Goal: Task Accomplishment & Management: Manage account settings

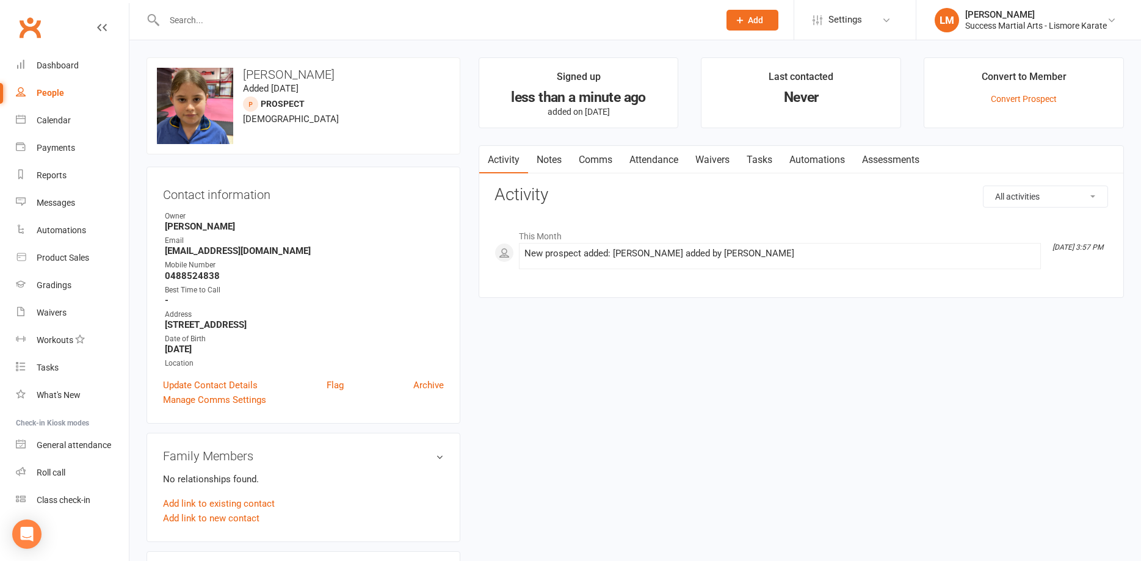
click at [236, 23] on input "text" at bounding box center [436, 20] width 550 height 17
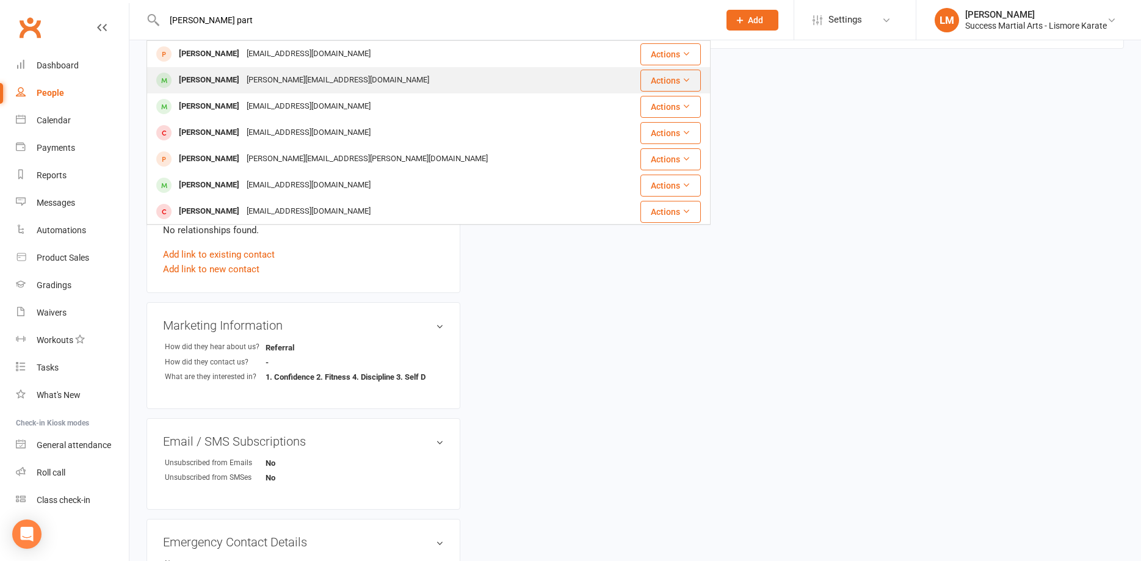
type input "james part"
click at [227, 81] on div "James Partridge" at bounding box center [209, 80] width 68 height 18
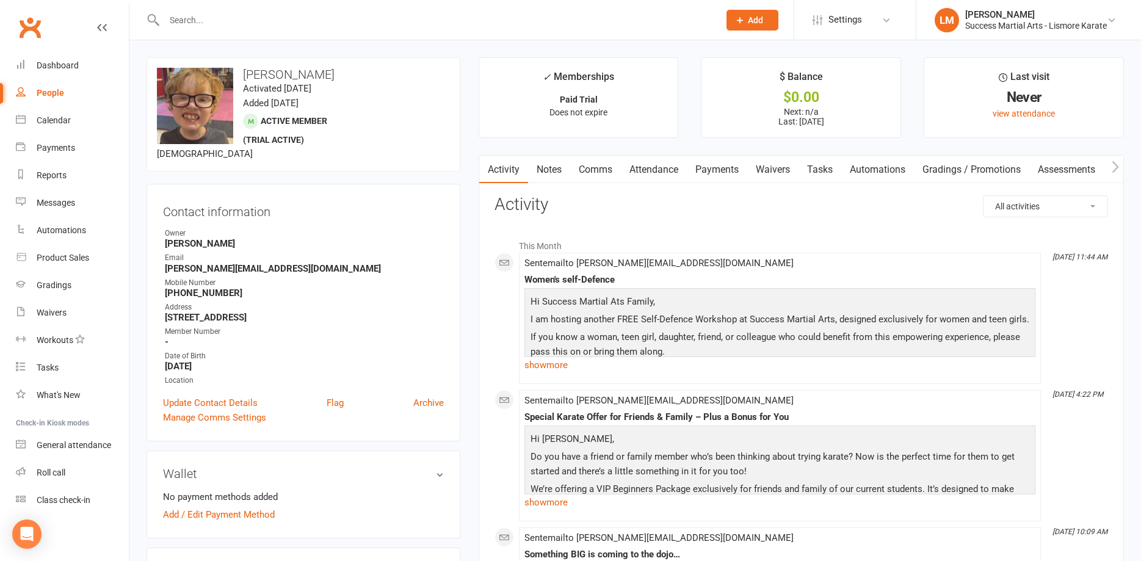
click at [209, 14] on input "text" at bounding box center [436, 20] width 550 height 17
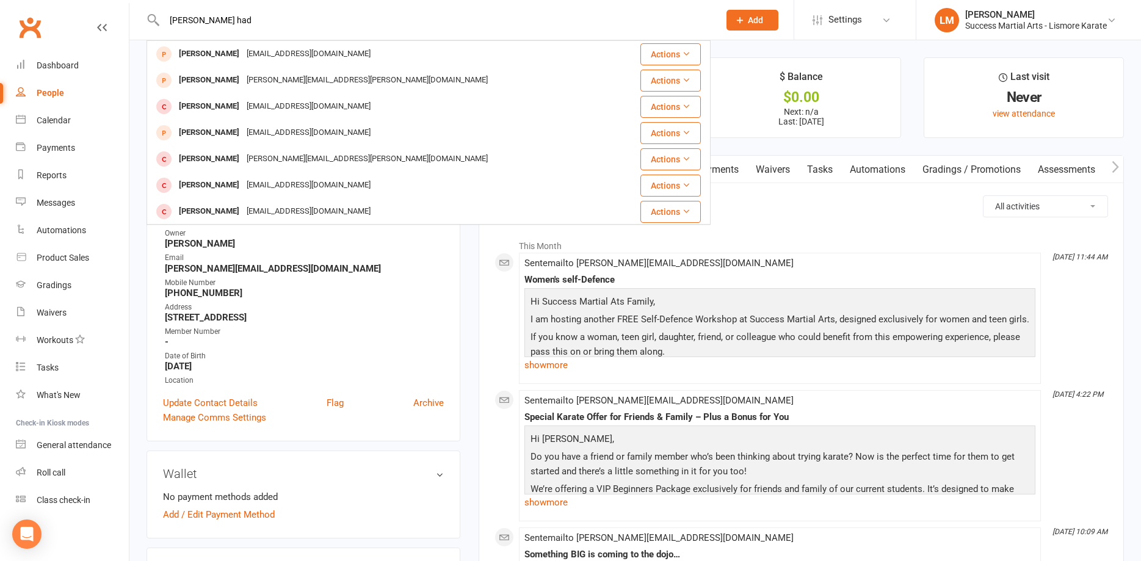
type input "emily had"
click at [744, 29] on button "Add" at bounding box center [753, 20] width 52 height 21
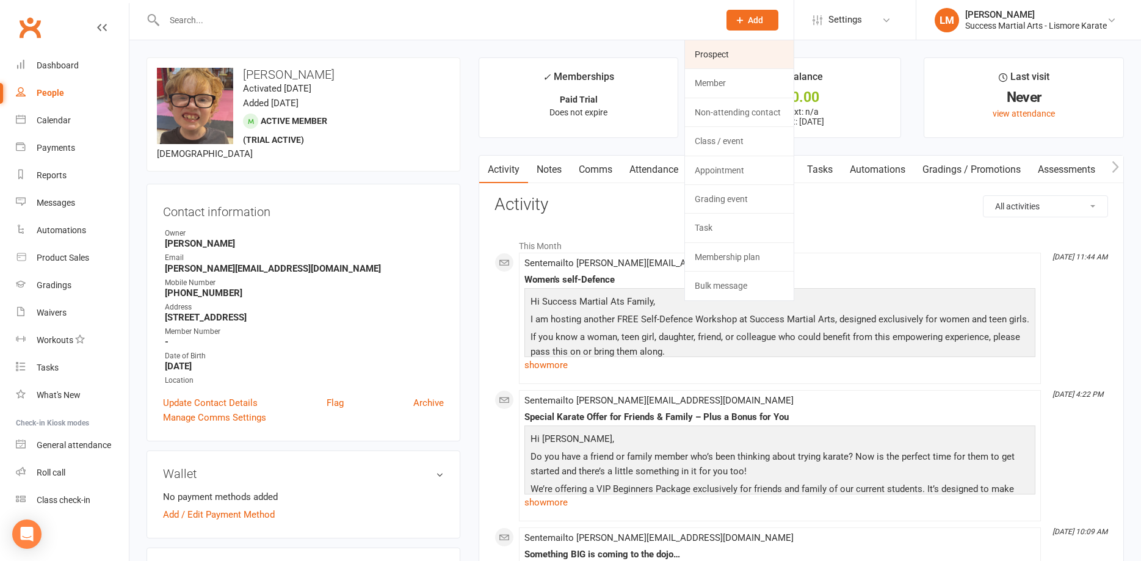
click at [716, 56] on link "Prospect" at bounding box center [739, 54] width 109 height 28
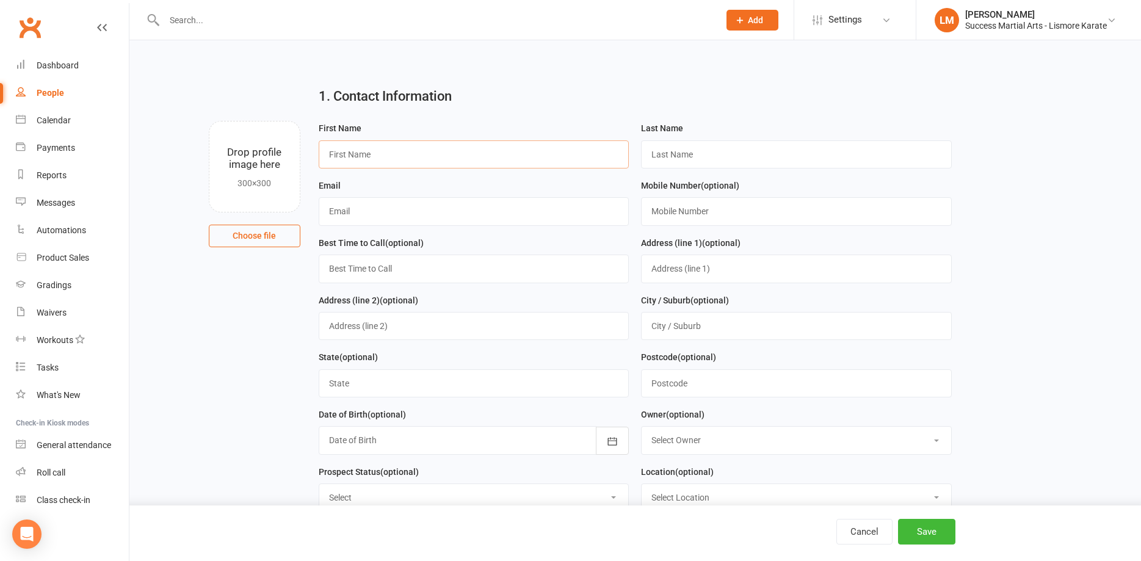
click at [381, 158] on input "text" at bounding box center [474, 154] width 311 height 28
drag, startPoint x: 387, startPoint y: 155, endPoint x: 349, endPoint y: 152, distance: 38.5
click at [349, 152] on input "Emilt hADLEY" at bounding box center [474, 154] width 311 height 28
type input "Emilt"
type input "Hadley"
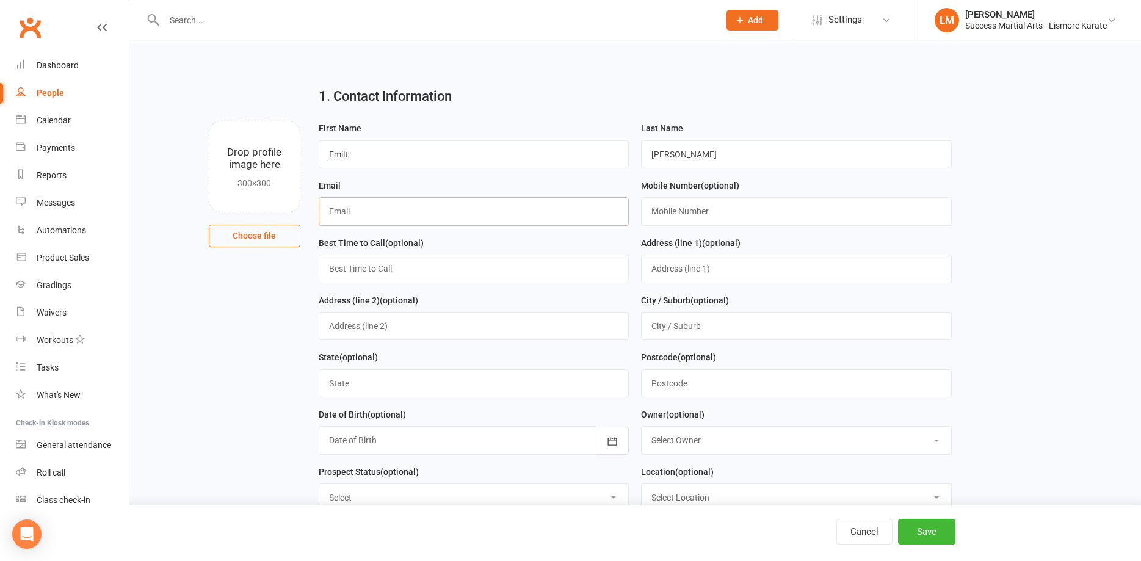
click at [357, 209] on input "text" at bounding box center [474, 211] width 311 height 28
type input "yarrowhadley506@hotmail.com"
click at [651, 206] on input "text" at bounding box center [796, 211] width 311 height 28
click at [669, 218] on input "text" at bounding box center [796, 211] width 311 height 28
type input "0488524838"
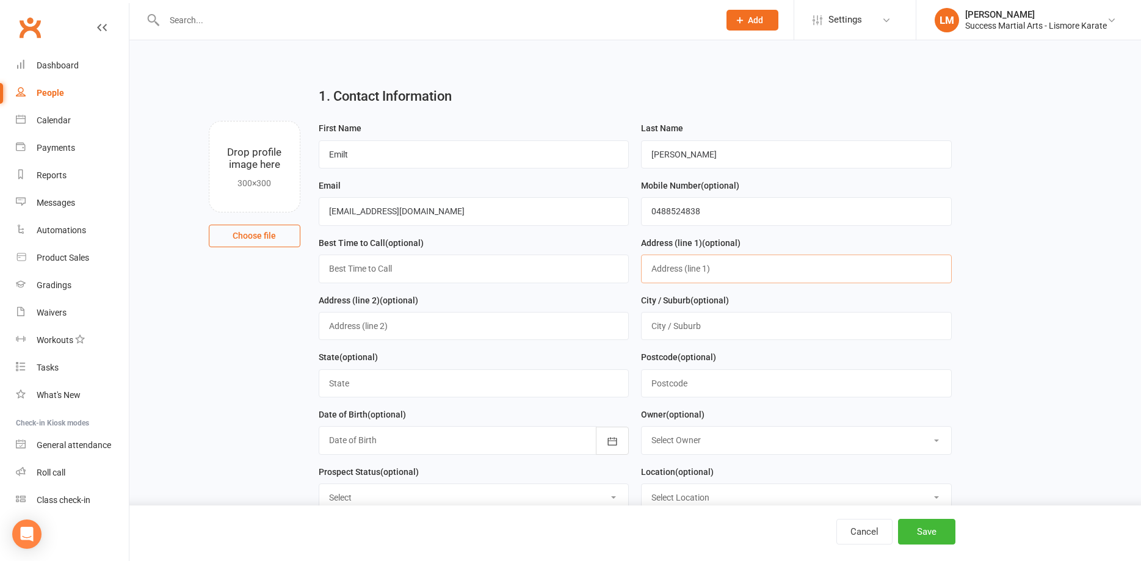
click at [671, 271] on input "text" at bounding box center [796, 269] width 311 height 28
type input "41 Mountain Top Rd"
drag, startPoint x: 714, startPoint y: 329, endPoint x: 794, endPoint y: 330, distance: 80.0
click at [717, 328] on input "text" at bounding box center [796, 326] width 311 height 28
type input "Georgica"
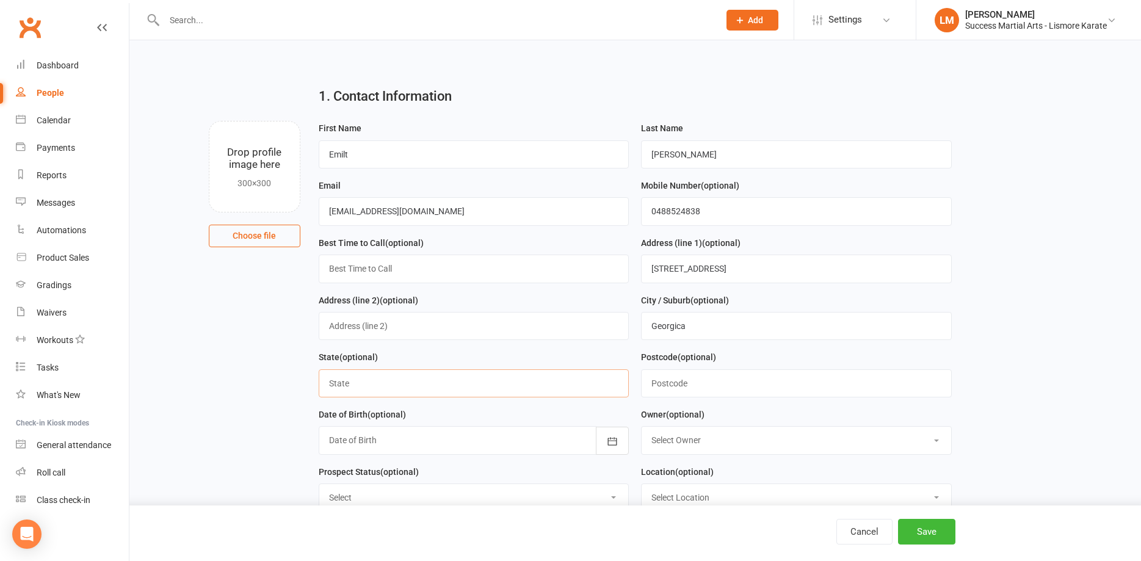
click at [360, 379] on input "text" at bounding box center [474, 383] width 311 height 28
type input "NSW"
click at [691, 380] on input "text" at bounding box center [796, 383] width 311 height 28
type input "2480"
click at [349, 446] on div at bounding box center [474, 440] width 311 height 28
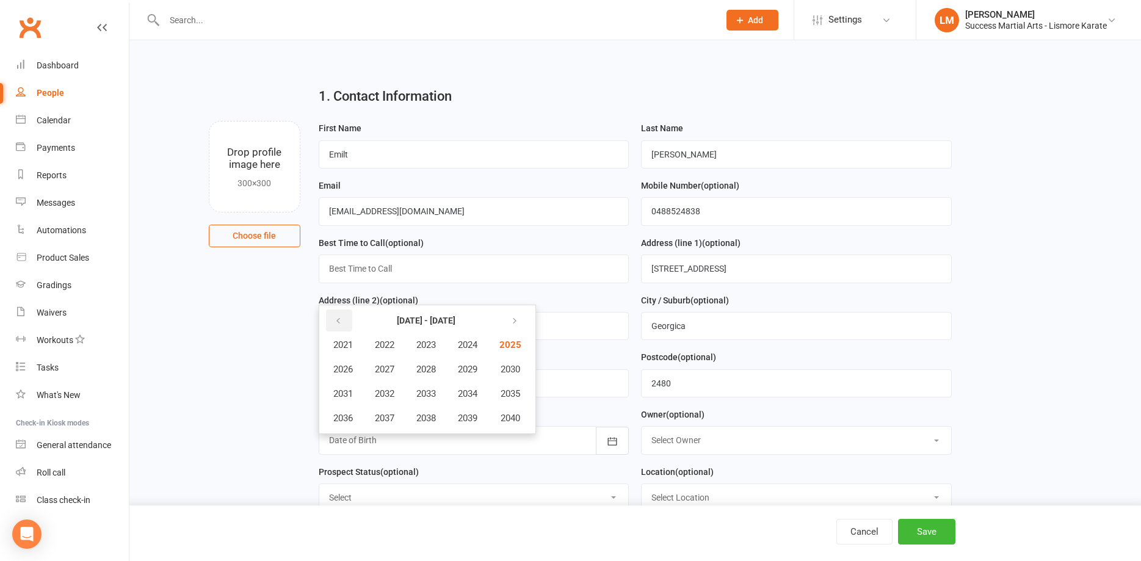
click at [338, 322] on icon "button" at bounding box center [338, 321] width 9 height 10
click at [469, 396] on span "2014" at bounding box center [468, 393] width 20 height 11
click at [413, 418] on span "November" at bounding box center [409, 418] width 42 height 11
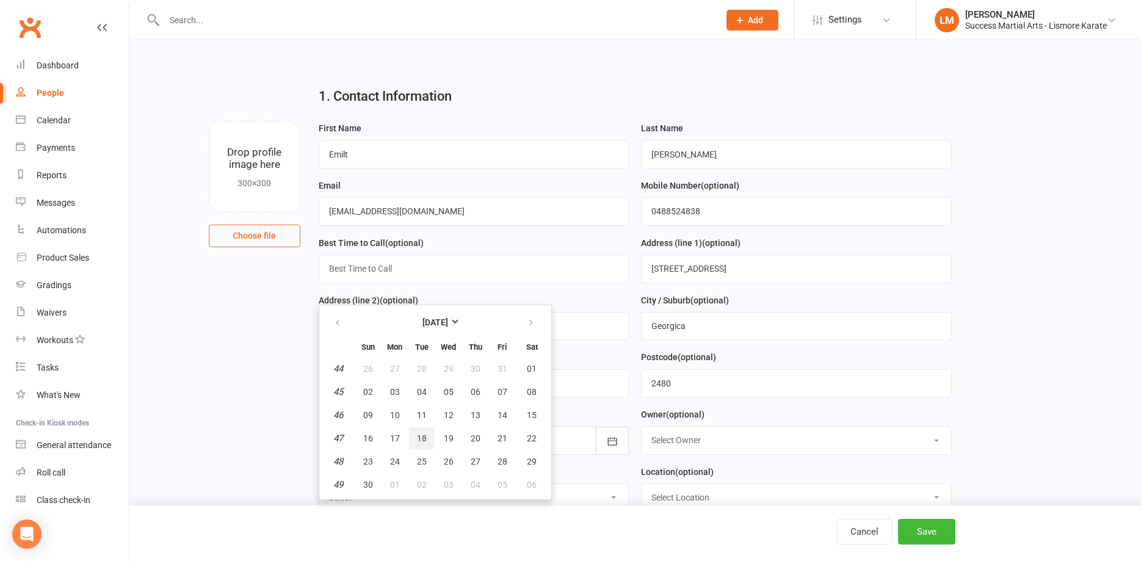
click at [424, 436] on span "18" at bounding box center [422, 439] width 10 height 10
type input "18 Nov 2014"
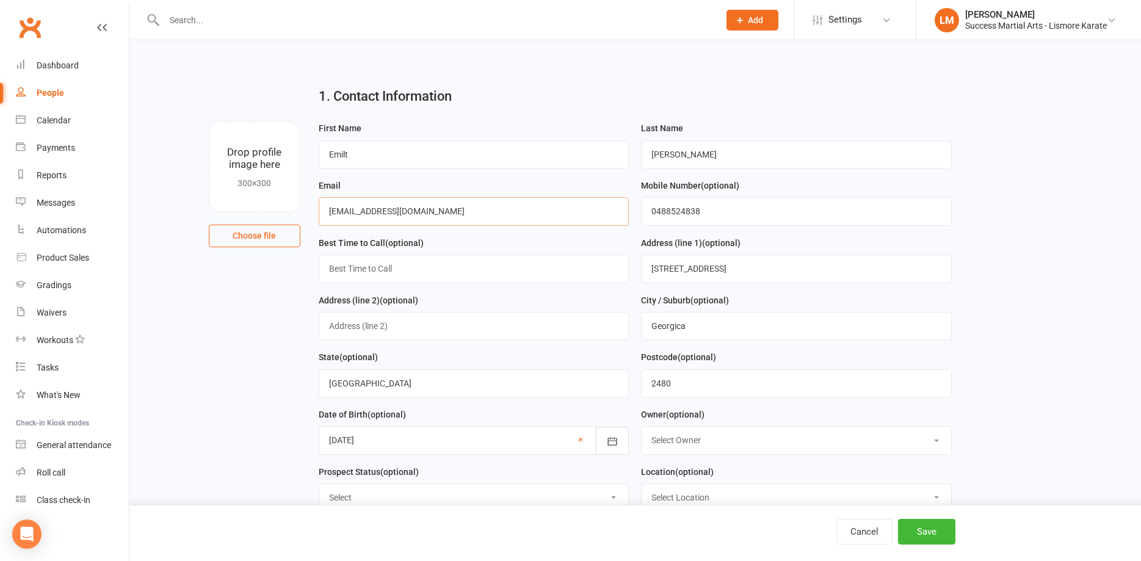
drag, startPoint x: 474, startPoint y: 207, endPoint x: 244, endPoint y: 222, distance: 230.7
click at [319, 222] on input "[EMAIL_ADDRESS][DOMAIN_NAME]" at bounding box center [474, 211] width 311 height 28
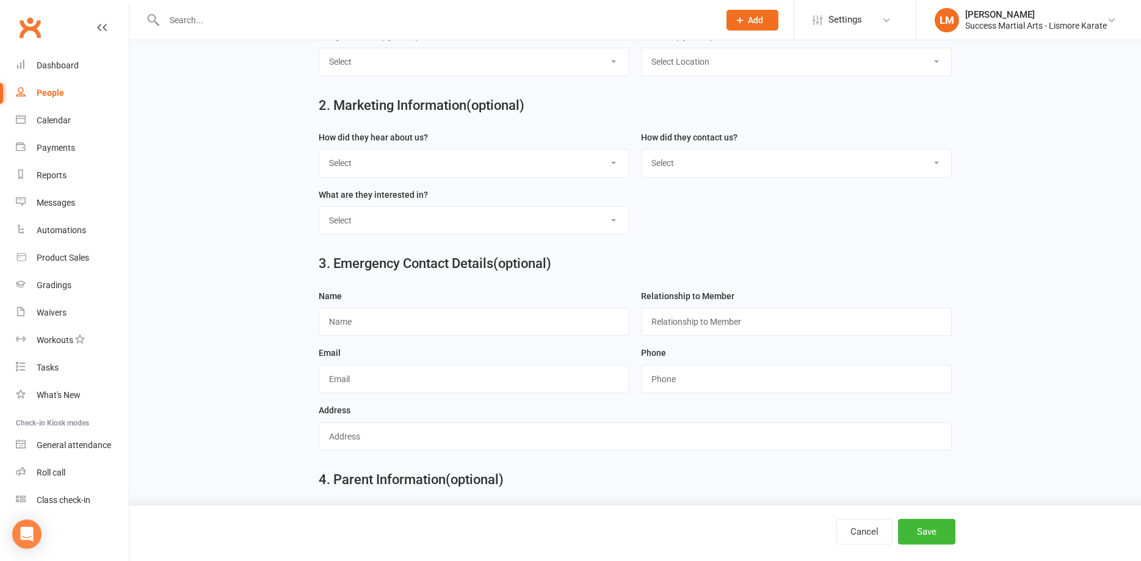
scroll to position [564, 0]
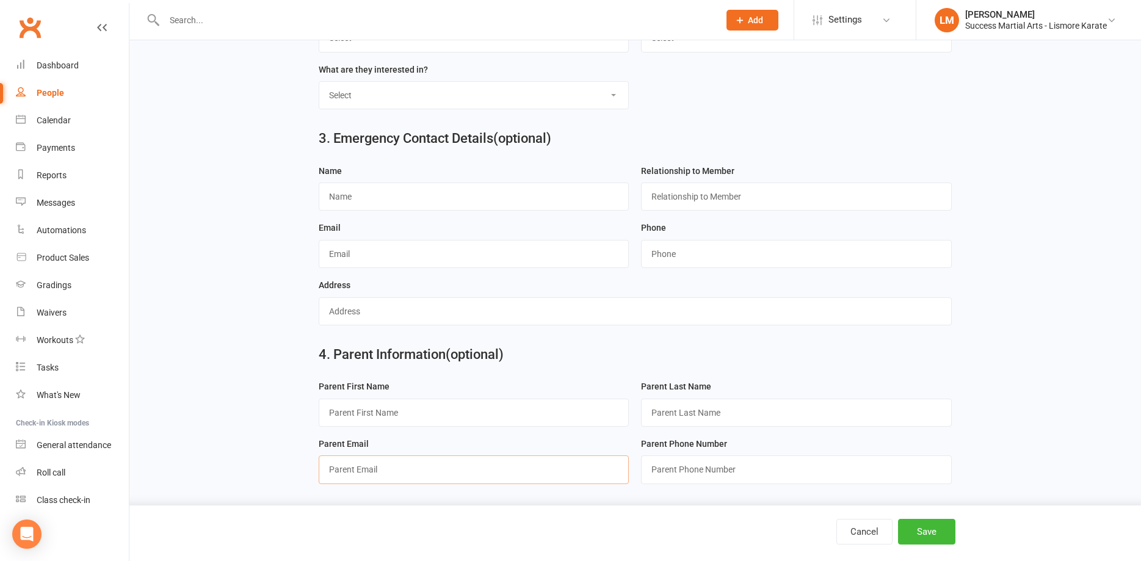
click at [349, 471] on input "text" at bounding box center [474, 470] width 311 height 28
paste input "[EMAIL_ADDRESS][DOMAIN_NAME]"
type input "[EMAIL_ADDRESS][DOMAIN_NAME]"
drag, startPoint x: 687, startPoint y: 474, endPoint x: 693, endPoint y: 468, distance: 8.6
click at [687, 473] on input "string" at bounding box center [796, 470] width 311 height 28
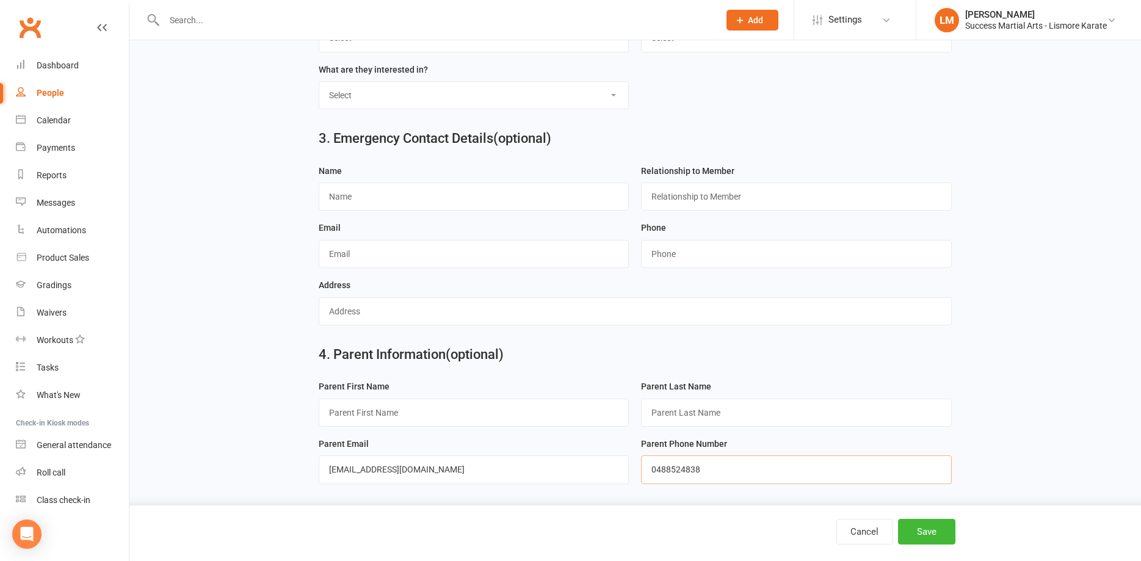
type input "0488524838"
click at [344, 412] on input "text" at bounding box center [474, 413] width 311 height 28
type input "Yarrow"
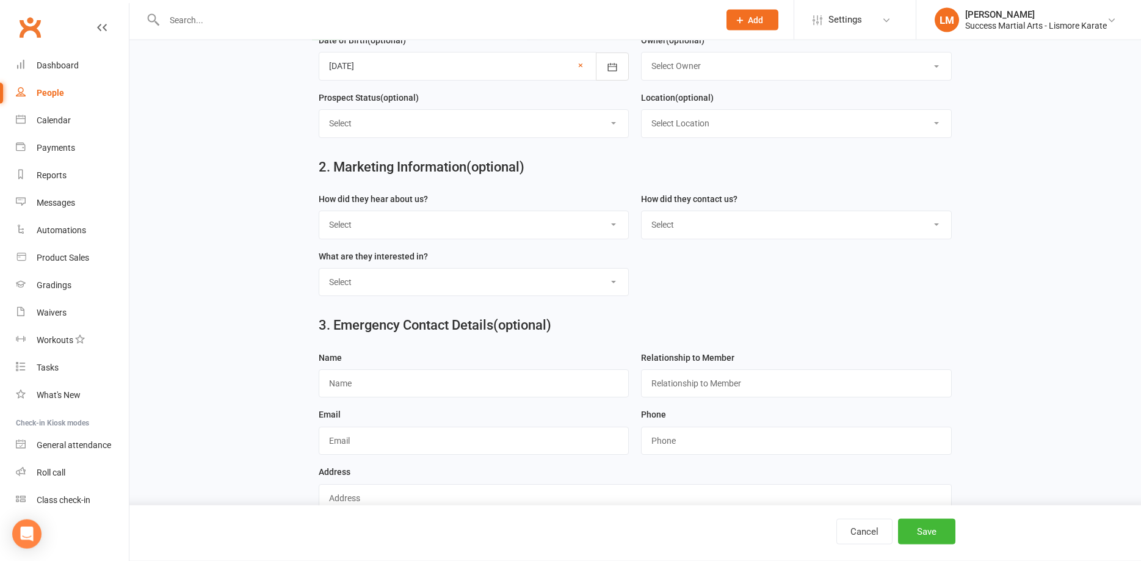
scroll to position [128, 0]
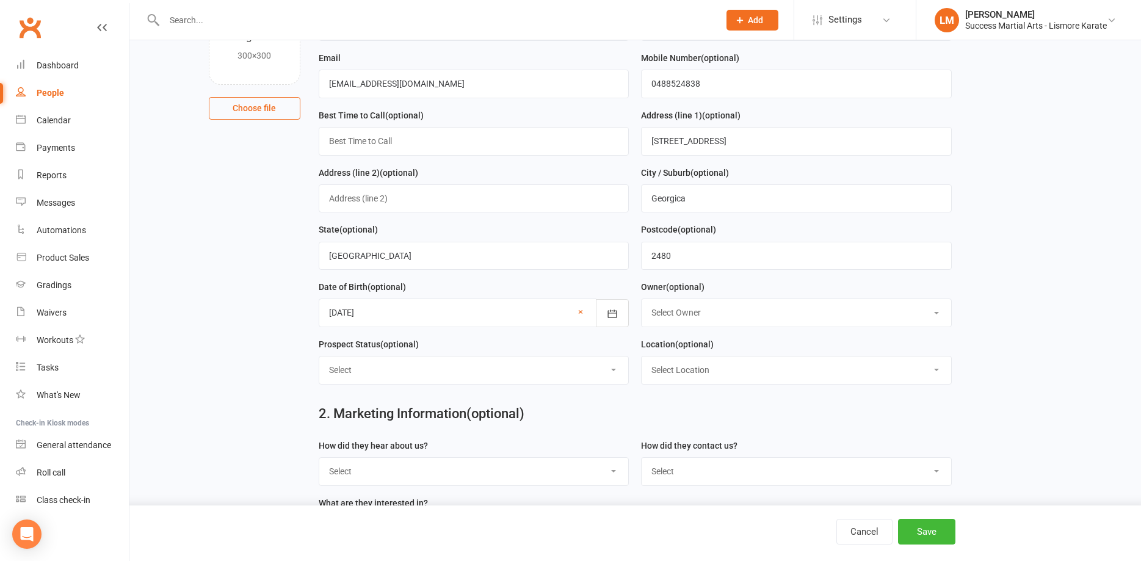
type input "Hadley"
click at [319, 357] on select "Select Initial Contact Follow-up Call Follow-up Email Almost Ready Not Ready No…" at bounding box center [474, 370] width 310 height 27
drag, startPoint x: 360, startPoint y: 371, endPoint x: 108, endPoint y: 158, distance: 330.2
click at [108, 158] on link "Payments" at bounding box center [72, 147] width 113 height 27
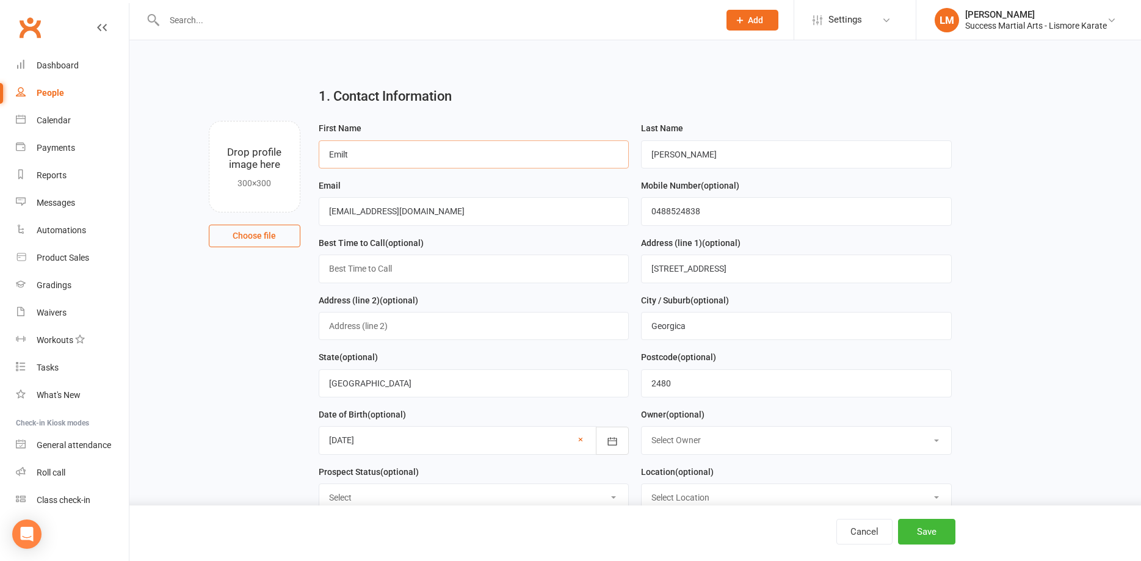
click at [354, 151] on input "Emilt" at bounding box center [474, 154] width 311 height 28
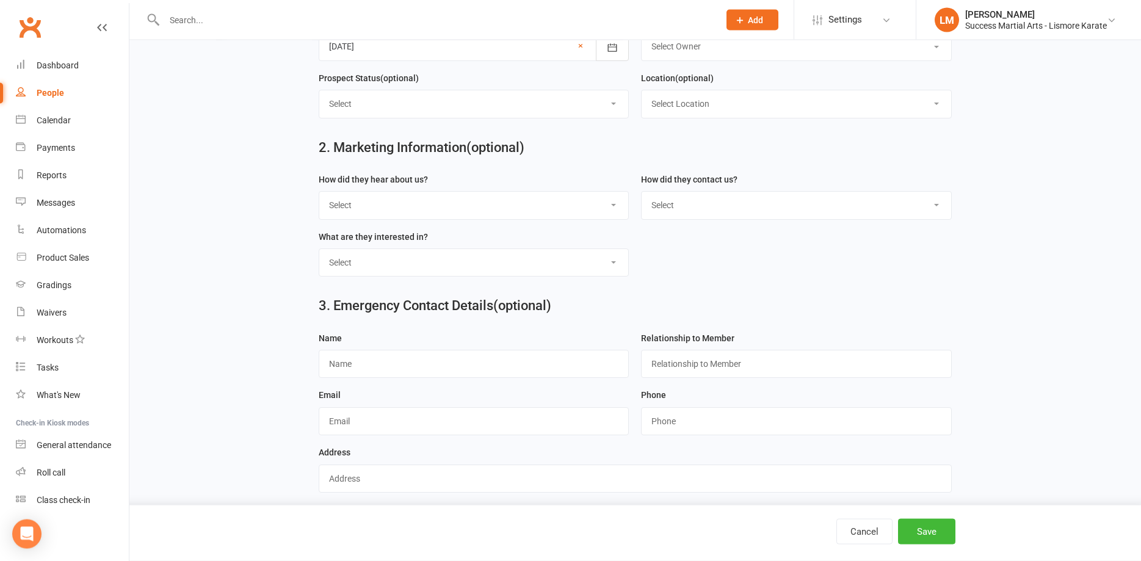
scroll to position [314, 0]
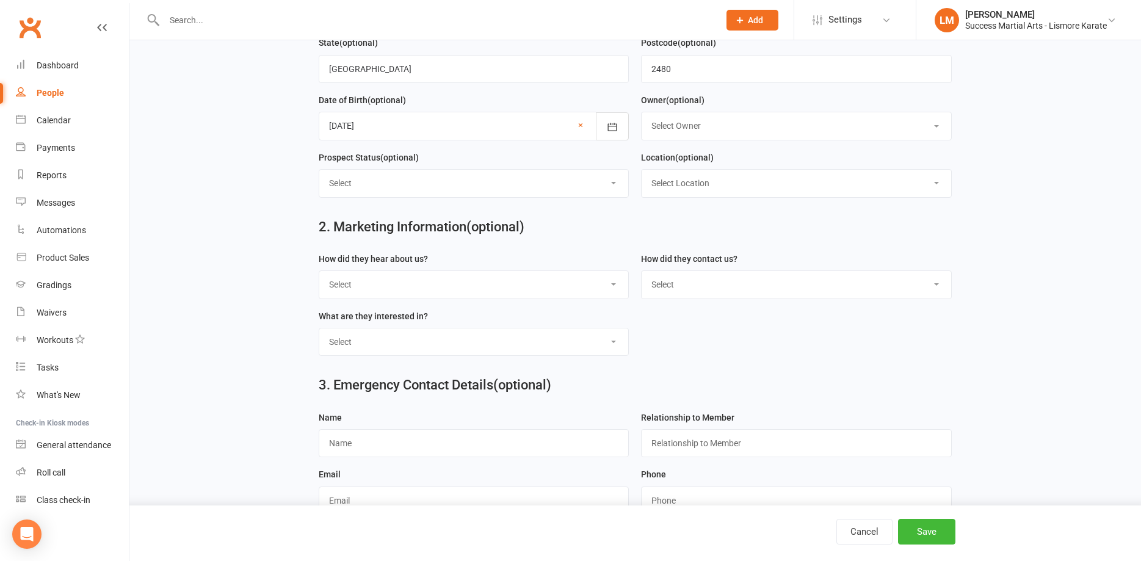
type input "Emily"
click at [319, 329] on select "Select 1. Confidence 2. Fitness 3. Self D 4. Discipline 1. Confidence 2. Fitnes…" at bounding box center [474, 342] width 310 height 27
select select "1. Confidence 2. Fitness 3. Self D 4. Discipline"
click option "1. Confidence 2. Fitness 3. Self D 4. Discipline" at bounding box center [0, 0] width 0 height 0
click at [915, 534] on button "Save" at bounding box center [926, 532] width 57 height 26
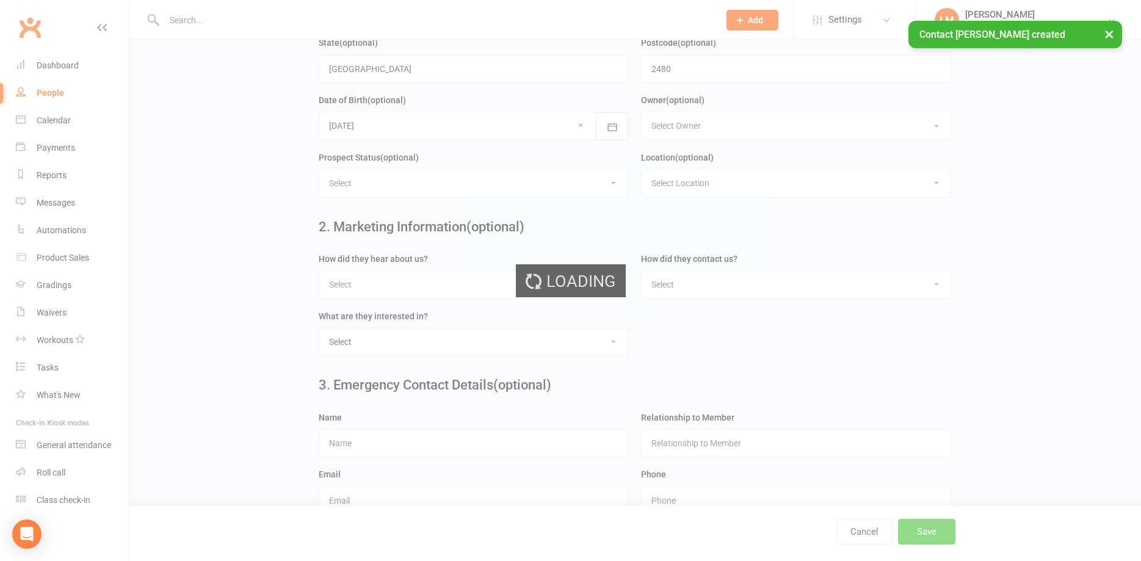
scroll to position [0, 0]
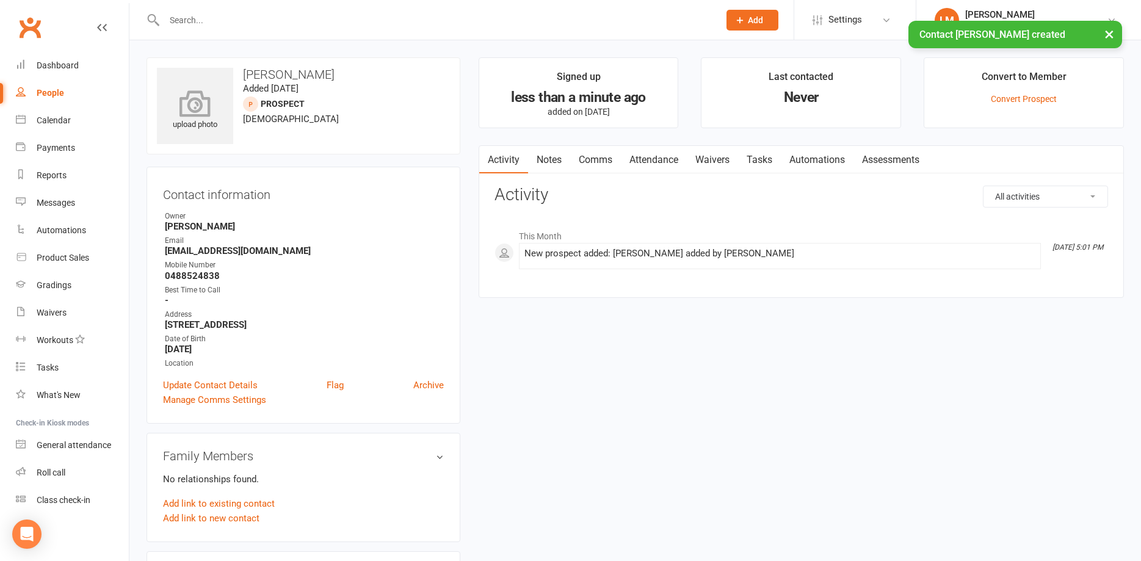
click at [204, 99] on icon at bounding box center [195, 103] width 84 height 27
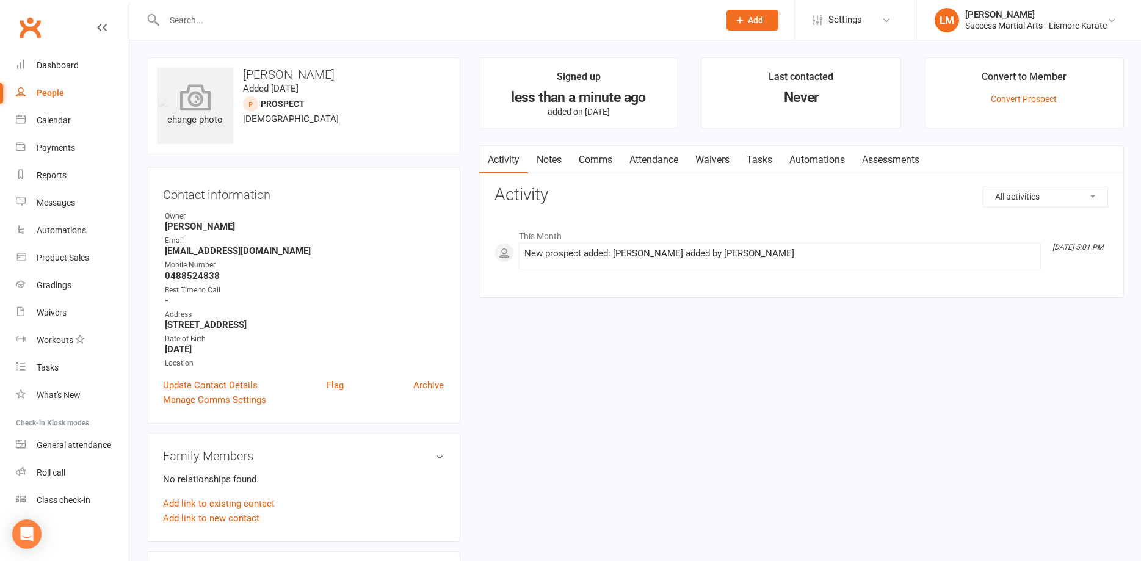
click at [197, 107] on icon at bounding box center [195, 97] width 31 height 27
click at [1007, 95] on link "Convert Prospect" at bounding box center [1024, 99] width 66 height 10
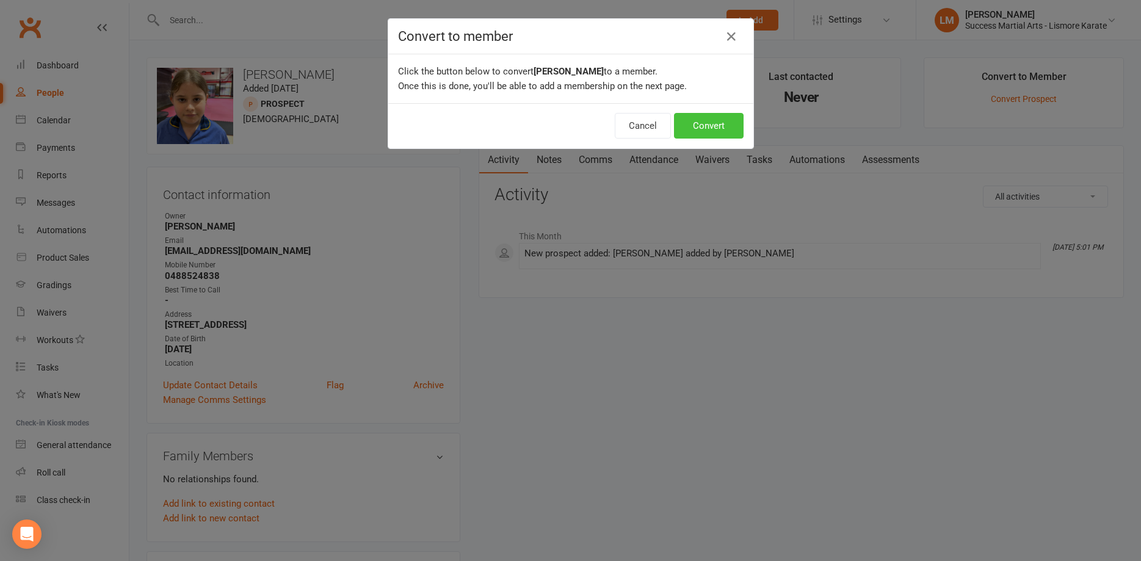
click at [708, 122] on button "Convert" at bounding box center [709, 126] width 70 height 26
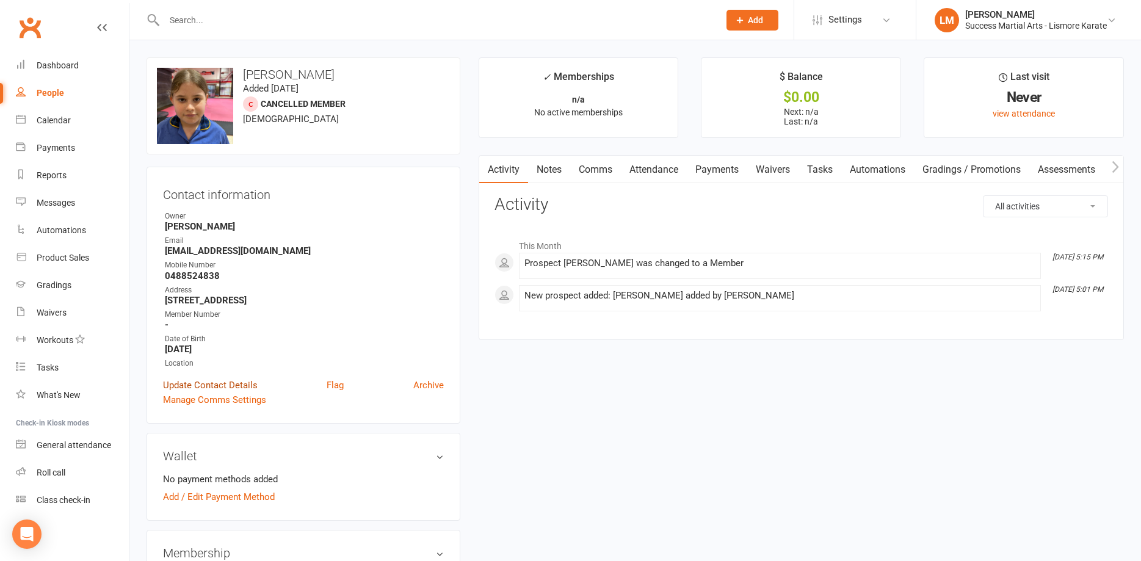
click at [208, 382] on link "Update Contact Details" at bounding box center [210, 385] width 95 height 15
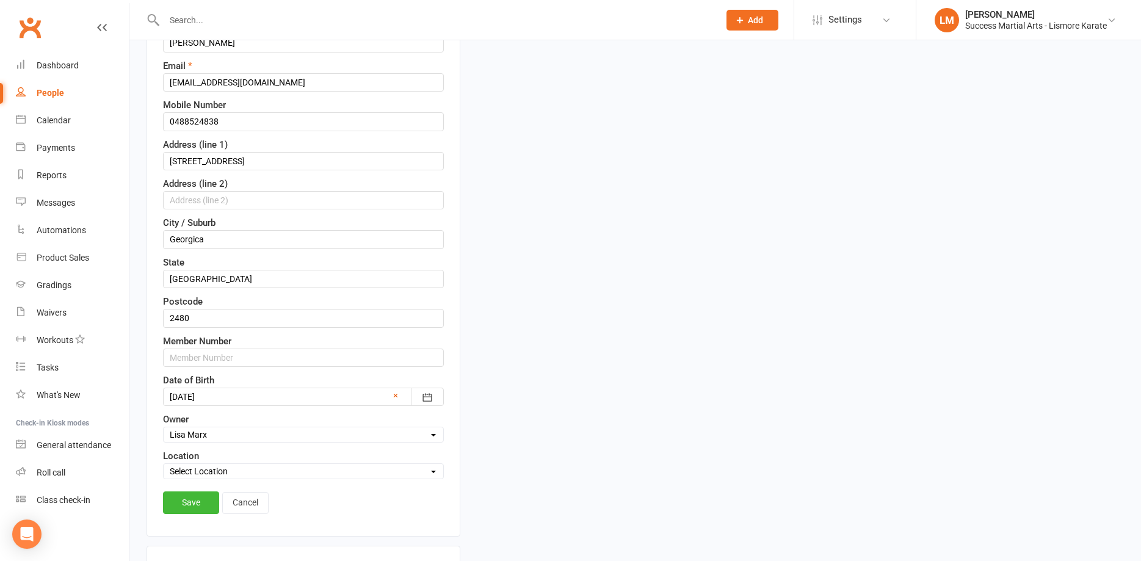
scroll to position [244, 0]
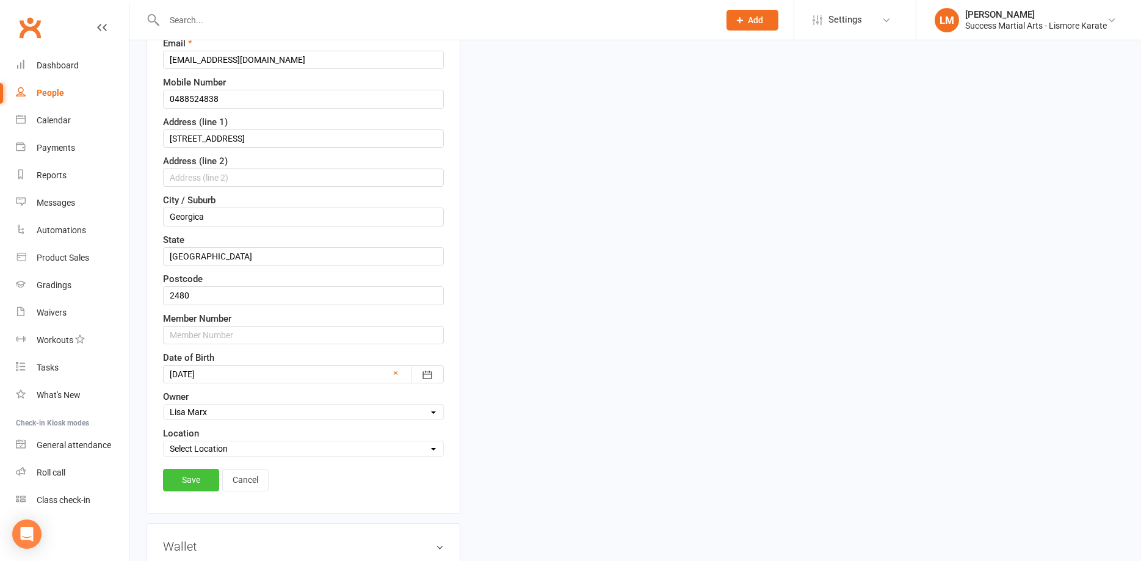
click at [192, 476] on link "Save" at bounding box center [191, 480] width 56 height 22
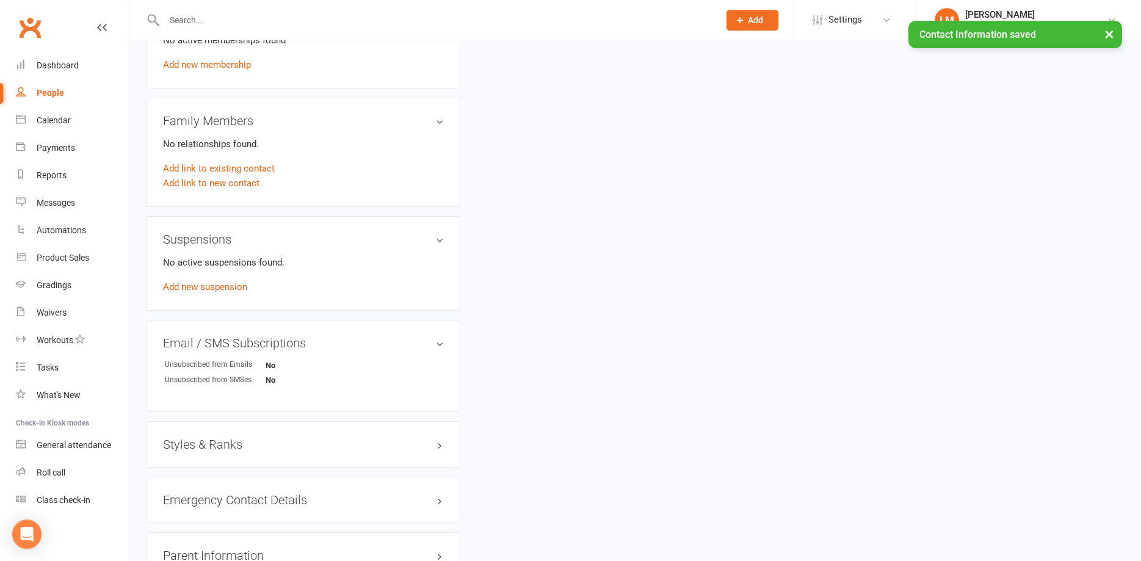
scroll to position [556, 0]
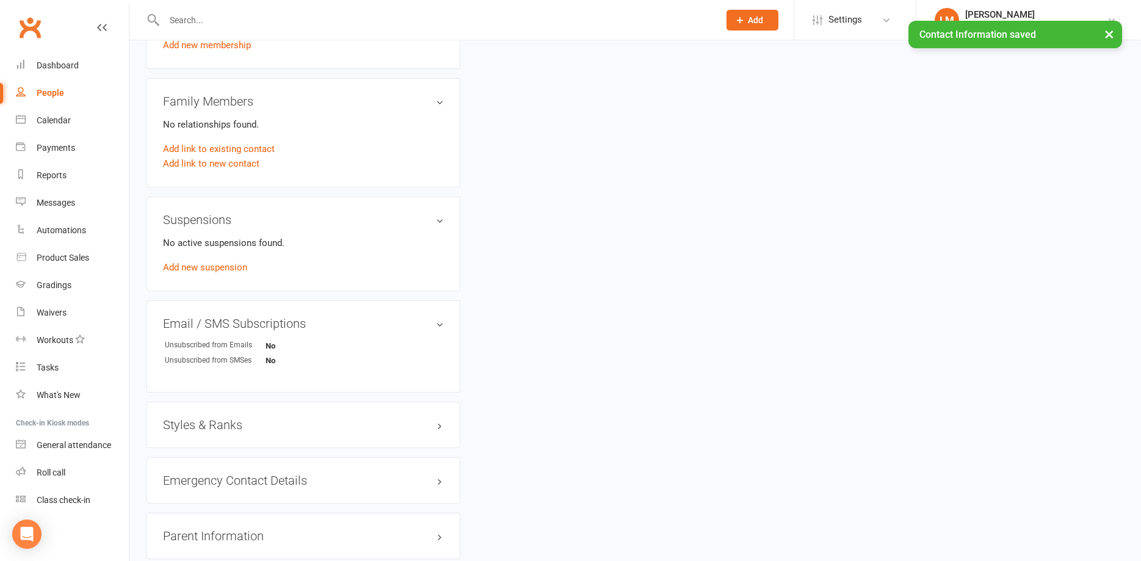
click at [290, 424] on h3 "Styles & Ranks" at bounding box center [303, 424] width 281 height 13
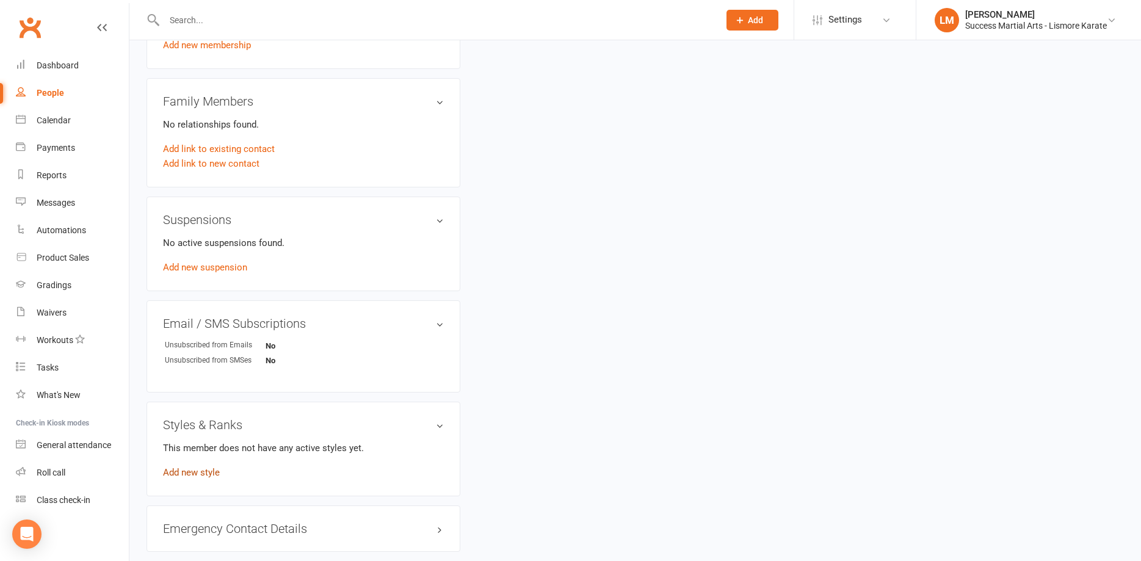
click at [192, 473] on link "Add new style" at bounding box center [191, 472] width 57 height 11
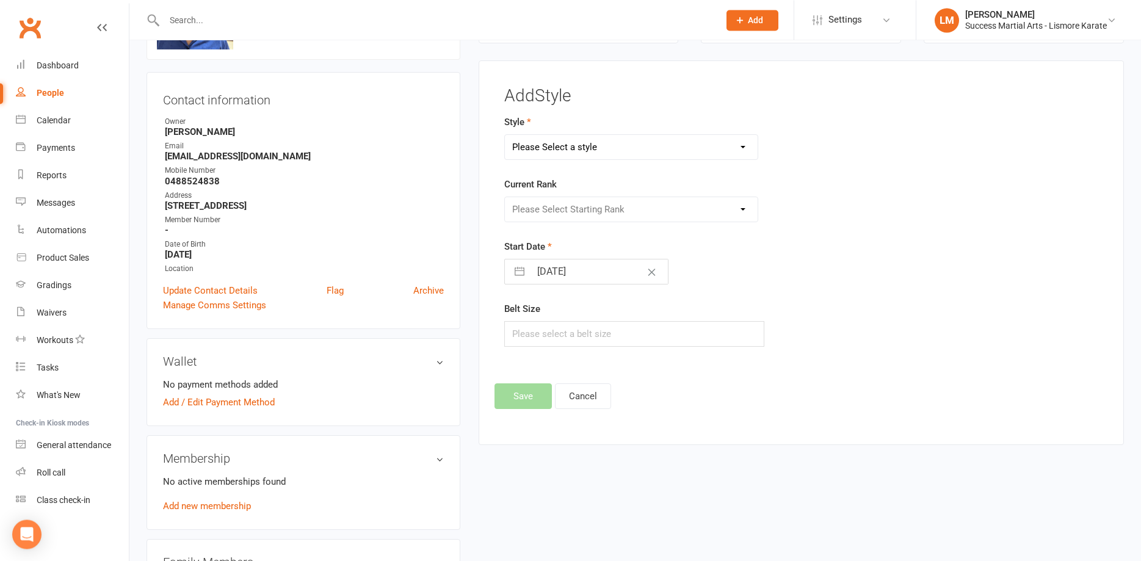
scroll to position [94, 0]
click at [505, 136] on select "Please Select a style Karate Little Dragon Tiny Dragon" at bounding box center [631, 148] width 253 height 24
select select "3555"
click option "Karate" at bounding box center [0, 0] width 0 height 0
click at [505, 198] on select "Please Select Starting Rank White Belt White/Gold Belt Gold Belt Advanced Gold …" at bounding box center [631, 210] width 253 height 24
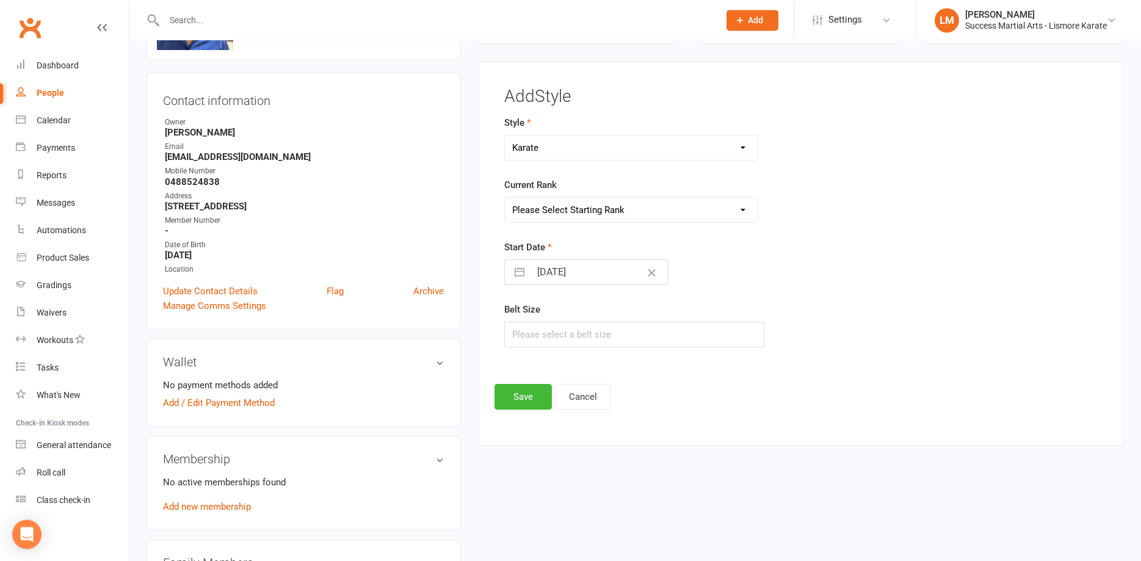
select select "42137"
click option "White Belt" at bounding box center [0, 0] width 0 height 0
click at [605, 338] on input "text" at bounding box center [634, 335] width 260 height 26
type input "4"
click at [526, 392] on button "Save" at bounding box center [523, 397] width 57 height 26
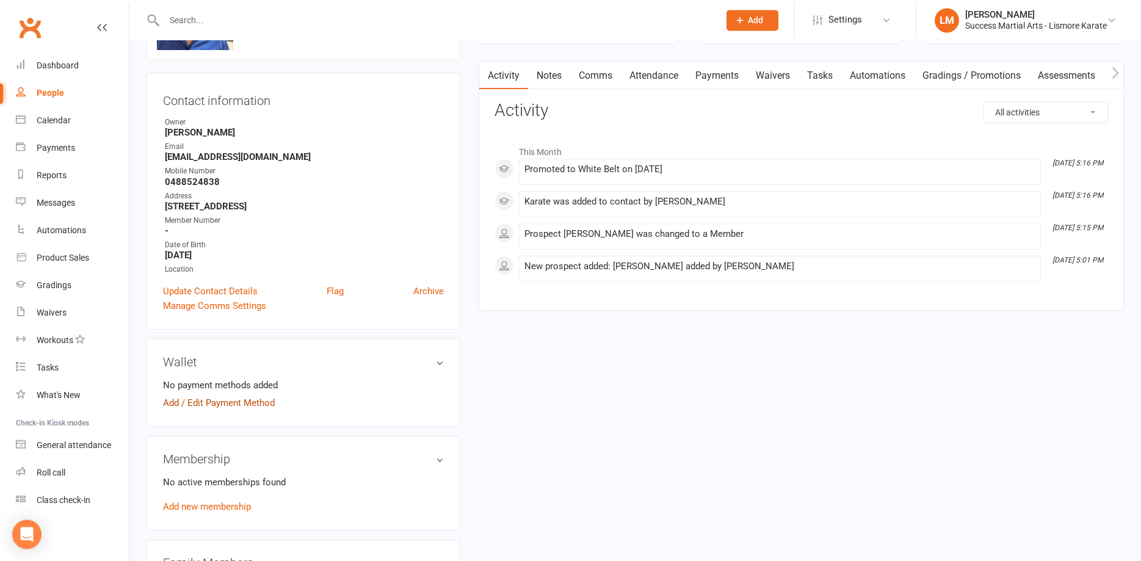
click at [213, 402] on link "Add / Edit Payment Method" at bounding box center [219, 403] width 112 height 15
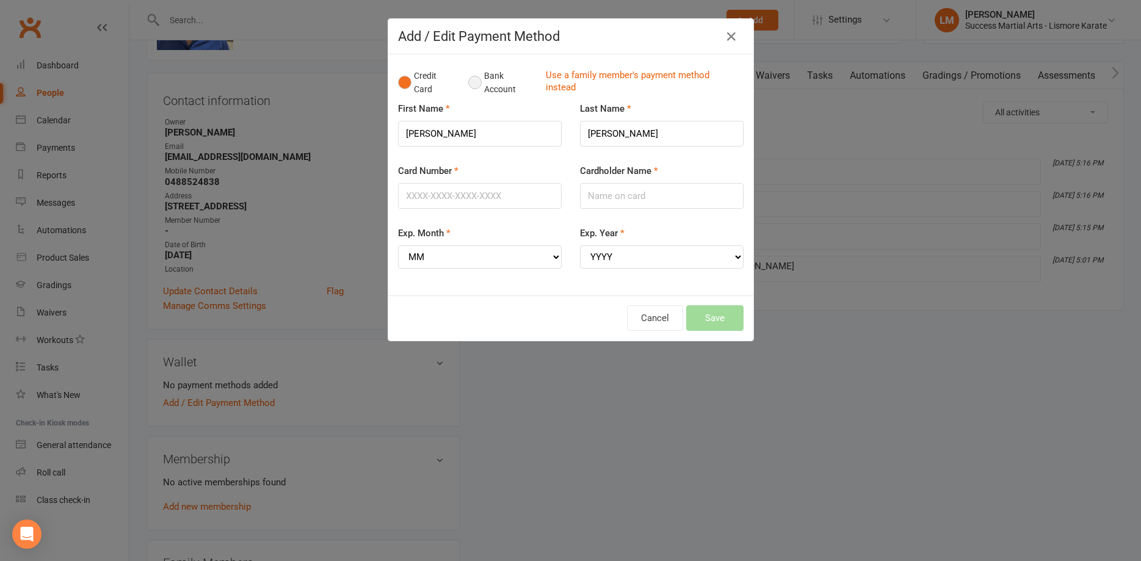
click at [477, 82] on button "Bank Account" at bounding box center [502, 82] width 68 height 37
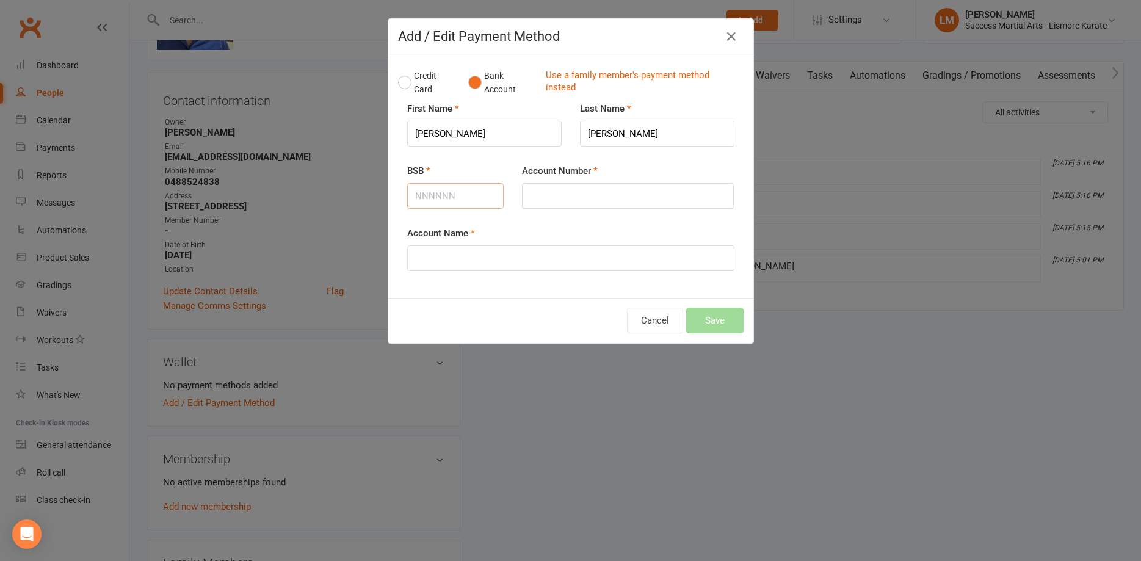
click at [459, 197] on input "BSB" at bounding box center [455, 196] width 97 height 26
type input "182182"
click at [553, 181] on div "Account Number" at bounding box center [628, 186] width 212 height 45
click at [561, 200] on input "Account Number" at bounding box center [628, 196] width 212 height 26
type input "003493046"
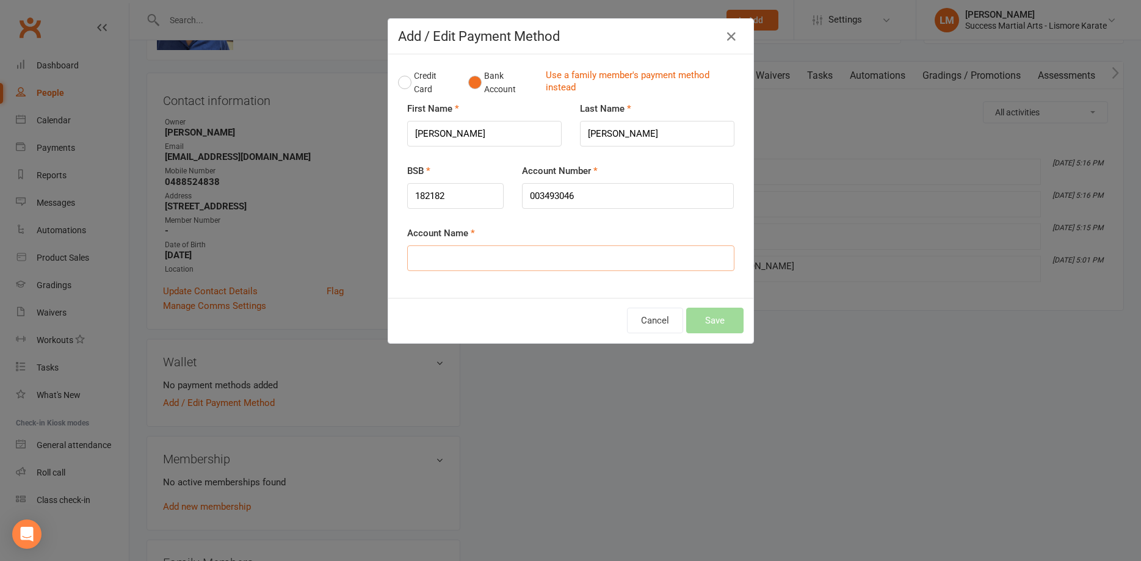
click at [496, 261] on input "Account Name" at bounding box center [570, 258] width 327 height 26
type input "Yarrow Hadley"
drag, startPoint x: 724, startPoint y: 319, endPoint x: 717, endPoint y: 319, distance: 6.7
click at [724, 320] on button "Save" at bounding box center [714, 321] width 57 height 26
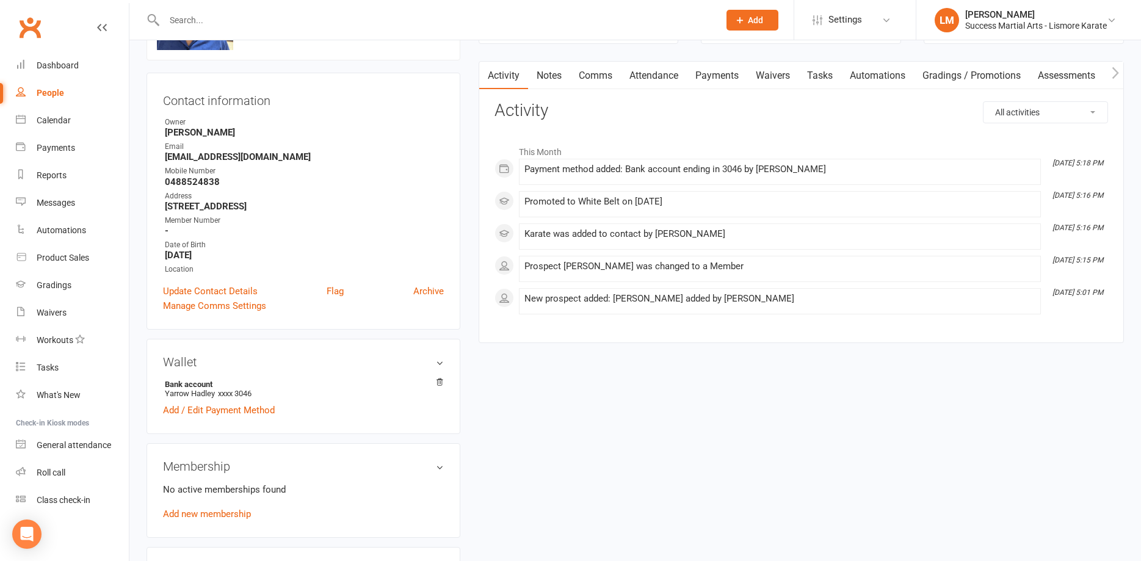
click at [721, 73] on link "Payments" at bounding box center [717, 76] width 60 height 28
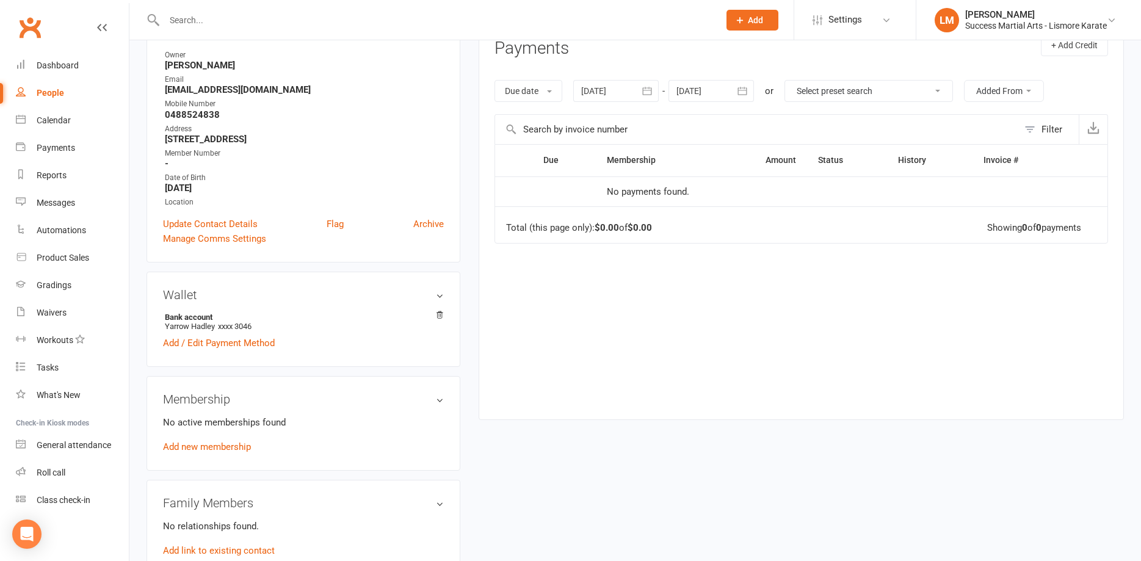
scroll to position [187, 0]
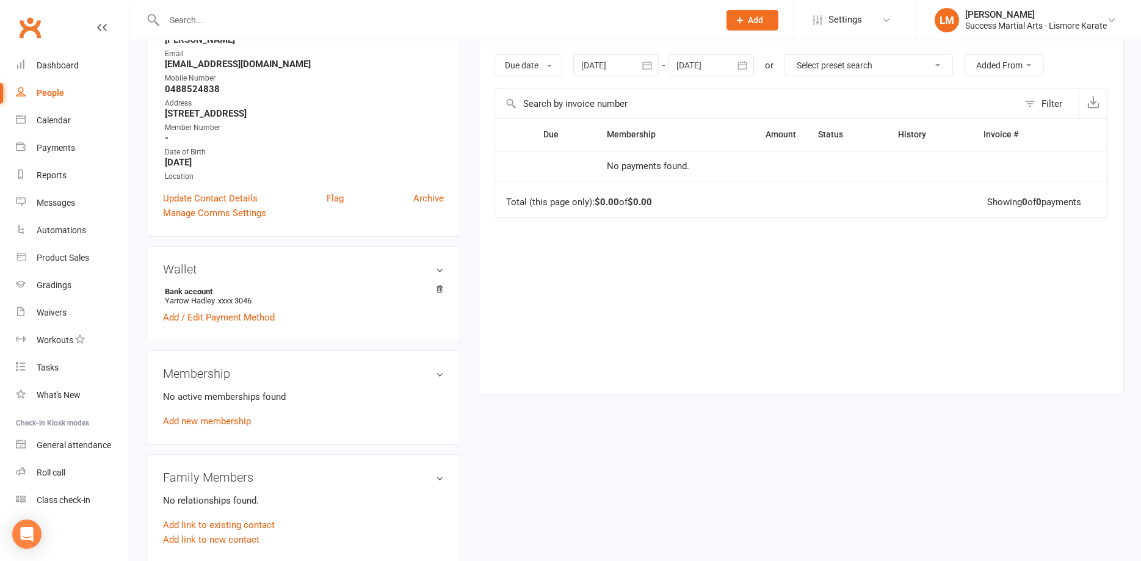
click at [438, 376] on h3 "Membership" at bounding box center [303, 373] width 281 height 13
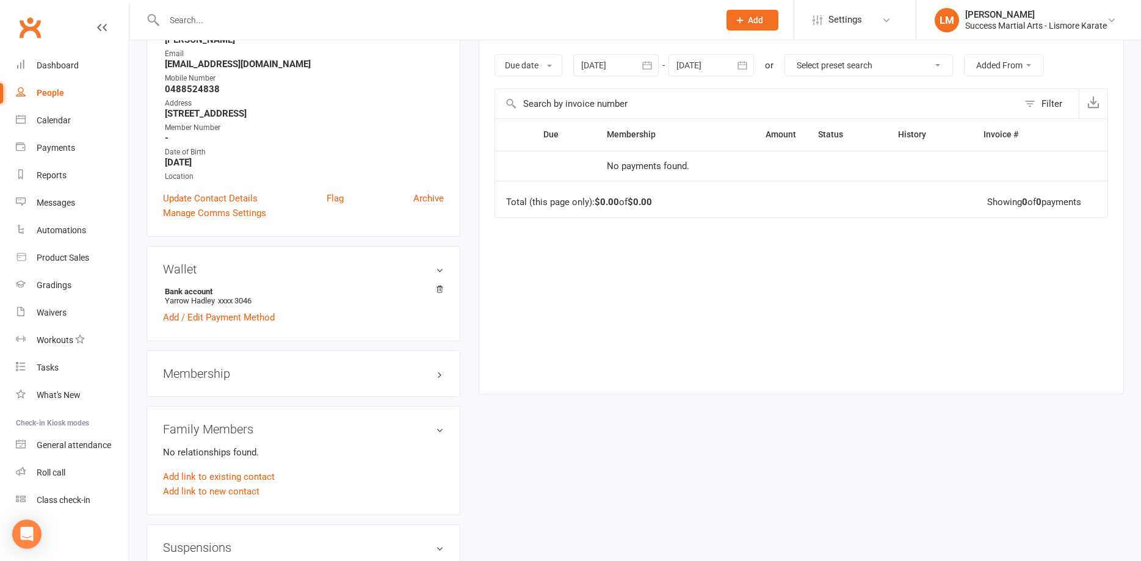
click at [434, 376] on h3 "Membership" at bounding box center [303, 373] width 281 height 13
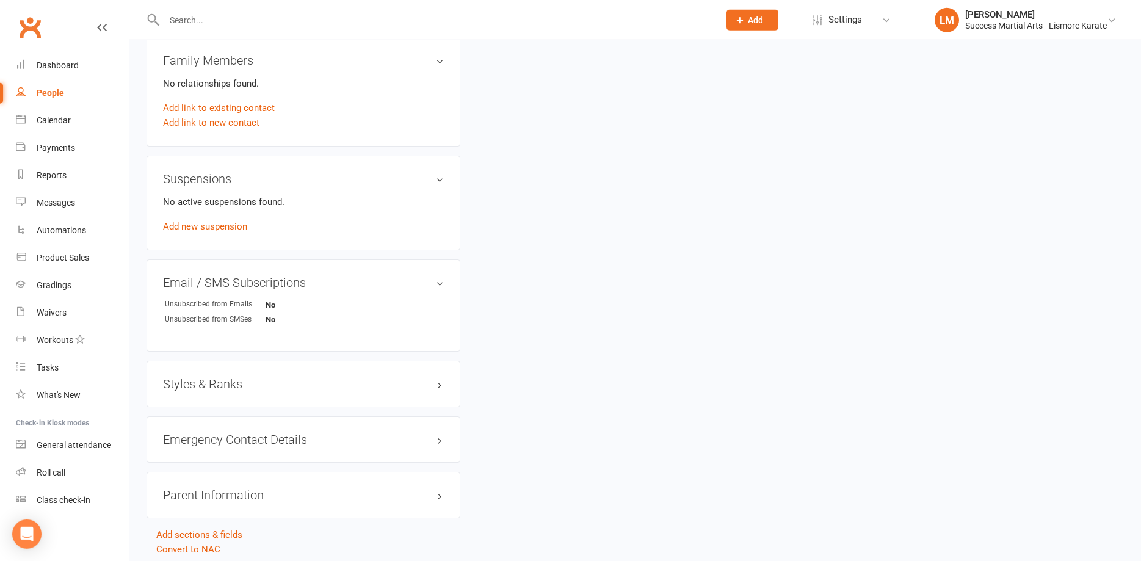
scroll to position [623, 0]
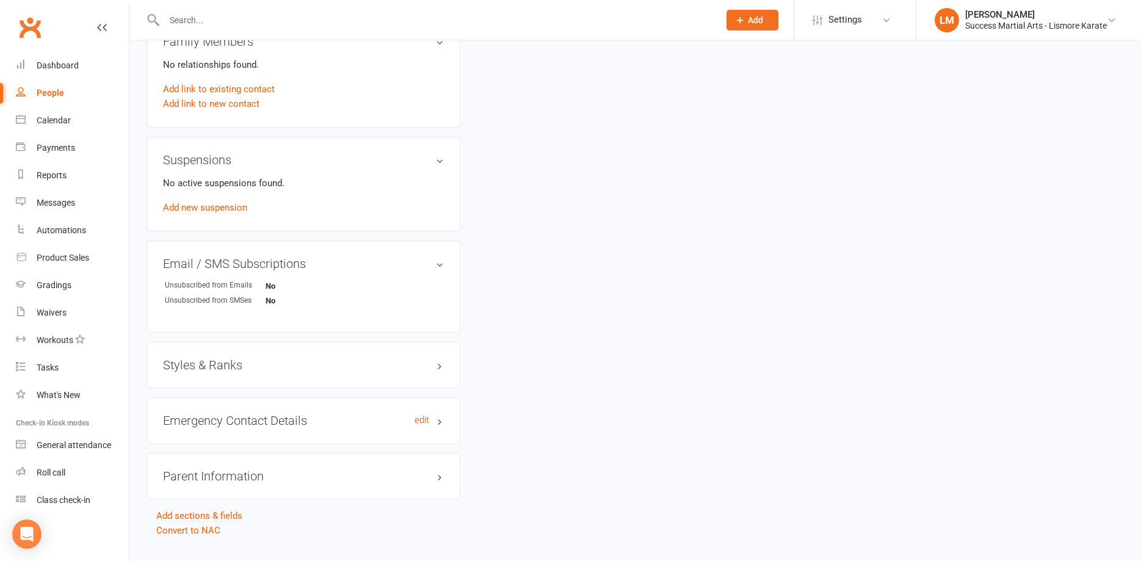
click at [427, 420] on link "edit" at bounding box center [422, 420] width 15 height 10
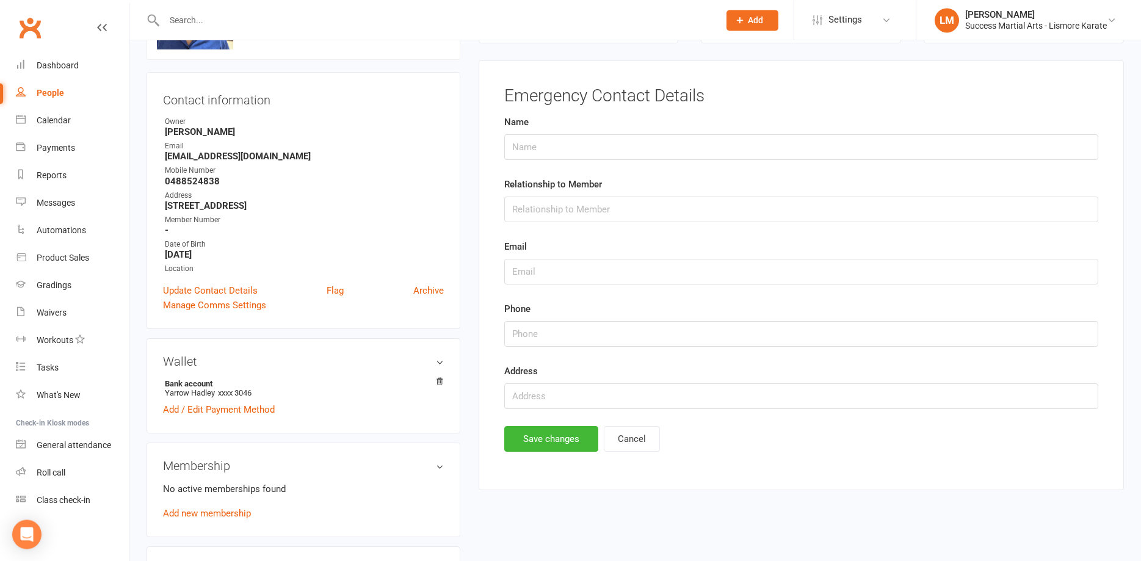
scroll to position [94, 0]
click at [551, 150] on input "text" at bounding box center [801, 148] width 594 height 26
type input "Yarrow hadley"
click at [528, 206] on input "text" at bounding box center [801, 210] width 594 height 26
type input "Father"
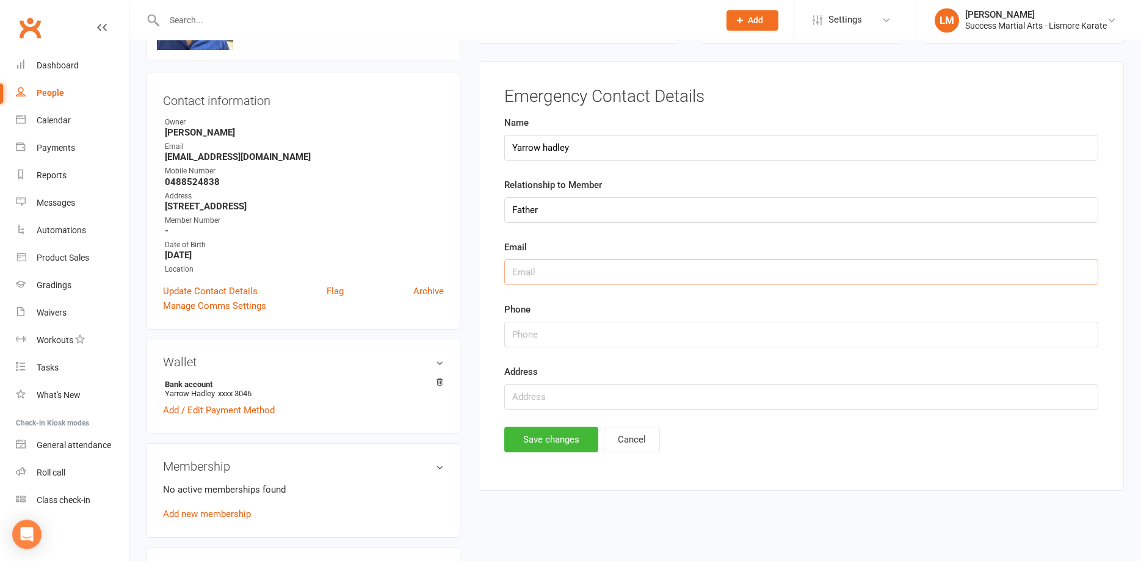
click at [542, 268] on input "text" at bounding box center [801, 273] width 594 height 26
type input "hecatehadley@hotmail.com"
click at [586, 332] on input "string" at bounding box center [801, 335] width 594 height 26
click at [518, 333] on input "string" at bounding box center [801, 335] width 594 height 26
type input "0488524838"
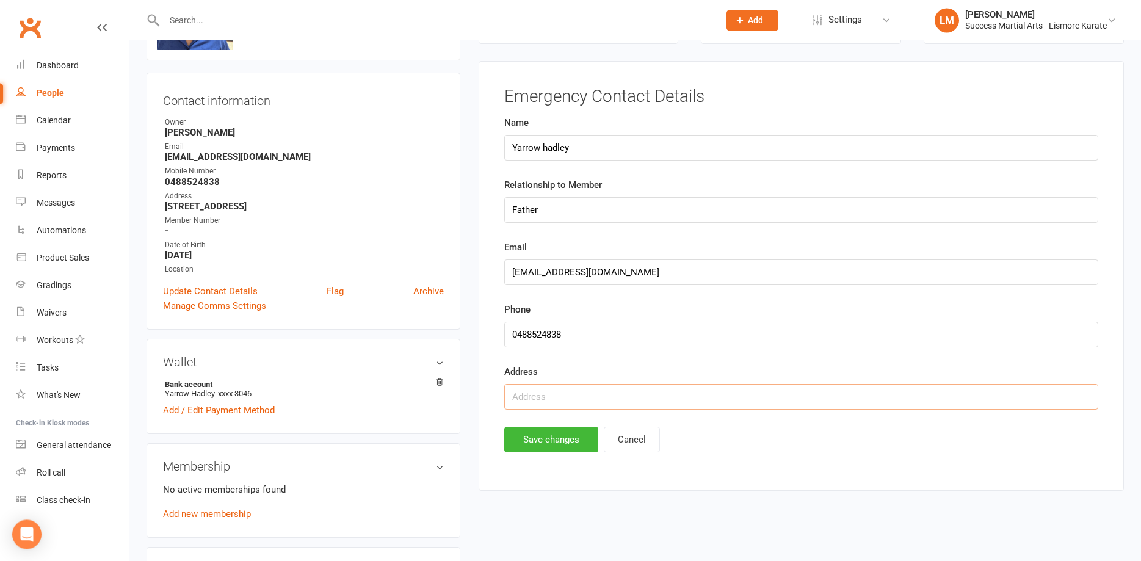
click at [564, 397] on input "text" at bounding box center [801, 397] width 594 height 26
type input "41 Mountain Top Rd, Gedrgica 2480"
click at [531, 438] on button "Save changes" at bounding box center [551, 440] width 94 height 26
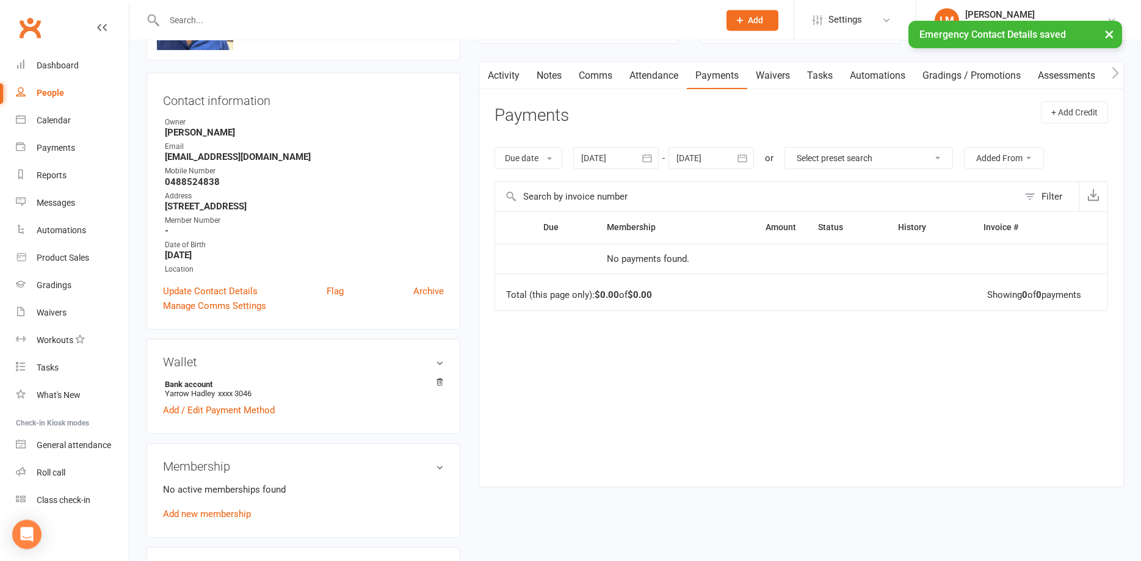
click at [721, 76] on link "Payments" at bounding box center [717, 76] width 60 height 28
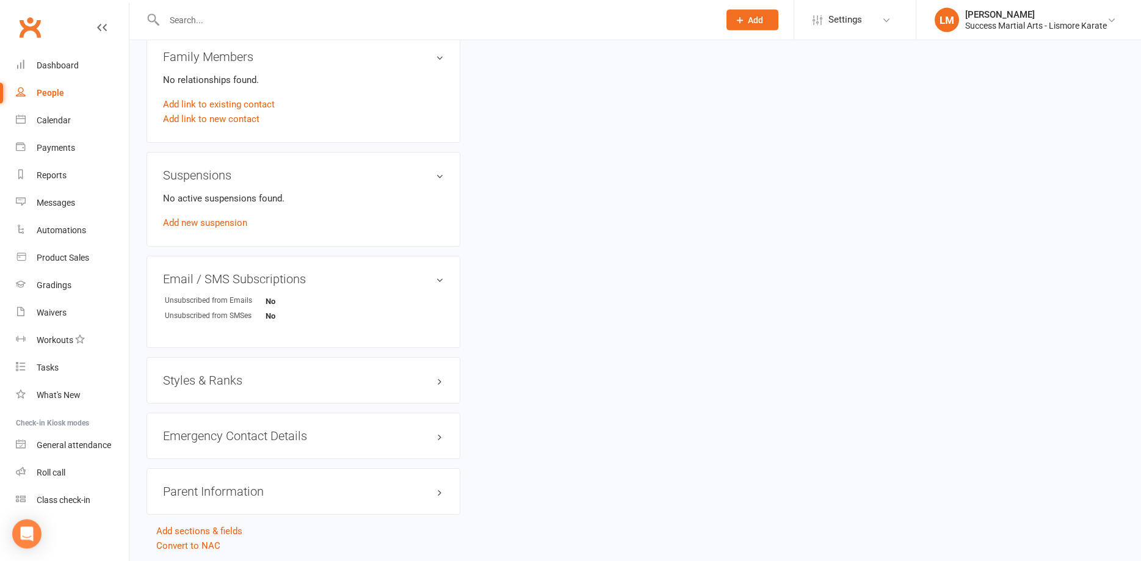
scroll to position [647, 0]
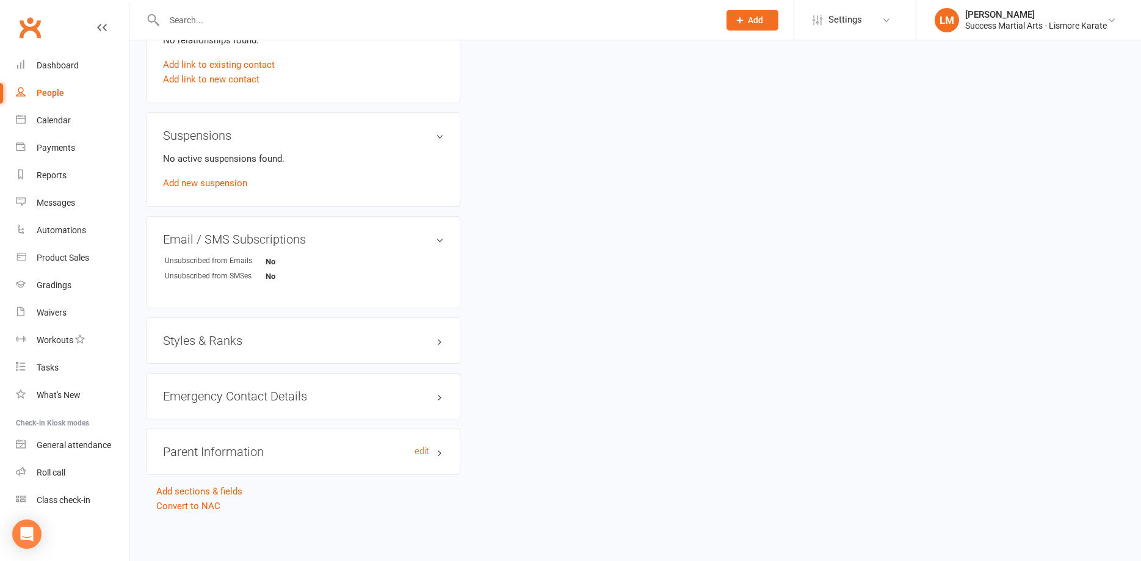
drag, startPoint x: 409, startPoint y: 454, endPoint x: 412, endPoint y: 449, distance: 6.6
click at [410, 453] on h3 "Parent Information edit" at bounding box center [303, 451] width 281 height 13
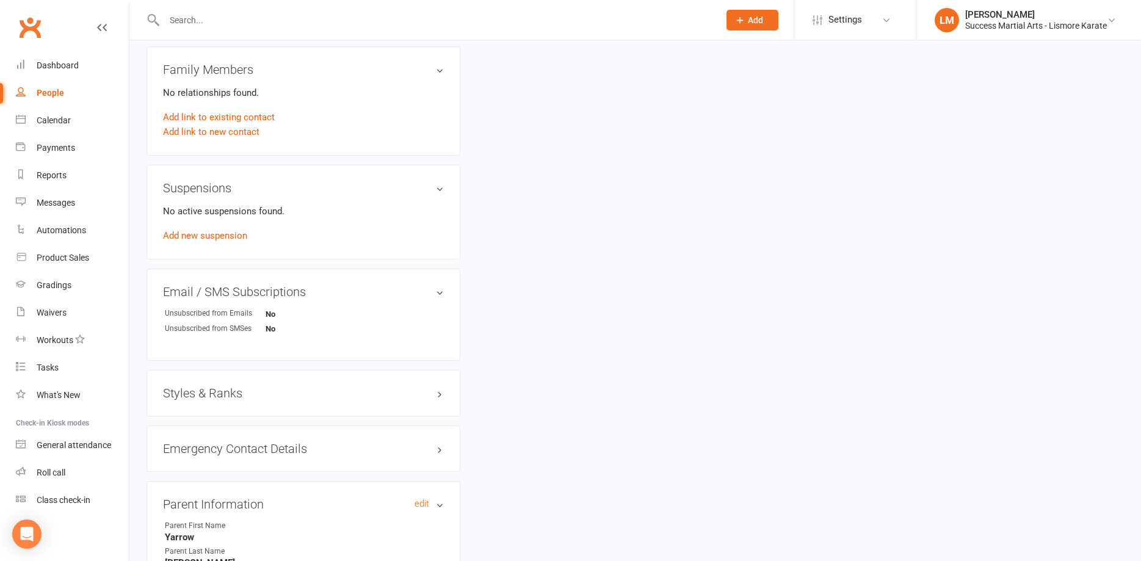
scroll to position [580, 0]
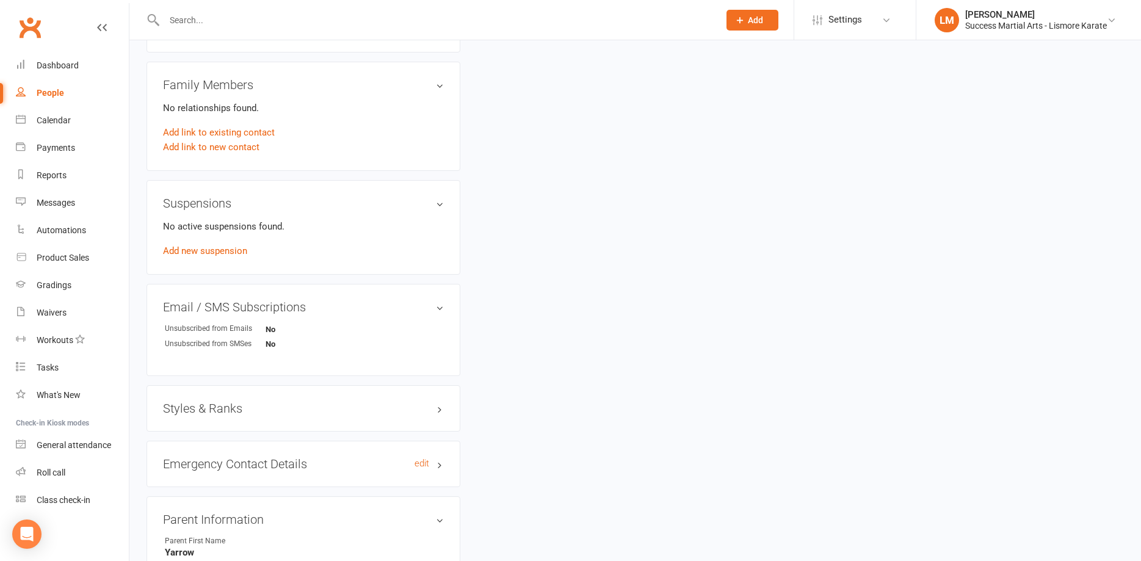
click at [420, 457] on h3 "Emergency Contact Details edit" at bounding box center [303, 463] width 281 height 13
click at [408, 411] on h3 "Styles & Ranks" at bounding box center [303, 408] width 281 height 13
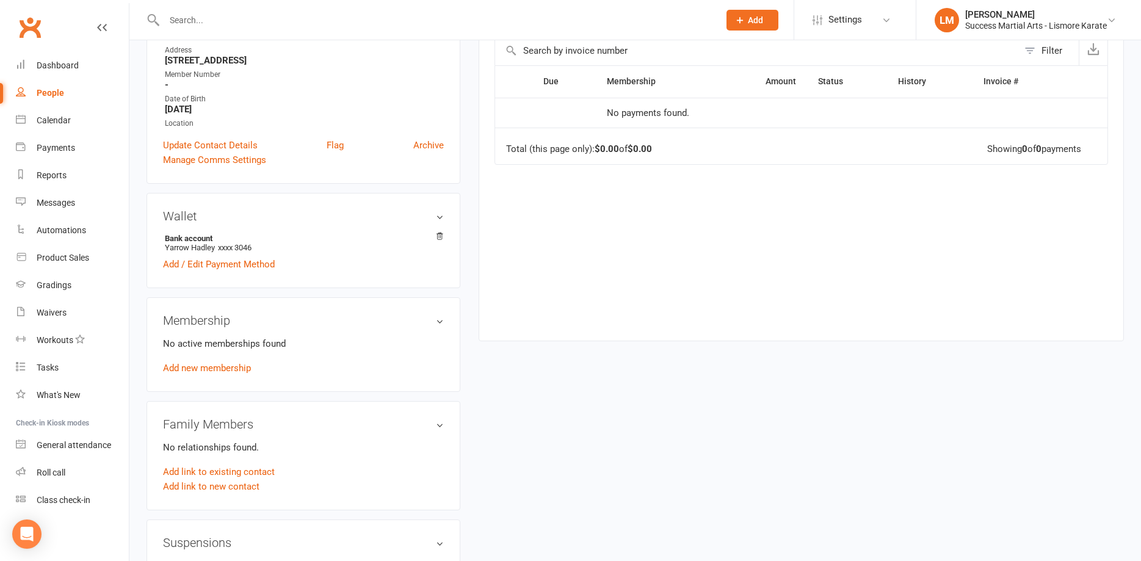
scroll to position [206, 0]
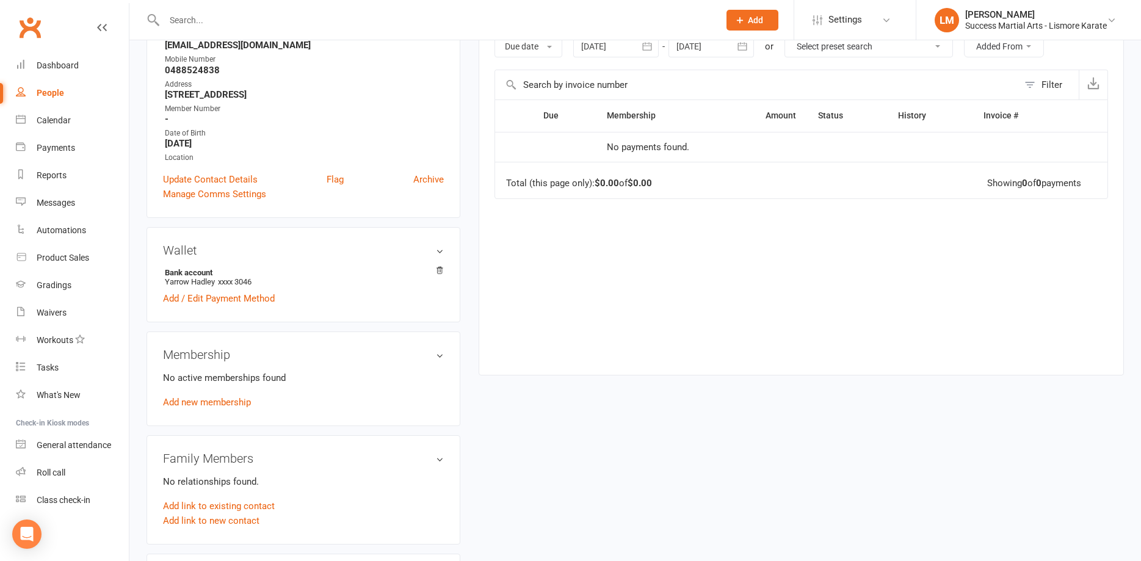
click at [436, 251] on h3 "Wallet" at bounding box center [303, 250] width 281 height 13
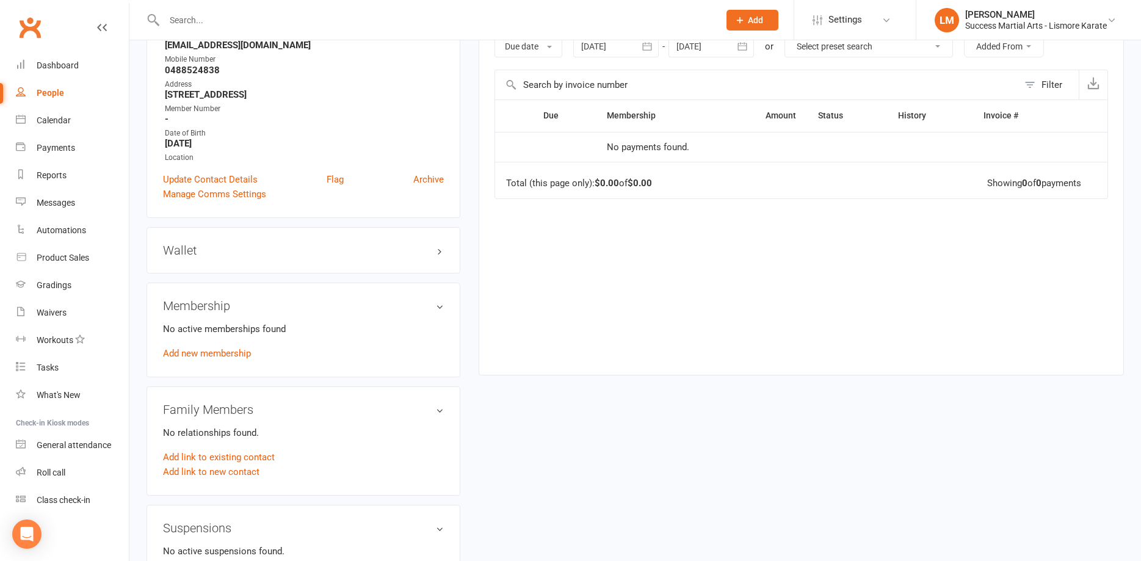
click at [436, 251] on h3 "Wallet" at bounding box center [303, 250] width 281 height 13
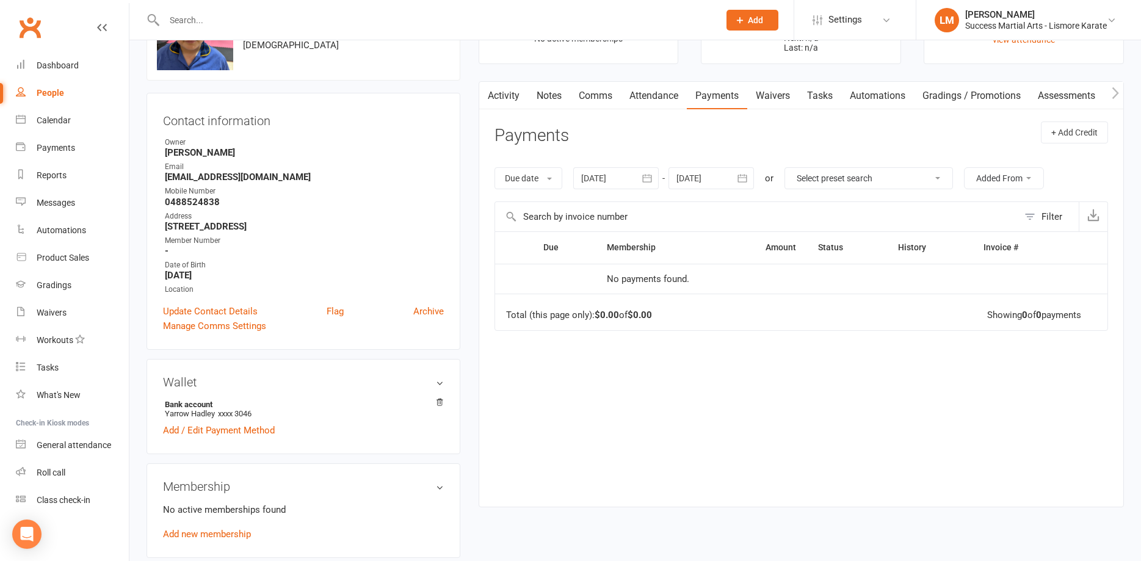
scroll to position [19, 0]
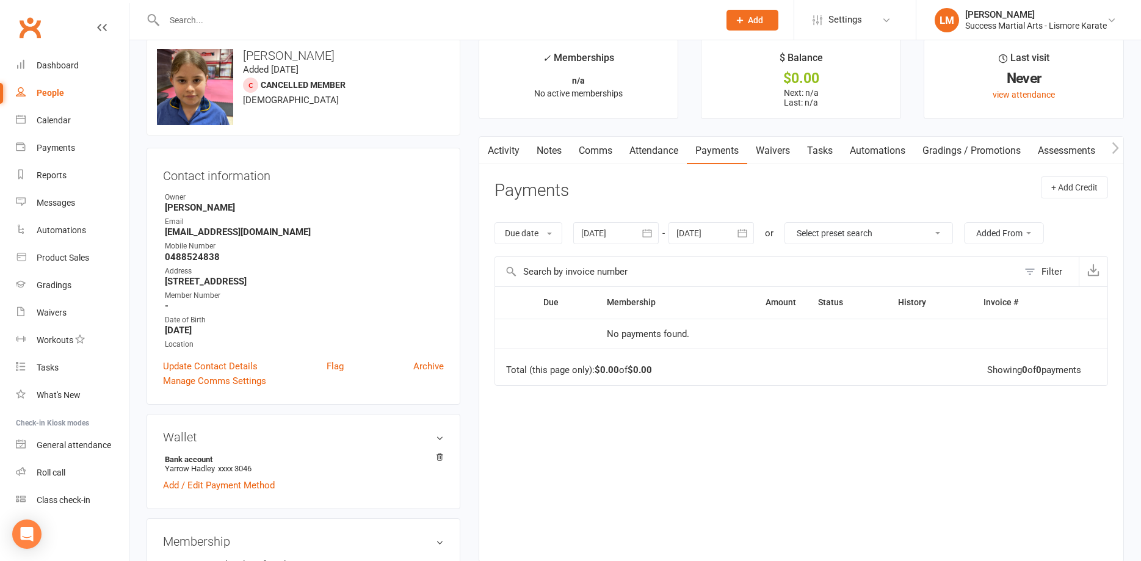
click at [717, 150] on link "Payments" at bounding box center [717, 151] width 60 height 28
click at [594, 154] on link "Comms" at bounding box center [595, 151] width 51 height 28
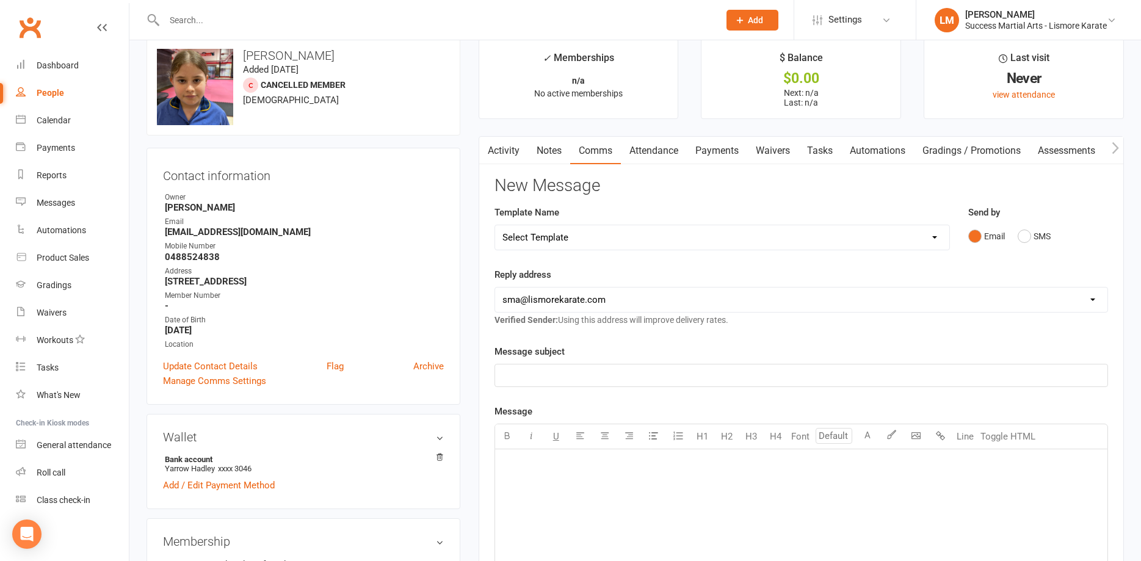
click at [495, 225] on select "Select Template [Email] 1 AKF membership [Email] 1 welcome [Email] April 2025 V…" at bounding box center [722, 237] width 454 height 24
select select "1"
click option "[Email] 1 welcome" at bounding box center [0, 0] width 0 height 0
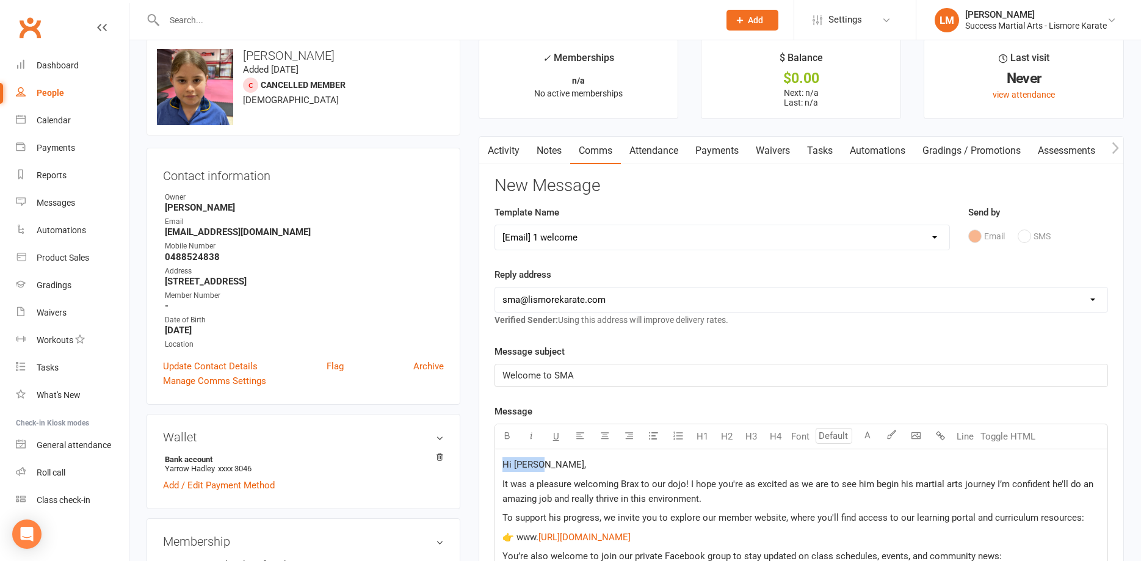
click at [537, 463] on span "Hi Alyse," at bounding box center [545, 464] width 84 height 11
click at [635, 487] on span "It was a pleasure welcoming Brax to our dojo! I hope you're as excited as we ar…" at bounding box center [800, 492] width 594 height 26
click at [638, 484] on span "It was a pleasure welcoming Brax to our dojo! I hope you're as excited as we ar…" at bounding box center [800, 492] width 594 height 26
click at [873, 484] on span "It was a pleasure welcoming Emily to our dojo! I hope you're as excited as we a…" at bounding box center [784, 492] width 562 height 26
click at [909, 485] on span "It was a pleasure welcoming Emily to our dojo! I hope you're as excited as we a…" at bounding box center [803, 492] width 600 height 26
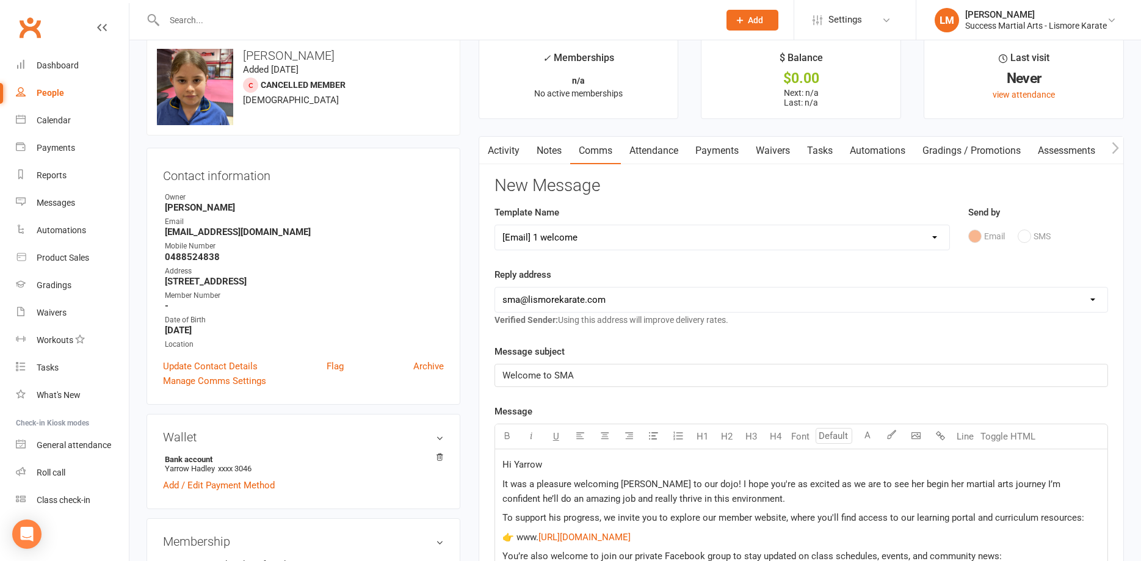
click at [1063, 484] on span "It was a pleasure welcoming Emily to our dojo! I hope you're as excited as we a…" at bounding box center [783, 492] width 561 height 26
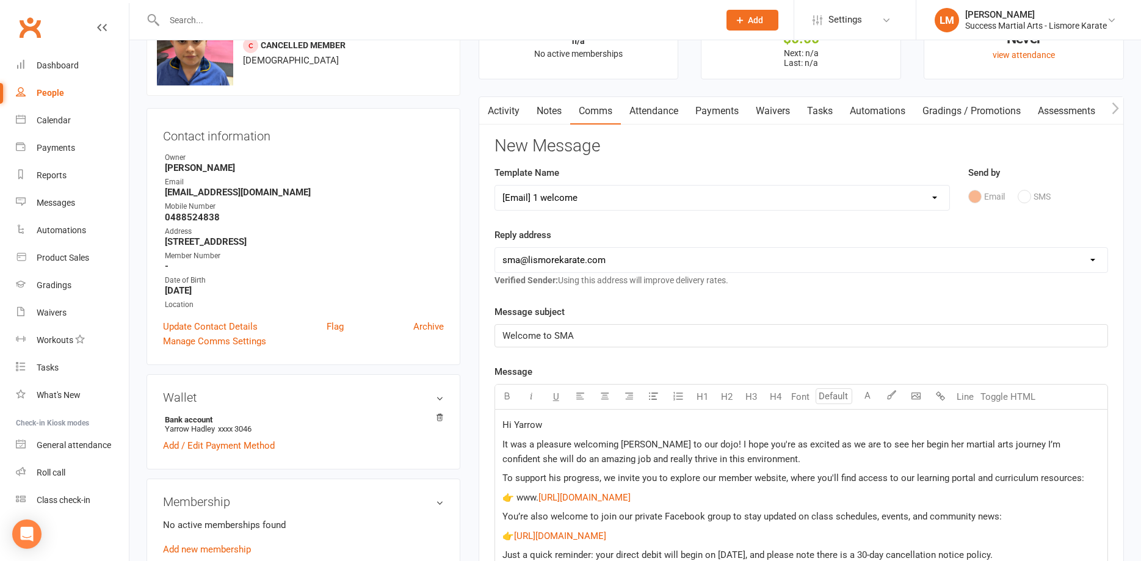
scroll to position [81, 0]
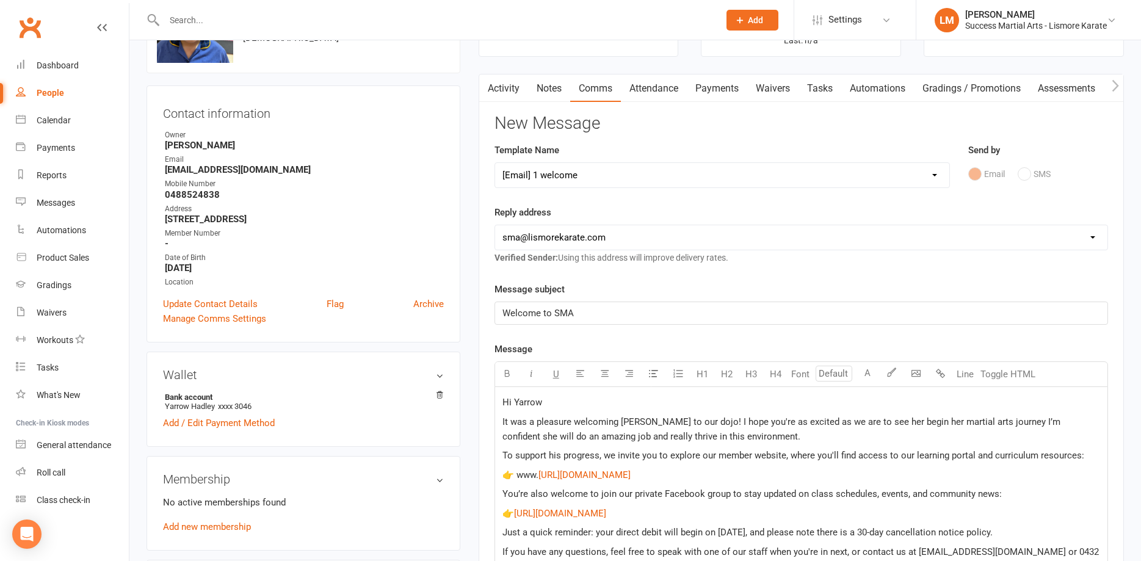
click at [562, 456] on span "To support his progress, we invite you to explore our member website, where you…" at bounding box center [794, 455] width 582 height 11
click at [560, 457] on span "To support his progress, we invite you to explore our member website, where you…" at bounding box center [794, 455] width 582 height 11
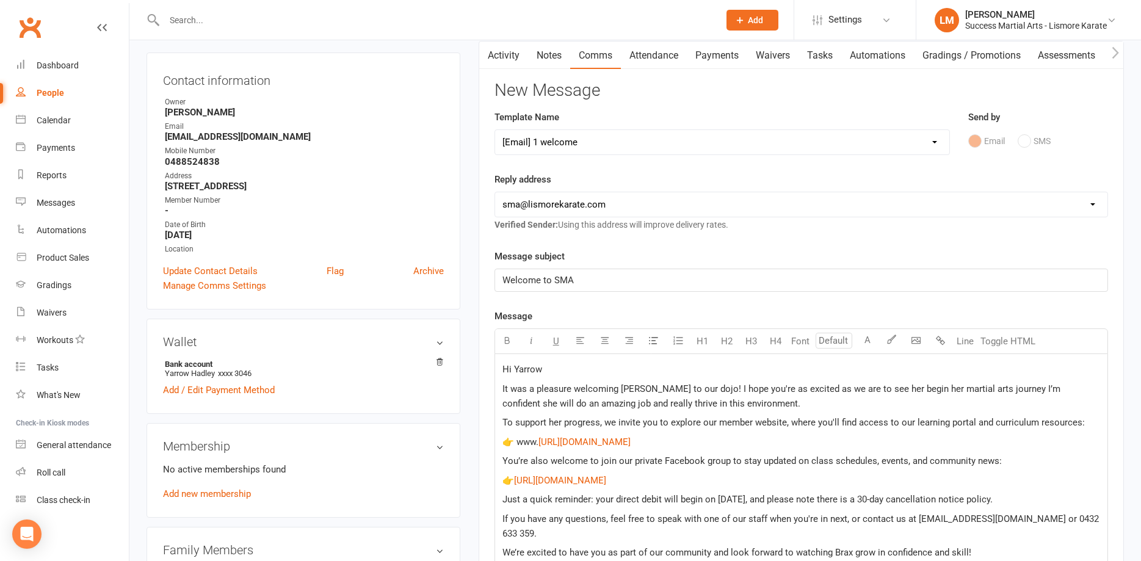
scroll to position [144, 0]
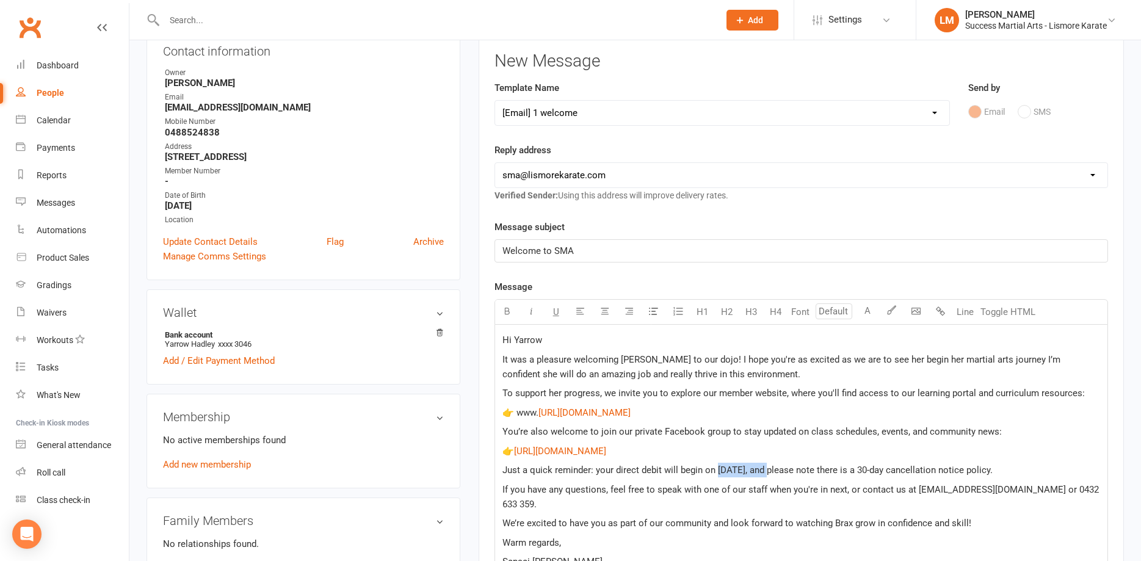
drag, startPoint x: 766, startPoint y: 472, endPoint x: 716, endPoint y: 473, distance: 50.1
click at [716, 473] on span "Just a quick reminder: your direct debit will begin on February 4th, 2025, and …" at bounding box center [748, 470] width 490 height 11
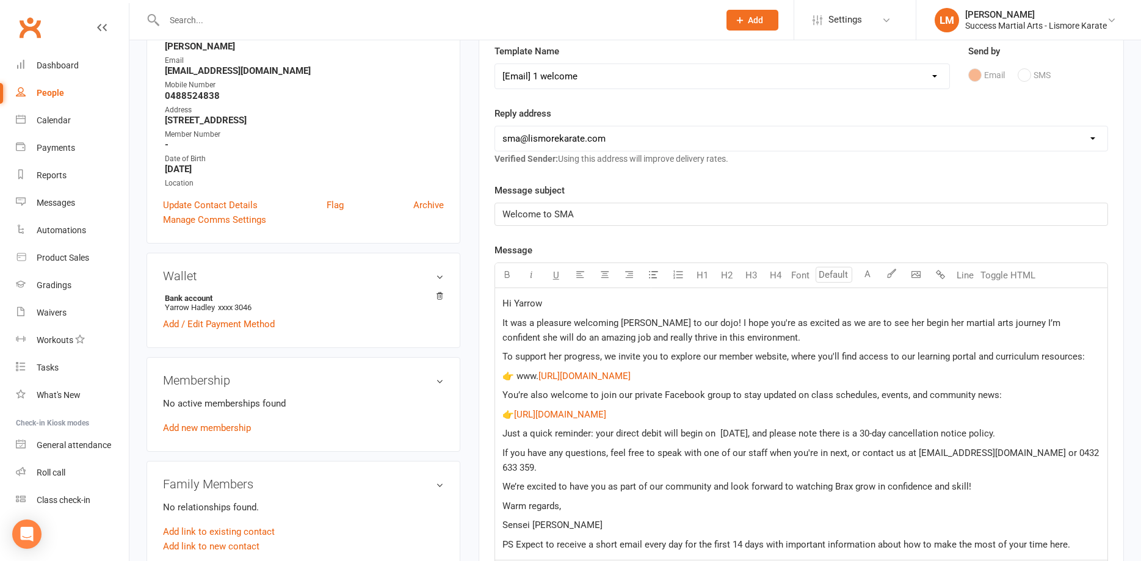
scroll to position [206, 0]
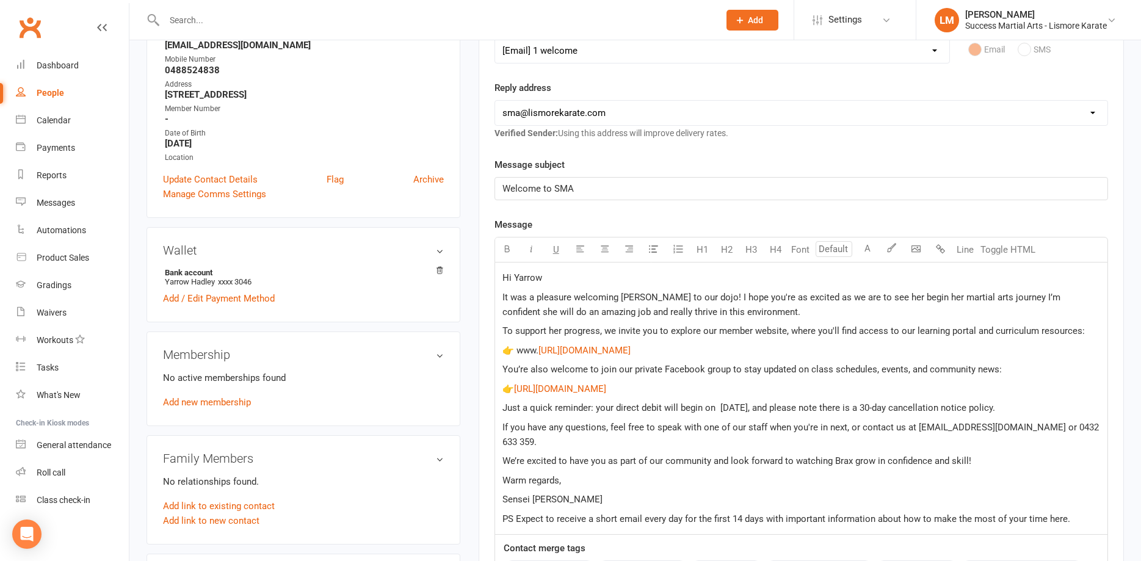
click at [851, 456] on span "We’re excited to have you as part of our community and look forward to watching…" at bounding box center [737, 461] width 469 height 11
click at [719, 410] on span "Just a quick reminder: your direct debit will begin on August 13, 2025, and ple…" at bounding box center [749, 407] width 493 height 11
click at [208, 295] on link "Add / Edit Payment Method" at bounding box center [219, 298] width 112 height 15
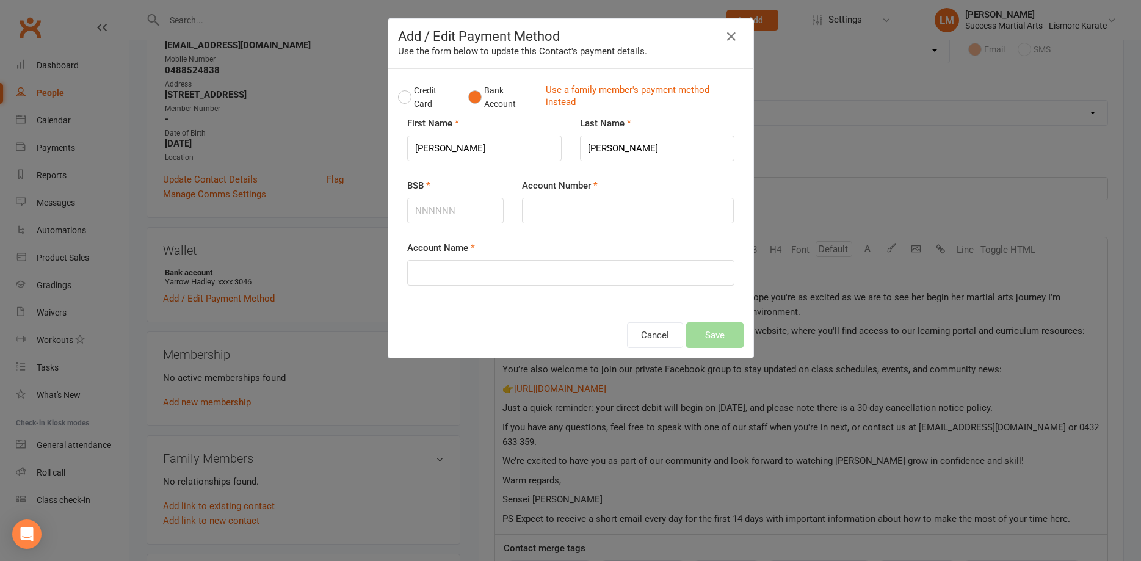
click at [300, 283] on div "Add / Edit Payment Method Use the form below to update this Contact's payment d…" at bounding box center [570, 280] width 1141 height 561
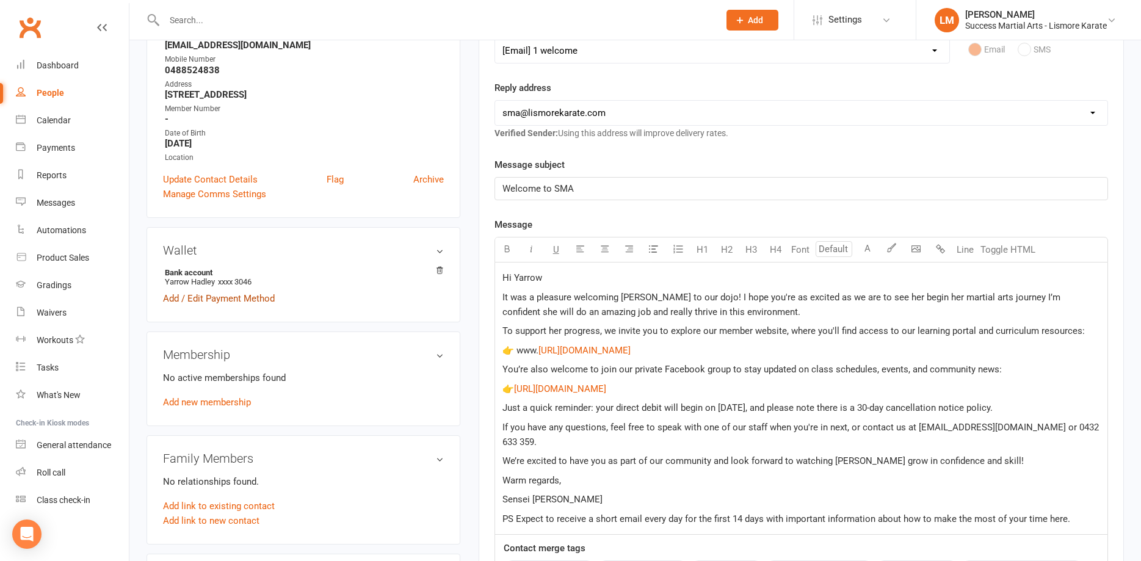
click at [175, 296] on link "Add / Edit Payment Method" at bounding box center [219, 298] width 112 height 15
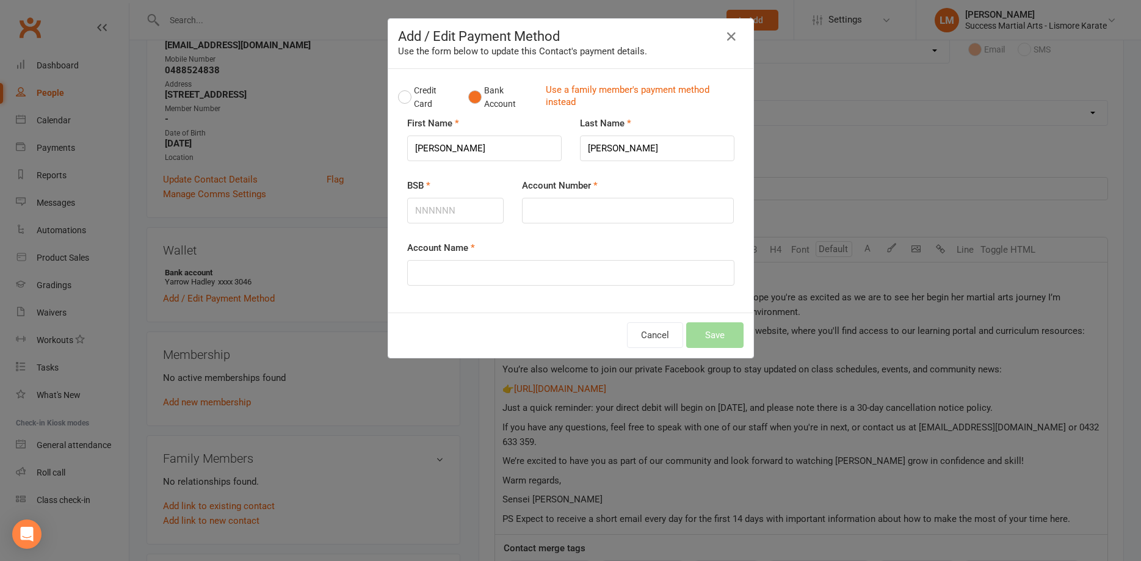
click at [230, 297] on div "Add / Edit Payment Method Use the form below to update this Contact's payment d…" at bounding box center [570, 280] width 1141 height 561
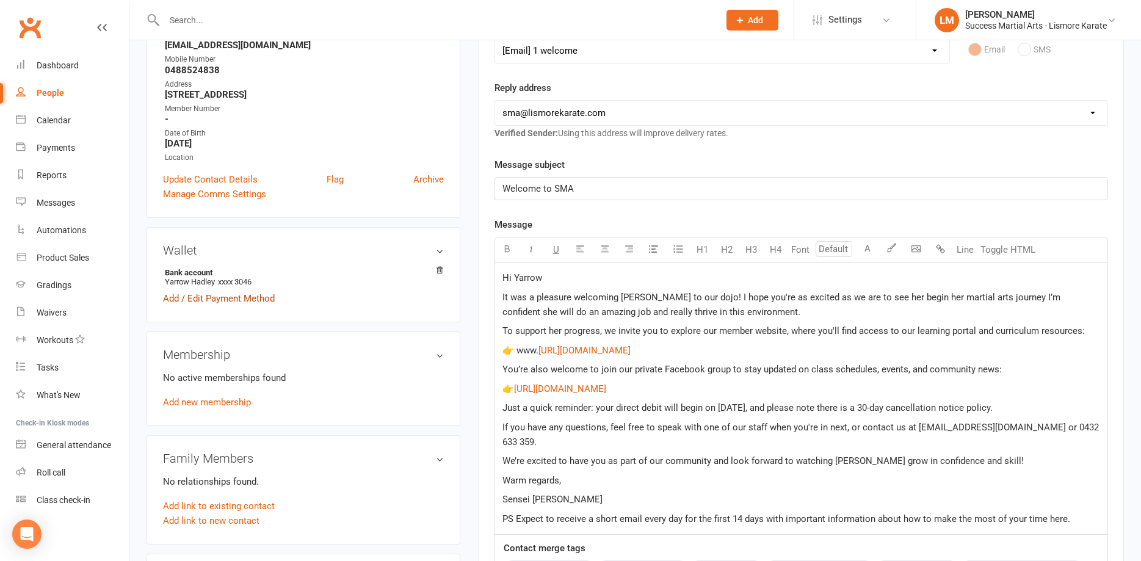
click at [229, 299] on link "Add / Edit Payment Method" at bounding box center [219, 298] width 112 height 15
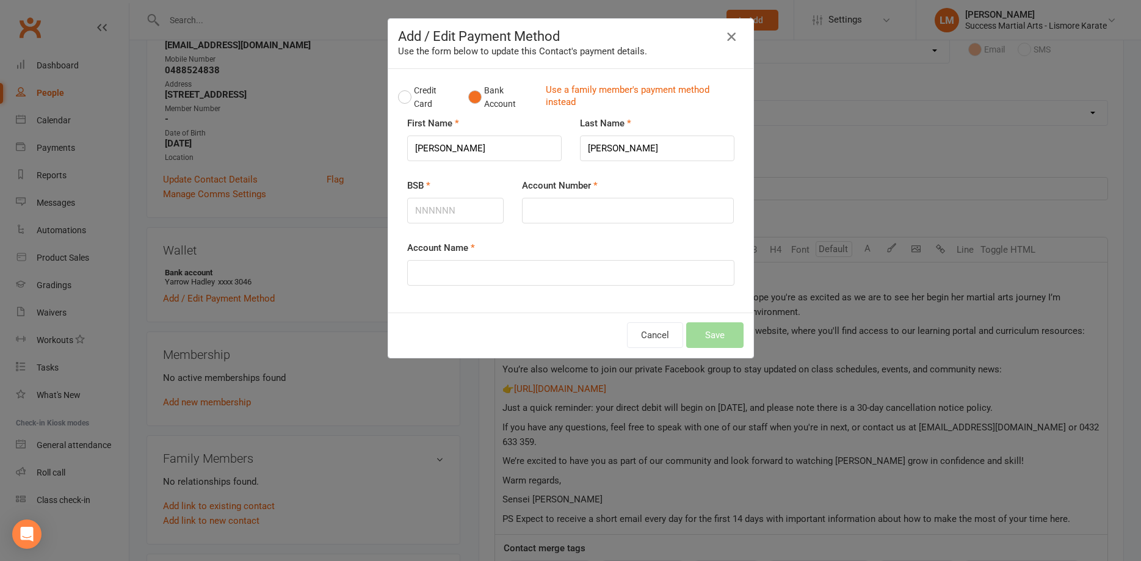
click at [729, 37] on icon "button" at bounding box center [731, 36] width 15 height 15
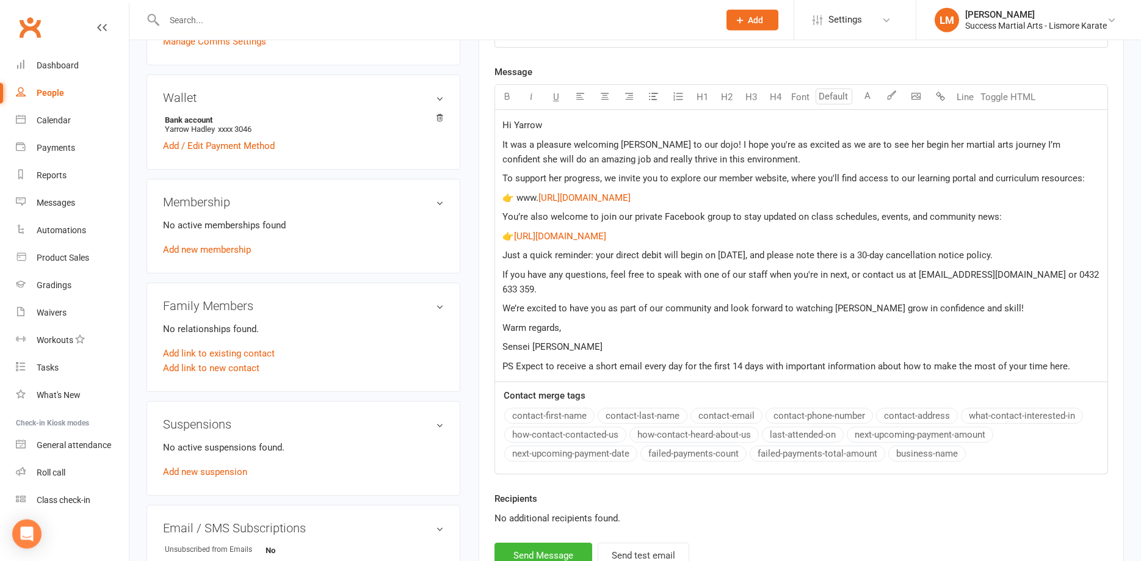
scroll to position [393, 0]
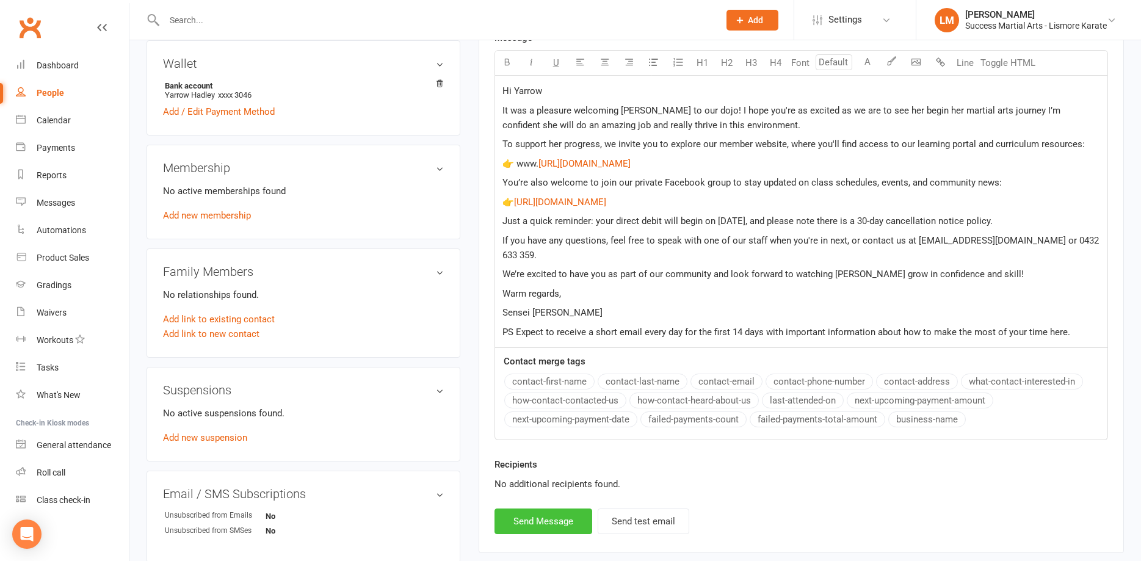
click at [543, 509] on button "Send Message" at bounding box center [544, 522] width 98 height 26
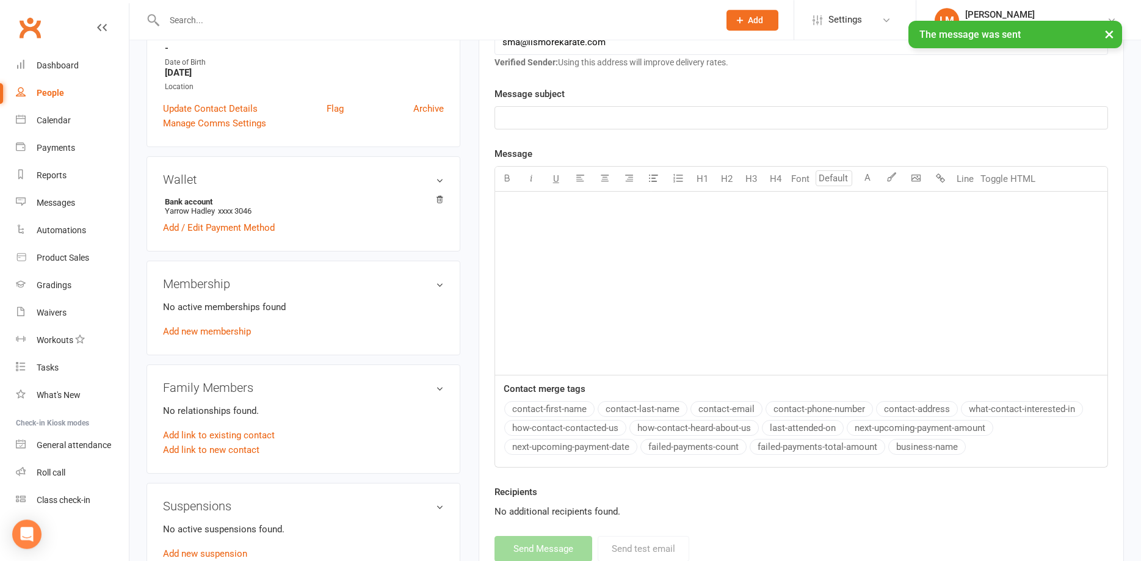
scroll to position [144, 0]
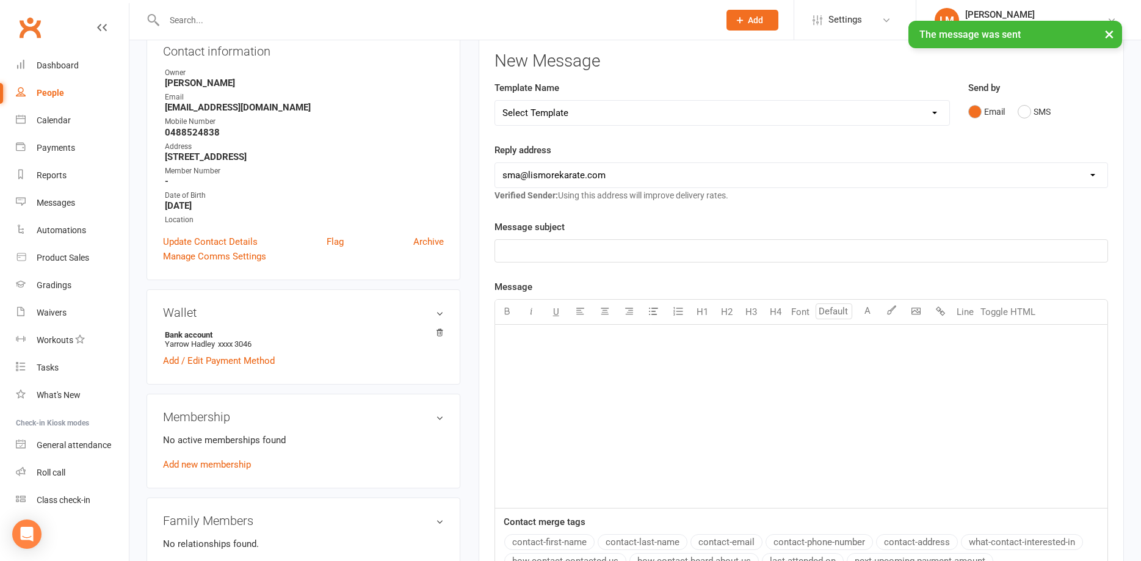
click at [495, 101] on select "Select Template [Email] 1 AKF membership [Email] 1 welcome [Email] [DATE] VIP […" at bounding box center [722, 113] width 454 height 24
select select "0"
click option "[Email] 1 AKF membership" at bounding box center [0, 0] width 0 height 0
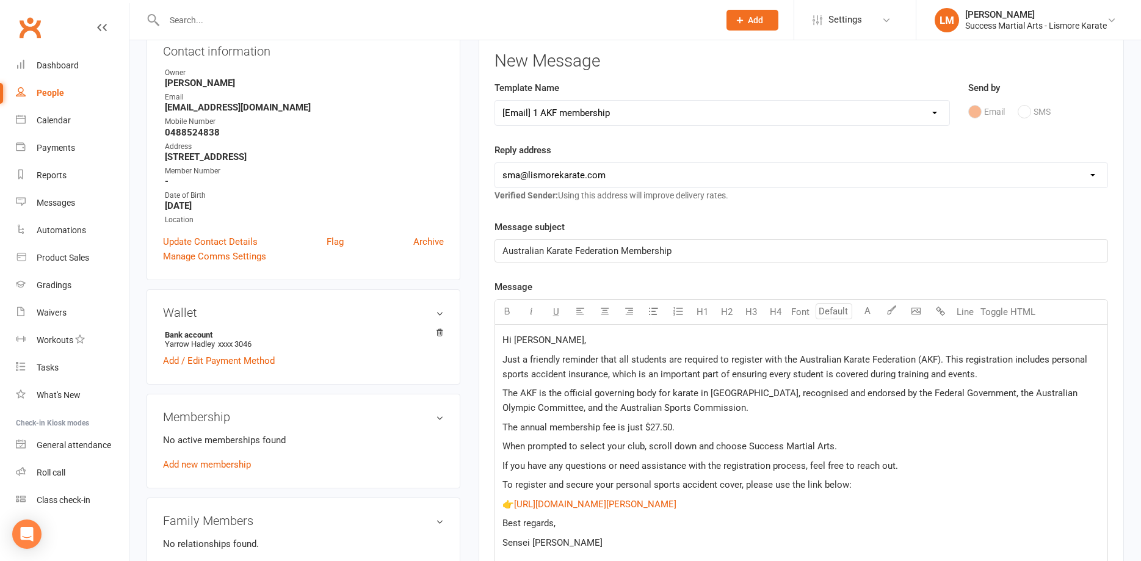
click at [538, 341] on p "Hi [PERSON_NAME]," at bounding box center [802, 340] width 598 height 15
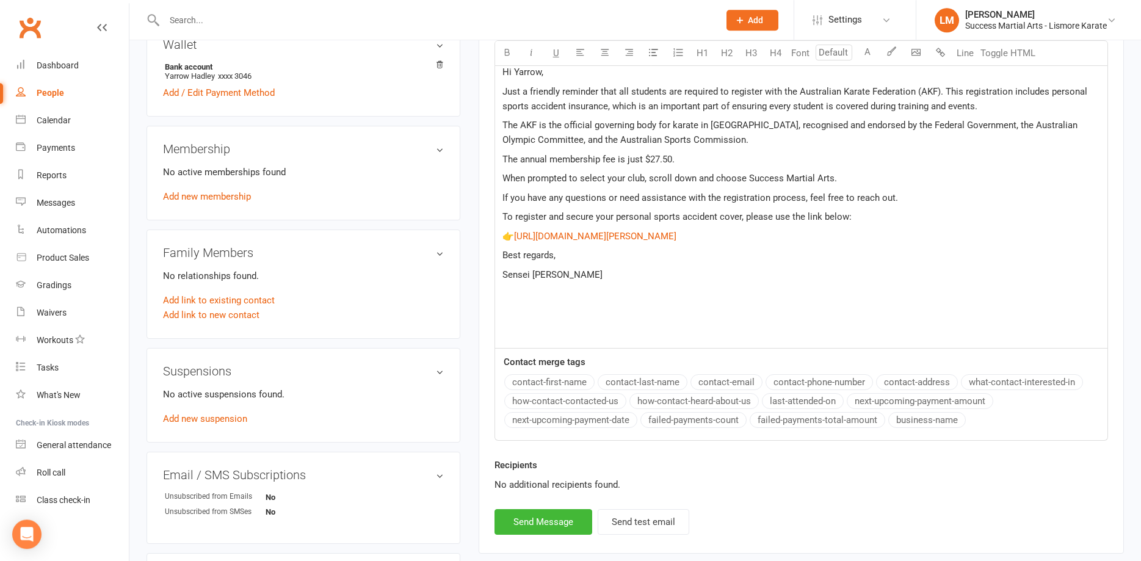
scroll to position [517, 0]
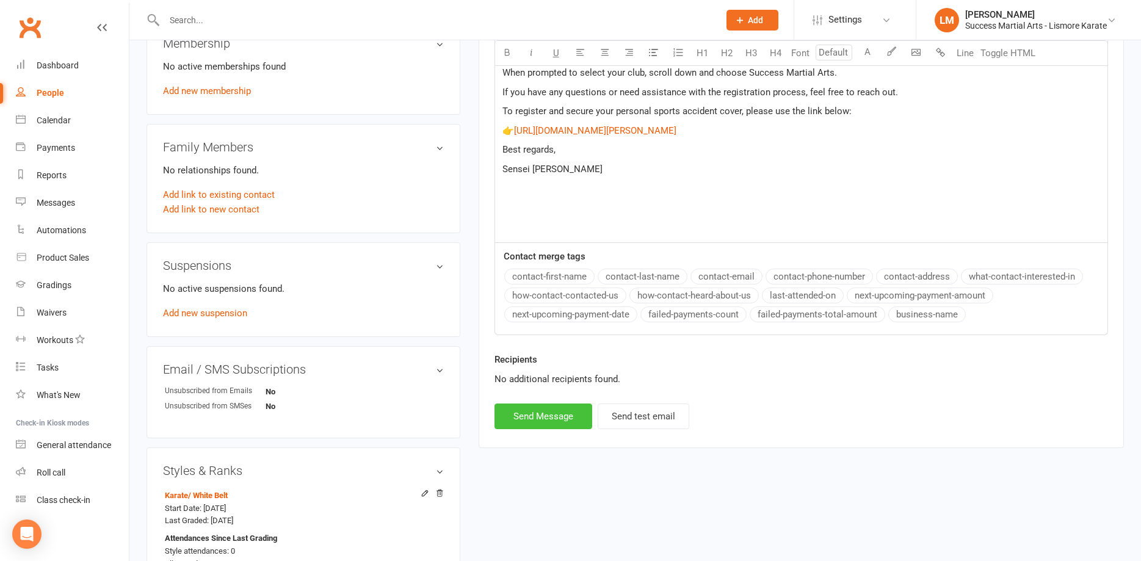
click at [553, 414] on button "Send Message" at bounding box center [544, 417] width 98 height 26
select select
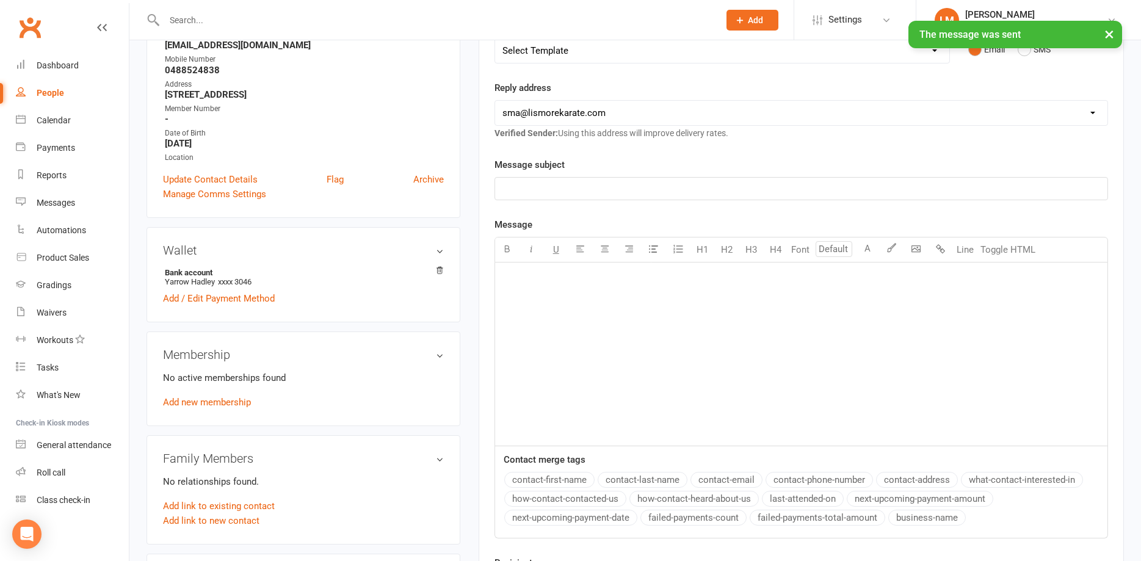
scroll to position [0, 0]
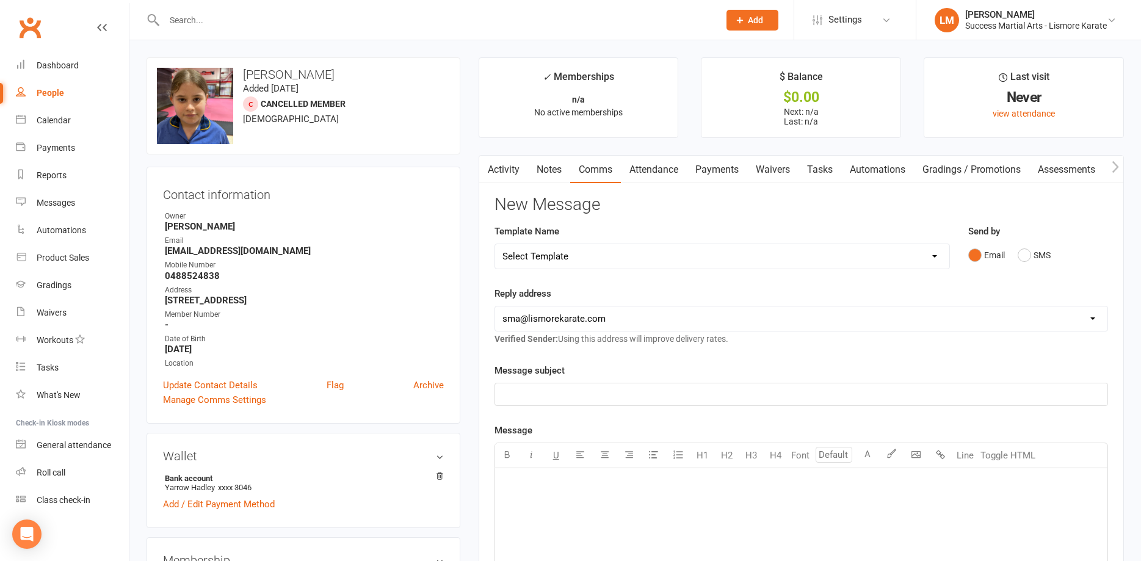
click at [723, 171] on link "Payments" at bounding box center [717, 170] width 60 height 28
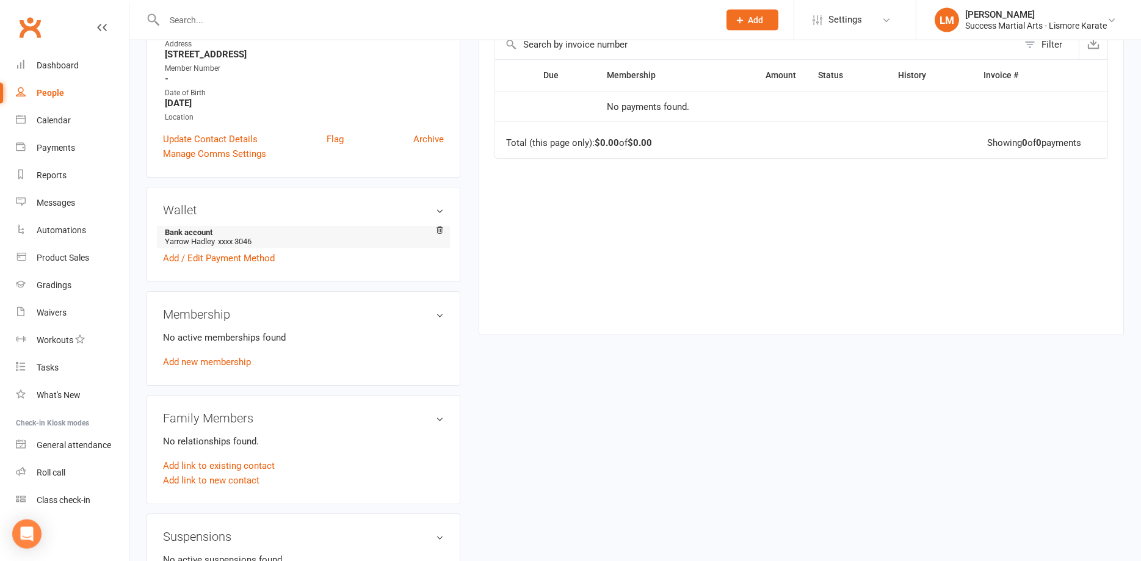
scroll to position [249, 0]
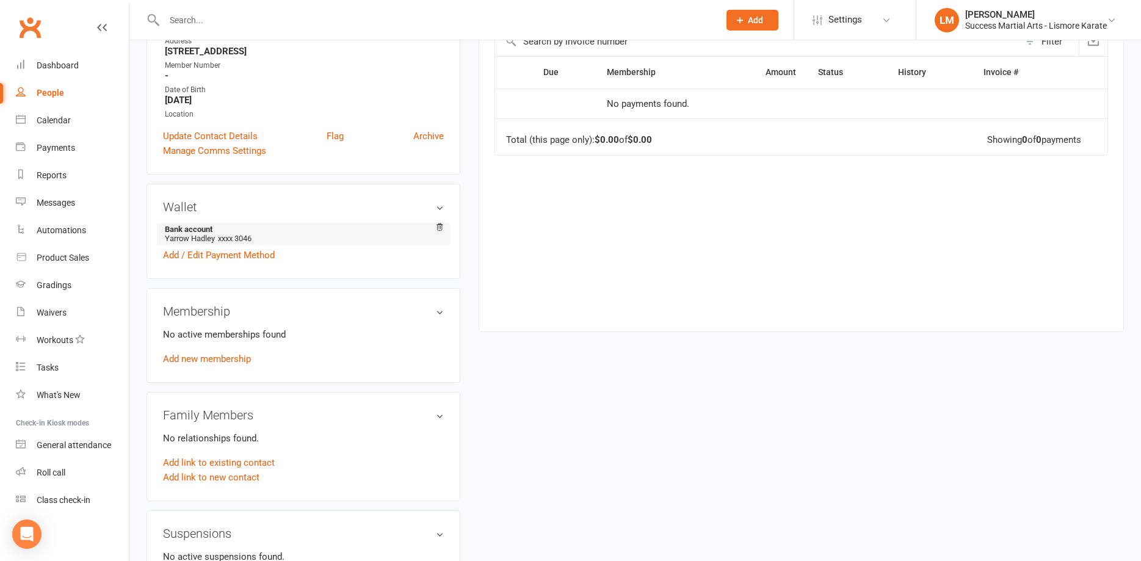
click at [402, 226] on strong "Bank account" at bounding box center [301, 229] width 273 height 9
click at [442, 203] on h3 "Wallet" at bounding box center [303, 206] width 281 height 13
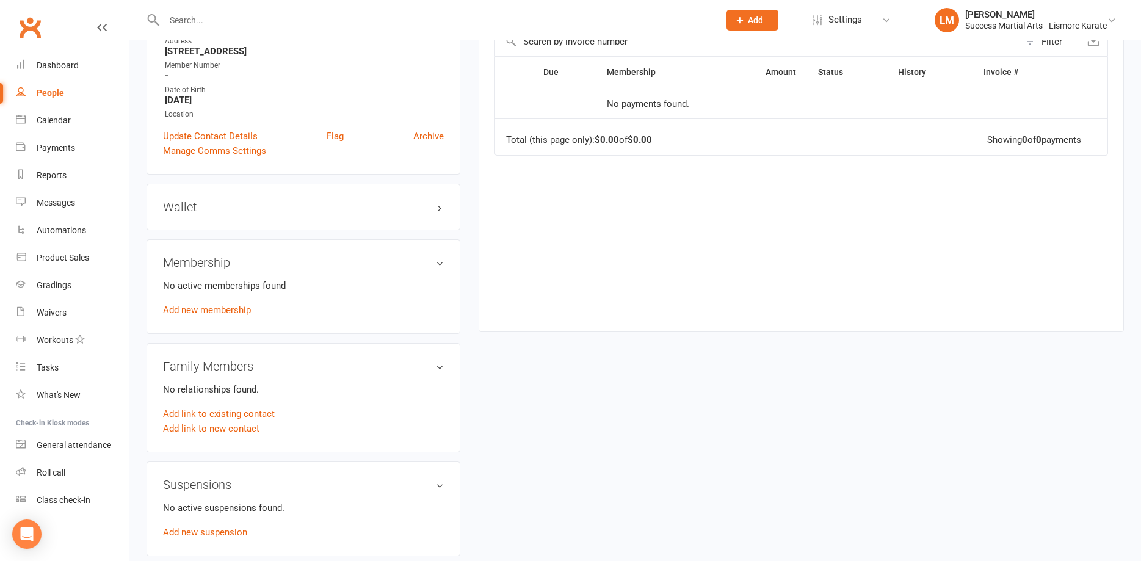
click at [432, 205] on h3 "Wallet" at bounding box center [303, 206] width 281 height 13
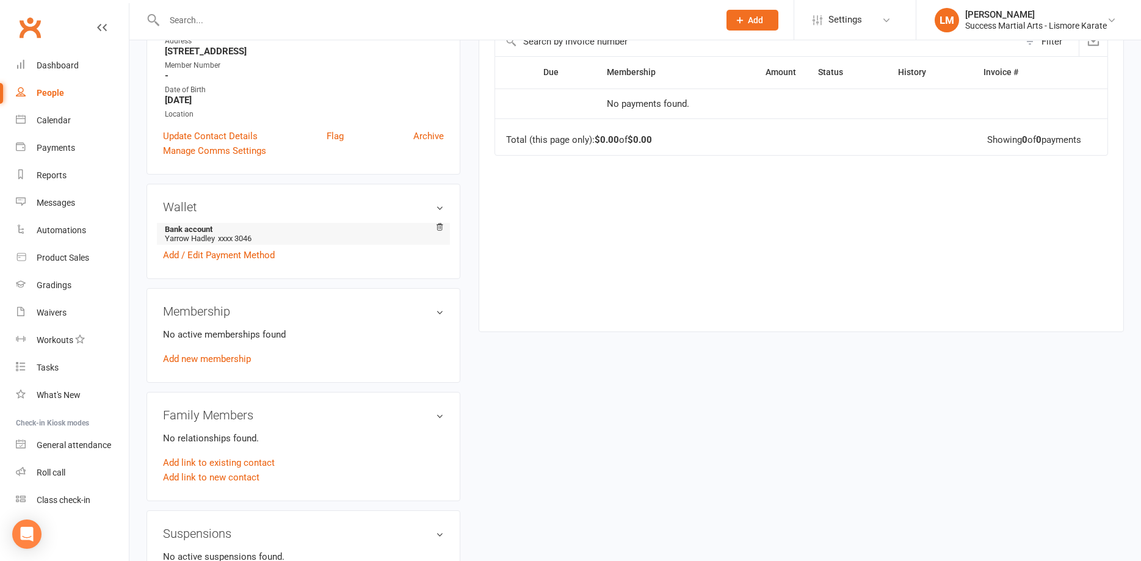
click at [347, 231] on strong "Bank account" at bounding box center [301, 229] width 273 height 9
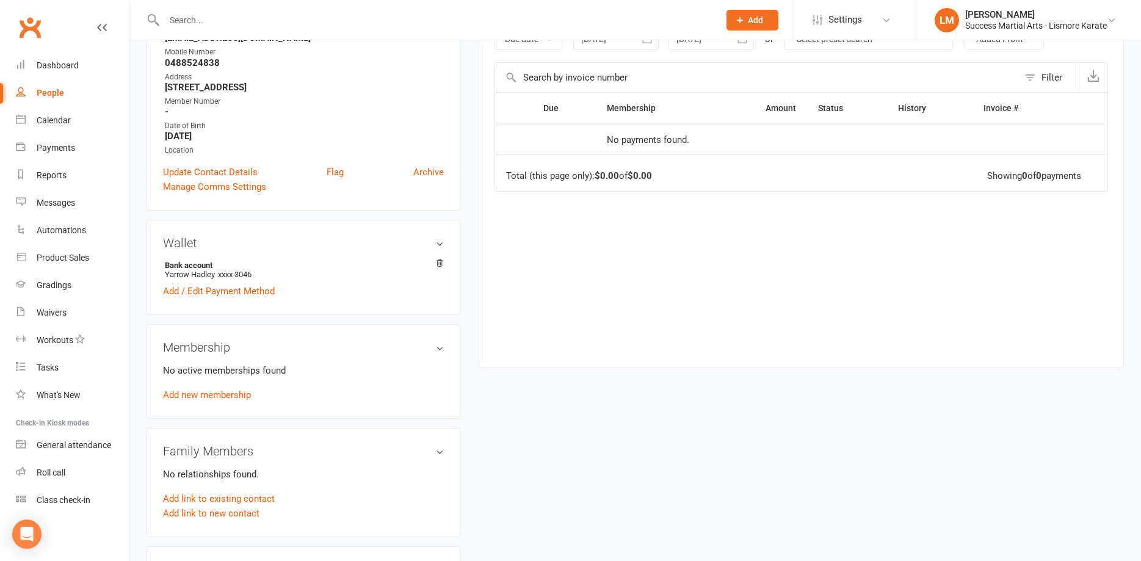
scroll to position [0, 0]
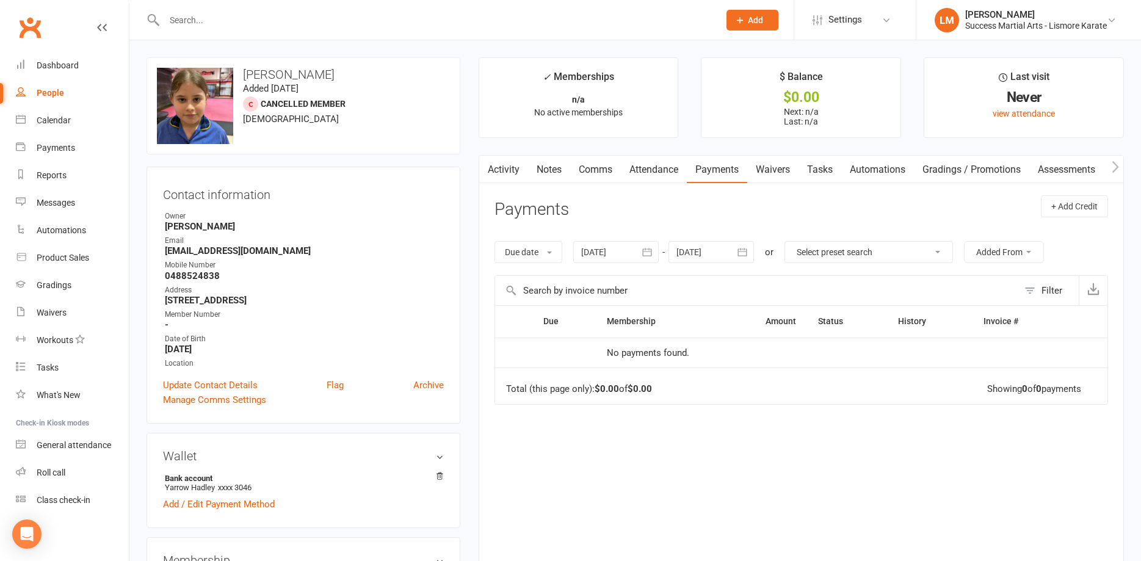
click at [749, 21] on button "Add" at bounding box center [753, 20] width 52 height 21
click at [694, 18] on input "text" at bounding box center [436, 20] width 550 height 17
click at [503, 167] on link "Activity" at bounding box center [503, 170] width 49 height 28
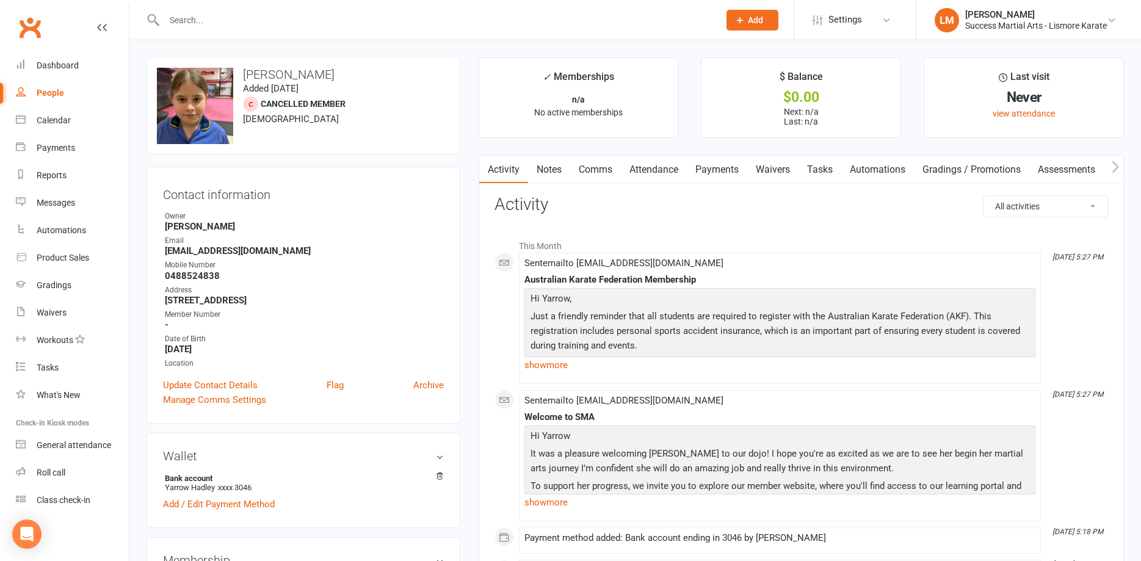
click at [555, 169] on link "Notes" at bounding box center [549, 170] width 42 height 28
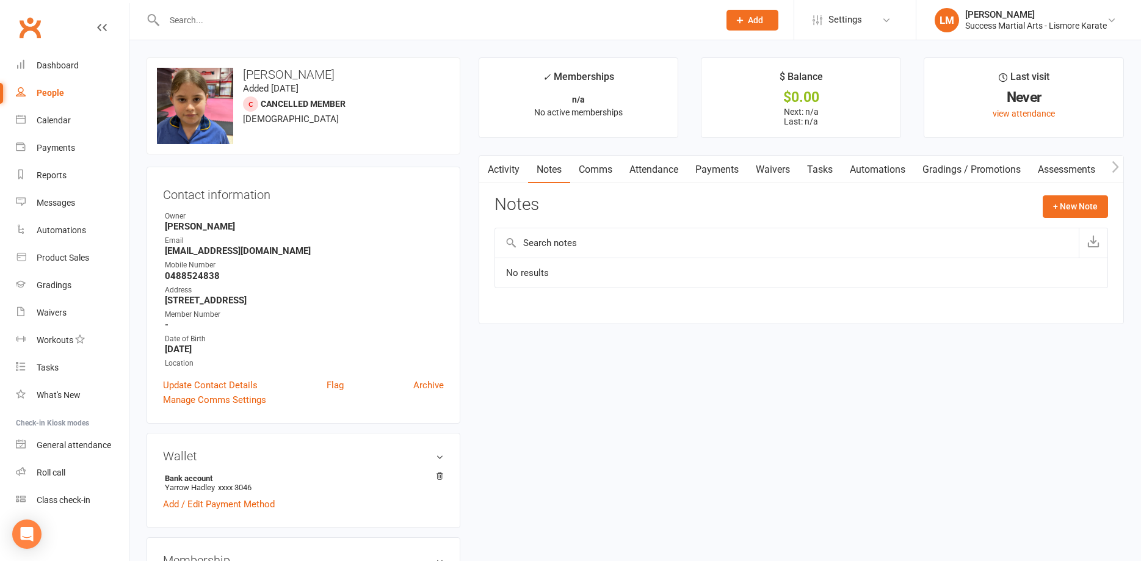
click at [605, 172] on link "Comms" at bounding box center [595, 170] width 51 height 28
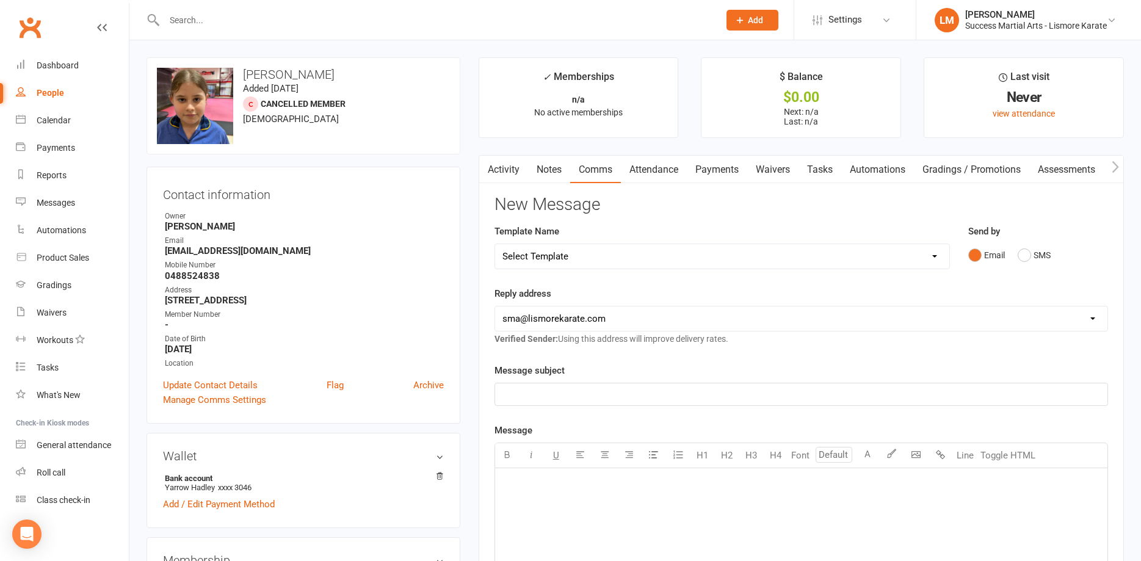
click at [647, 169] on link "Attendance" at bounding box center [654, 170] width 66 height 28
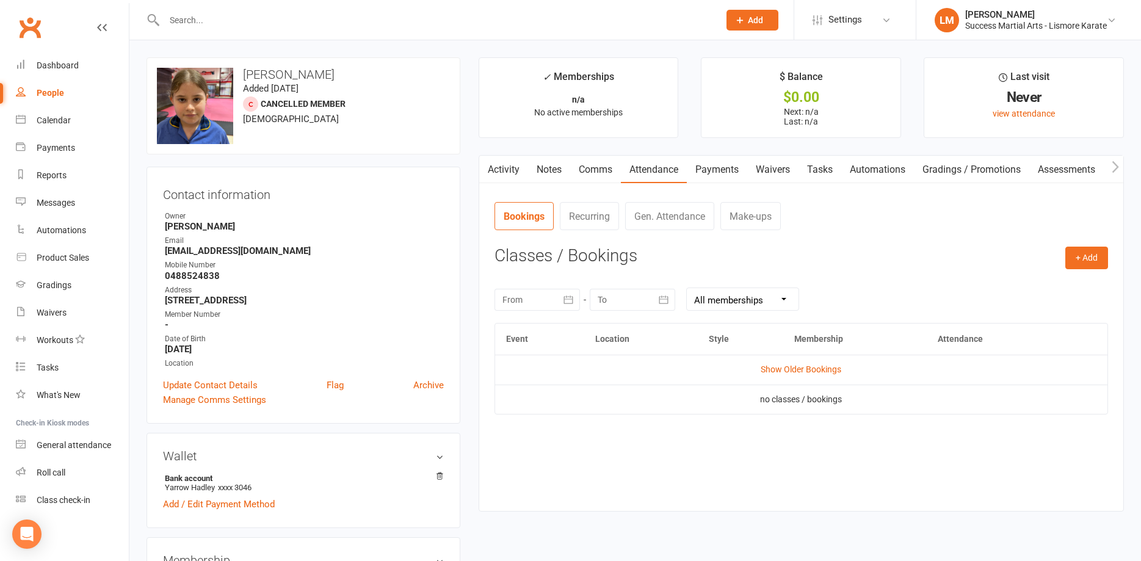
click at [729, 169] on link "Payments" at bounding box center [717, 170] width 60 height 28
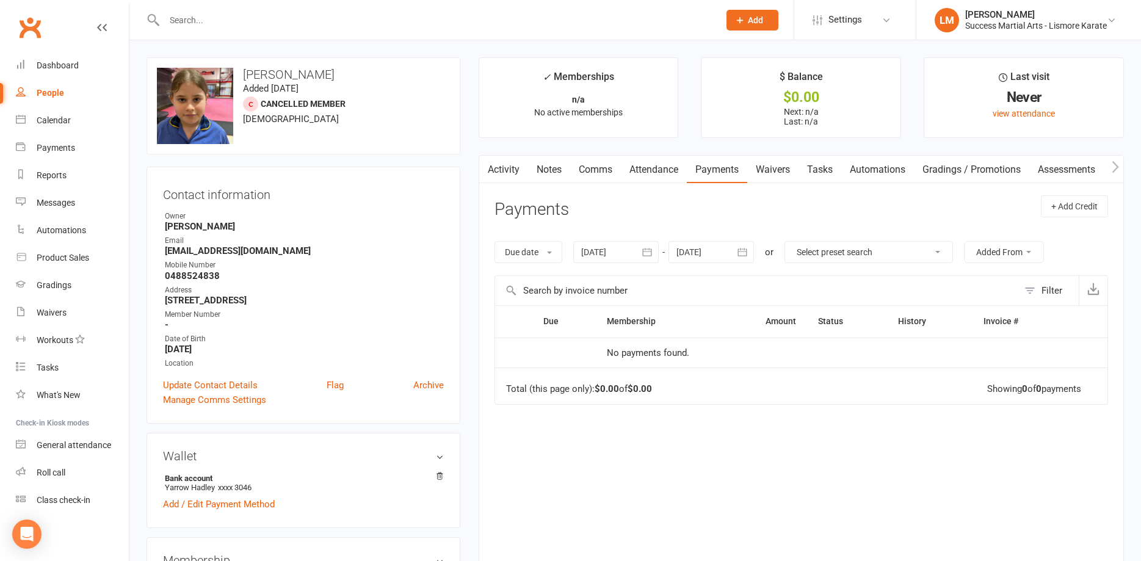
click at [177, 21] on input "text" at bounding box center [436, 20] width 550 height 17
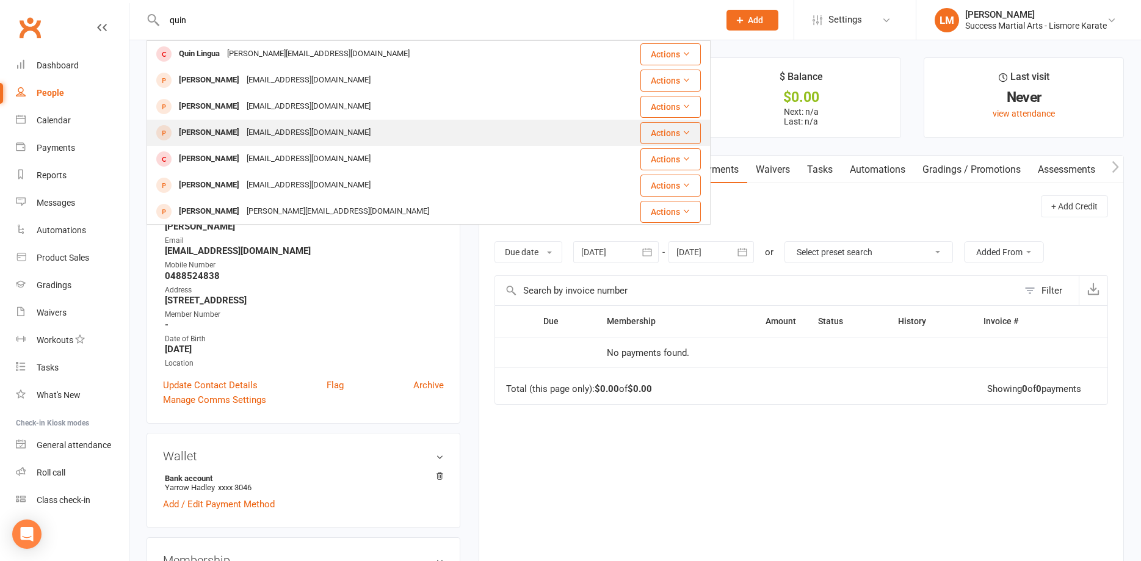
type input "quin"
click at [232, 134] on div "[PERSON_NAME]" at bounding box center [209, 133] width 68 height 18
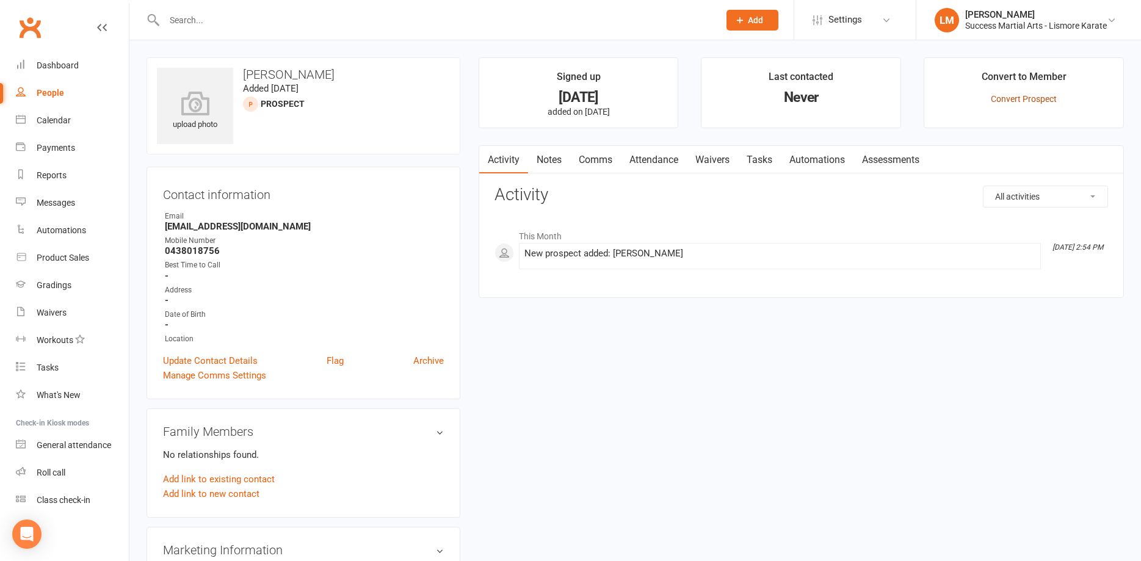
click at [1017, 98] on link "Convert Prospect" at bounding box center [1024, 99] width 66 height 10
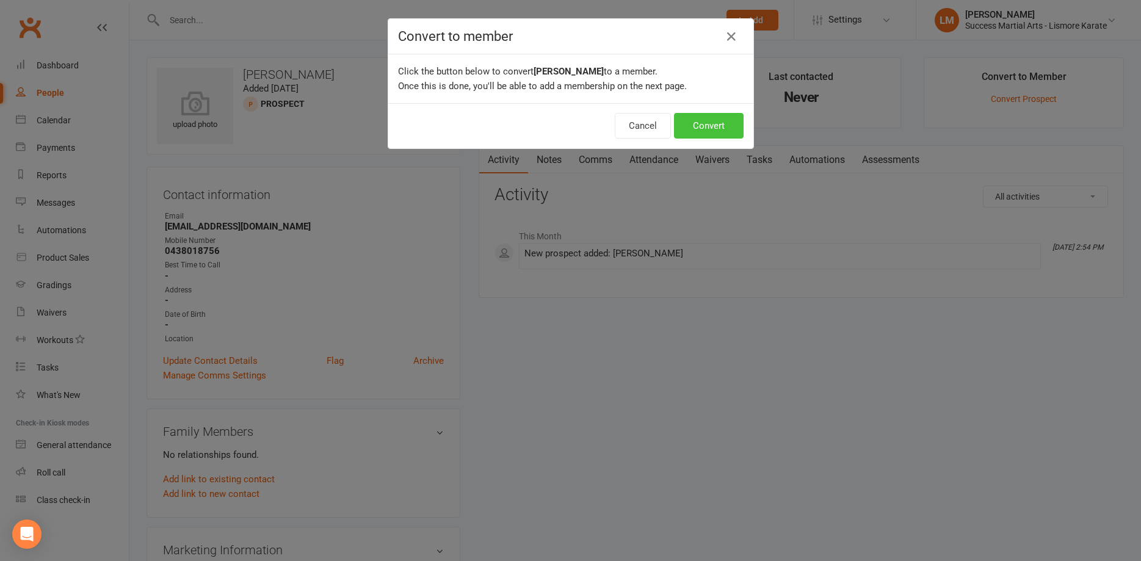
click at [713, 122] on button "Convert" at bounding box center [709, 126] width 70 height 26
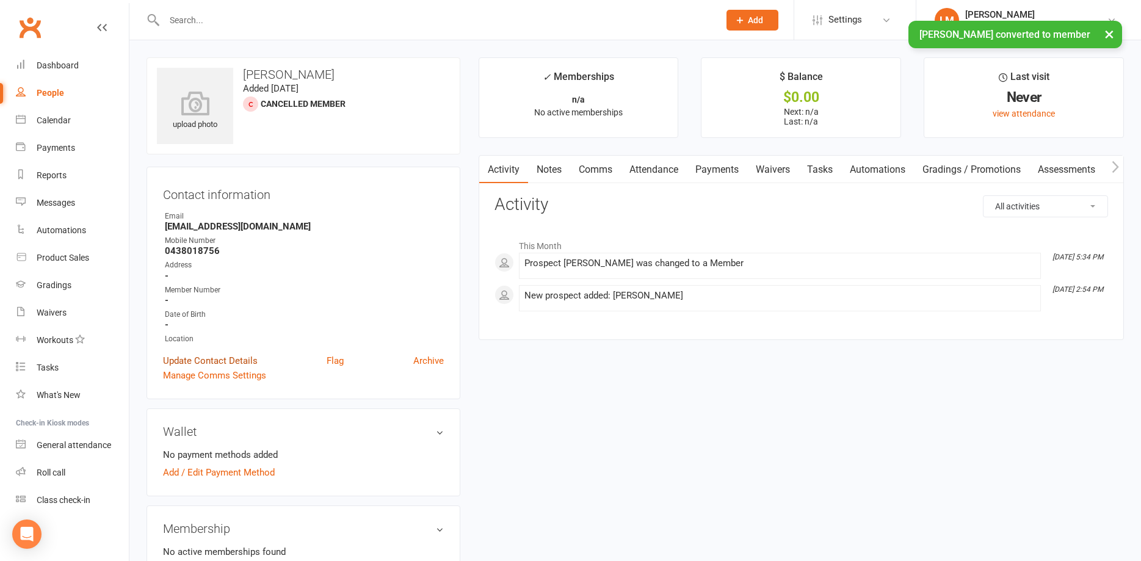
click at [215, 357] on link "Update Contact Details" at bounding box center [210, 361] width 95 height 15
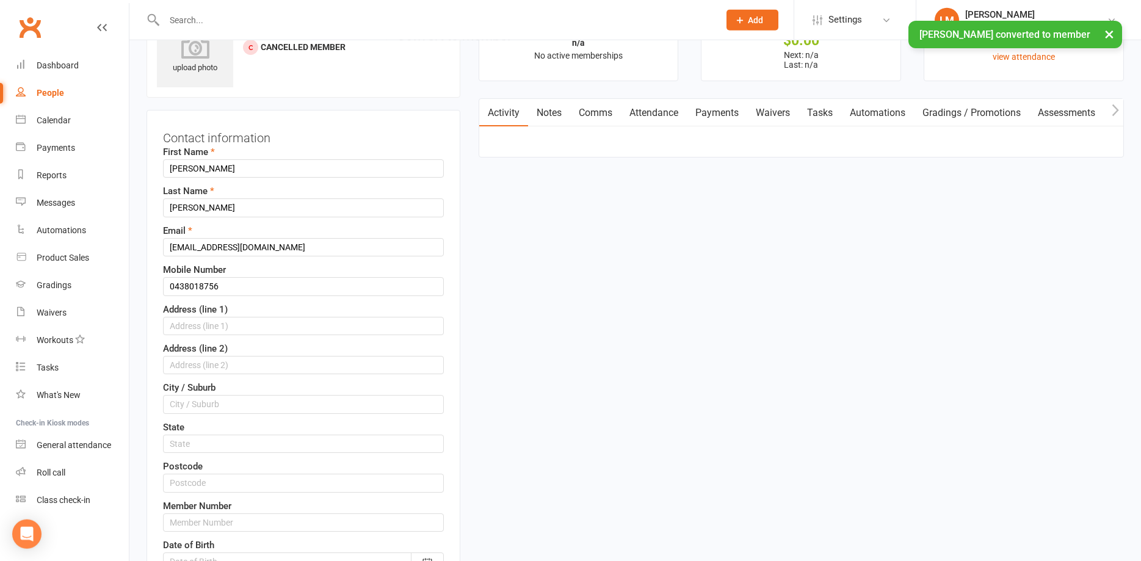
scroll to position [57, 0]
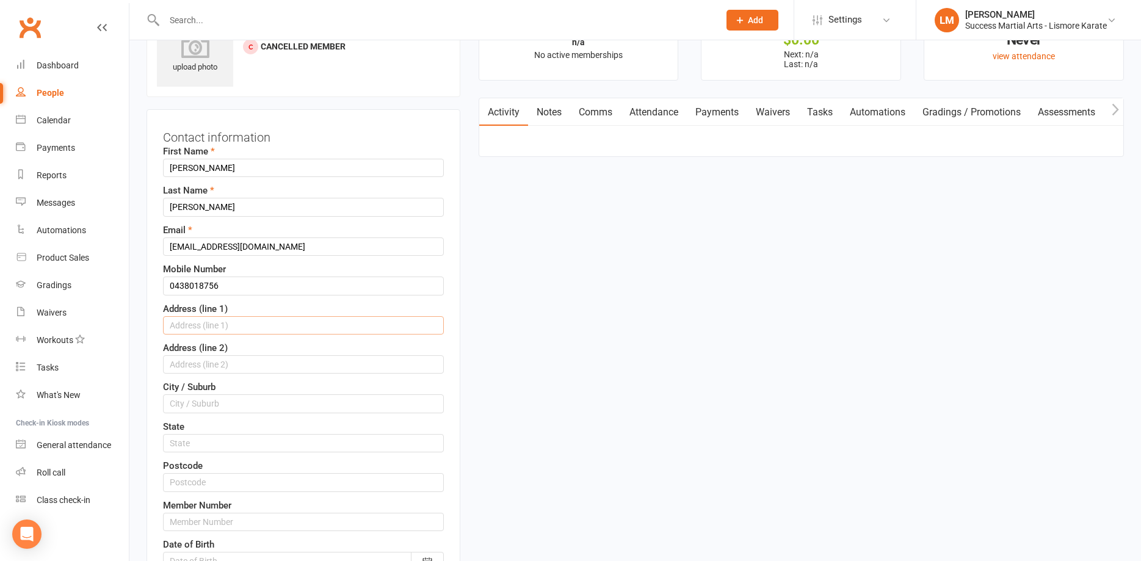
click at [253, 327] on input "text" at bounding box center [303, 325] width 281 height 18
type input "1138 Booyong Road"
click at [244, 397] on input "text" at bounding box center [303, 403] width 281 height 18
type input "Clunes"
click at [270, 444] on input "text" at bounding box center [303, 443] width 281 height 18
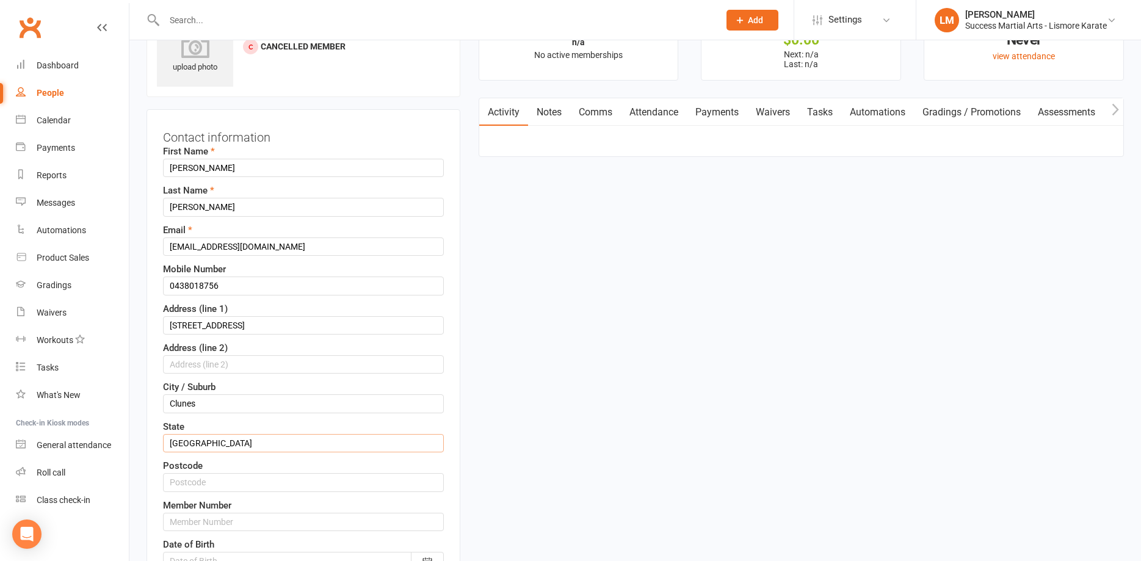
type input "NSW"
click at [258, 483] on input "text" at bounding box center [303, 482] width 281 height 18
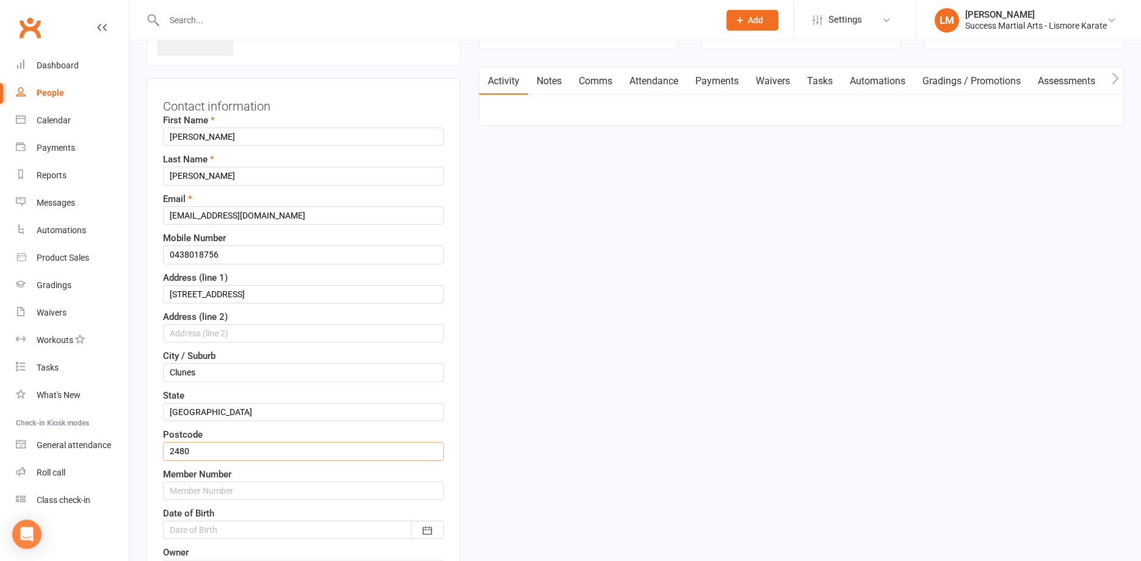
scroll to position [120, 0]
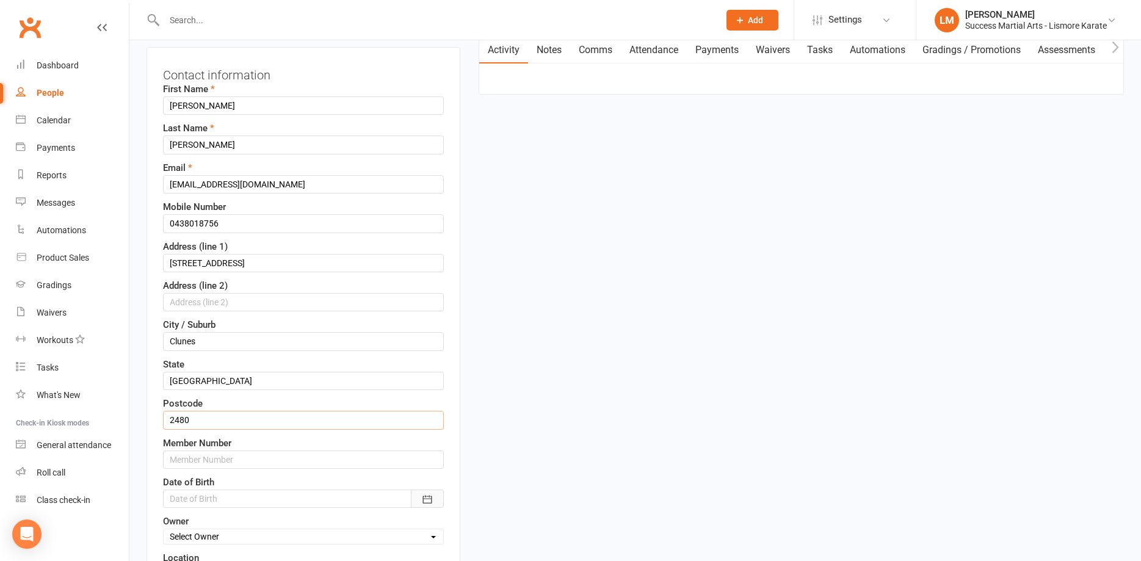
type input "2480"
click at [432, 496] on icon "button" at bounding box center [427, 499] width 12 height 12
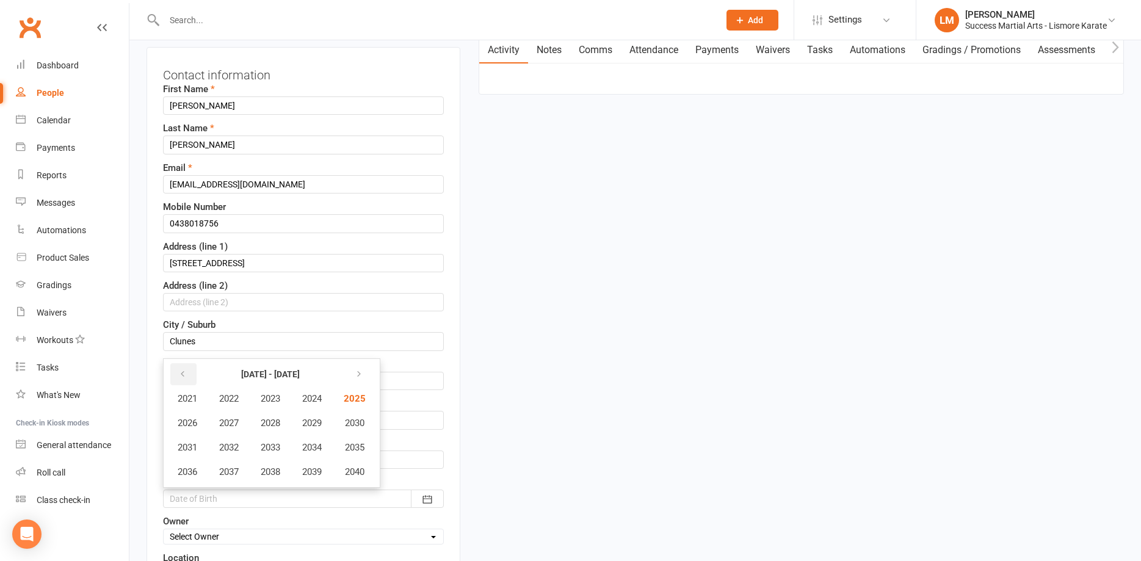
click at [180, 371] on icon "button" at bounding box center [182, 374] width 9 height 10
drag, startPoint x: 180, startPoint y: 371, endPoint x: 183, endPoint y: 379, distance: 7.7
click at [183, 379] on icon "button" at bounding box center [182, 374] width 9 height 10
click at [361, 371] on icon "button" at bounding box center [356, 374] width 9 height 10
click at [230, 421] on span "2007" at bounding box center [229, 423] width 20 height 11
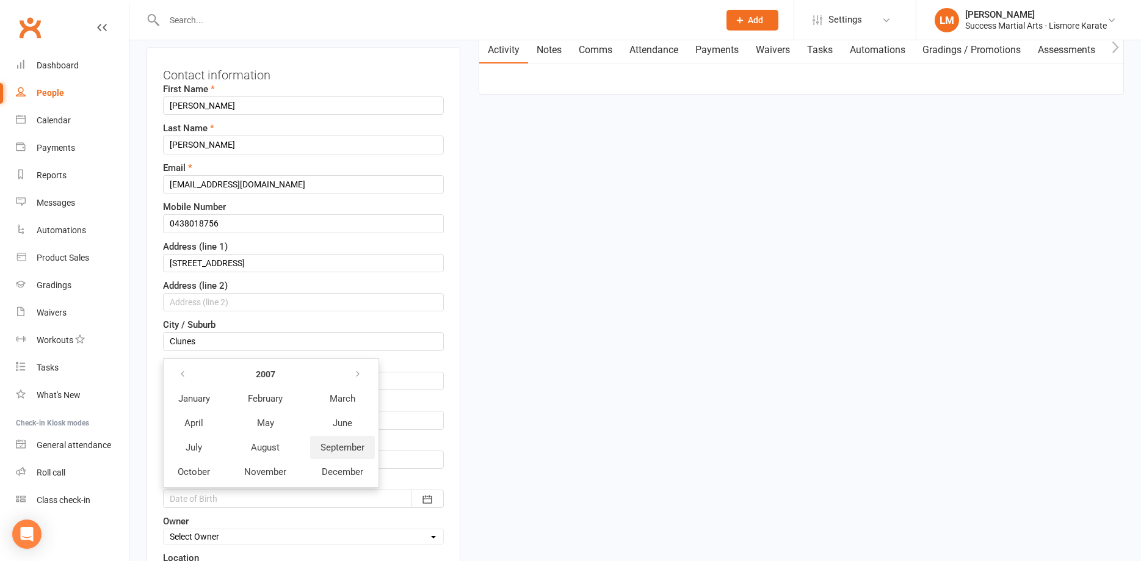
click at [345, 445] on span "September" at bounding box center [343, 447] width 44 height 11
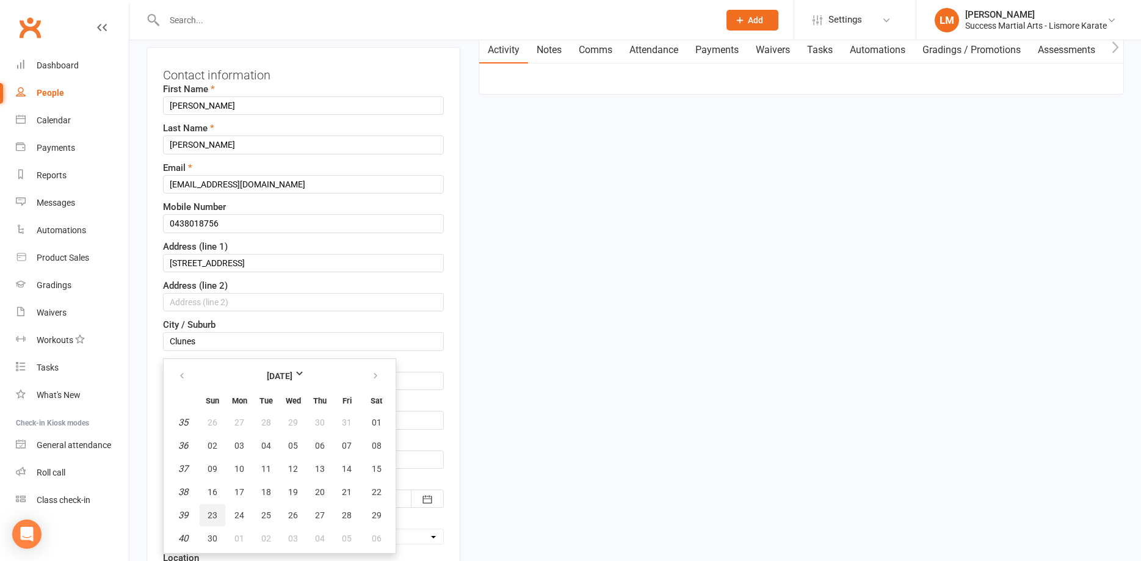
click at [211, 515] on span "23" at bounding box center [213, 516] width 10 height 10
type input "23 Sep 2007"
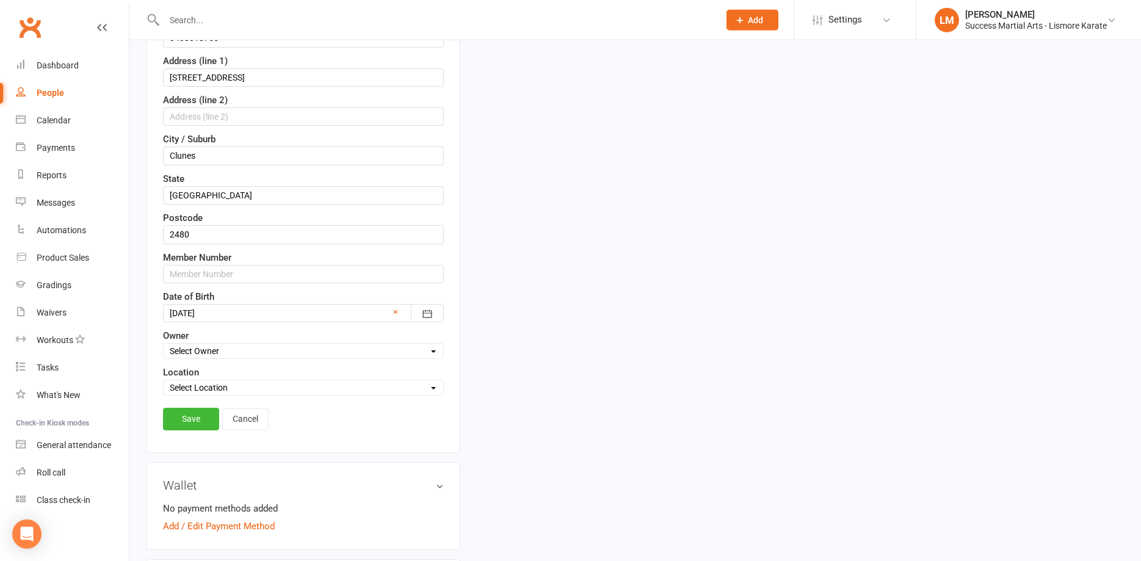
scroll to position [307, 0]
click at [197, 414] on link "Save" at bounding box center [191, 418] width 56 height 22
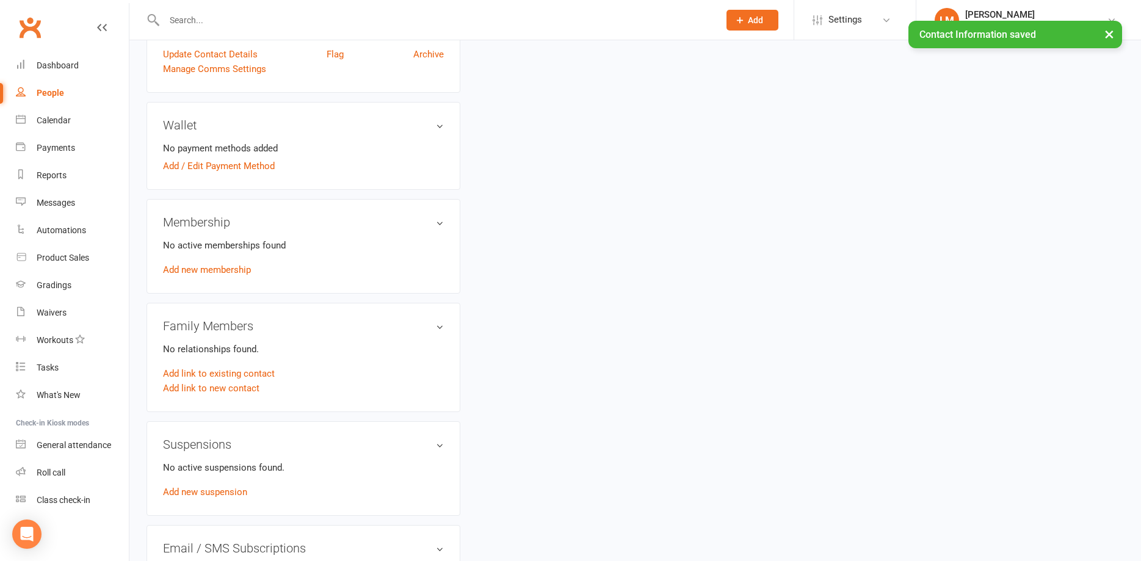
click at [437, 224] on h3 "Membership" at bounding box center [303, 222] width 281 height 13
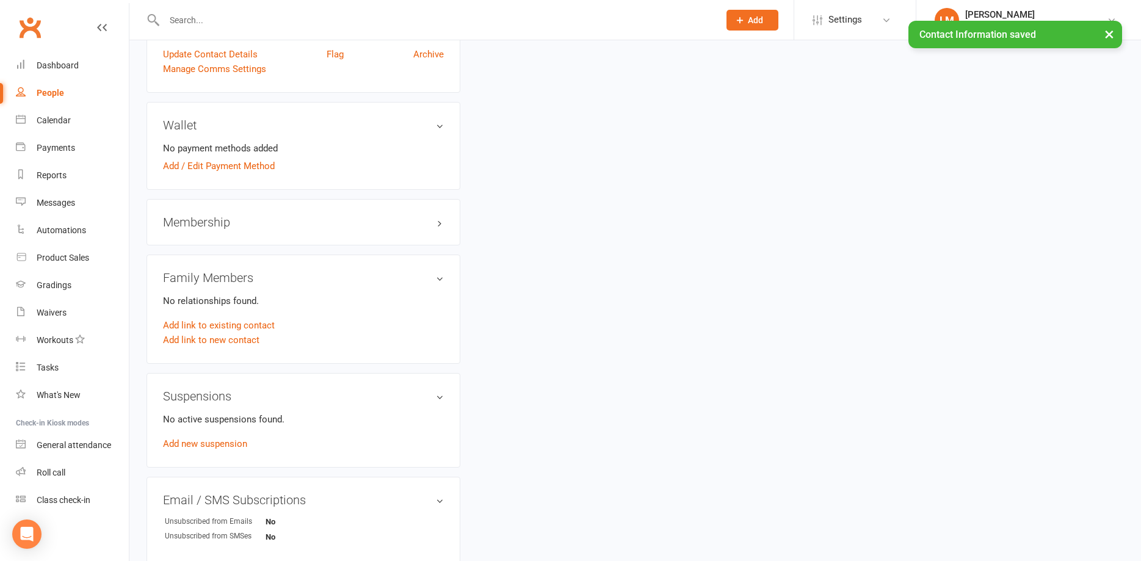
click at [435, 220] on h3 "Membership" at bounding box center [303, 222] width 281 height 13
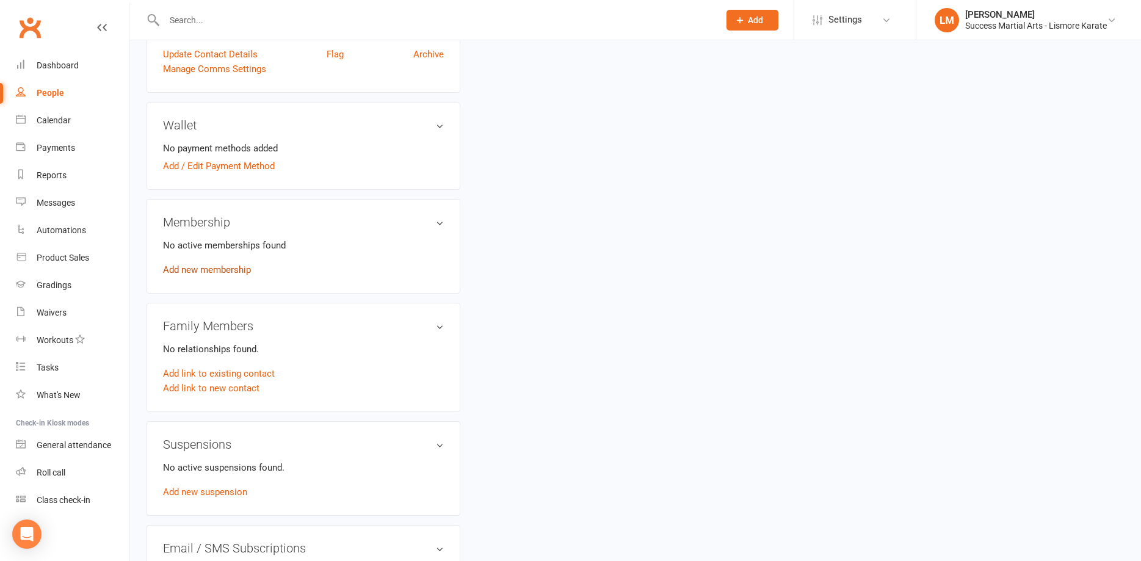
click at [234, 270] on link "Add new membership" at bounding box center [207, 269] width 88 height 11
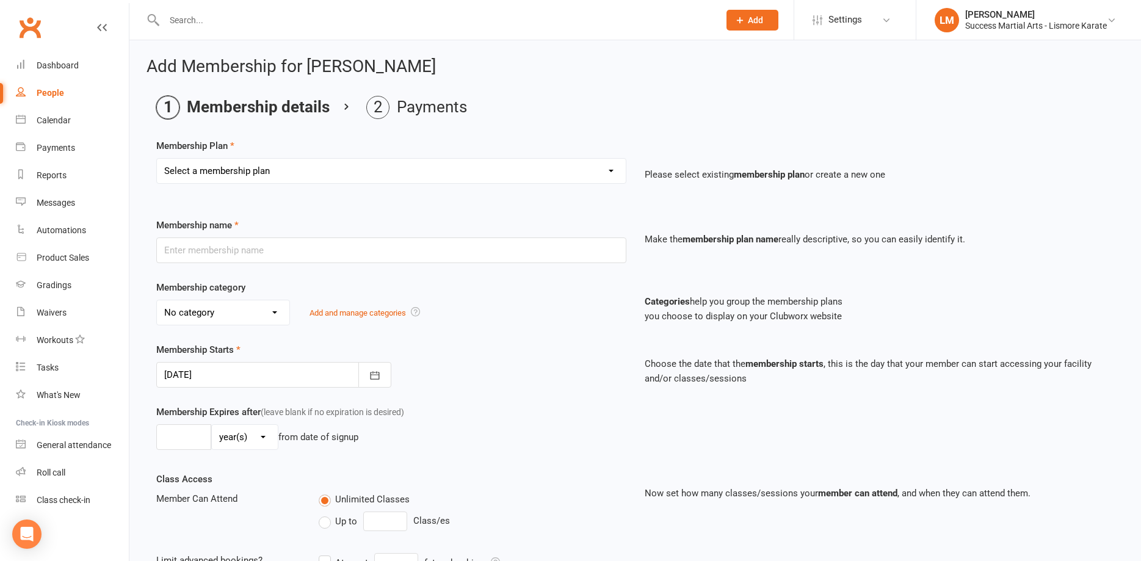
click at [178, 19] on input "text" at bounding box center [436, 20] width 550 height 17
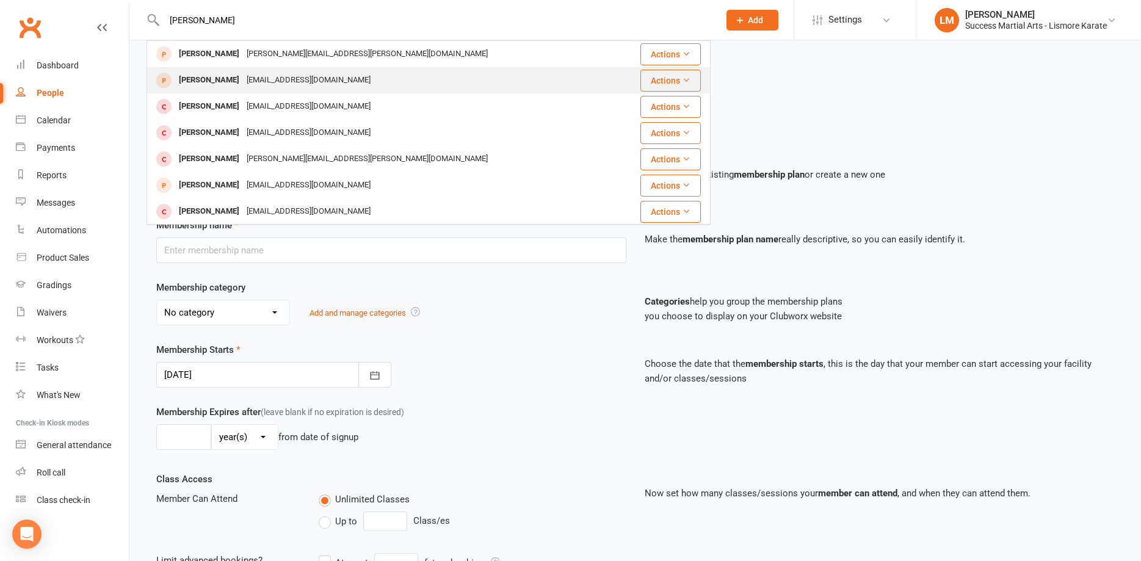
type input "[PERSON_NAME]"
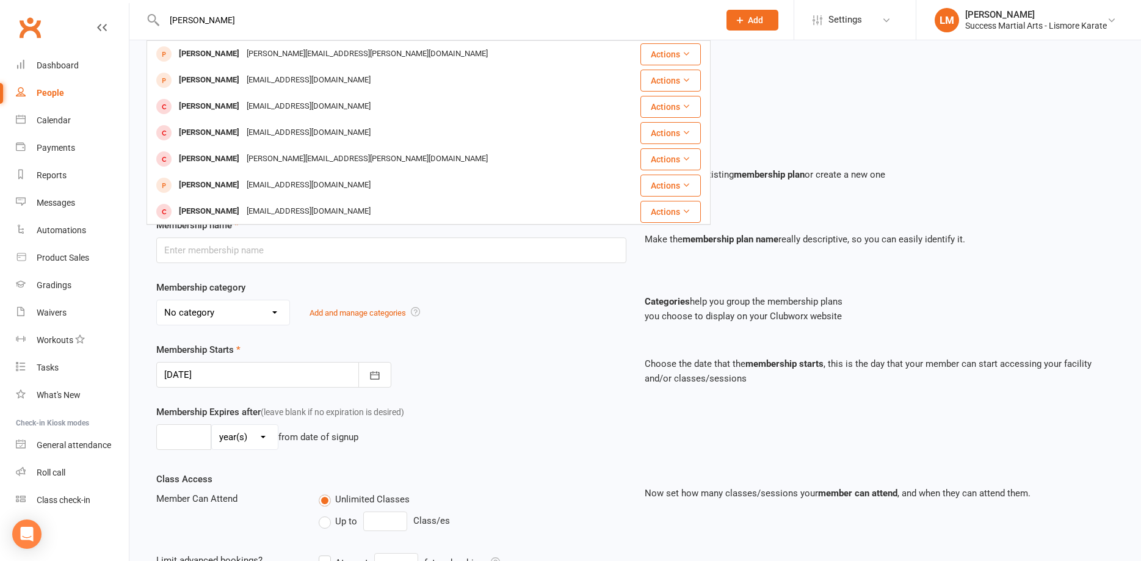
click at [216, 76] on div "[PERSON_NAME]" at bounding box center [209, 80] width 68 height 18
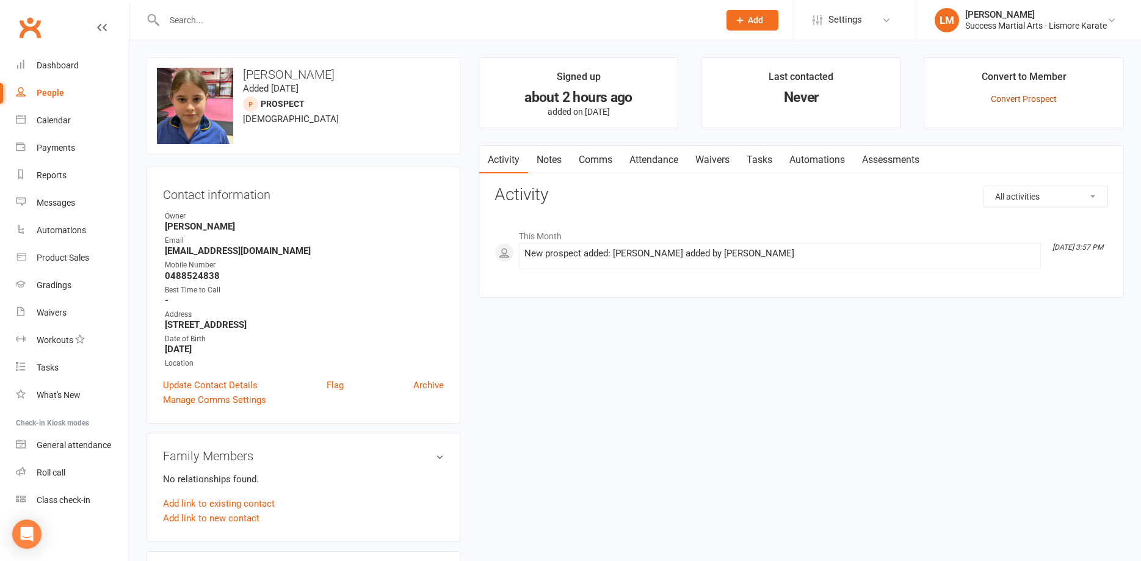
click at [1016, 95] on link "Convert Prospect" at bounding box center [1024, 99] width 66 height 10
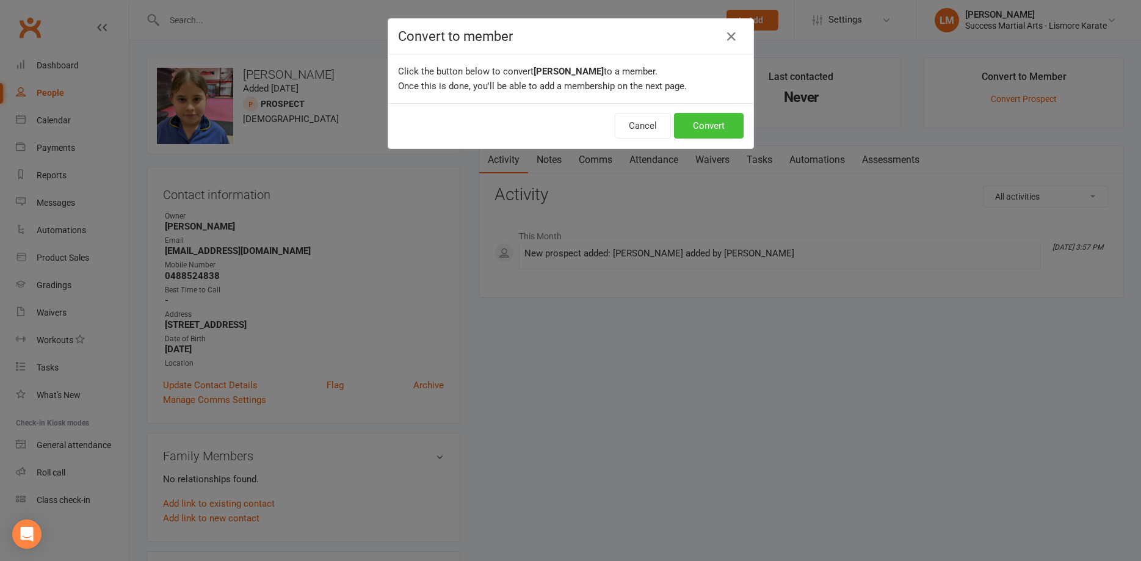
click at [717, 128] on button "Convert" at bounding box center [709, 126] width 70 height 26
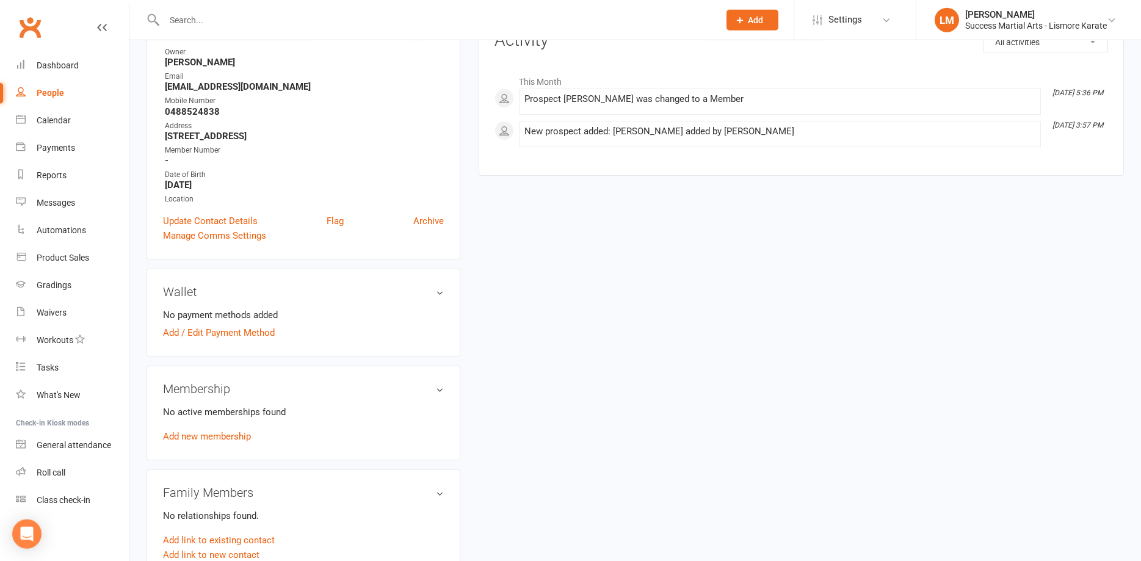
scroll to position [187, 0]
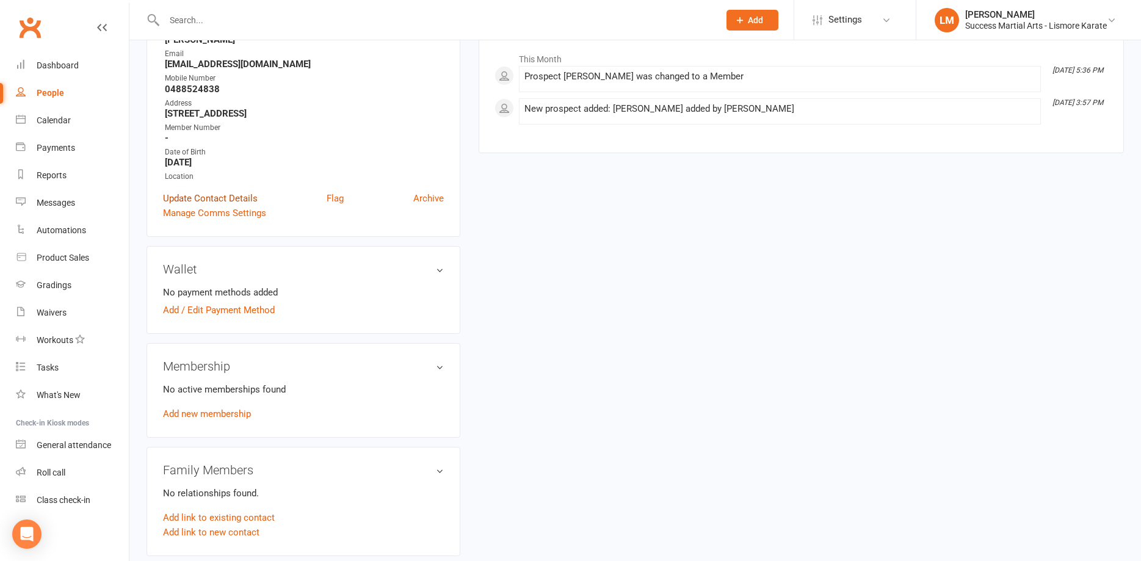
click at [224, 198] on link "Update Contact Details" at bounding box center [210, 198] width 95 height 15
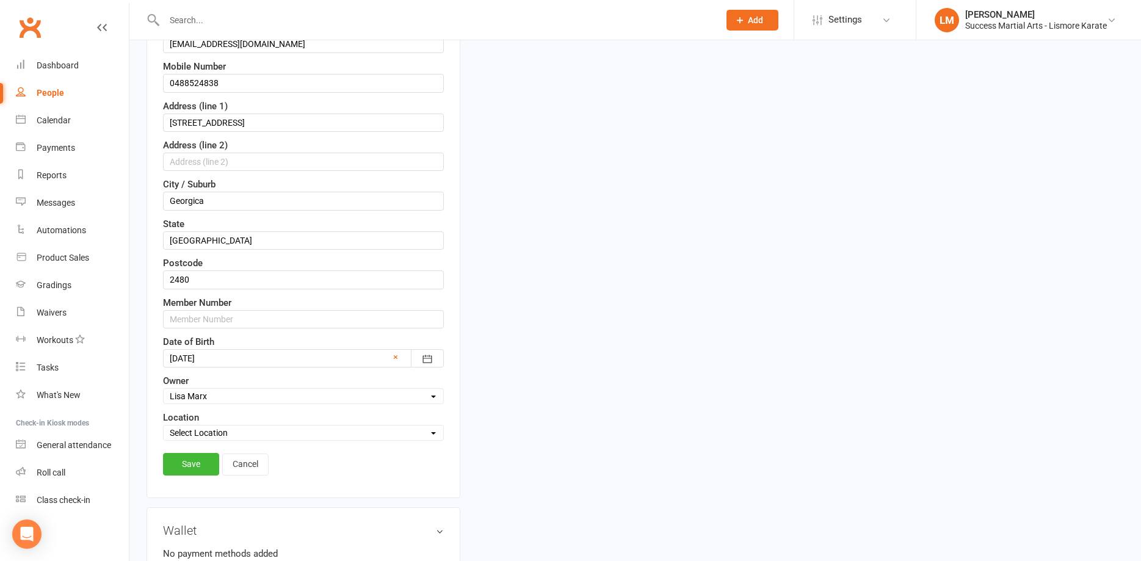
scroll to position [307, 0]
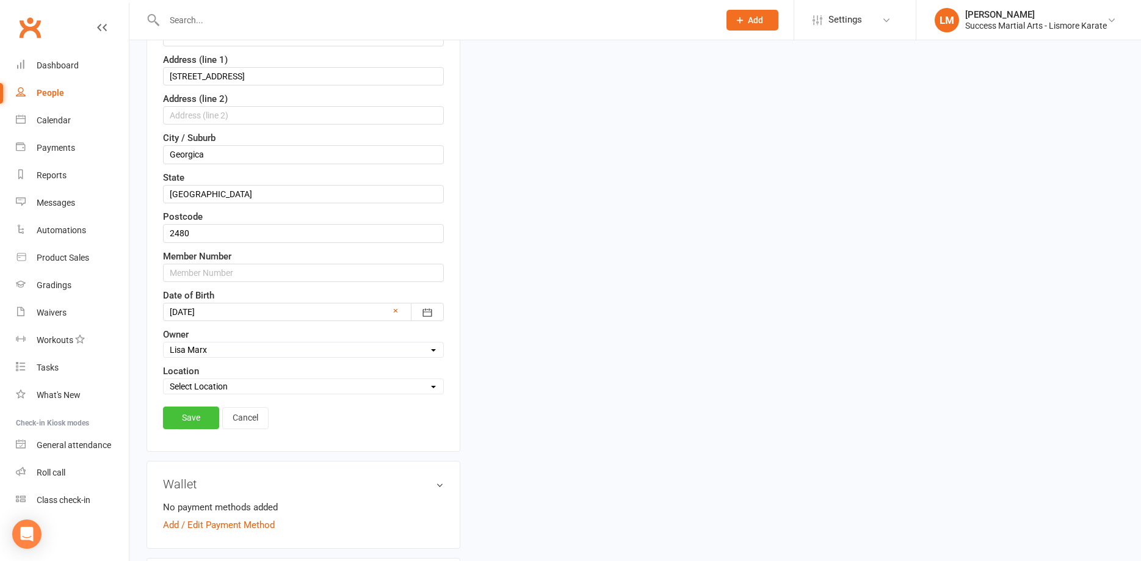
click at [189, 413] on link "Save" at bounding box center [191, 418] width 56 height 22
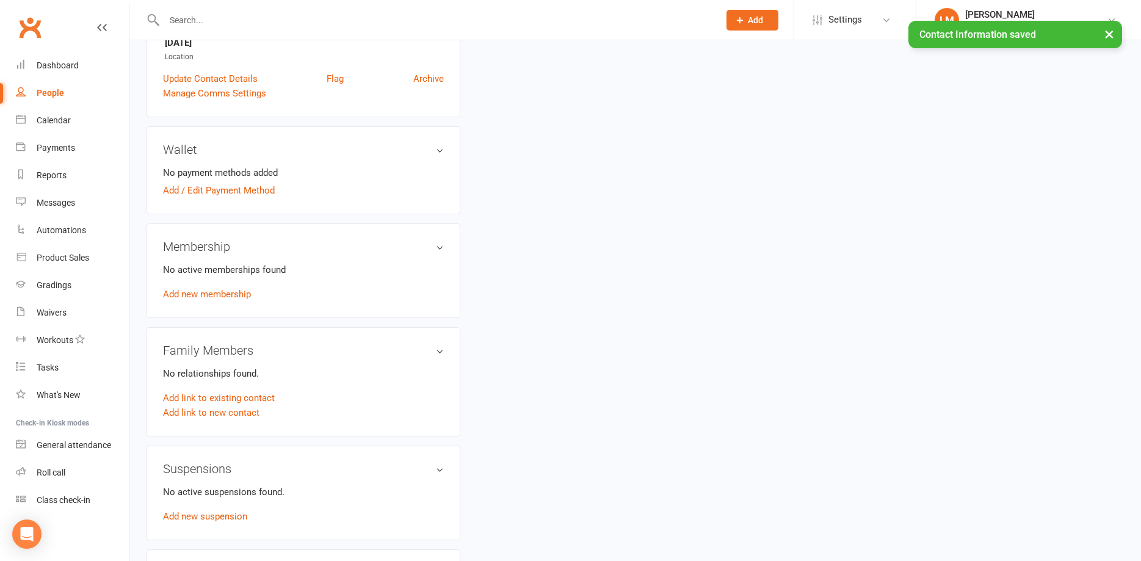
click at [234, 288] on div "No active memberships found Add new membership" at bounding box center [303, 282] width 281 height 39
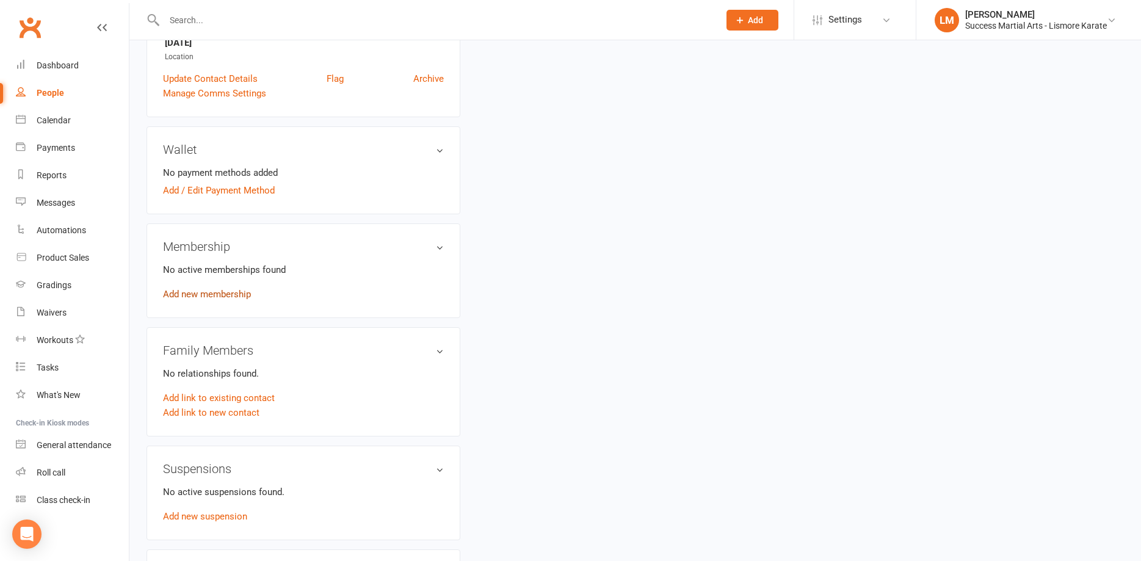
click at [228, 294] on link "Add new membership" at bounding box center [207, 294] width 88 height 11
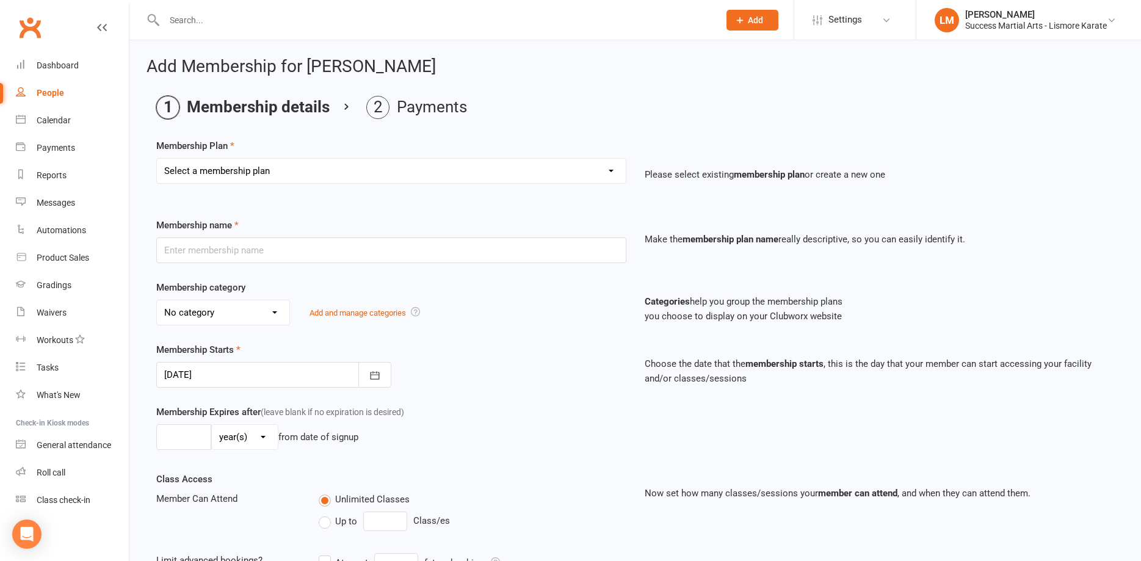
click at [157, 159] on select "Select a membership plan Create new Membership Plan BASIC DD BASIC PIF Free Tri…" at bounding box center [391, 171] width 469 height 24
select select "1"
click option "BASIC DD" at bounding box center [0, 0] width 0 height 0
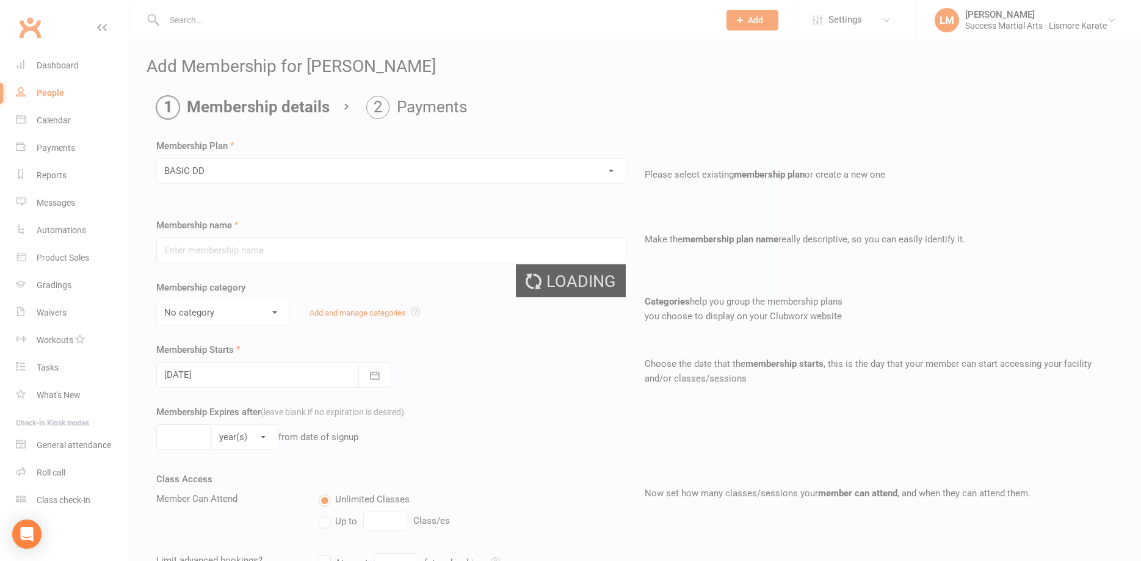
type input "BASIC DD"
select select "2"
select select "0"
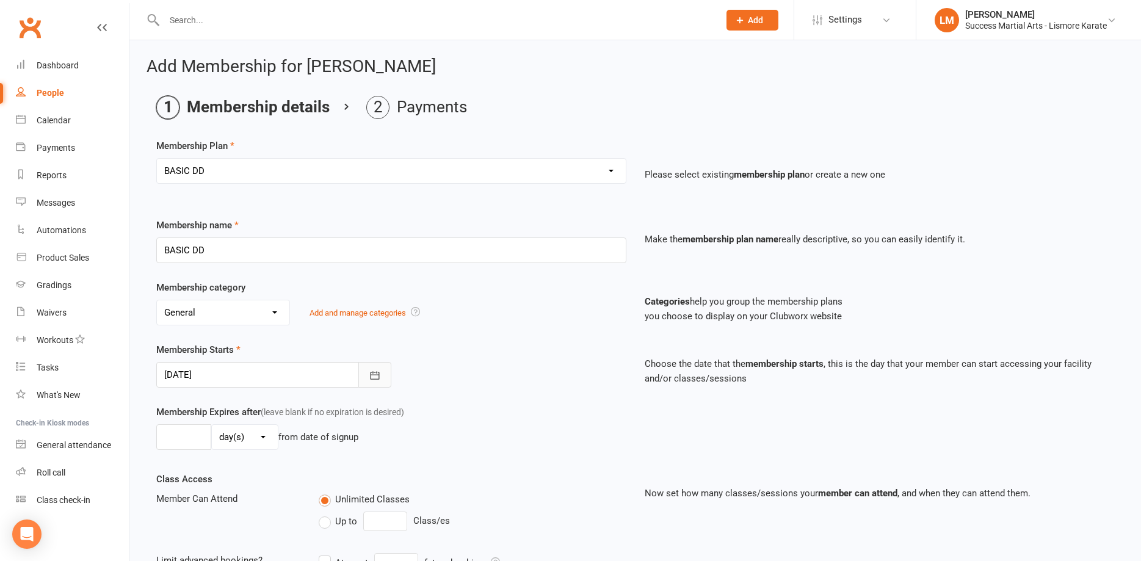
click at [374, 374] on icon "button" at bounding box center [375, 375] width 12 height 12
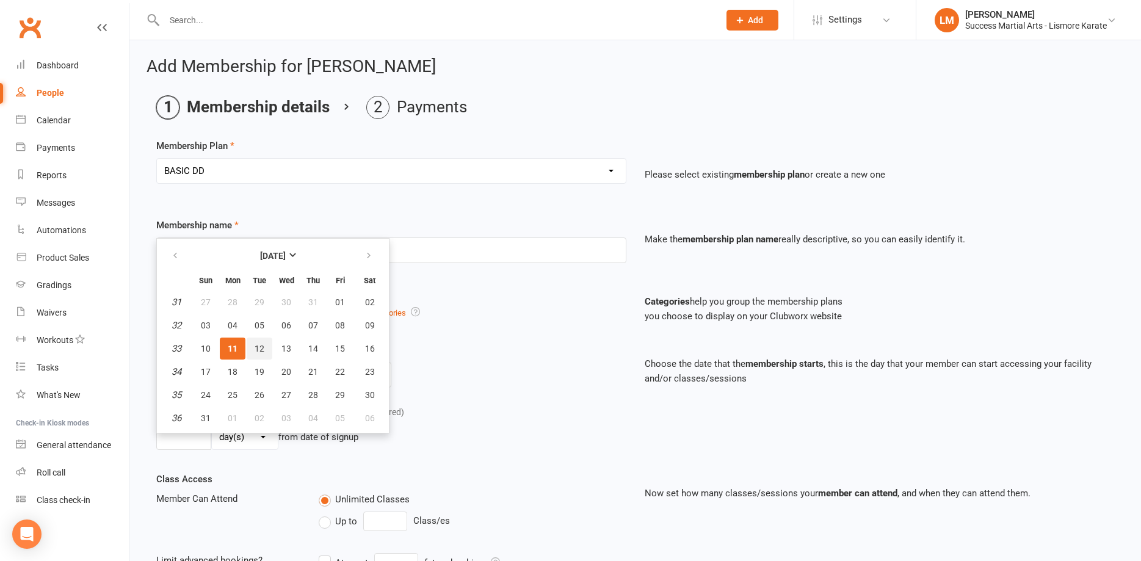
click at [256, 349] on span "12" at bounding box center [260, 349] width 10 height 10
type input "[DATE]"
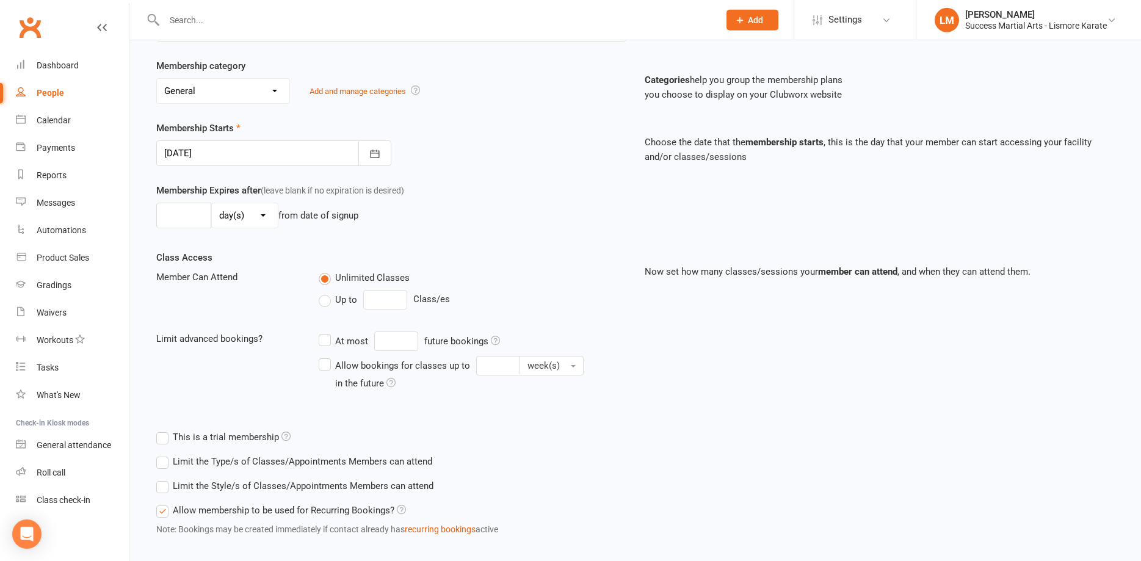
scroll to position [249, 0]
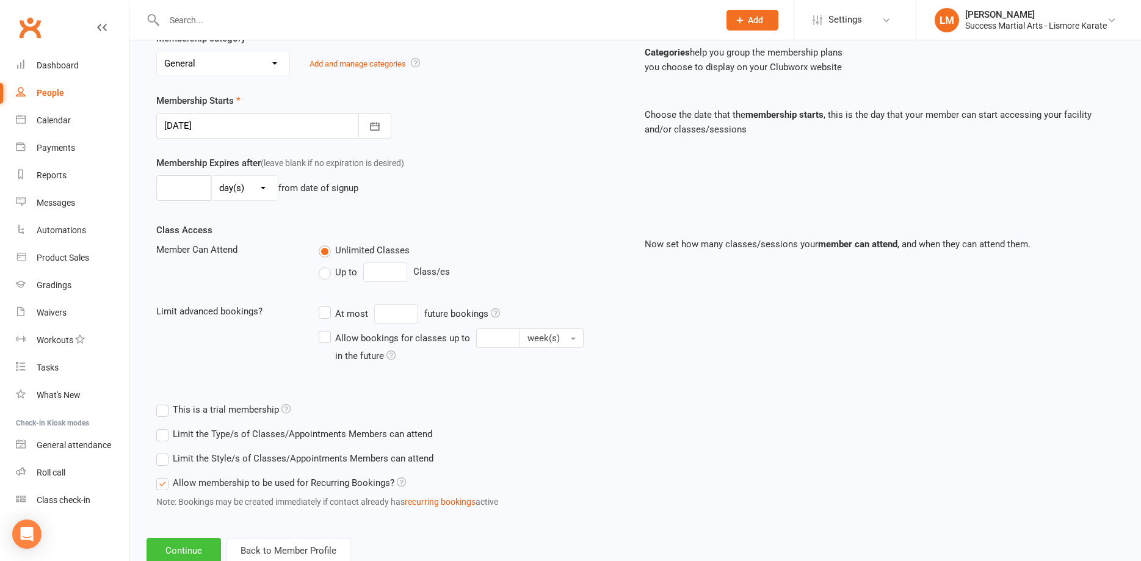
drag, startPoint x: 200, startPoint y: 549, endPoint x: 204, endPoint y: 543, distance: 7.5
click at [202, 545] on button "Continue" at bounding box center [184, 551] width 75 height 26
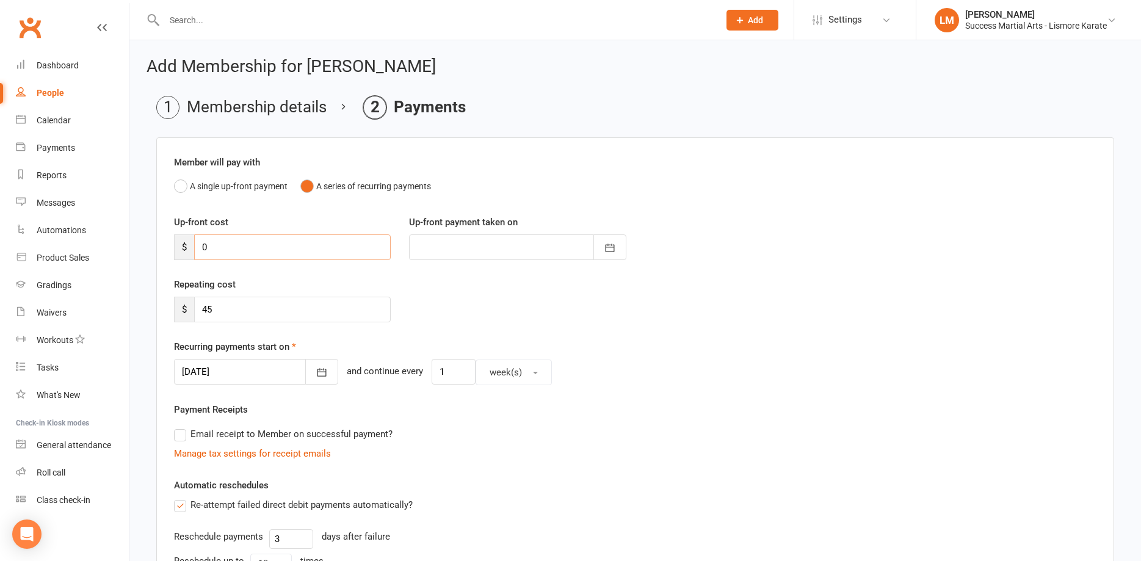
click at [241, 252] on input "0" at bounding box center [292, 247] width 197 height 26
type input "3"
type input "[DATE]"
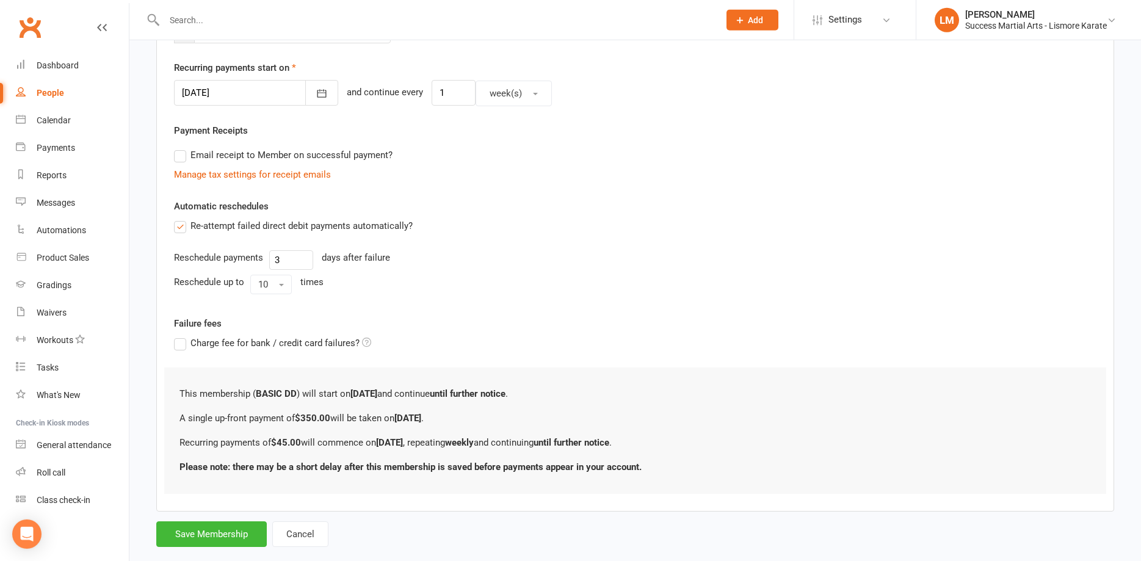
scroll to position [302, 0]
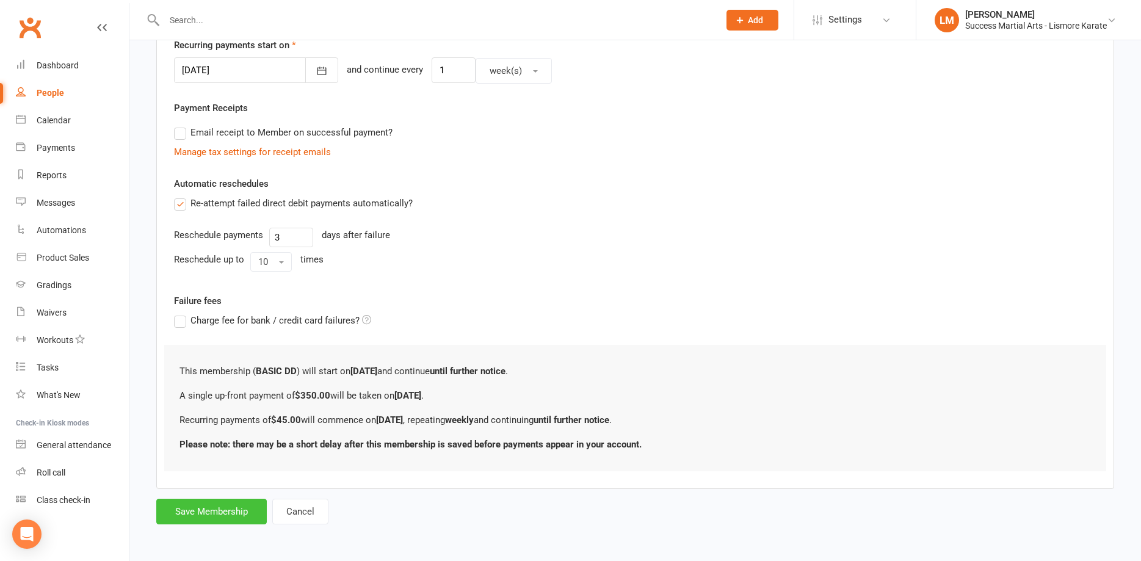
type input "350.00"
click at [211, 511] on button "Save Membership" at bounding box center [211, 512] width 111 height 26
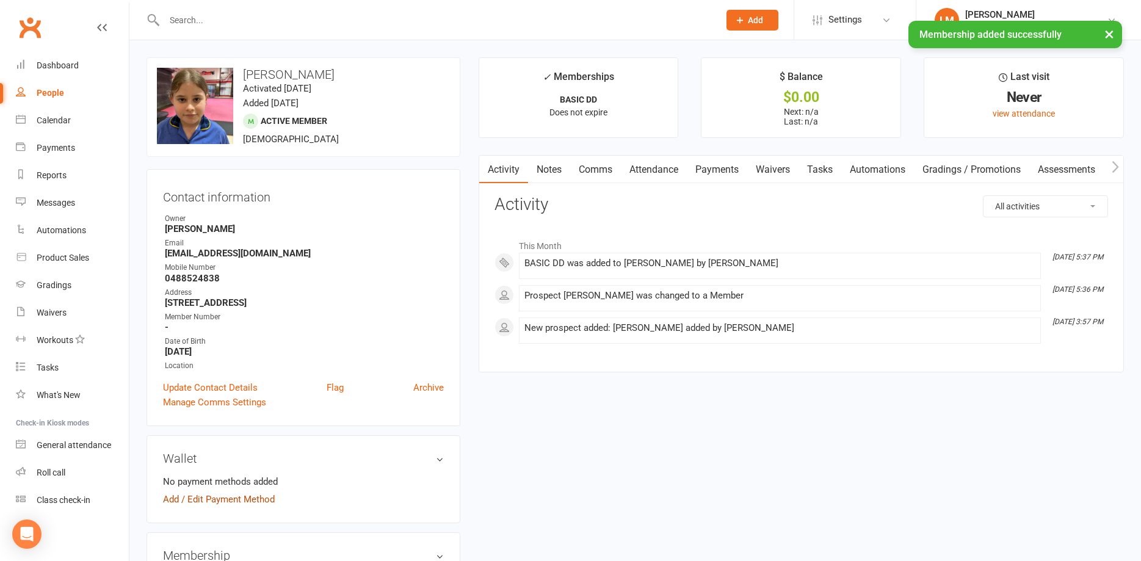
click at [168, 495] on link "Add / Edit Payment Method" at bounding box center [219, 499] width 112 height 15
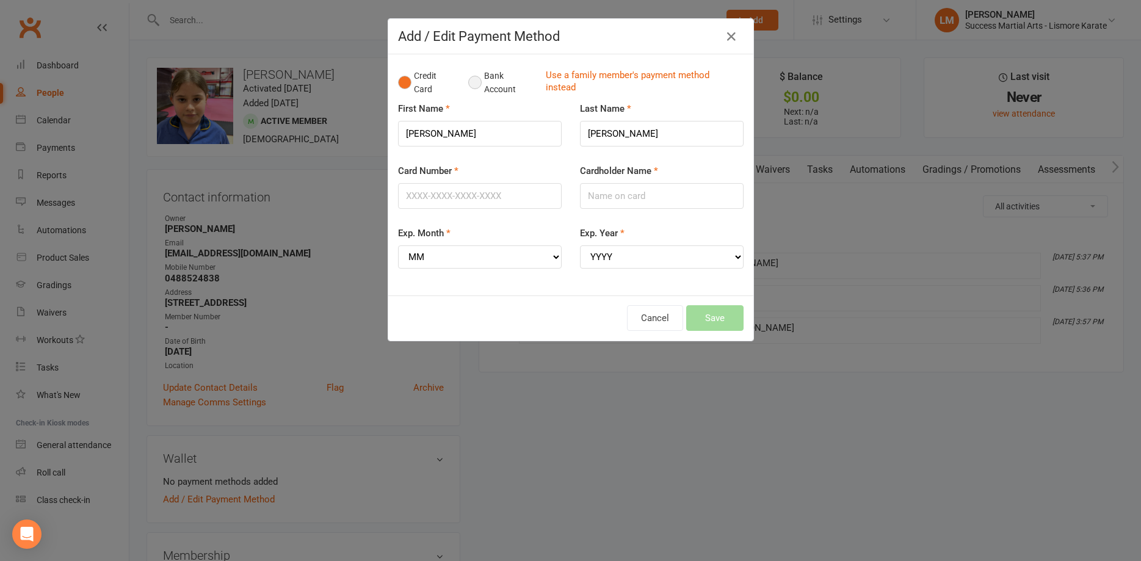
click at [476, 84] on button "Bank Account" at bounding box center [502, 82] width 68 height 37
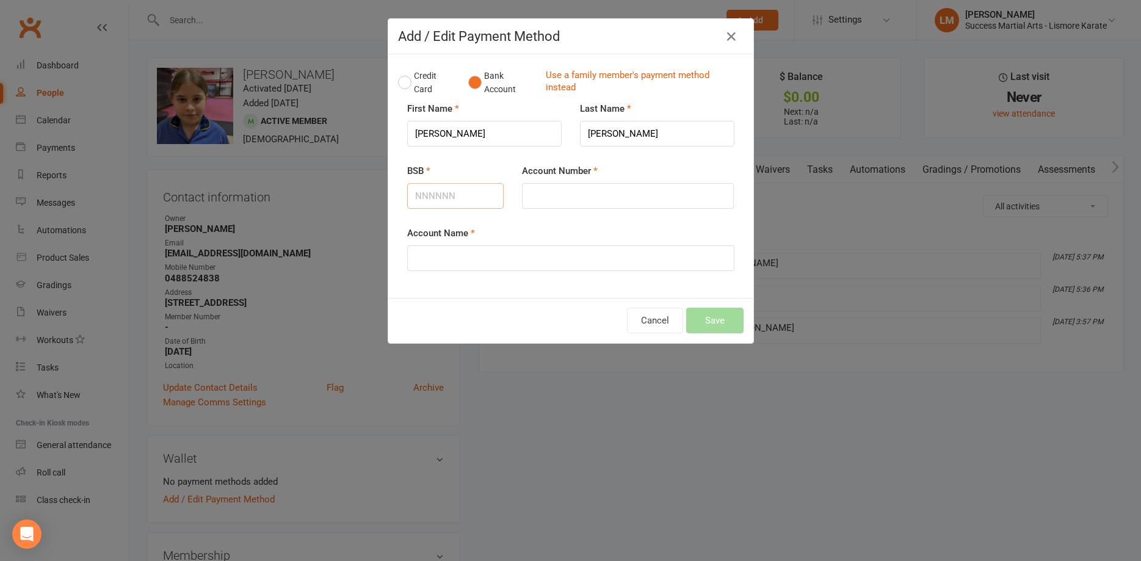
click at [470, 200] on input "BSB" at bounding box center [455, 196] width 97 height 26
type input "182182"
drag, startPoint x: 532, startPoint y: 199, endPoint x: 550, endPoint y: 198, distance: 17.8
click at [540, 198] on input "Account Number" at bounding box center [628, 196] width 212 height 26
type input "003493046"
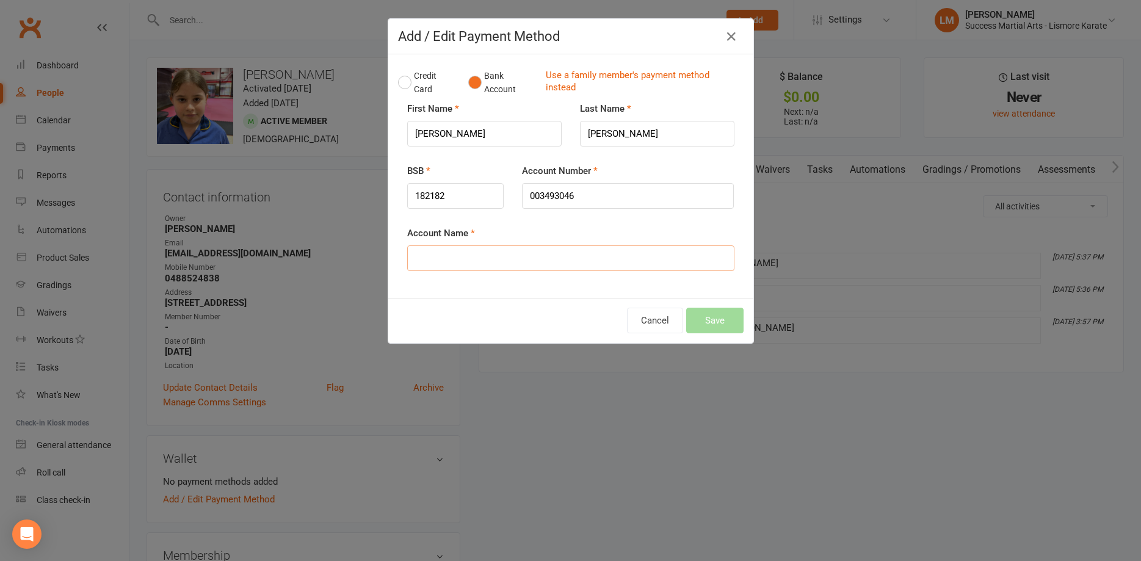
click at [526, 258] on input "Account Name" at bounding box center [570, 258] width 327 height 26
type input "Yarrow Hadley"
click at [708, 322] on button "Save" at bounding box center [714, 321] width 57 height 26
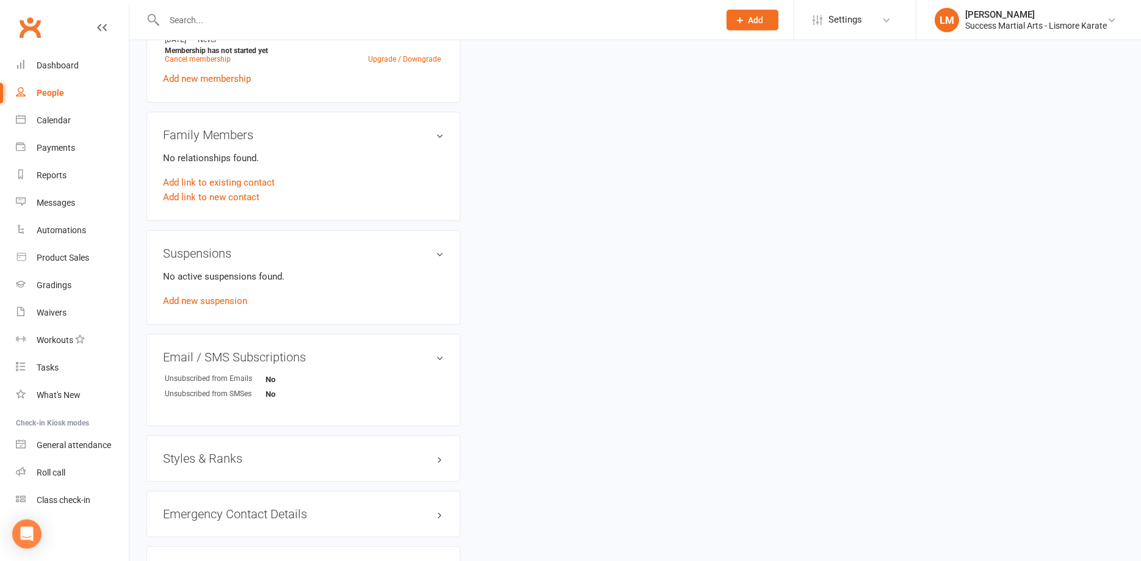
scroll to position [561, 0]
click at [408, 460] on h3 "Styles & Ranks" at bounding box center [303, 455] width 281 height 13
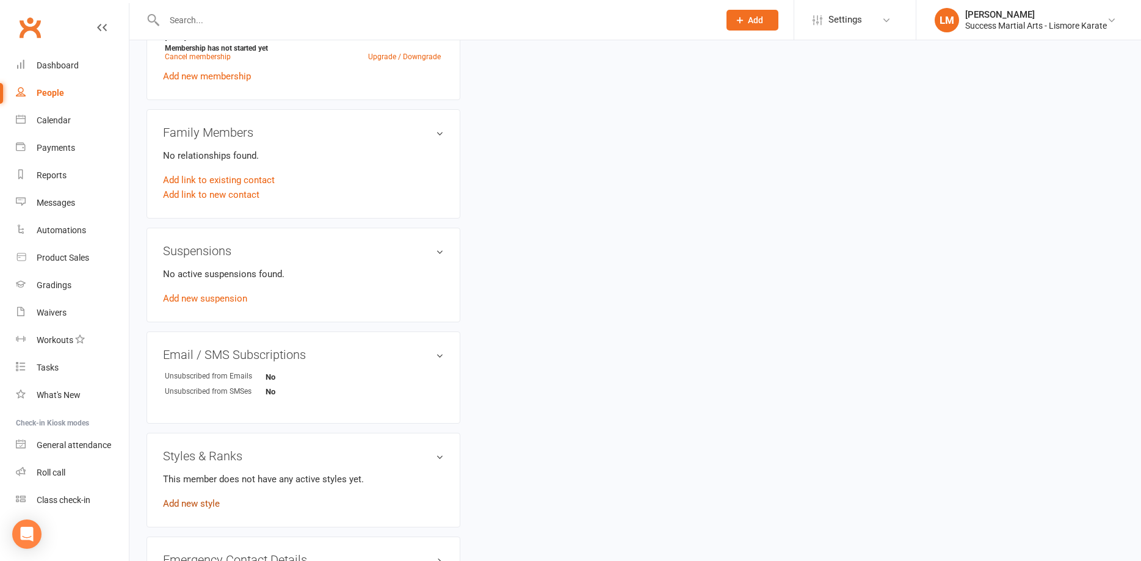
click at [191, 501] on link "Add new style" at bounding box center [191, 503] width 57 height 11
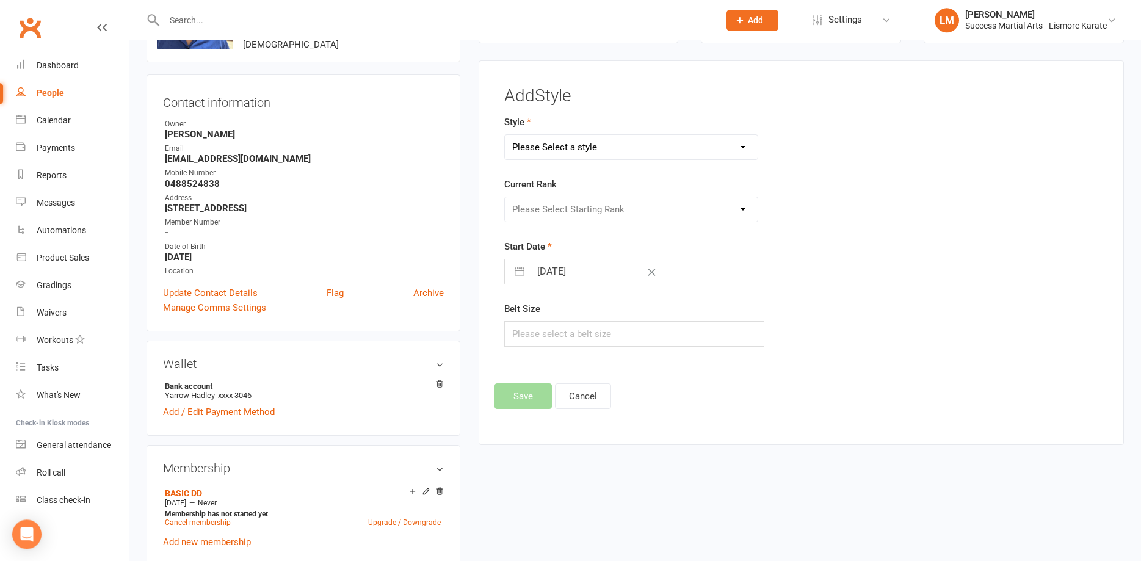
scroll to position [94, 0]
click at [505, 136] on select "Please Select a style Karate Little Dragon Tiny Dragon" at bounding box center [631, 148] width 253 height 24
select select "3555"
click option "Karate" at bounding box center [0, 0] width 0 height 0
click at [505, 198] on select "Please Select Starting Rank White Belt White/Gold Belt Gold Belt Advanced Gold …" at bounding box center [631, 210] width 253 height 24
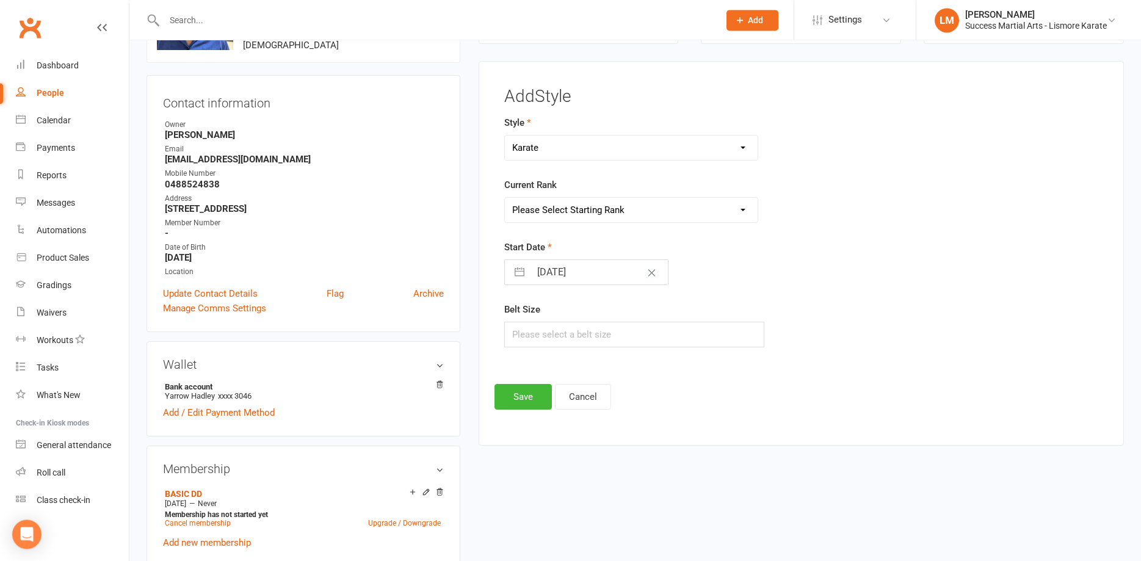
select select "42137"
click option "White Belt" at bounding box center [0, 0] width 0 height 0
click at [594, 340] on input "text" at bounding box center [634, 335] width 260 height 26
type input "4"
click at [523, 391] on button "Save" at bounding box center [523, 397] width 57 height 26
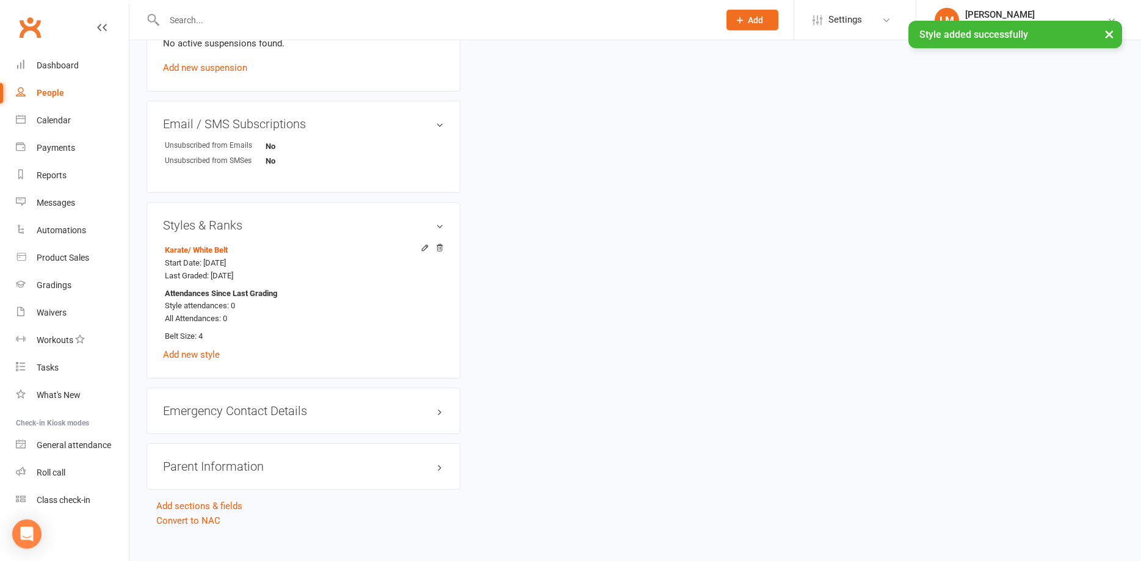
scroll to position [807, 0]
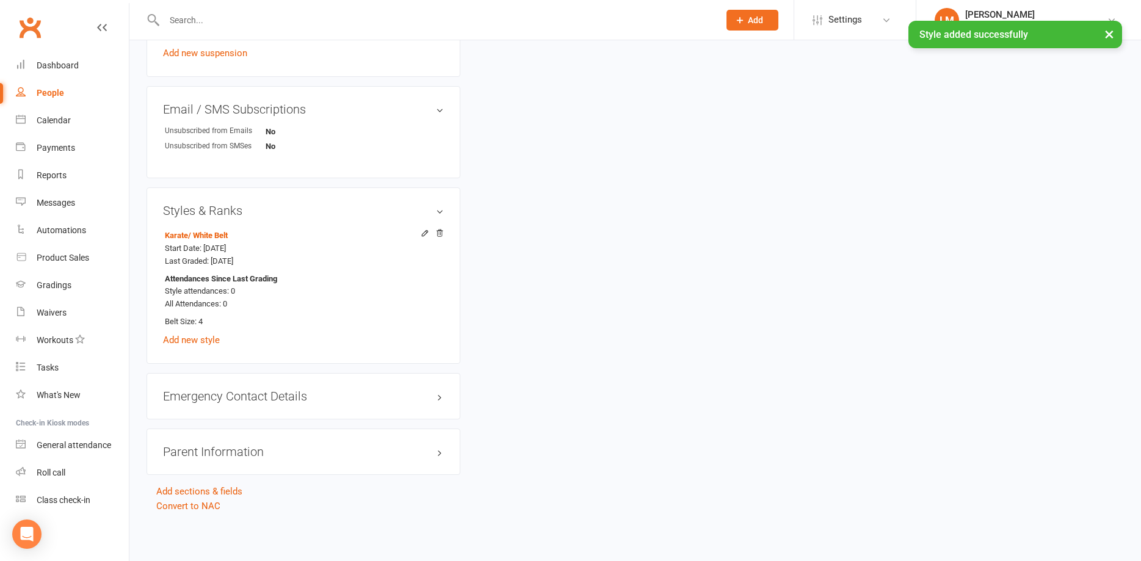
click at [425, 405] on div "Emergency Contact Details edit" at bounding box center [304, 396] width 314 height 46
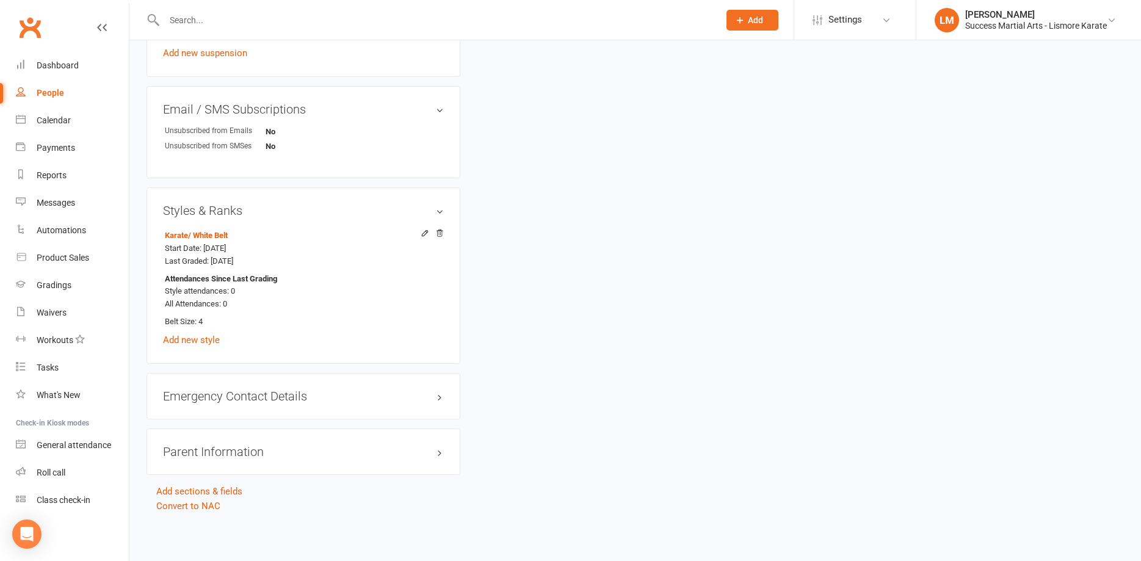
click at [0, 0] on link "edit" at bounding box center [0, 0] width 0 height 0
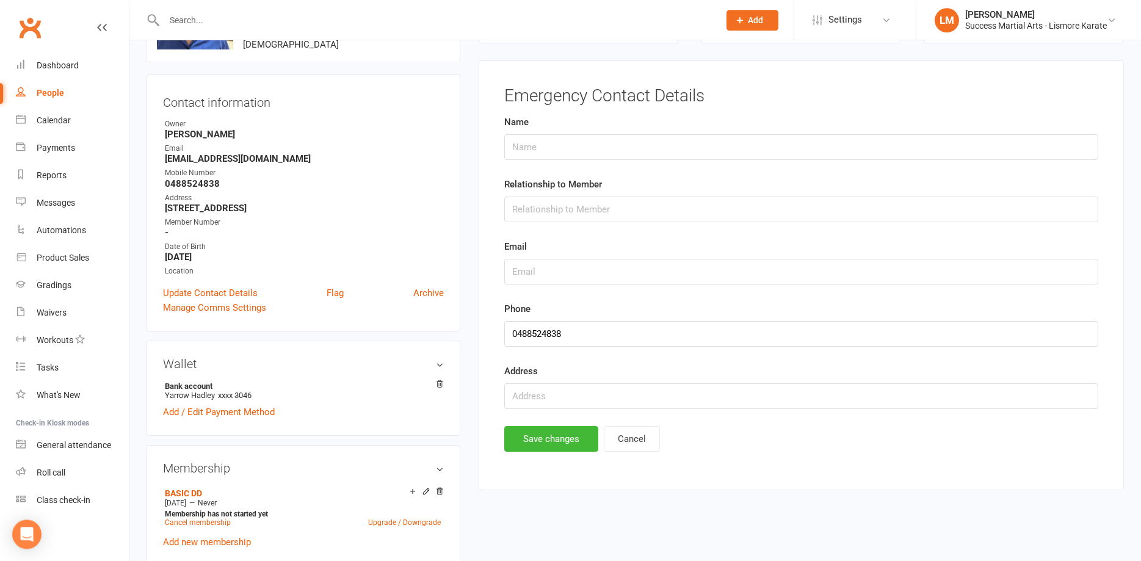
scroll to position [94, 0]
click at [609, 151] on input "text" at bounding box center [801, 148] width 594 height 26
type input "Yarrow hadley"
click at [628, 215] on input "text" at bounding box center [801, 210] width 594 height 26
type input "Father"
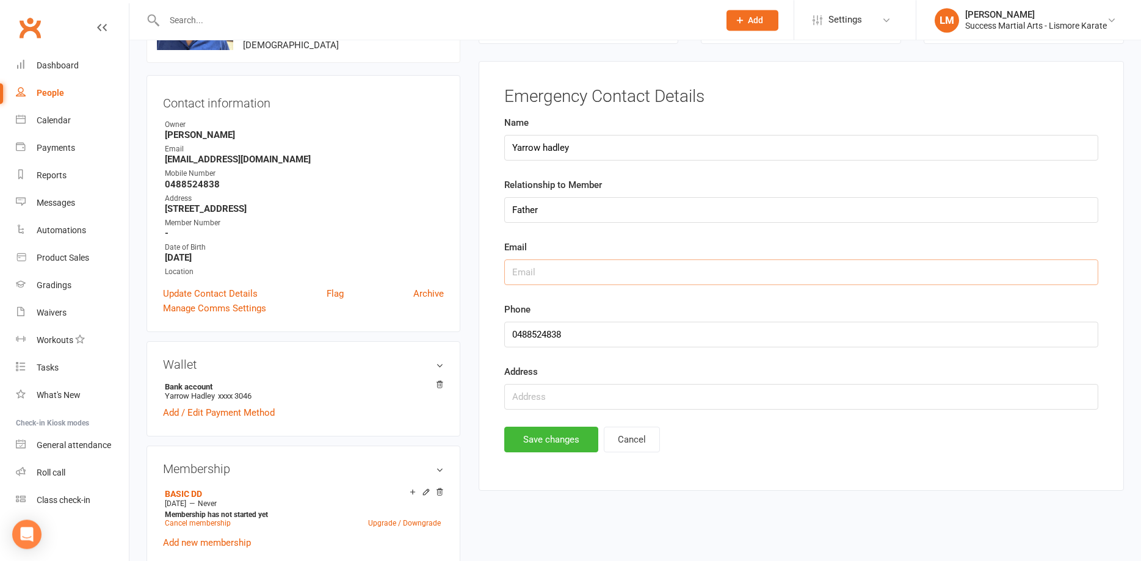
click at [623, 285] on input "text" at bounding box center [801, 273] width 594 height 26
type input "[EMAIL_ADDRESS][DOMAIN_NAME]"
click at [541, 398] on input "text" at bounding box center [801, 397] width 594 height 26
click at [532, 396] on input "41n Mountain Top" at bounding box center [801, 397] width 594 height 26
click at [757, 409] on input "41 Mountain Top" at bounding box center [801, 397] width 594 height 26
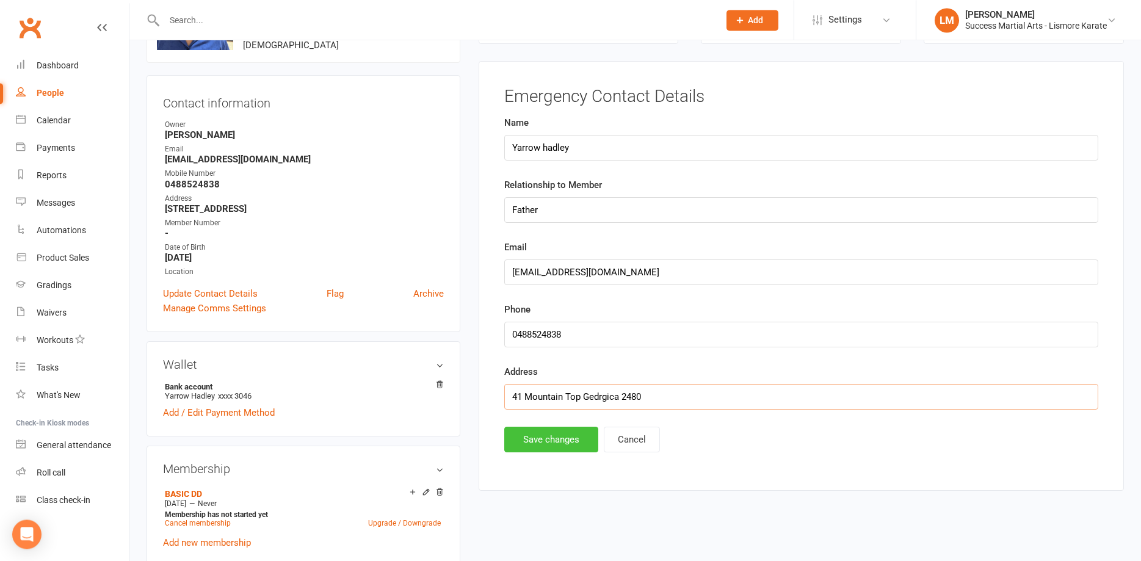
type input "41 Mountain Top Gedrgica 2480"
click at [567, 445] on button "Save changes" at bounding box center [551, 440] width 94 height 26
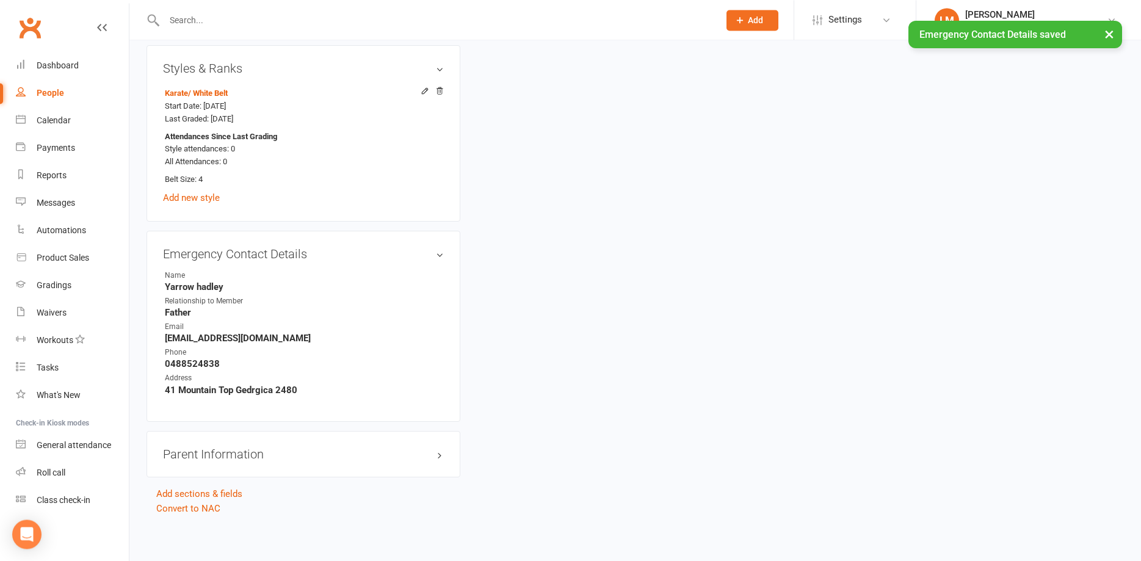
scroll to position [951, 0]
drag, startPoint x: 404, startPoint y: 449, endPoint x: 415, endPoint y: 448, distance: 11.1
click at [415, 448] on h3 "Parent Information edit" at bounding box center [303, 451] width 281 height 13
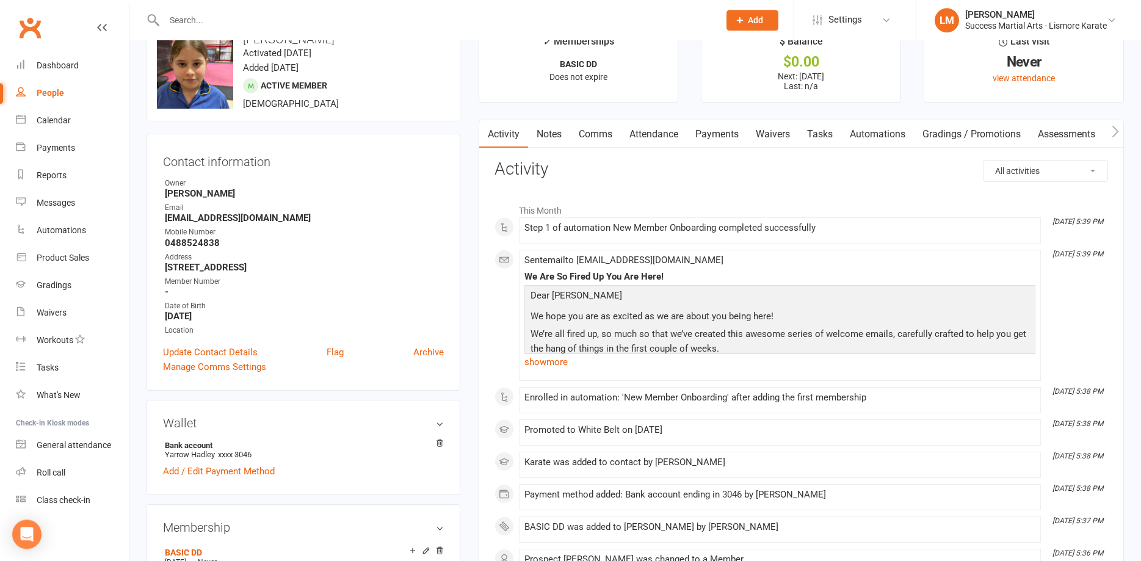
scroll to position [0, 0]
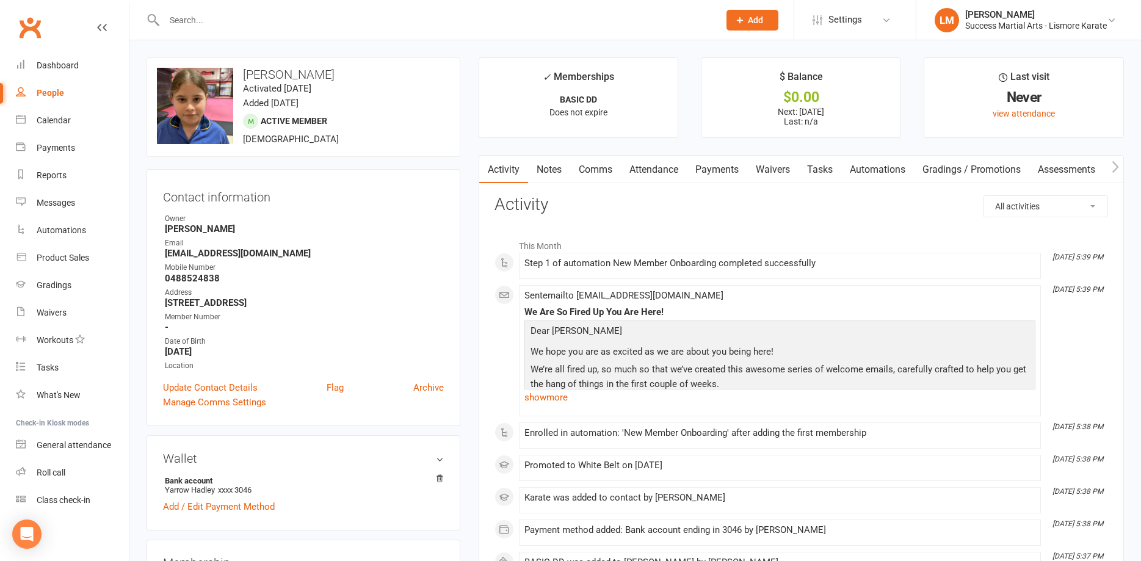
click at [720, 170] on link "Payments" at bounding box center [717, 170] width 60 height 28
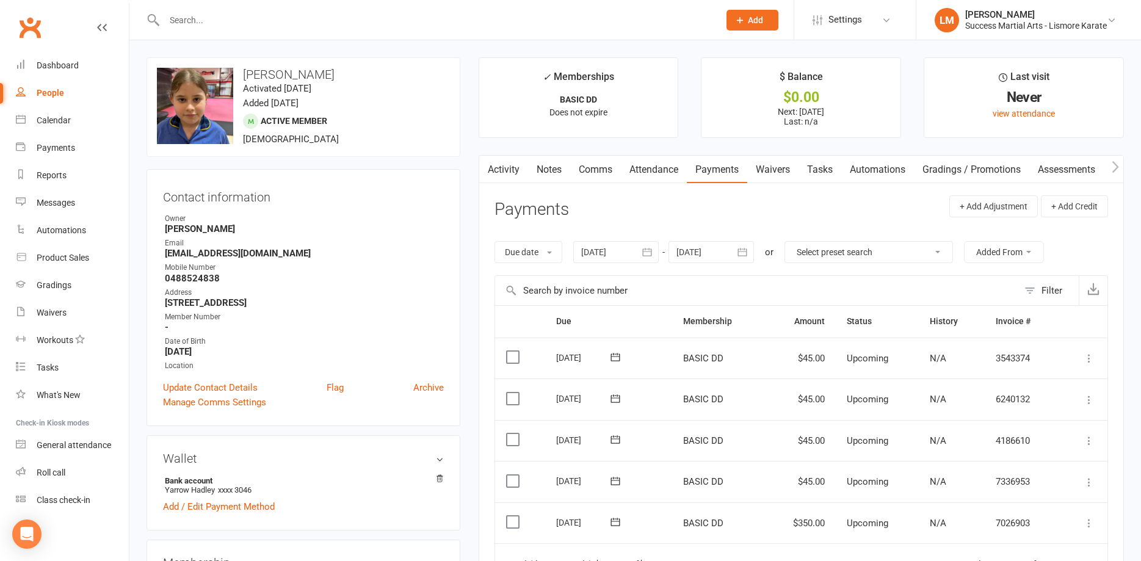
click at [511, 515] on td "Select this" at bounding box center [520, 524] width 51 height 42
click at [1088, 522] on icon at bounding box center [1089, 523] width 12 height 12
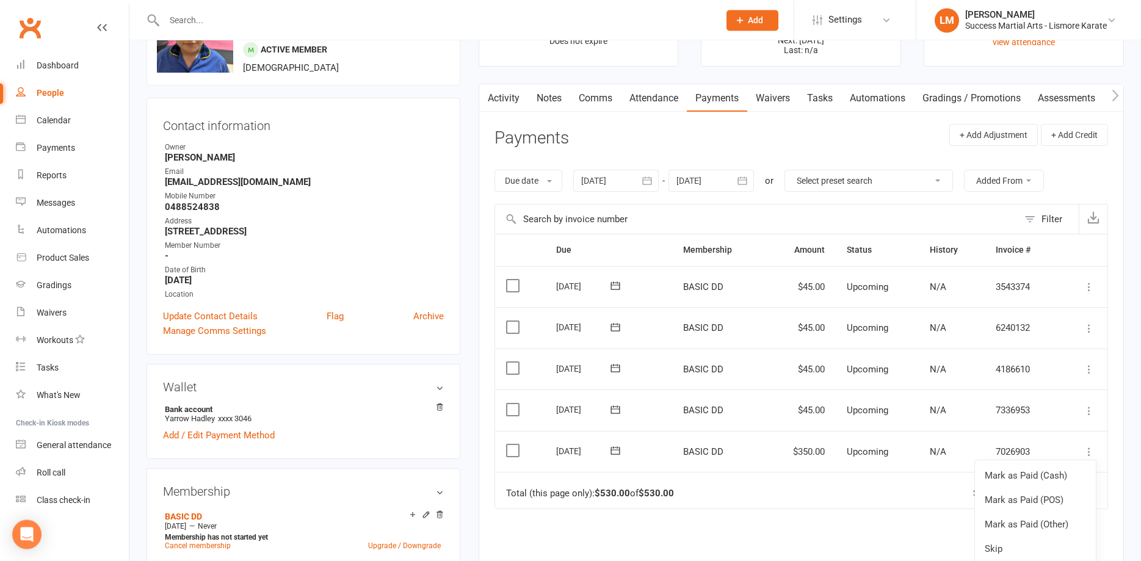
scroll to position [187, 0]
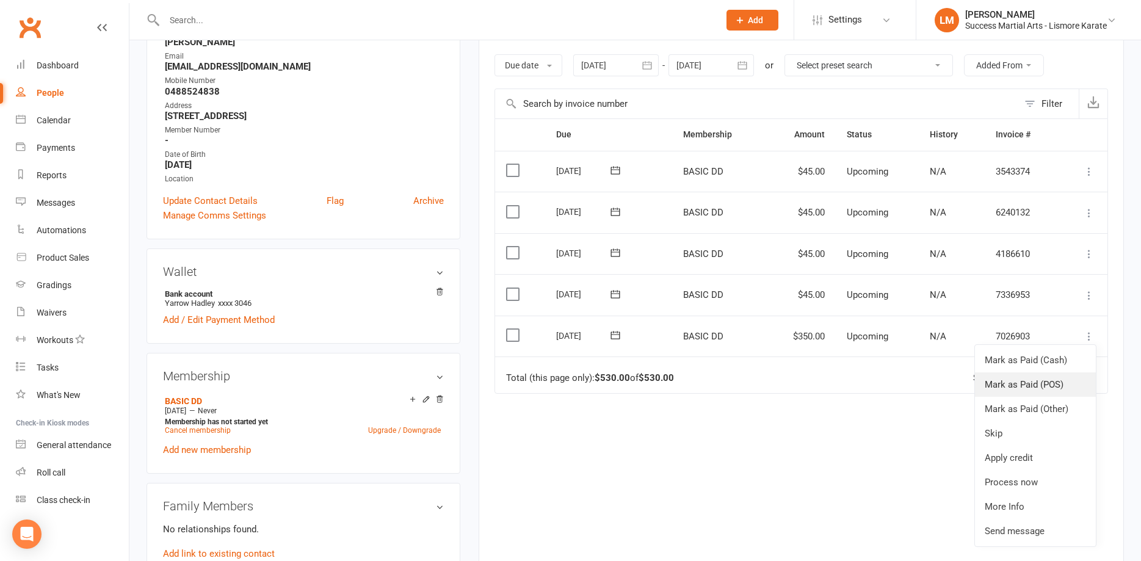
click at [1030, 382] on link "Mark as Paid (POS)" at bounding box center [1035, 385] width 121 height 24
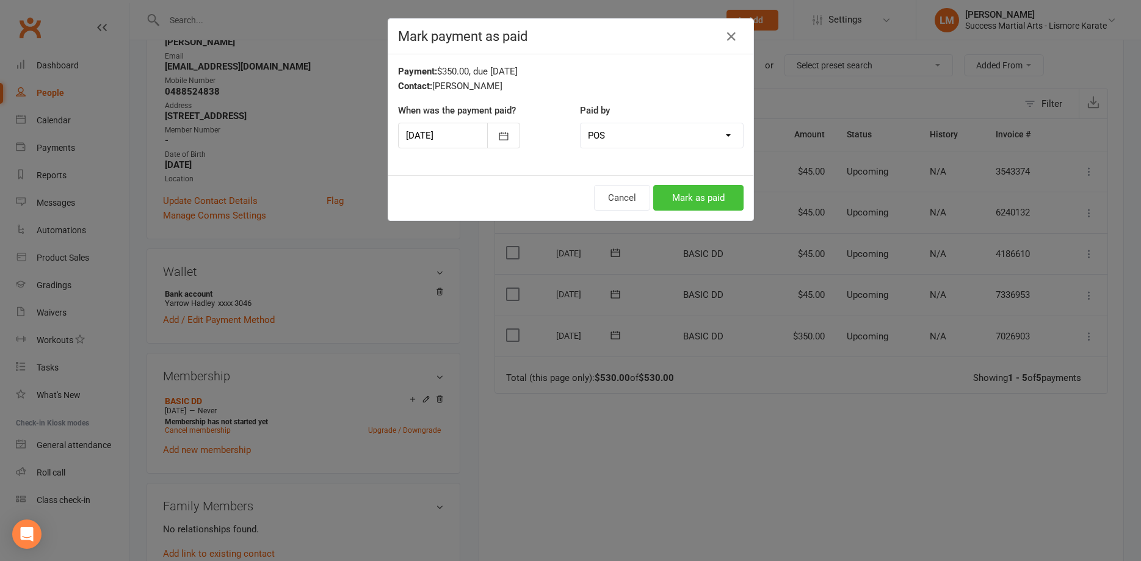
click at [724, 196] on button "Mark as paid" at bounding box center [698, 198] width 90 height 26
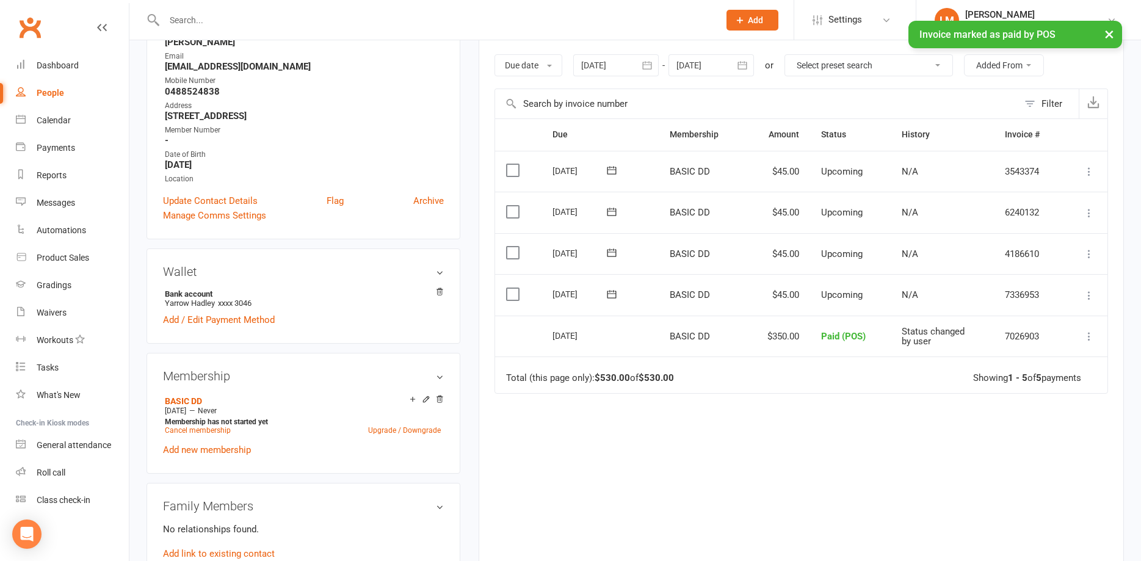
scroll to position [0, 0]
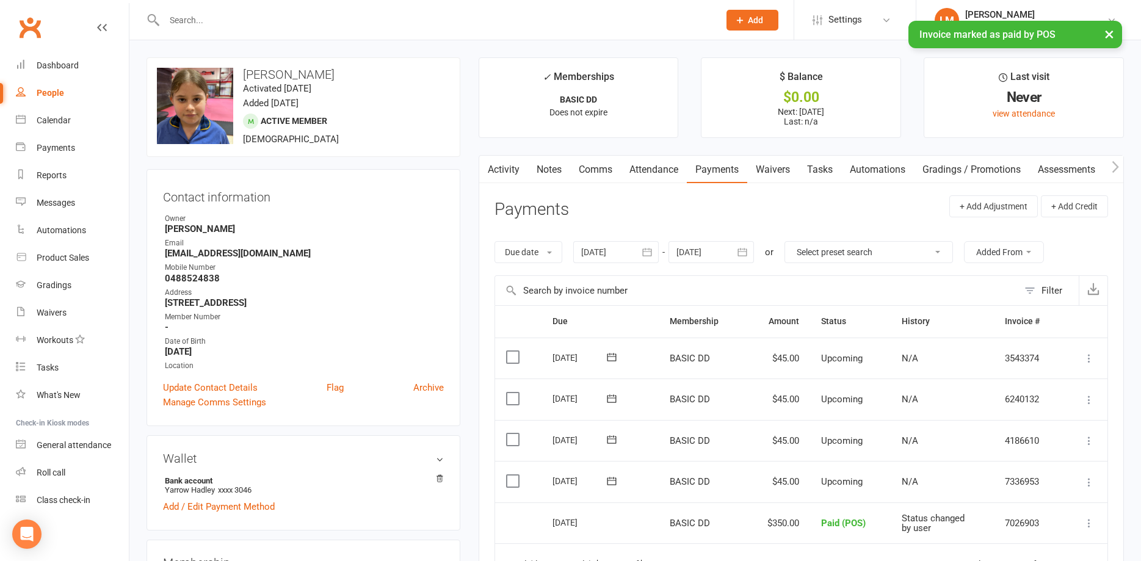
click at [602, 169] on link "Comms" at bounding box center [595, 170] width 51 height 28
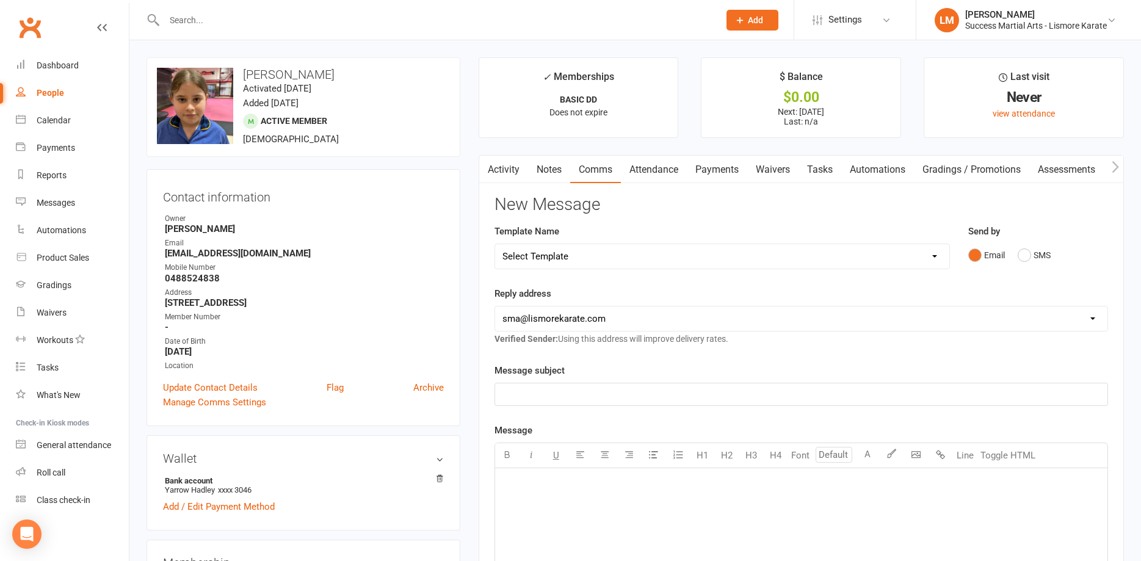
click at [509, 170] on link "Activity" at bounding box center [503, 170] width 49 height 28
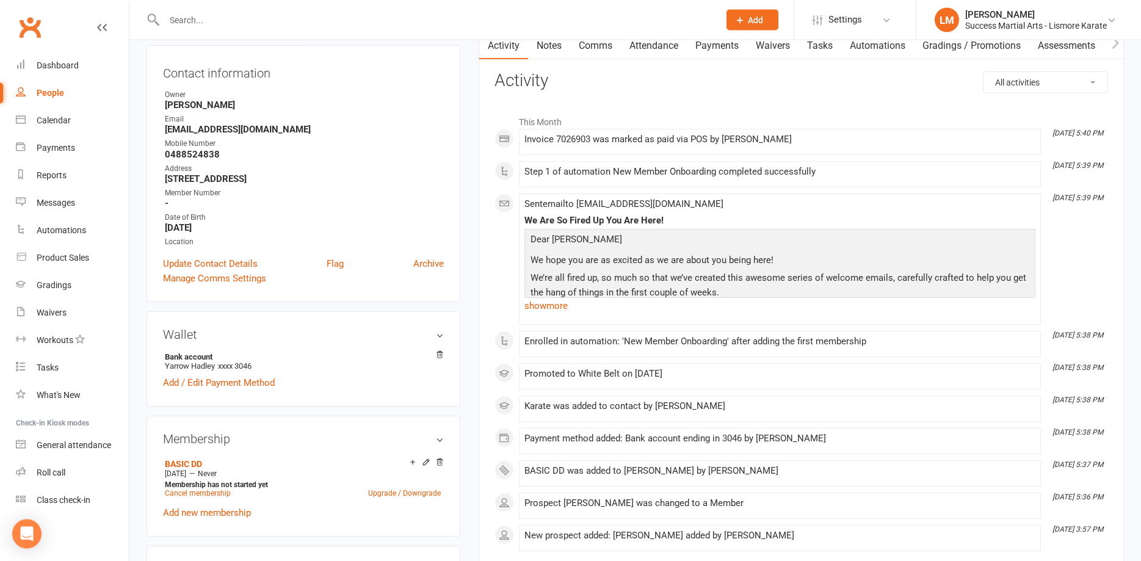
scroll to position [12, 0]
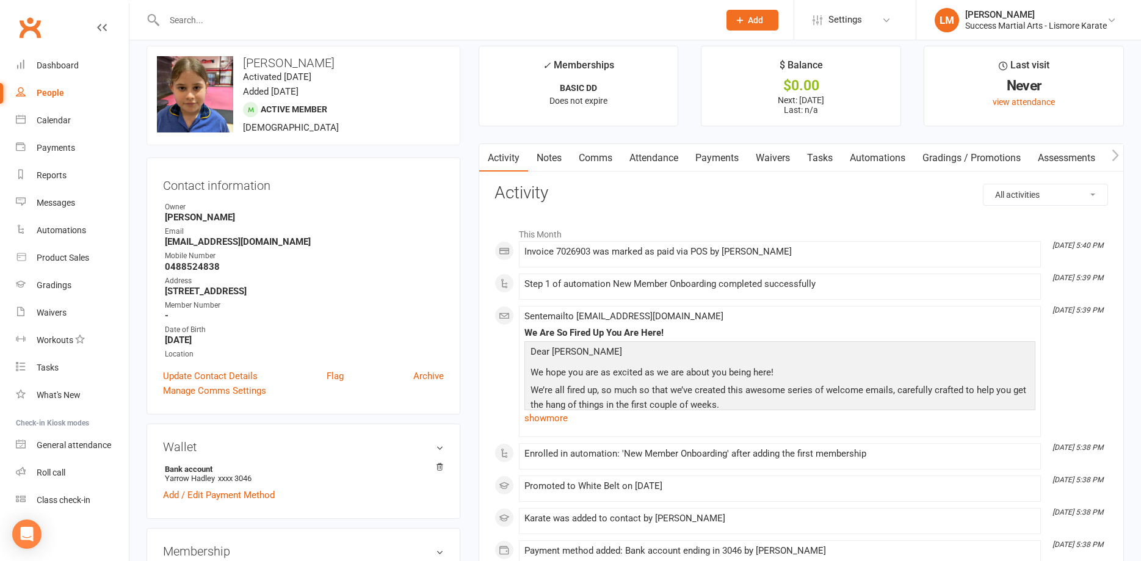
click at [282, 24] on input "text" at bounding box center [436, 20] width 550 height 17
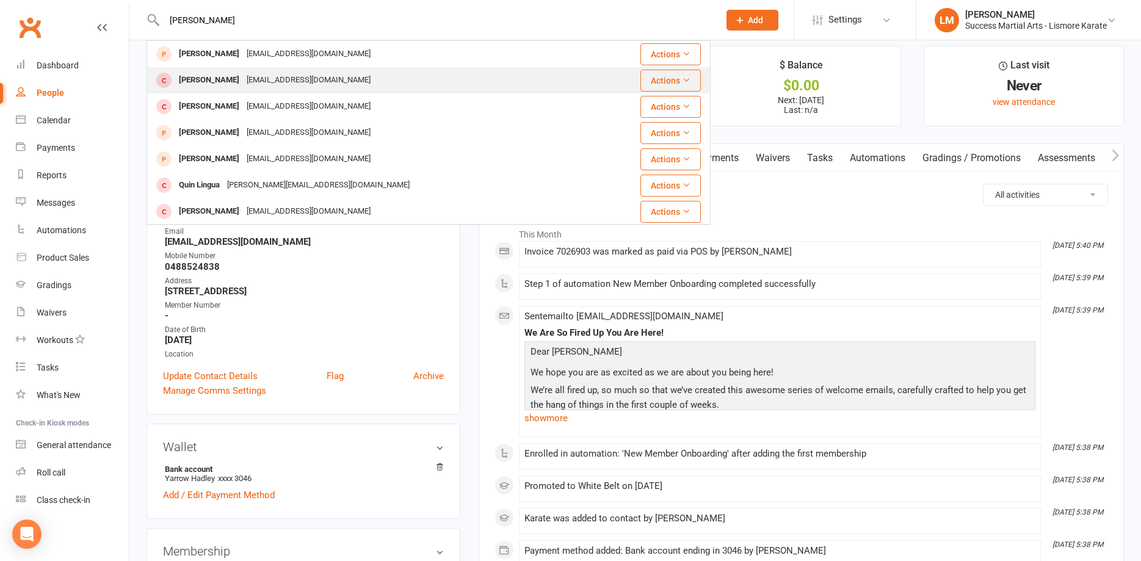
type input "[PERSON_NAME]"
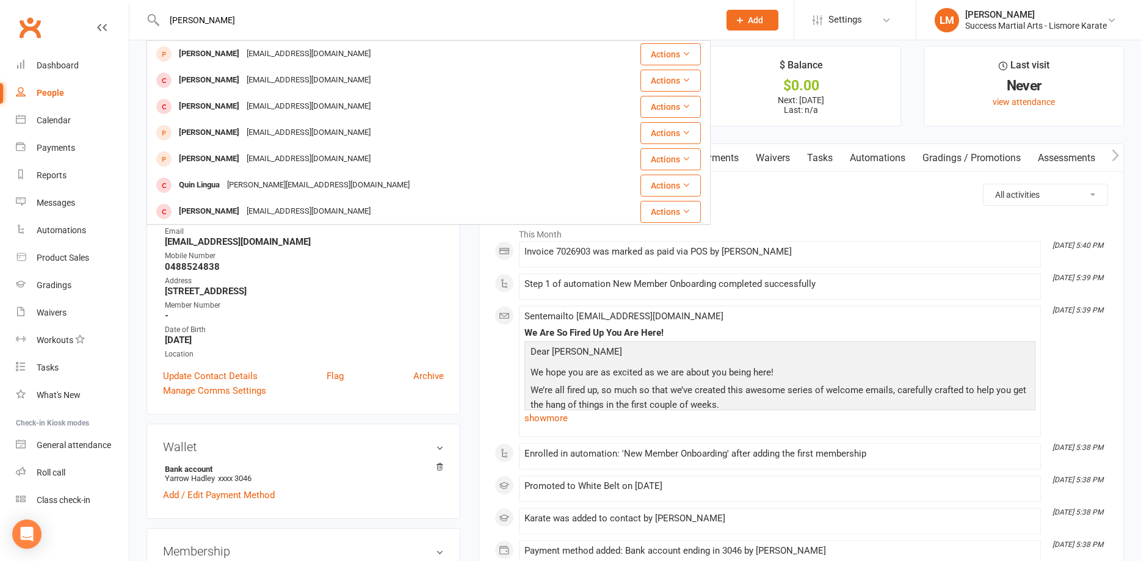
click at [258, 79] on div "[EMAIL_ADDRESS][DOMAIN_NAME]" at bounding box center [308, 80] width 131 height 18
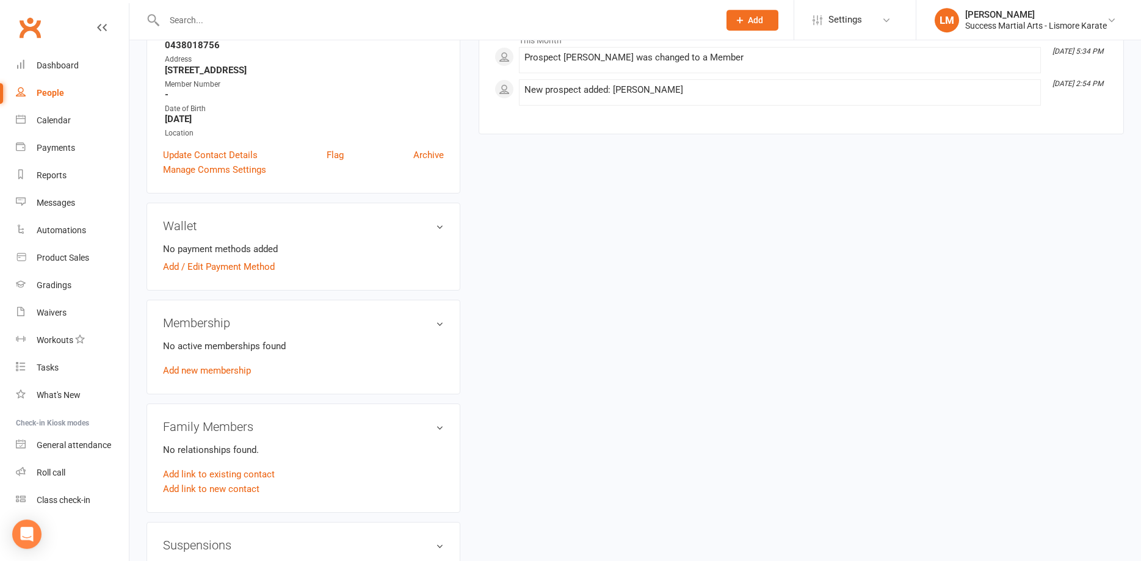
scroll to position [249, 0]
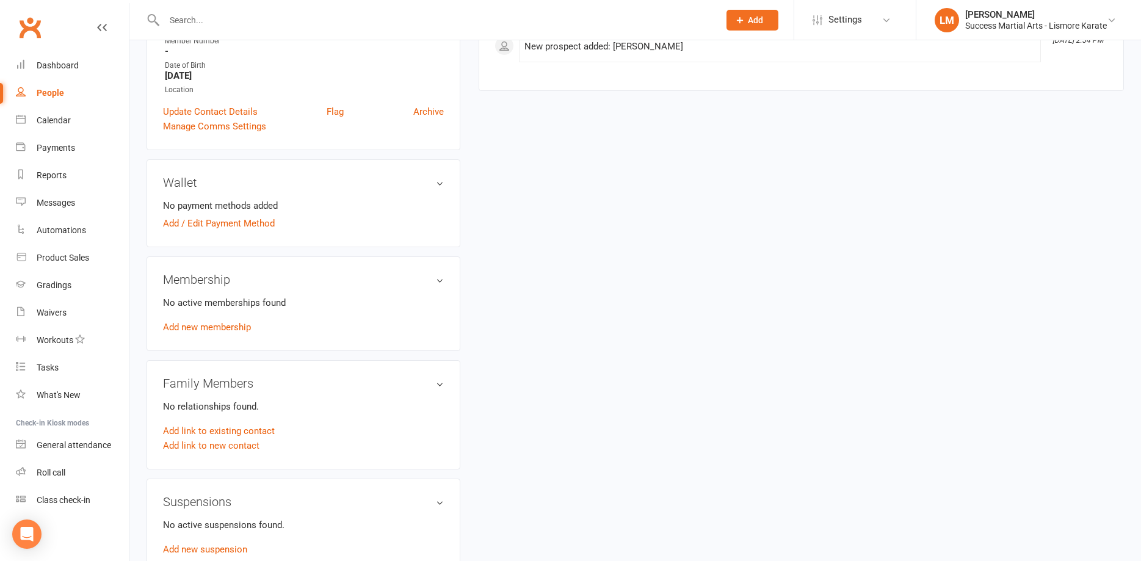
click at [438, 275] on h3 "Membership" at bounding box center [303, 279] width 281 height 13
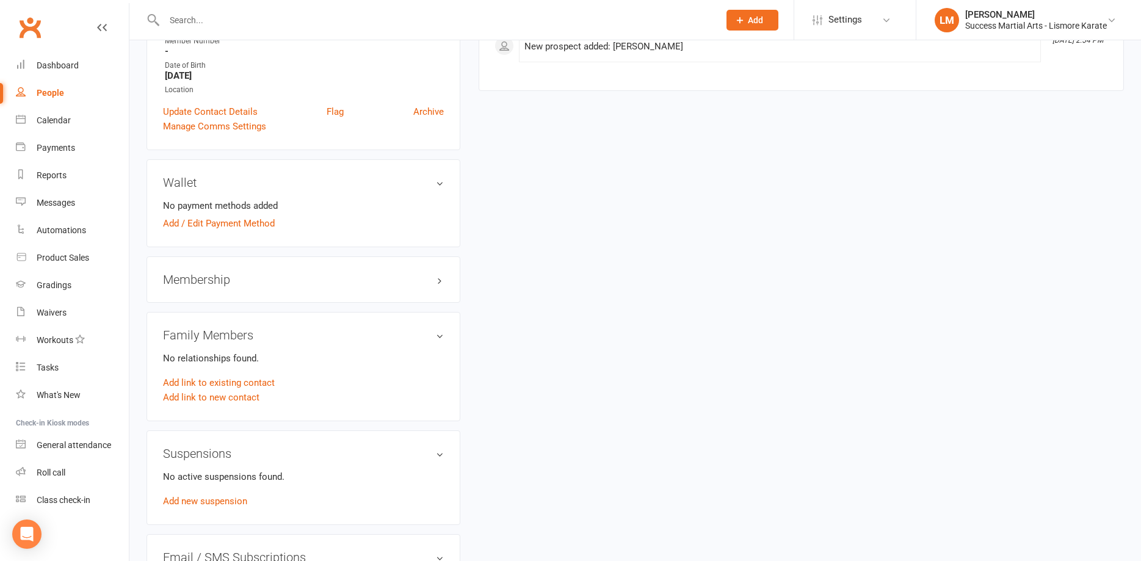
click at [436, 275] on h3 "Membership" at bounding box center [303, 279] width 281 height 13
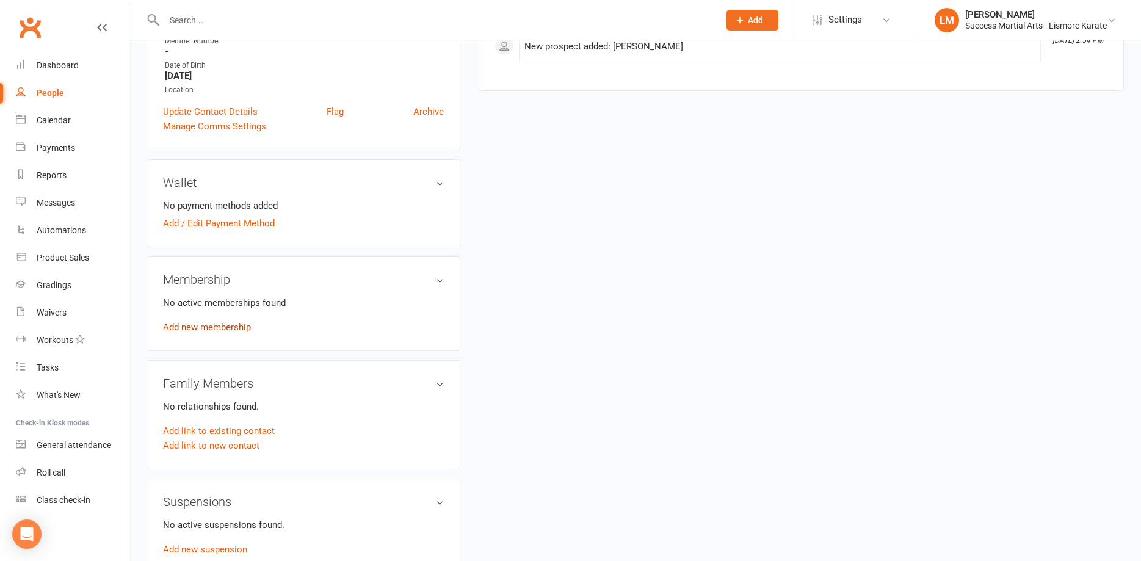
drag, startPoint x: 227, startPoint y: 327, endPoint x: 247, endPoint y: 316, distance: 22.7
click at [229, 325] on link "Add new membership" at bounding box center [207, 327] width 88 height 11
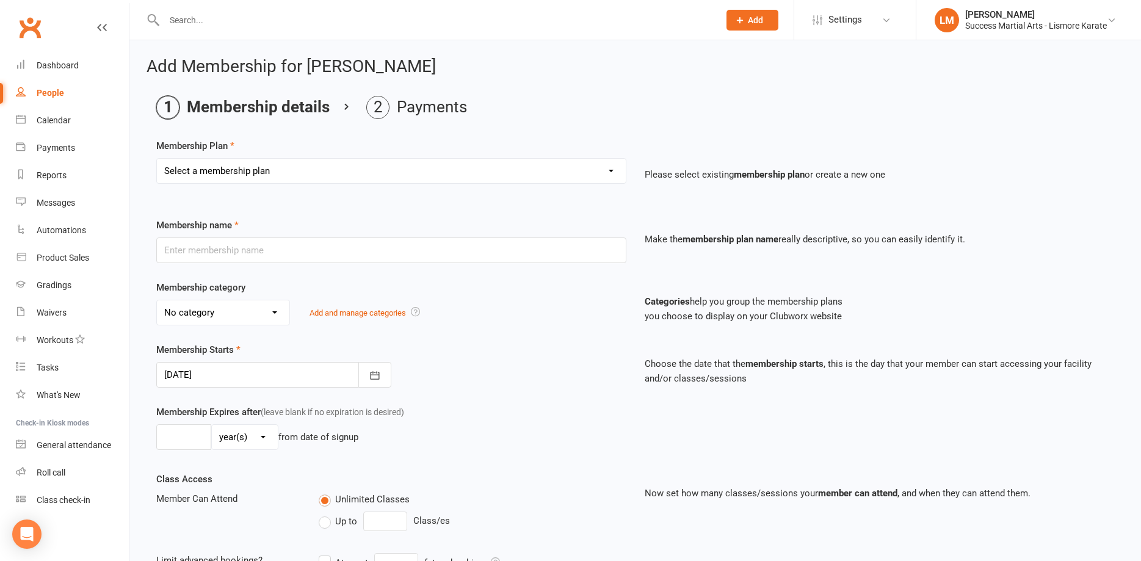
click at [157, 159] on select "Select a membership plan Create new Membership Plan BASIC DD BASIC PIF Free Tri…" at bounding box center [391, 171] width 469 height 24
select select "0"
click option "Create new Membership Plan" at bounding box center [0, 0] width 0 height 0
click at [381, 257] on input "text" at bounding box center [391, 251] width 470 height 26
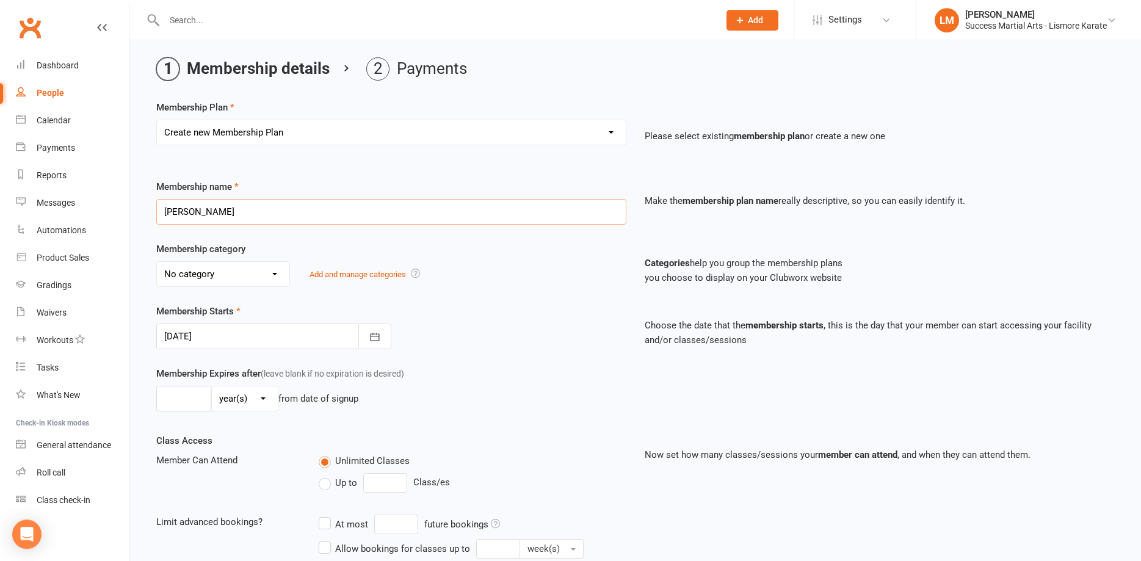
scroll to position [62, 0]
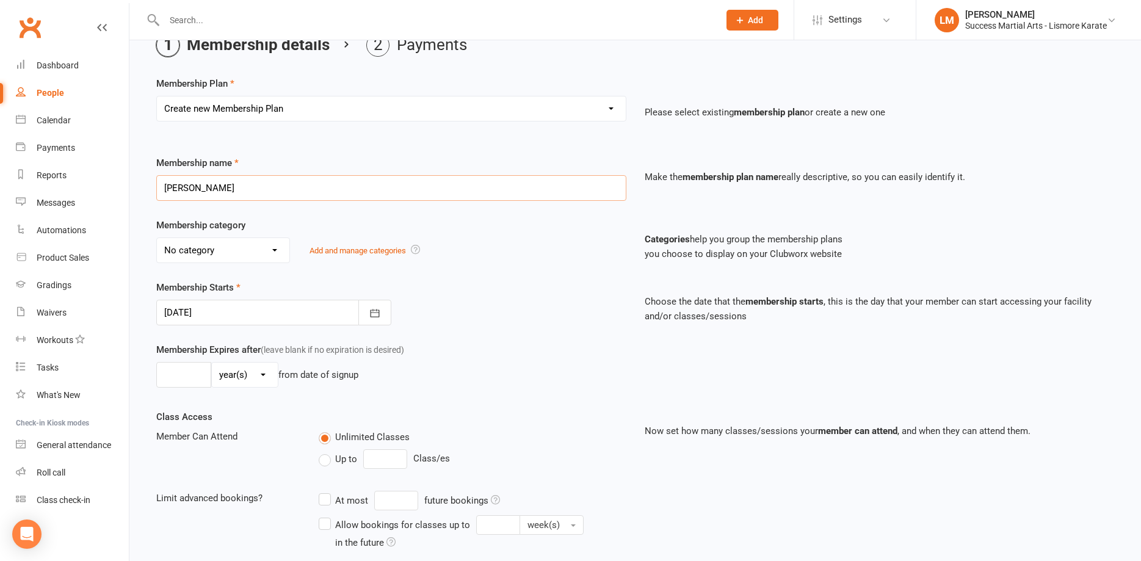
type input "[PERSON_NAME]"
click at [329, 460] on label "Up to" at bounding box center [338, 459] width 38 height 15
click at [325, 437] on label "Unlimited Classes" at bounding box center [364, 437] width 91 height 15
click at [325, 430] on input "Unlimited Classes" at bounding box center [323, 430] width 8 height 0
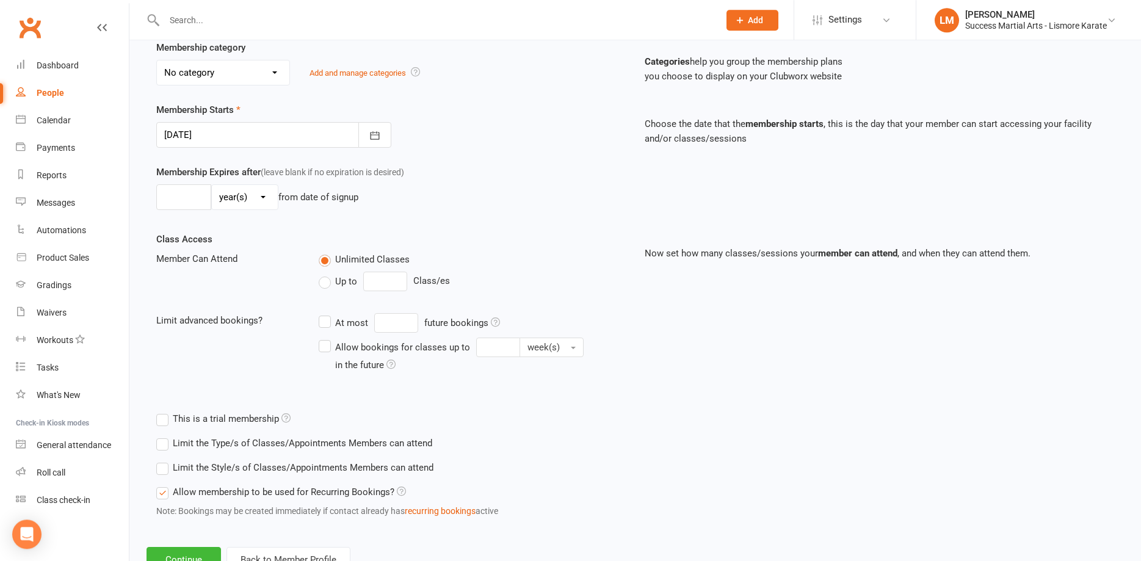
scroll to position [286, 0]
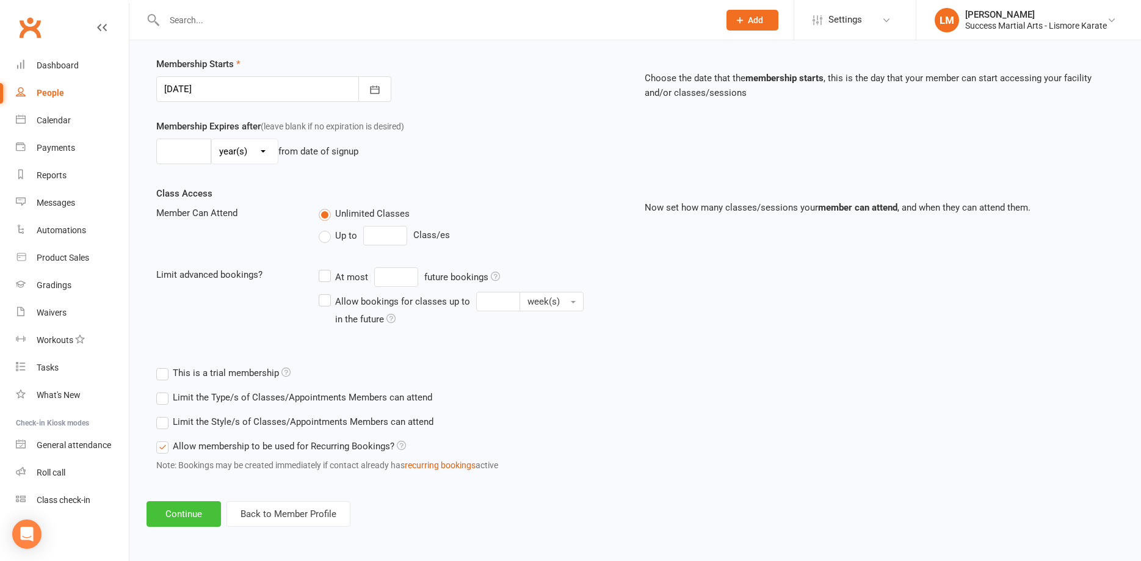
drag, startPoint x: 190, startPoint y: 507, endPoint x: 194, endPoint y: 500, distance: 9.0
click at [191, 506] on button "Continue" at bounding box center [184, 514] width 75 height 26
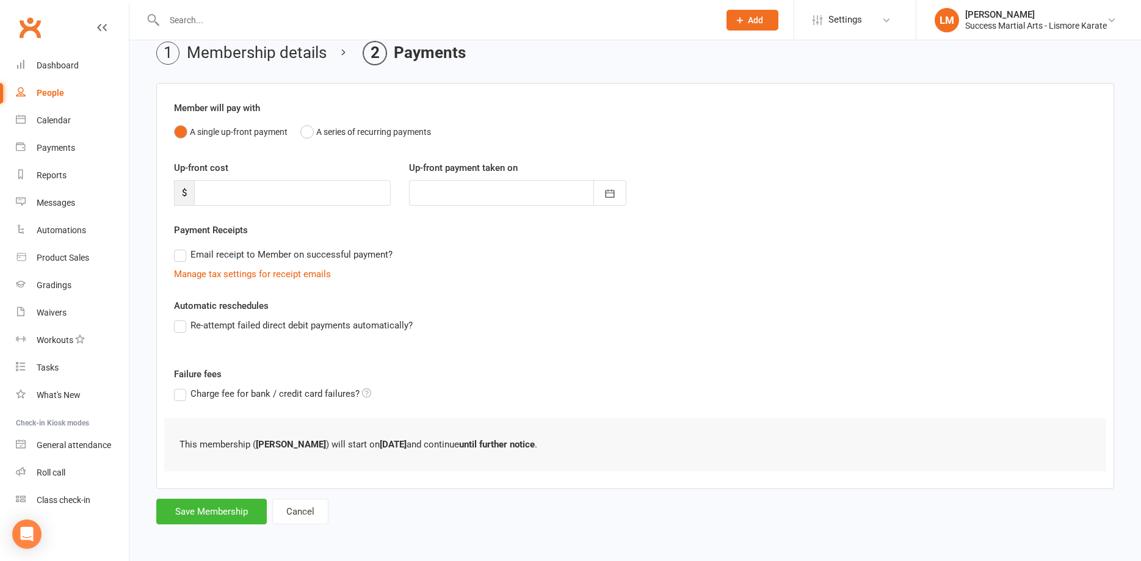
scroll to position [0, 0]
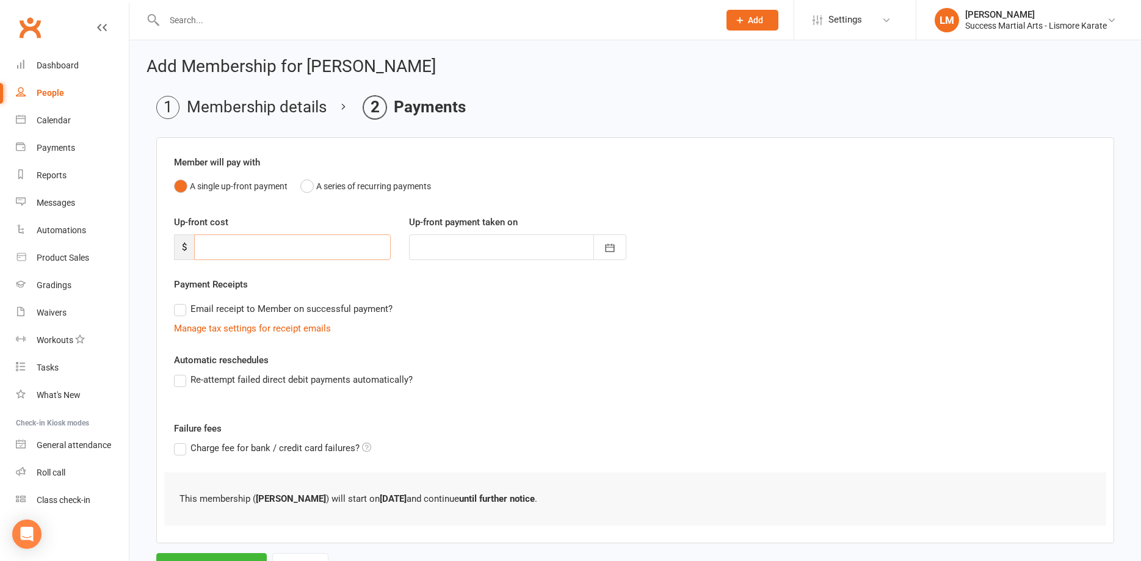
click at [267, 247] on input "number" at bounding box center [292, 247] width 197 height 26
type input "3"
type input "[DATE]"
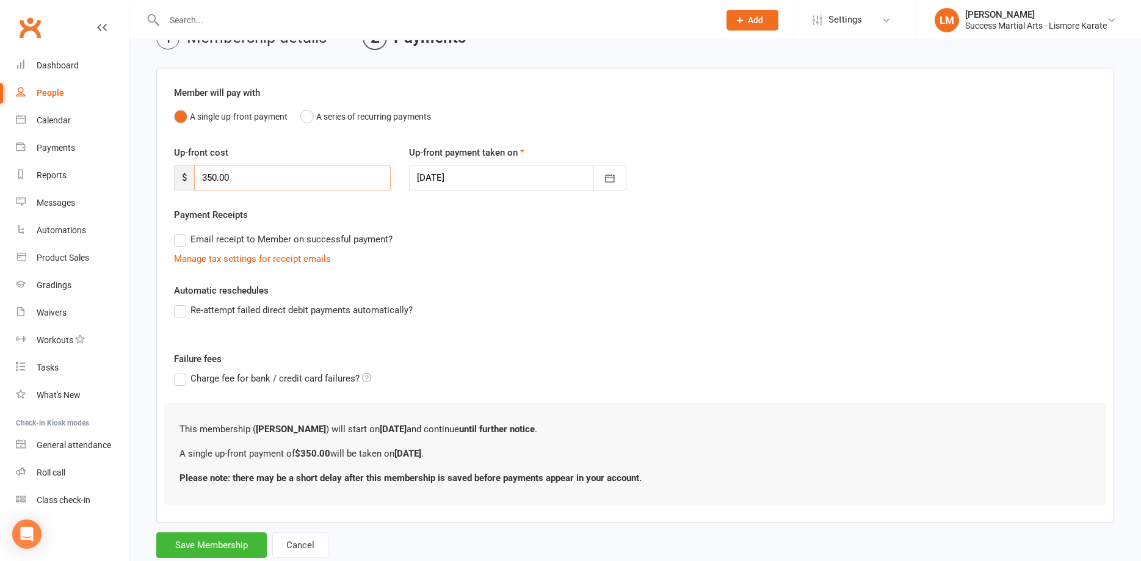
scroll to position [103, 0]
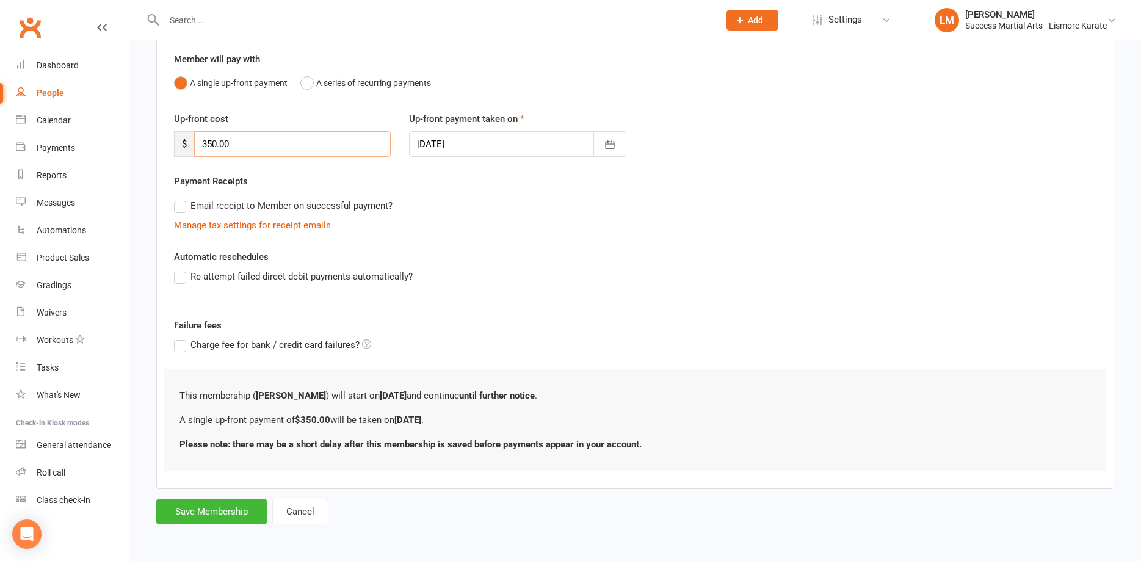
type input "350.00"
drag, startPoint x: 197, startPoint y: 498, endPoint x: 205, endPoint y: 495, distance: 8.7
click at [200, 497] on form "Member will pay with A single up-front payment A series of recurring payments U…" at bounding box center [635, 279] width 958 height 490
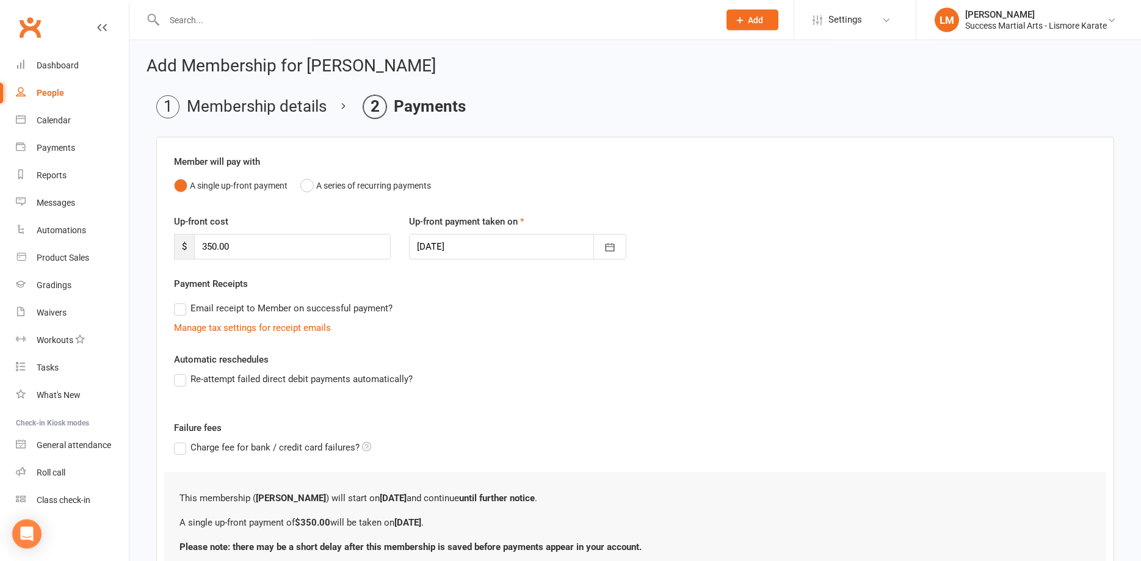
scroll to position [0, 0]
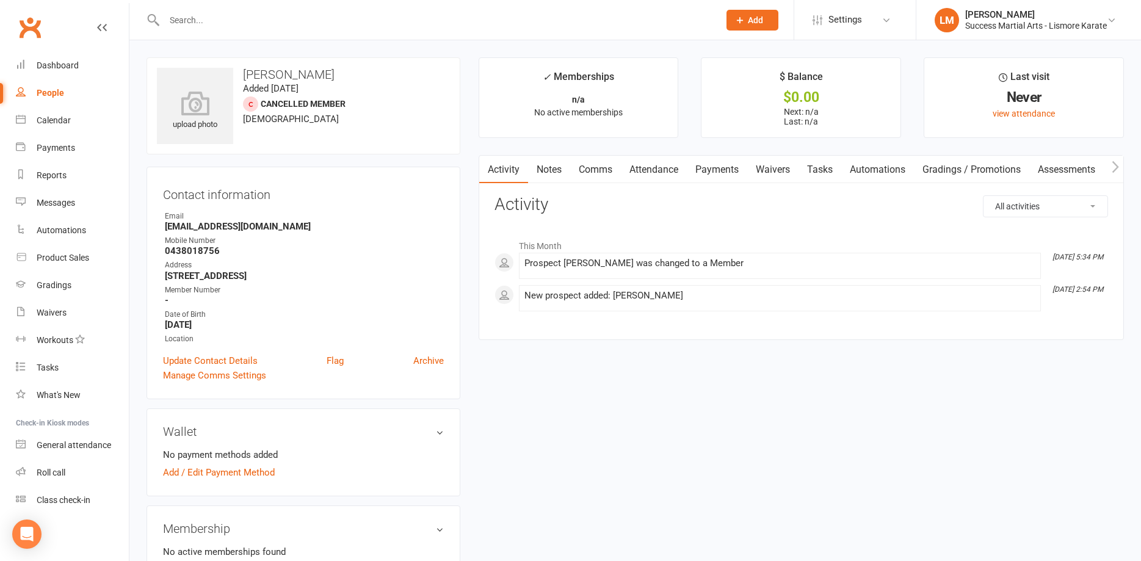
click at [716, 170] on link "Payments" at bounding box center [717, 170] width 60 height 28
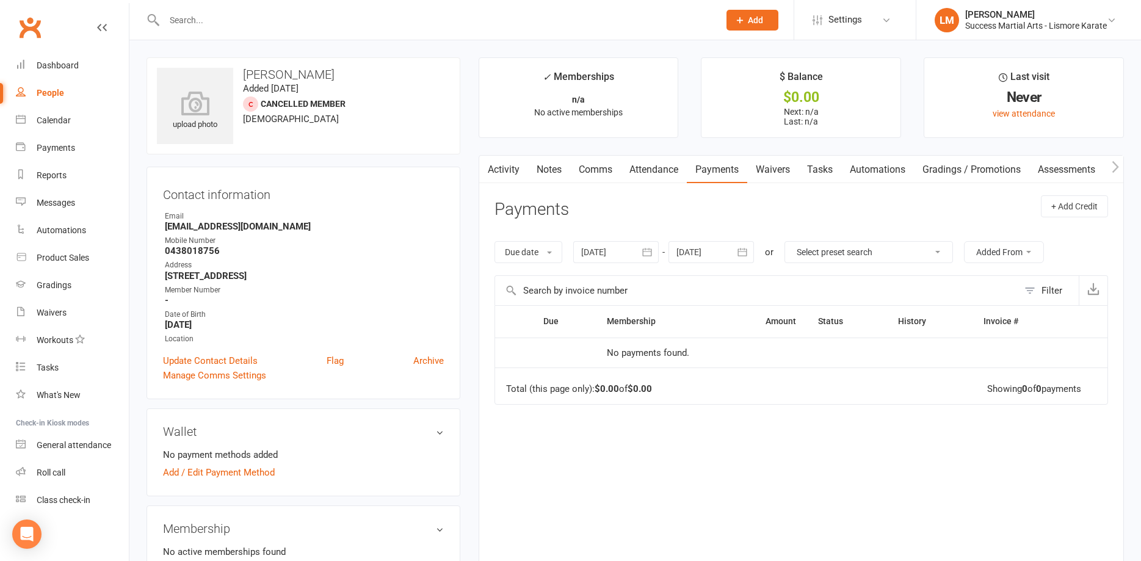
click at [686, 247] on div at bounding box center [711, 252] width 85 height 22
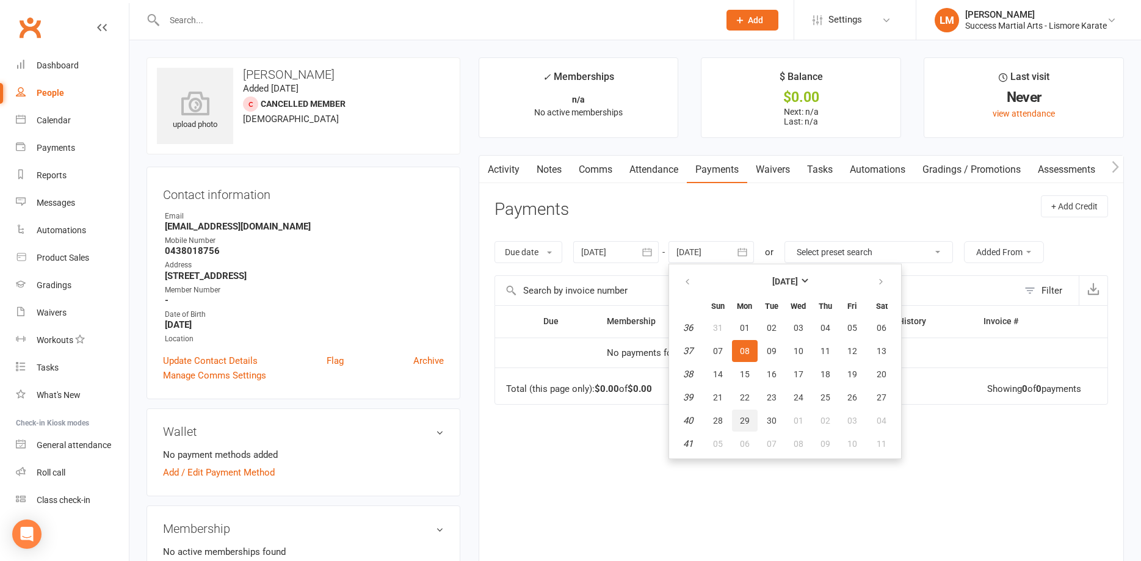
click at [749, 411] on button "29" at bounding box center [745, 421] width 26 height 22
type input "[DATE]"
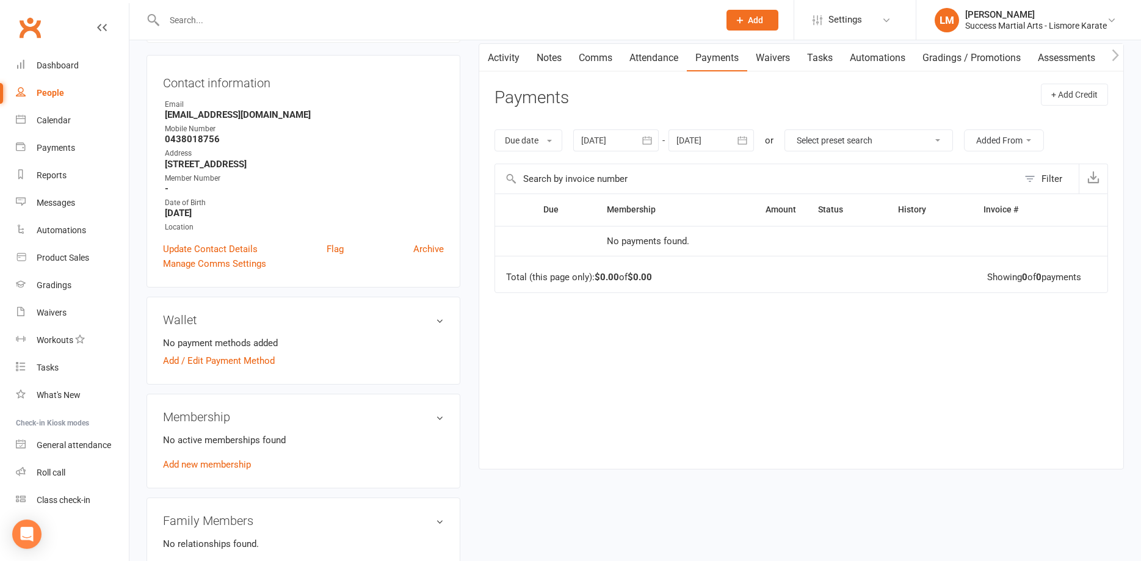
scroll to position [187, 0]
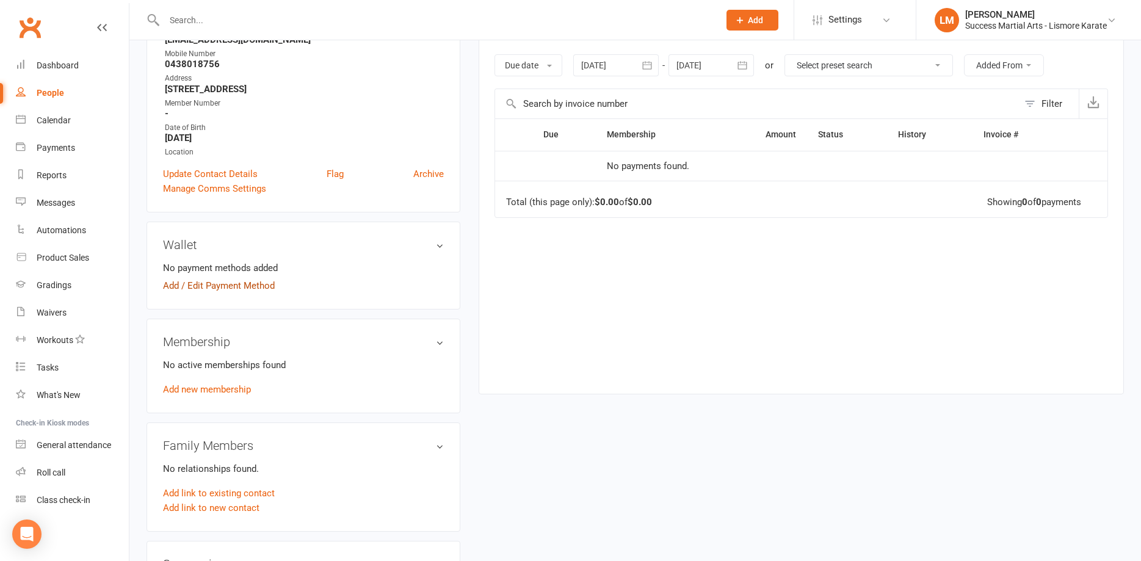
click at [226, 283] on link "Add / Edit Payment Method" at bounding box center [219, 285] width 112 height 15
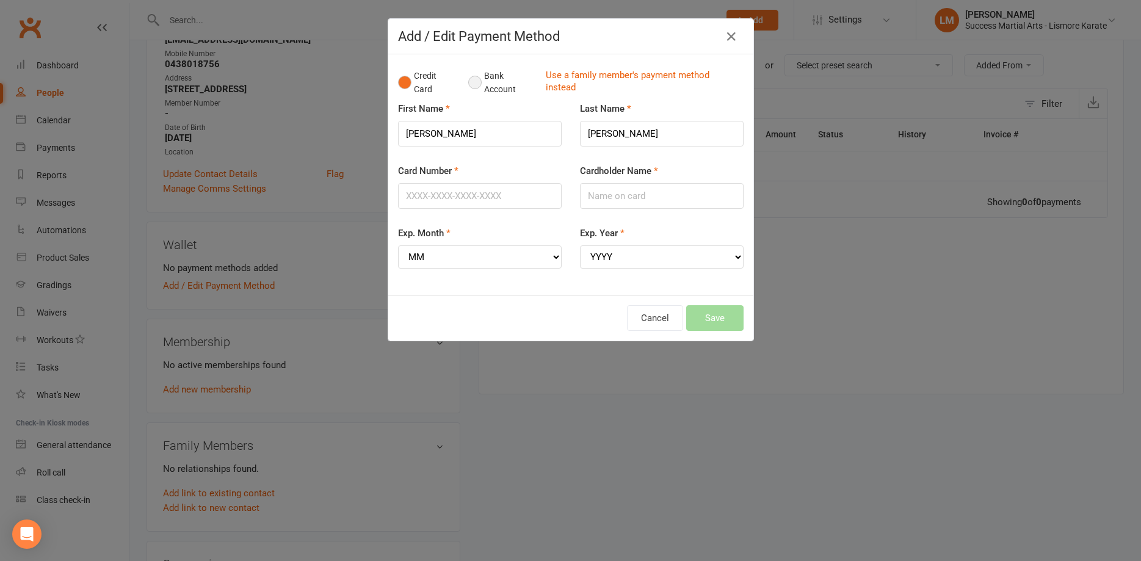
drag, startPoint x: 476, startPoint y: 84, endPoint x: 489, endPoint y: 86, distance: 12.5
click at [487, 85] on button "Bank Account" at bounding box center [502, 82] width 68 height 37
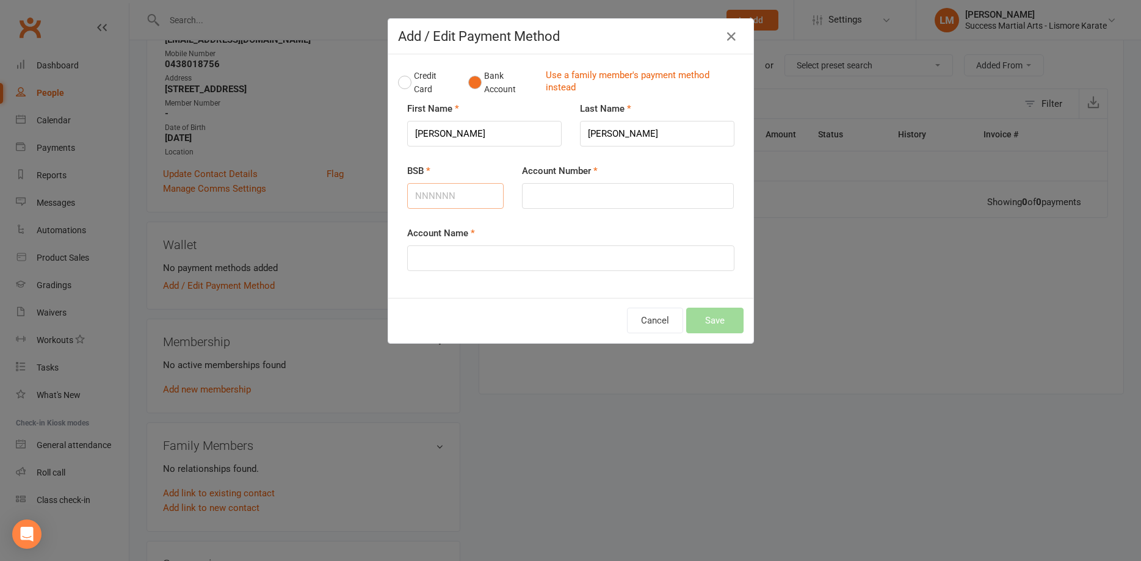
click at [460, 197] on input "BSB" at bounding box center [455, 196] width 97 height 26
type input "046420"
drag, startPoint x: 572, startPoint y: 192, endPoint x: 563, endPoint y: 194, distance: 9.5
click at [572, 194] on input "Account Number" at bounding box center [628, 196] width 212 height 26
type input "11191963"
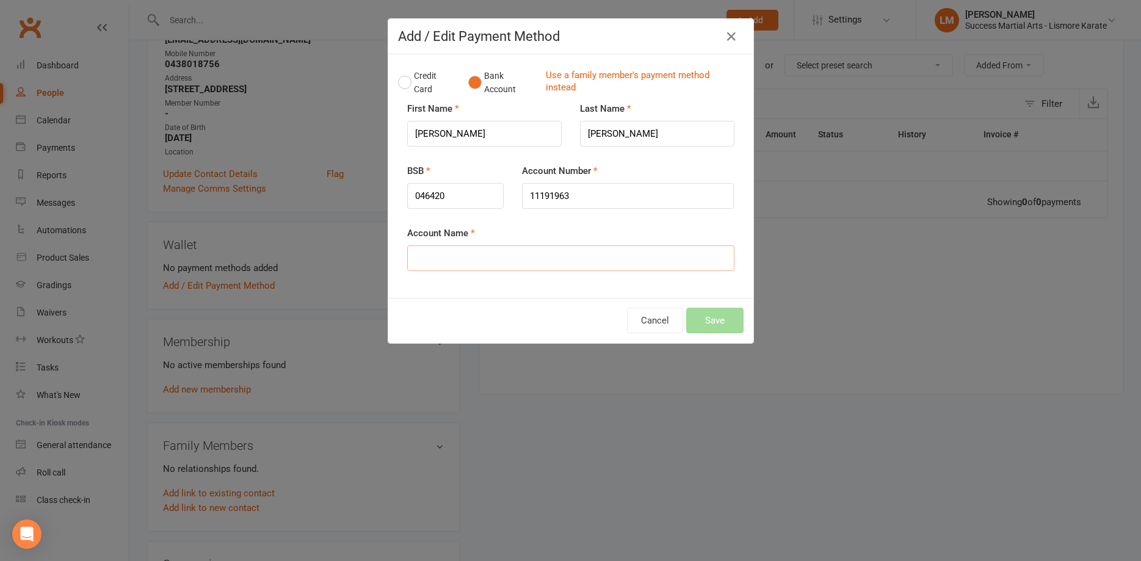
click at [512, 260] on input "Account Name" at bounding box center [570, 258] width 327 height 26
type input "[PERSON_NAME] [PERSON_NAME]"
click at [725, 317] on button "Save" at bounding box center [714, 321] width 57 height 26
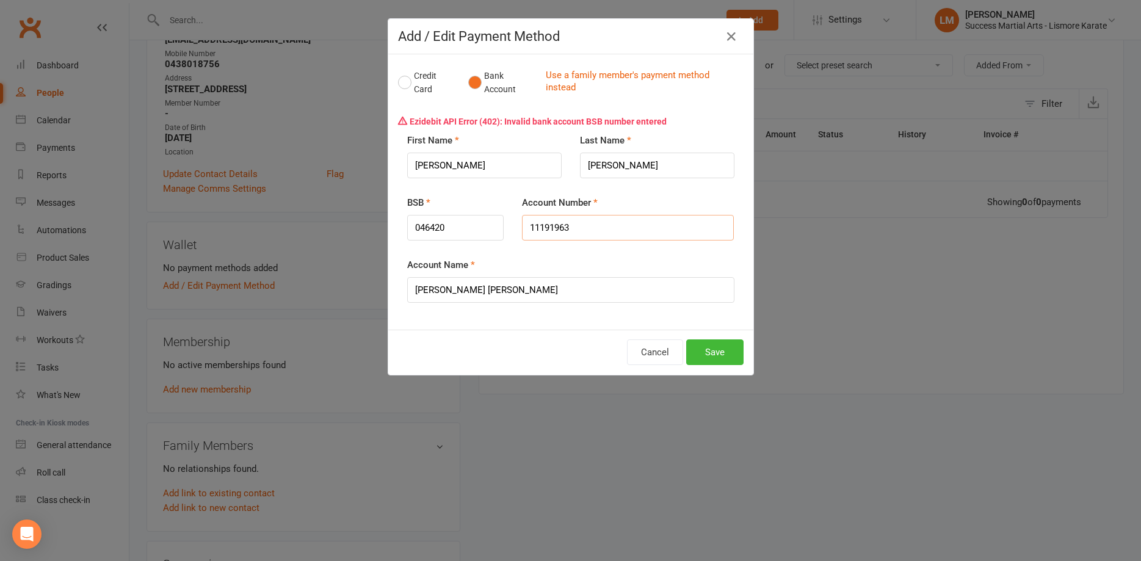
drag, startPoint x: 583, startPoint y: 223, endPoint x: 522, endPoint y: 228, distance: 61.3
click at [522, 228] on input "11191963" at bounding box center [628, 228] width 212 height 26
type input "11191963"
click at [467, 221] on input "046420" at bounding box center [455, 228] width 97 height 26
type input "064420"
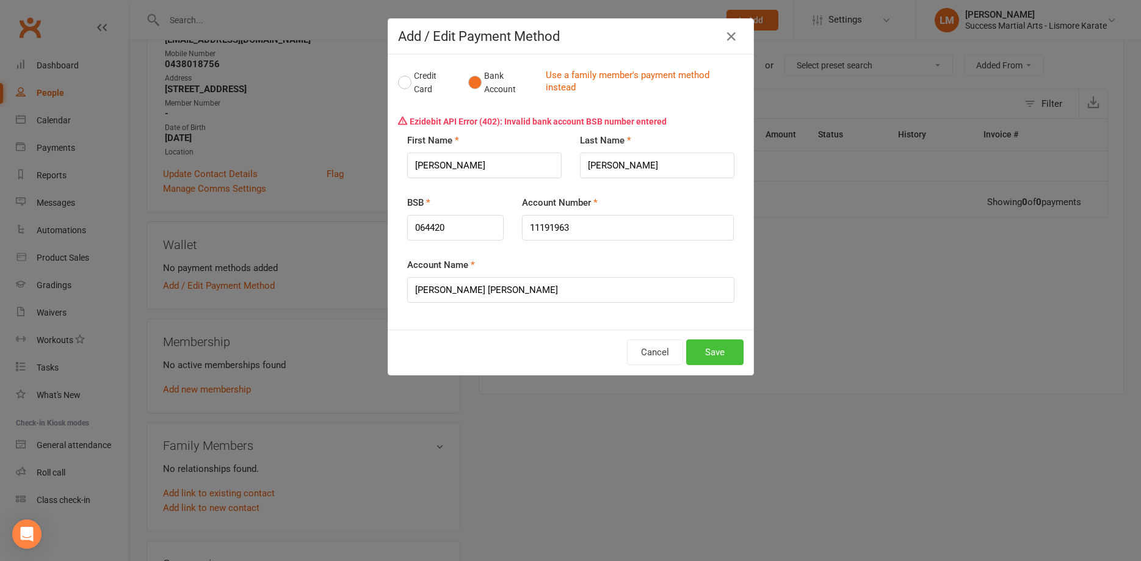
click at [715, 349] on button "Save" at bounding box center [714, 353] width 57 height 26
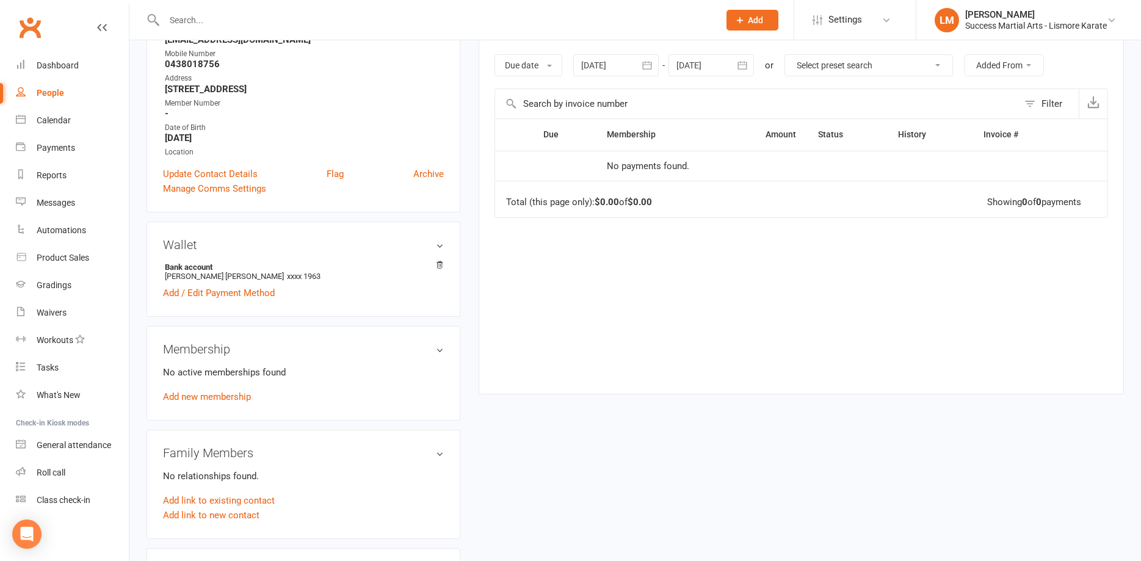
drag, startPoint x: 240, startPoint y: 394, endPoint x: 230, endPoint y: 394, distance: 10.4
click at [240, 394] on link "Add new membership" at bounding box center [207, 396] width 88 height 11
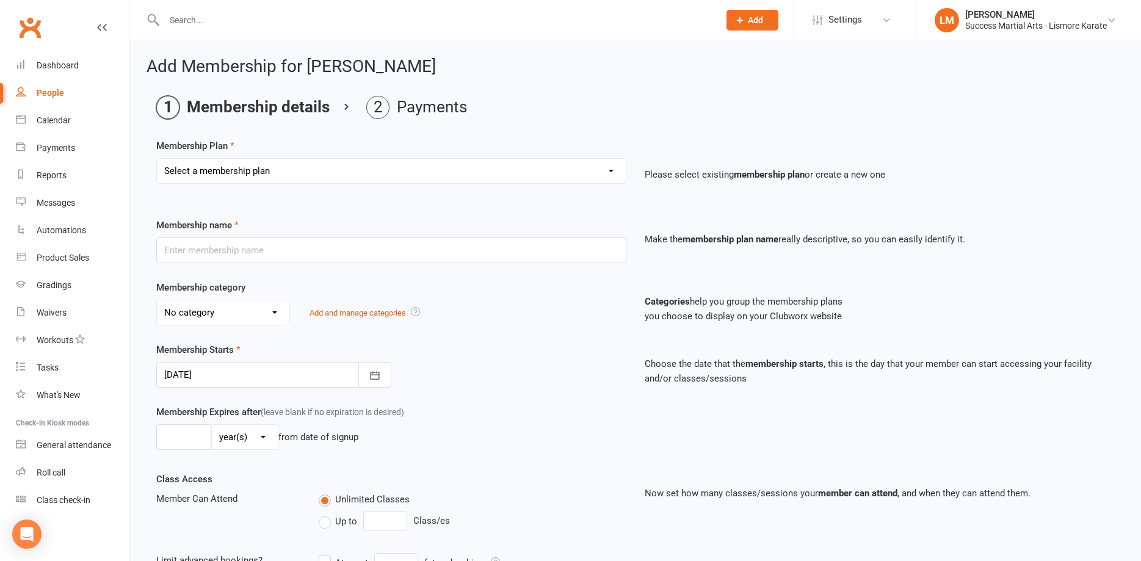
click at [157, 159] on select "Select a membership plan Create new Membership Plan BASIC DD BASIC PIF Free Tri…" at bounding box center [391, 171] width 469 height 24
select select "1"
click option "BASIC DD" at bounding box center [0, 0] width 0 height 0
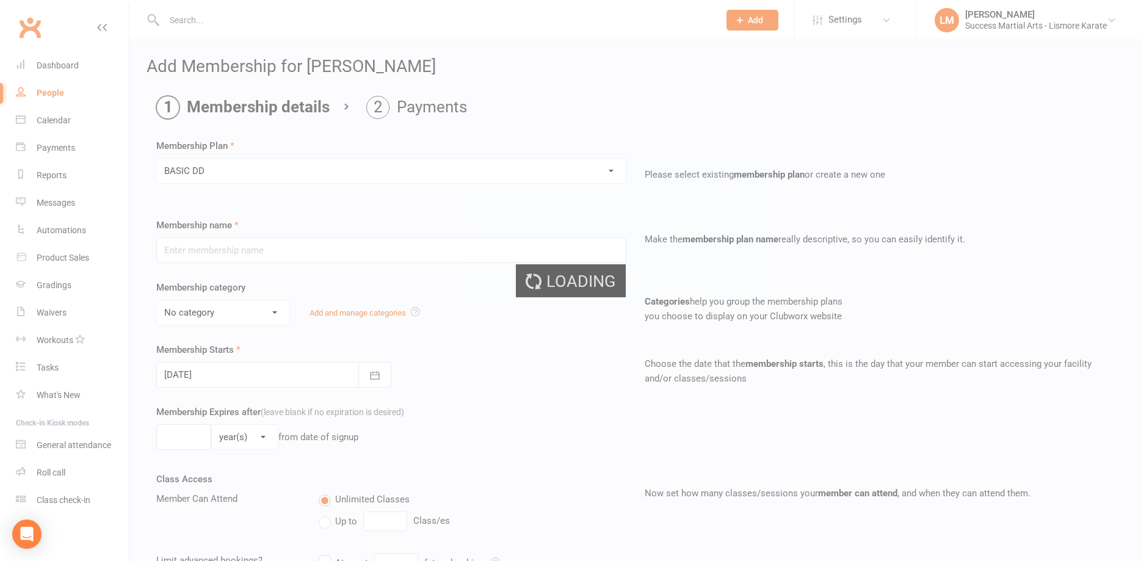
type input "BASIC DD"
select select "2"
select select "0"
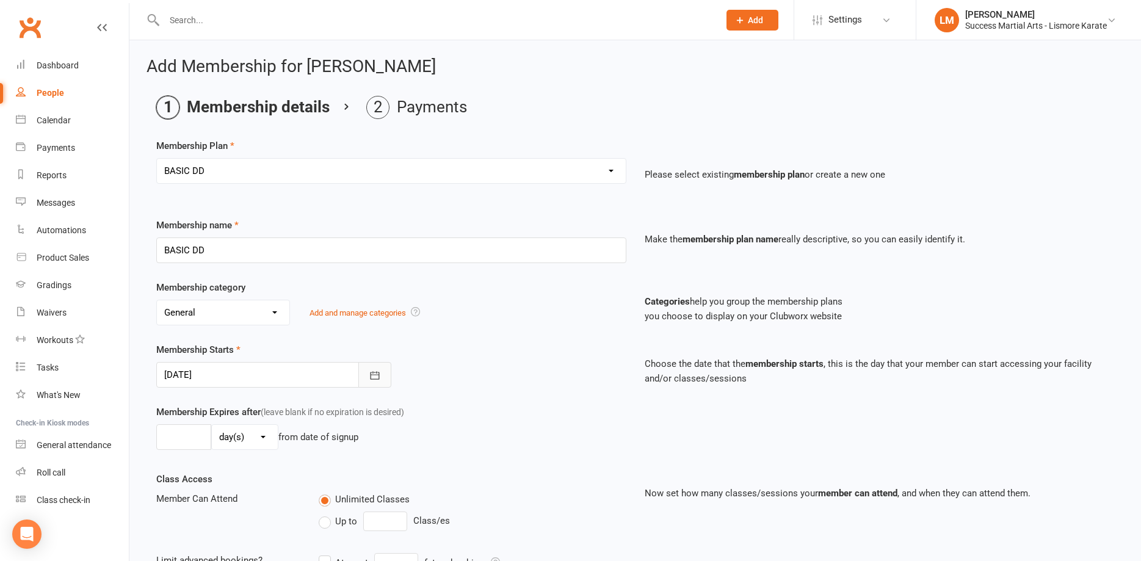
click at [377, 373] on icon "button" at bounding box center [375, 375] width 12 height 12
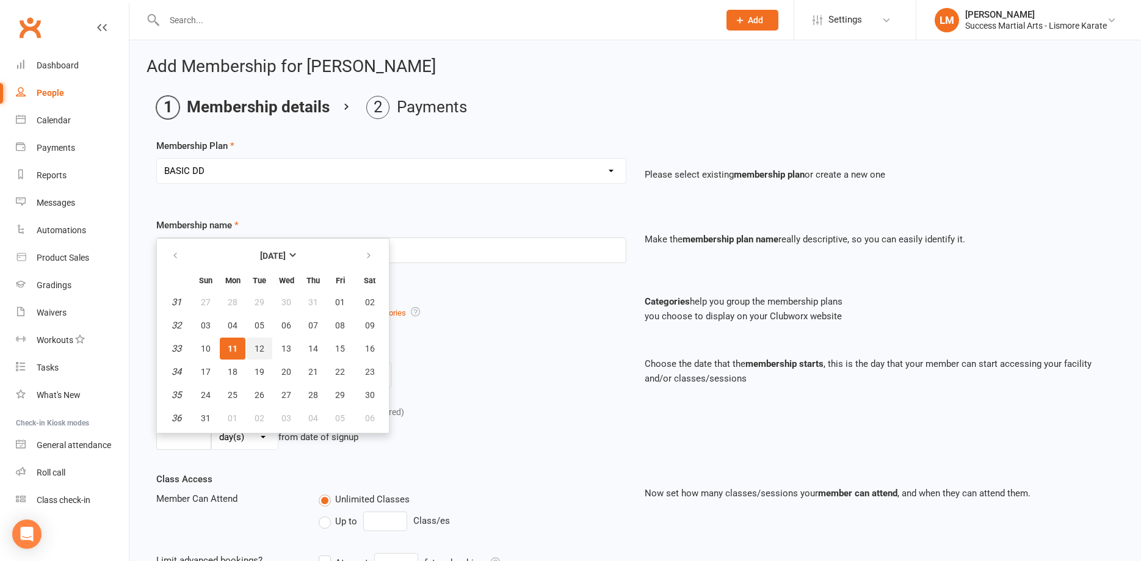
click at [266, 345] on button "12" at bounding box center [260, 349] width 26 height 22
type input "[DATE]"
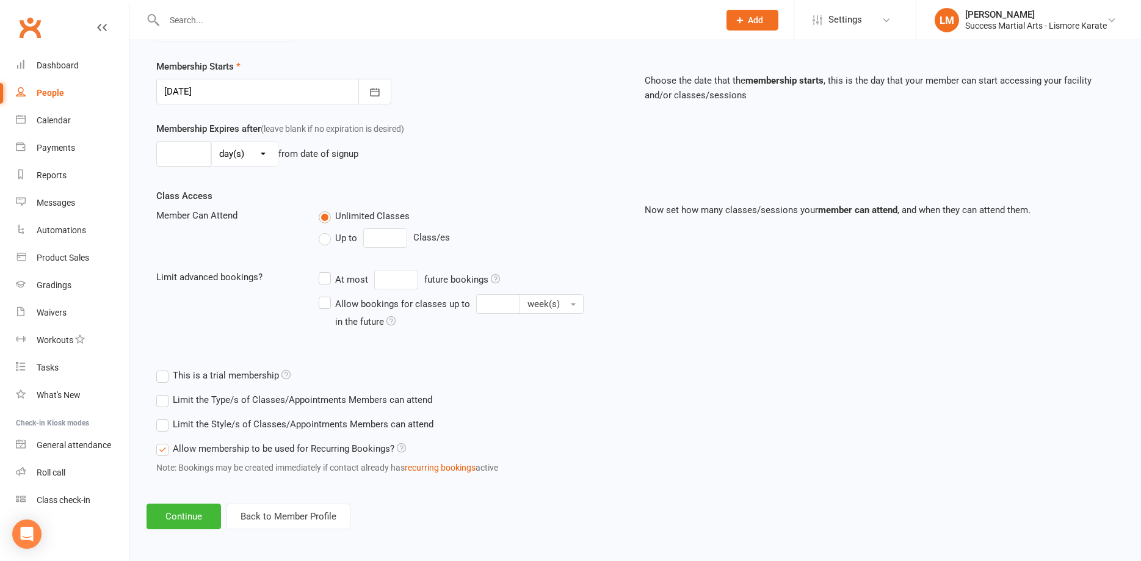
scroll to position [286, 0]
click at [182, 512] on button "Continue" at bounding box center [184, 514] width 75 height 26
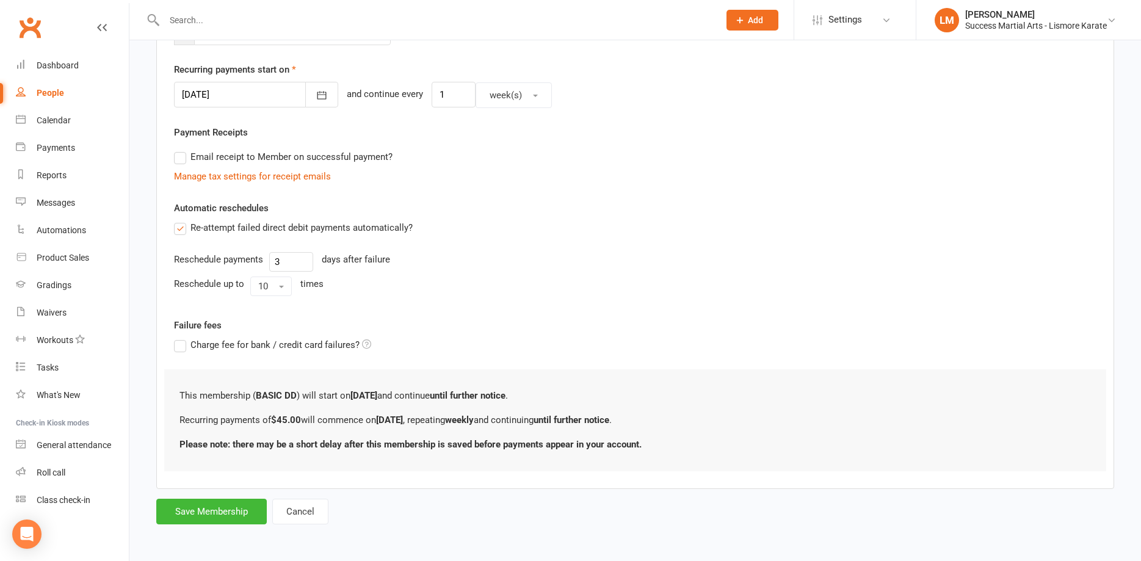
scroll to position [0, 0]
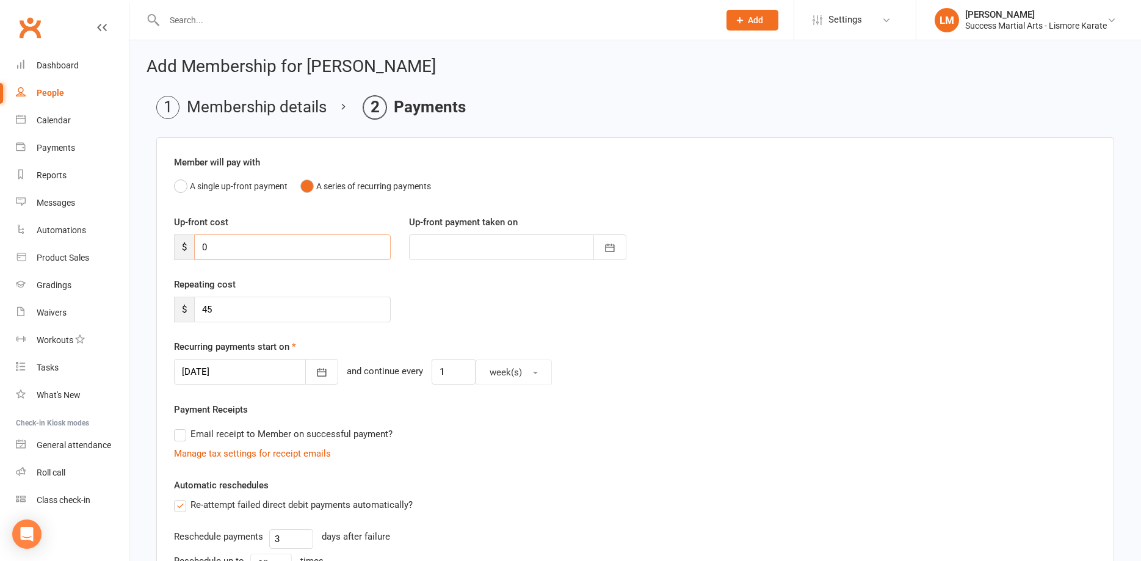
click at [241, 250] on input "0" at bounding box center [292, 247] width 197 height 26
type input "03"
type input "[DATE]"
type input "0"
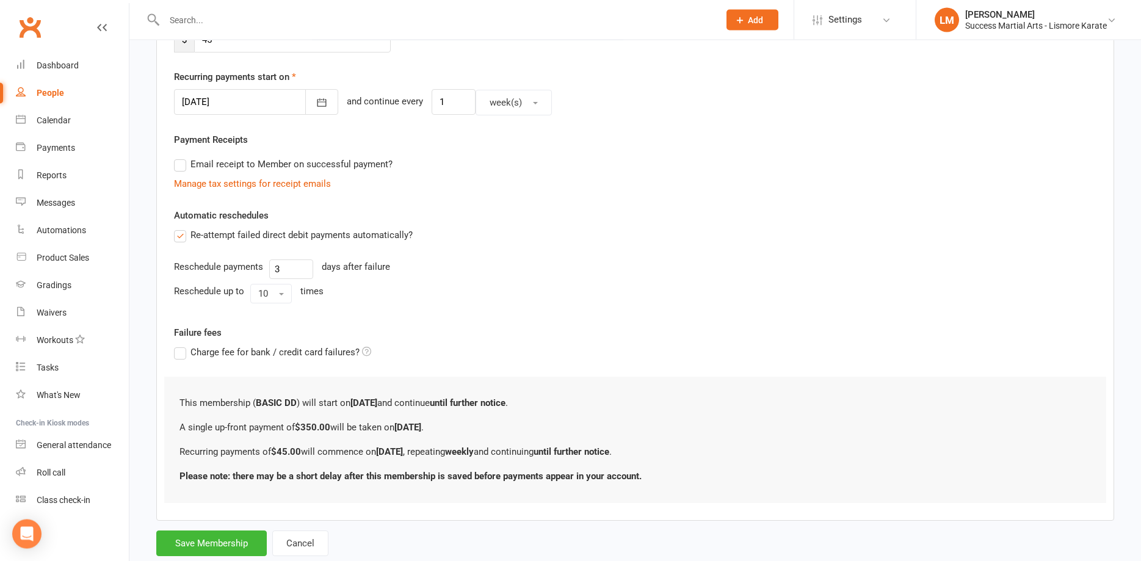
scroll to position [302, 0]
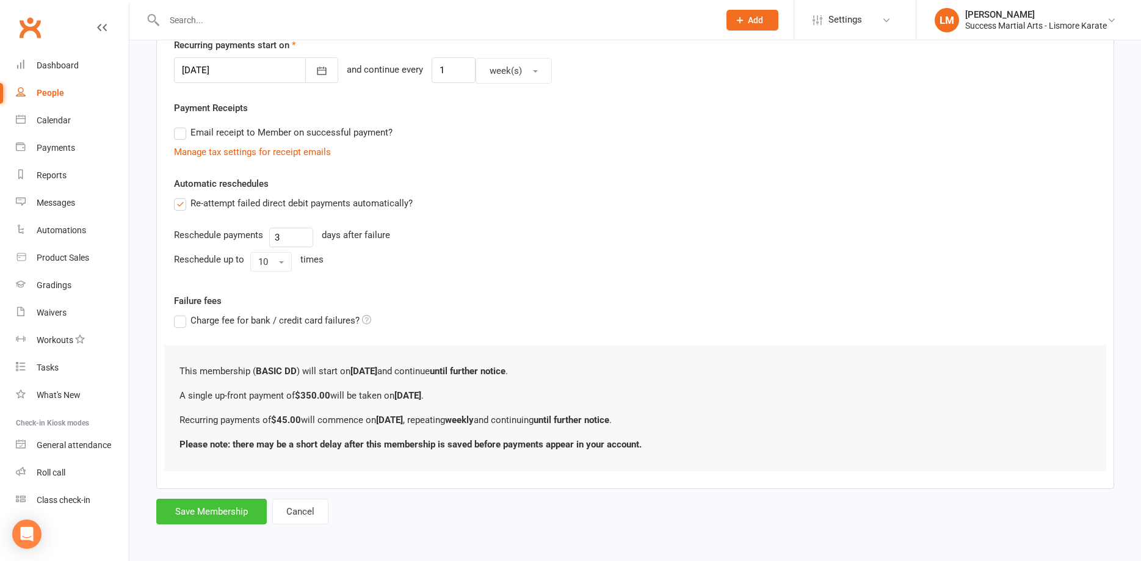
type input "350.00"
click at [224, 511] on button "Save Membership" at bounding box center [211, 512] width 111 height 26
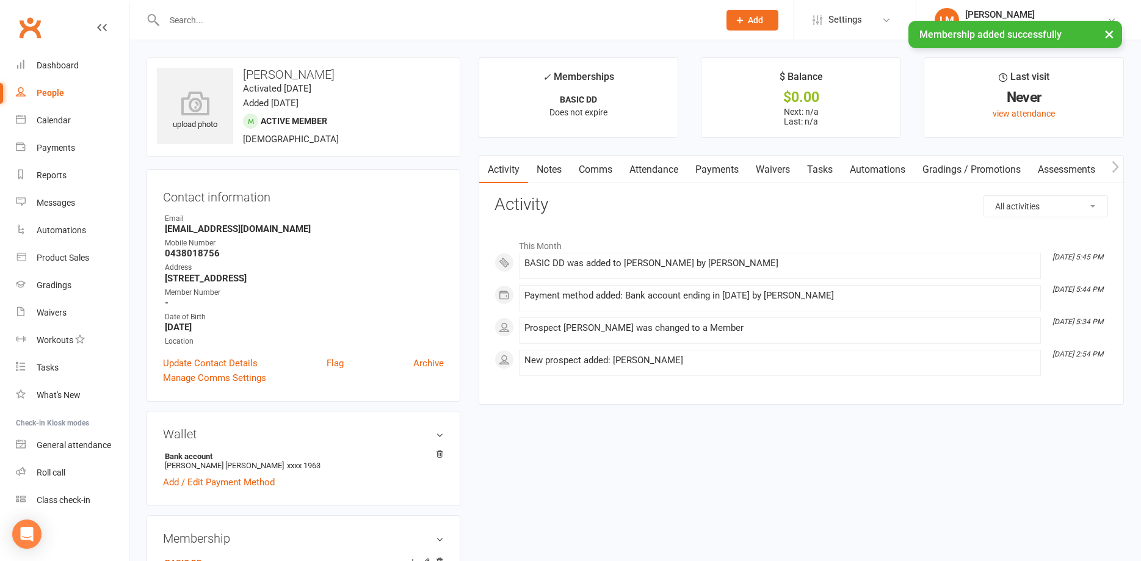
click at [712, 166] on link "Payments" at bounding box center [717, 170] width 60 height 28
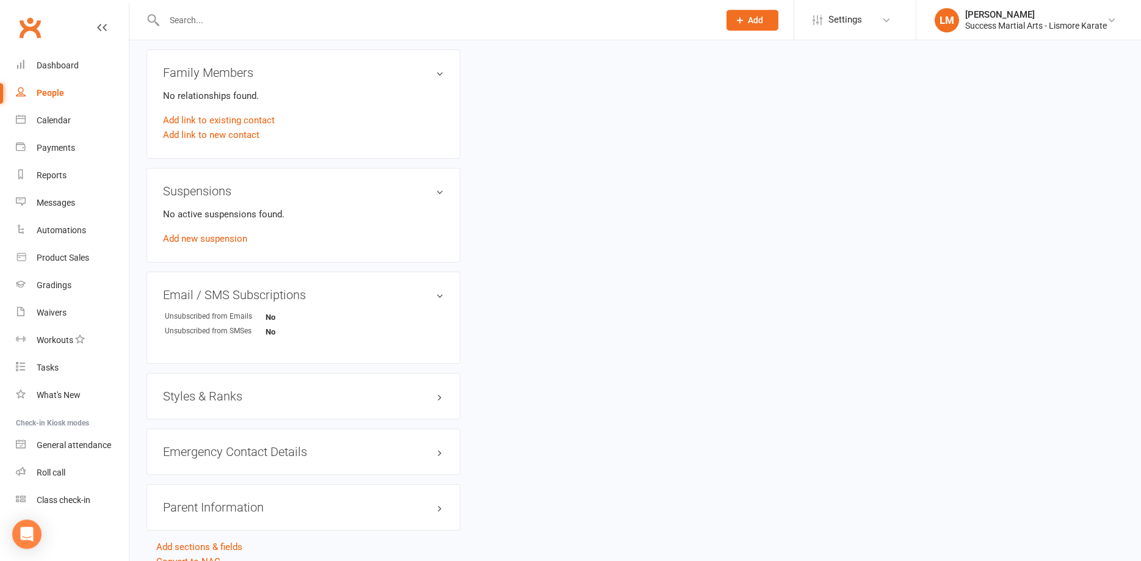
scroll to position [651, 0]
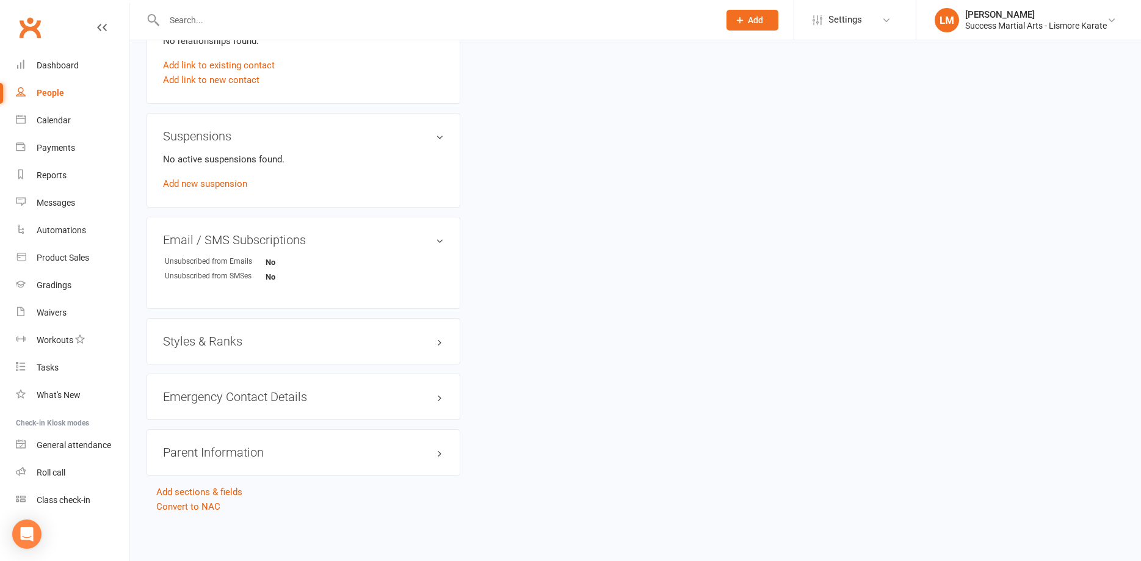
click at [385, 340] on h3 "Styles & Ranks" at bounding box center [303, 341] width 281 height 13
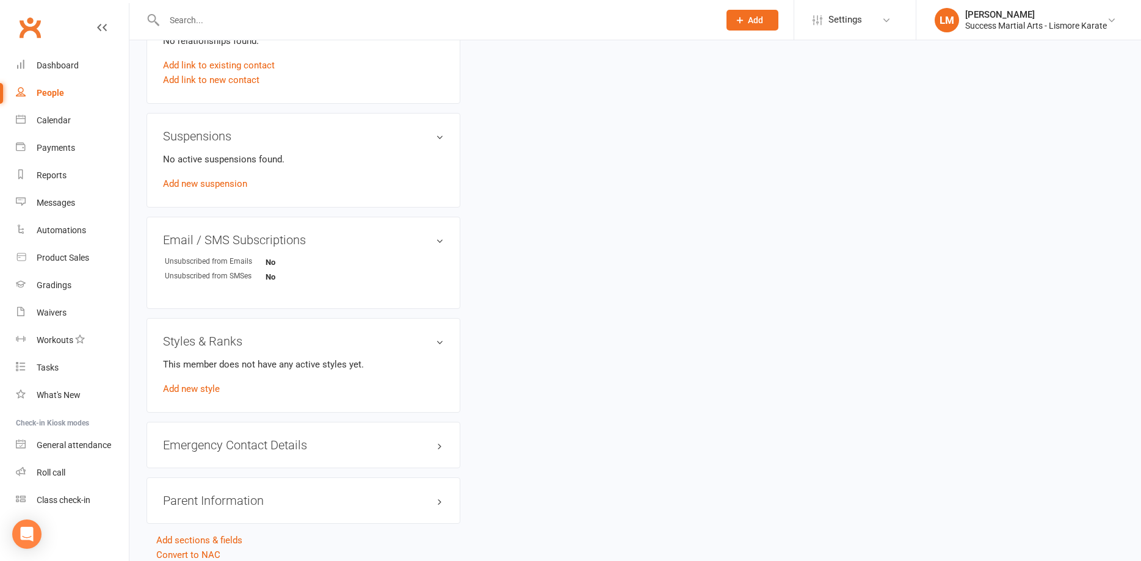
click at [194, 382] on div "This member does not have any active styles yet. Add new style" at bounding box center [303, 376] width 281 height 39
click at [191, 390] on link "Add new style" at bounding box center [191, 389] width 57 height 11
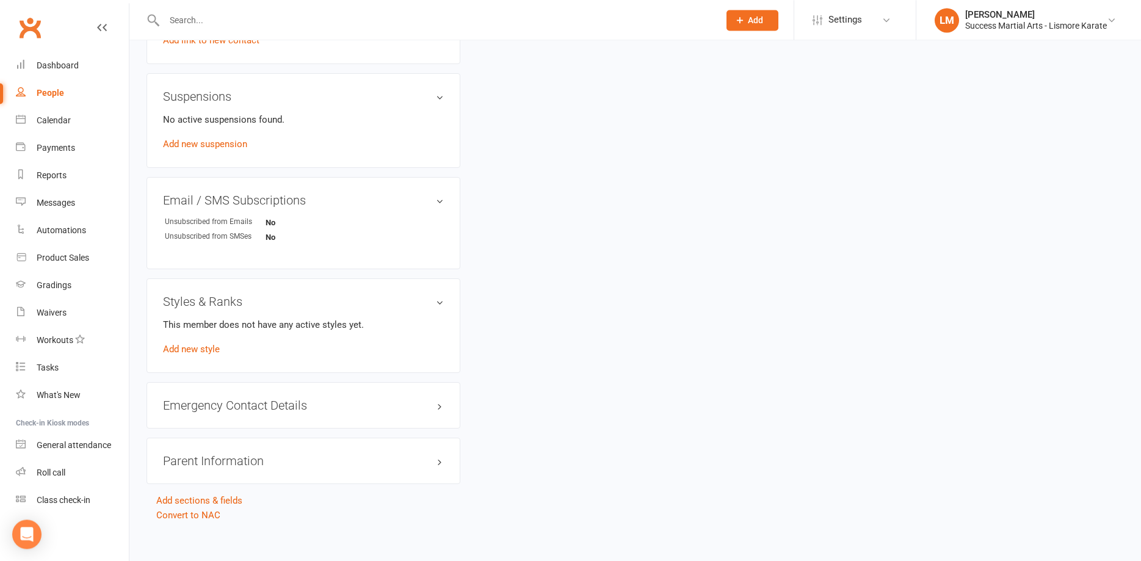
scroll to position [699, 0]
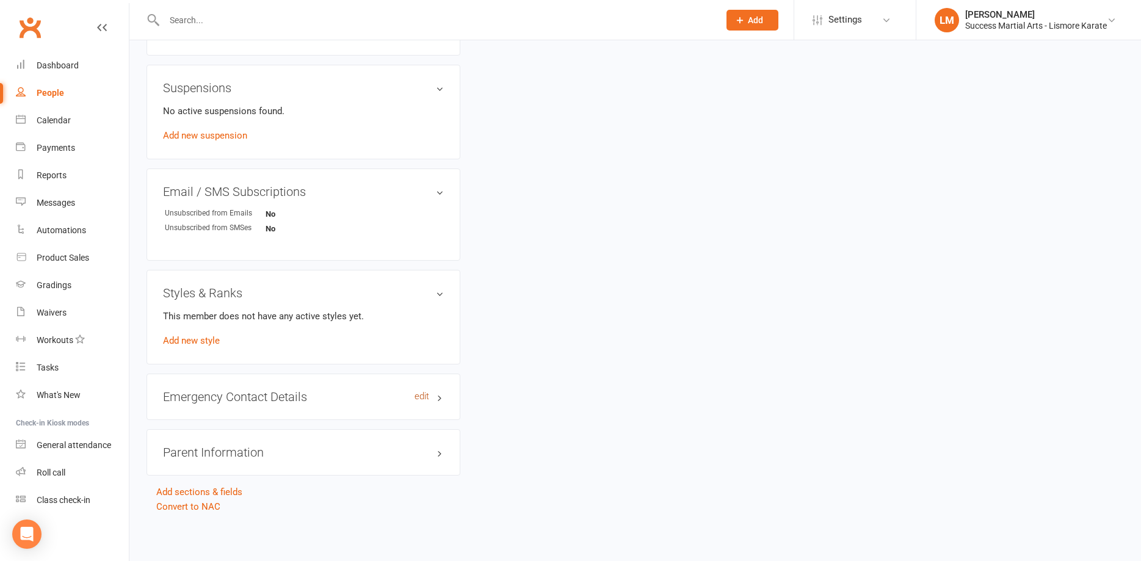
click at [423, 396] on link "edit" at bounding box center [422, 396] width 15 height 10
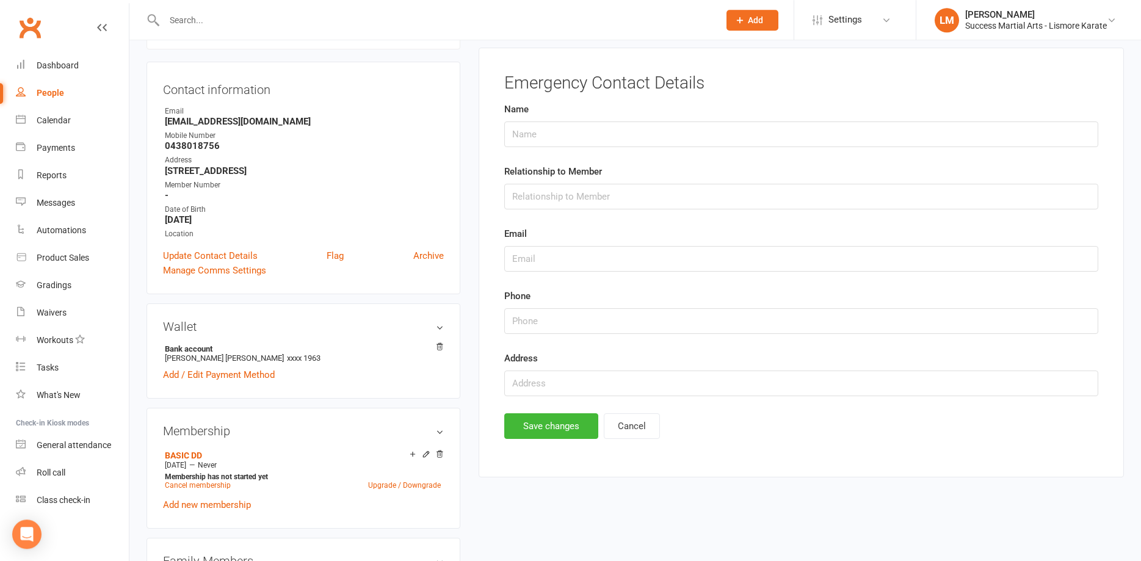
scroll to position [94, 0]
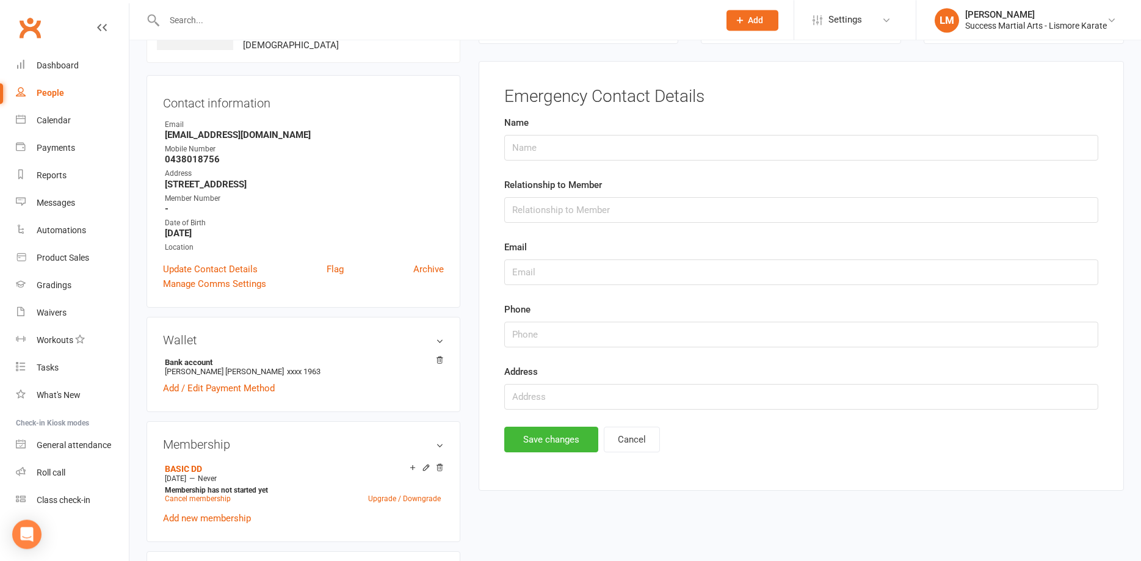
click at [597, 137] on div "Name" at bounding box center [801, 137] width 594 height 45
click at [612, 154] on input "text" at bounding box center [801, 148] width 594 height 26
type input "[PERSON_NAME] [PERSON_NAME]"
click at [583, 212] on input "text" at bounding box center [801, 210] width 594 height 26
type input "Mother"
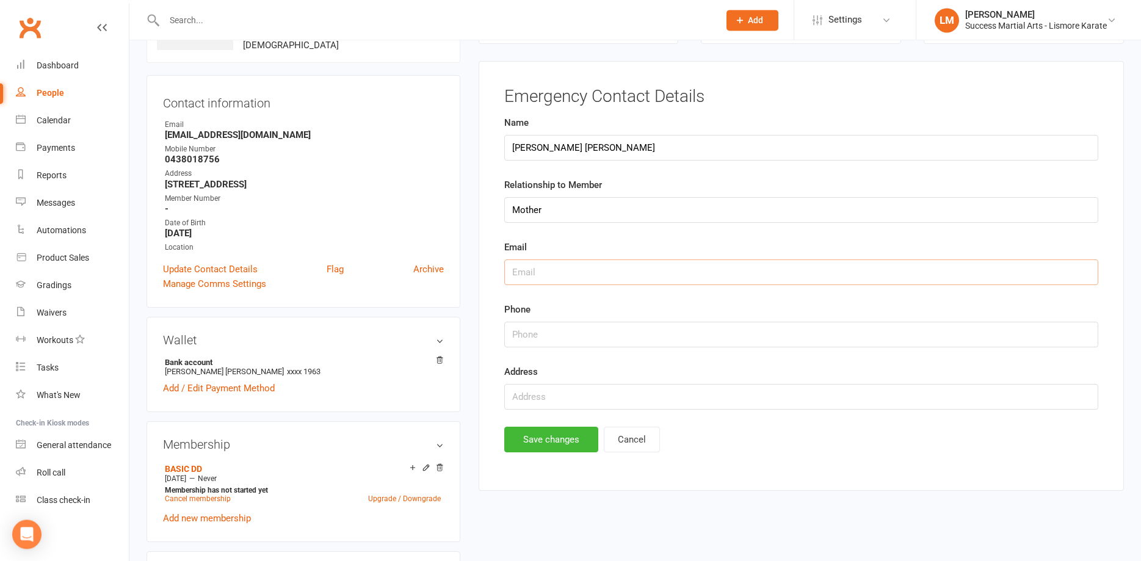
click at [565, 281] on input "text" at bounding box center [801, 273] width 594 height 26
type input "[EMAIL_ADDRESS][DOMAIN_NAME]"
click at [567, 340] on input "string" at bounding box center [801, 335] width 594 height 26
type input "0438018756"
click at [549, 398] on input "text" at bounding box center [801, 397] width 594 height 26
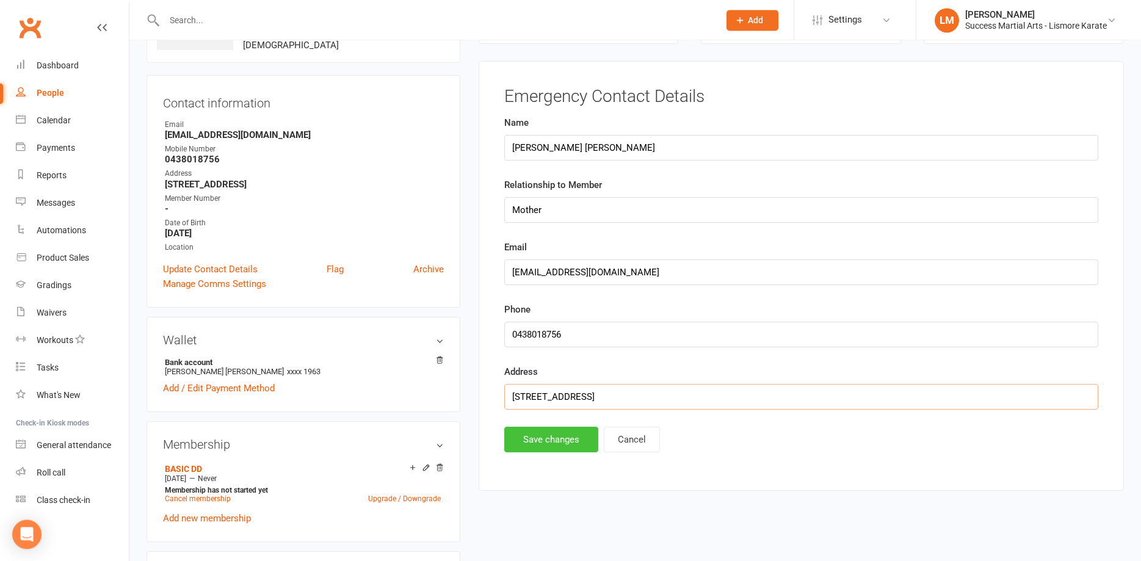
type input "1138 Booyong rd"
click at [547, 434] on button "Save changes" at bounding box center [551, 440] width 94 height 26
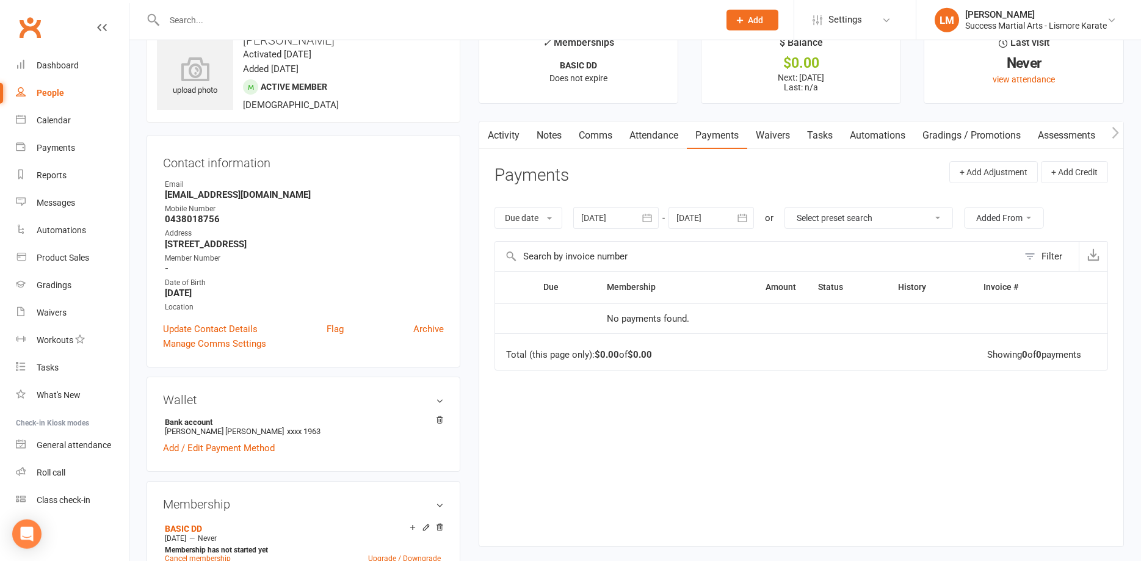
scroll to position [32, 0]
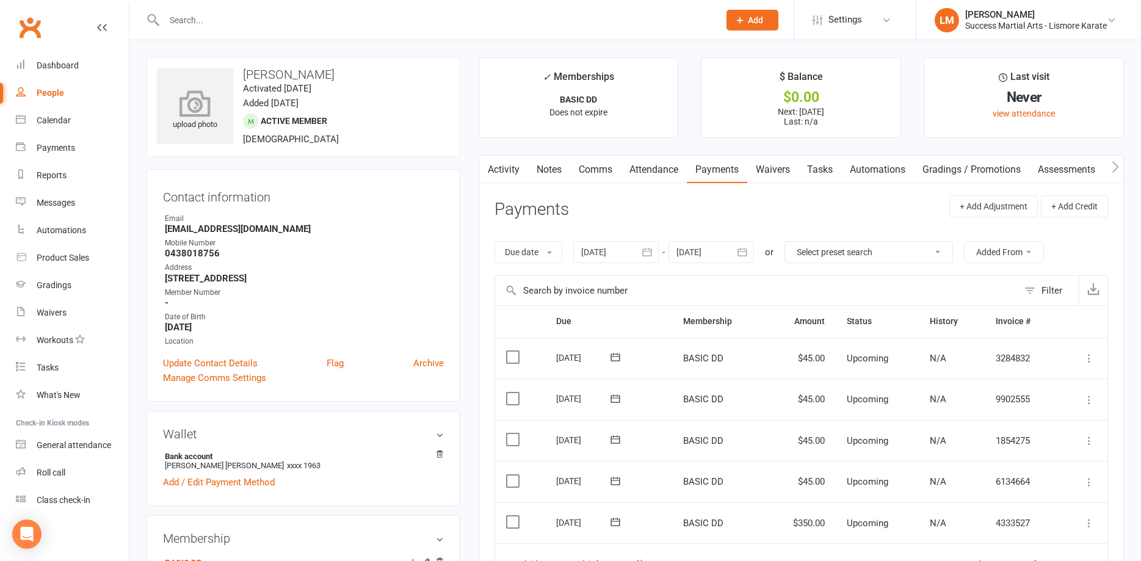
click at [193, 117] on icon at bounding box center [195, 103] width 84 height 27
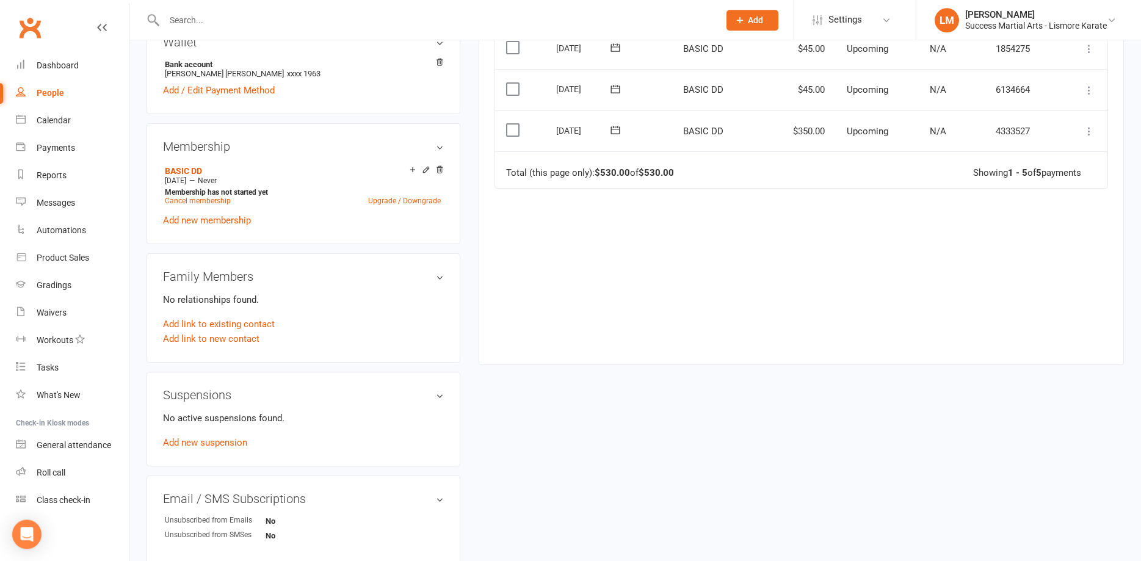
scroll to position [498, 0]
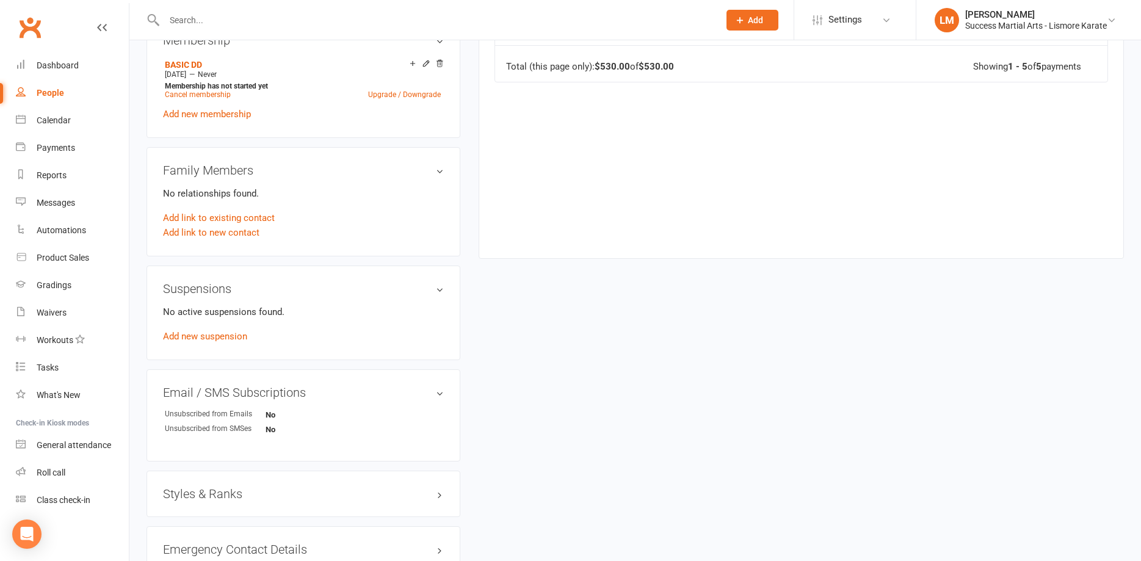
click at [189, 496] on h3 "Styles & Ranks" at bounding box center [303, 493] width 281 height 13
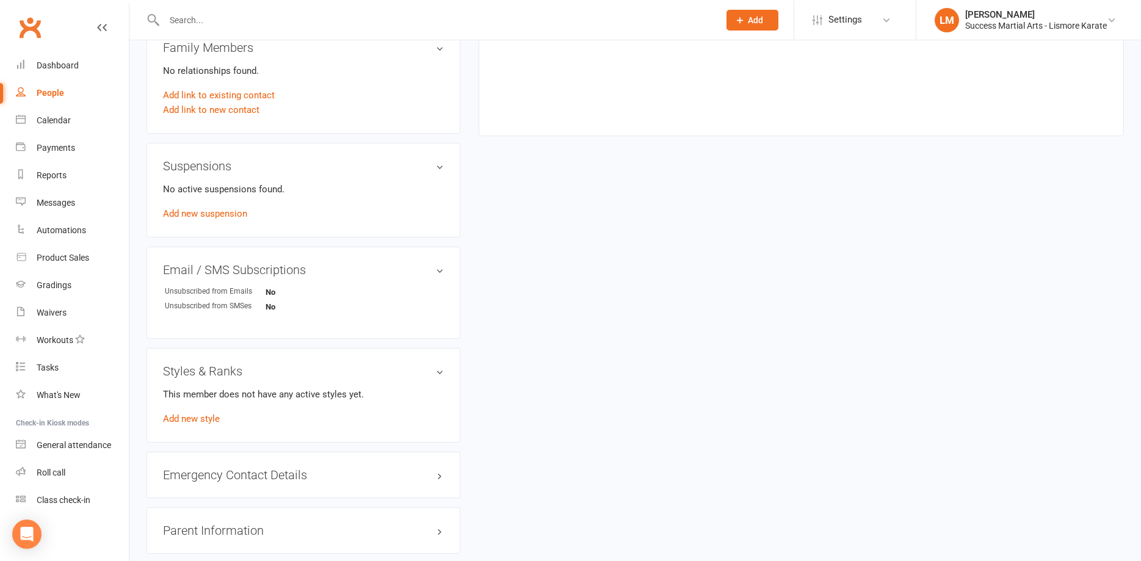
scroll to position [623, 0]
click at [198, 417] on link "Add new style" at bounding box center [191, 417] width 57 height 11
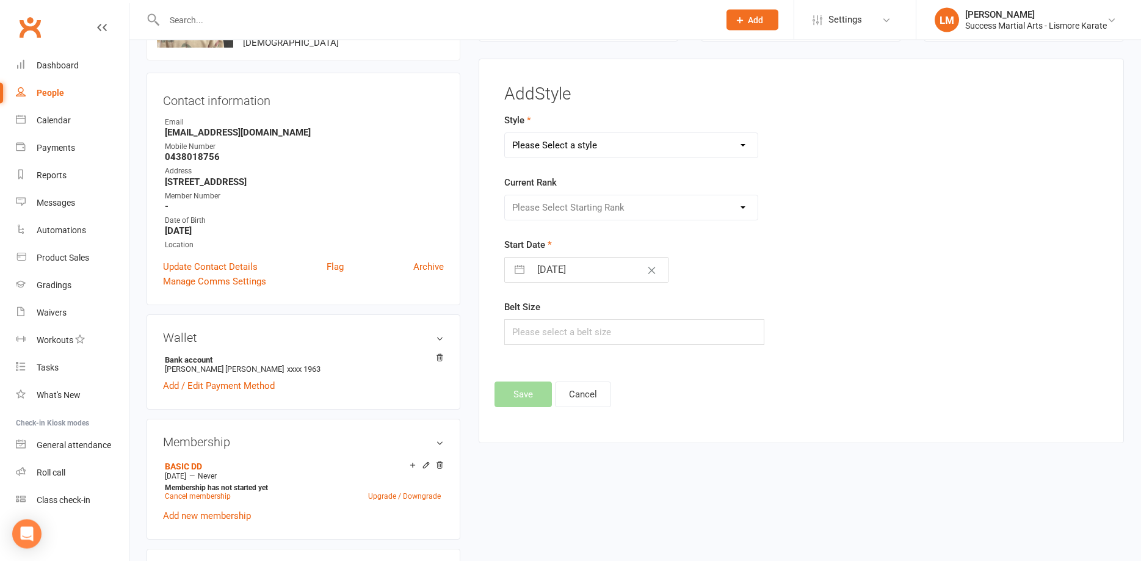
scroll to position [94, 0]
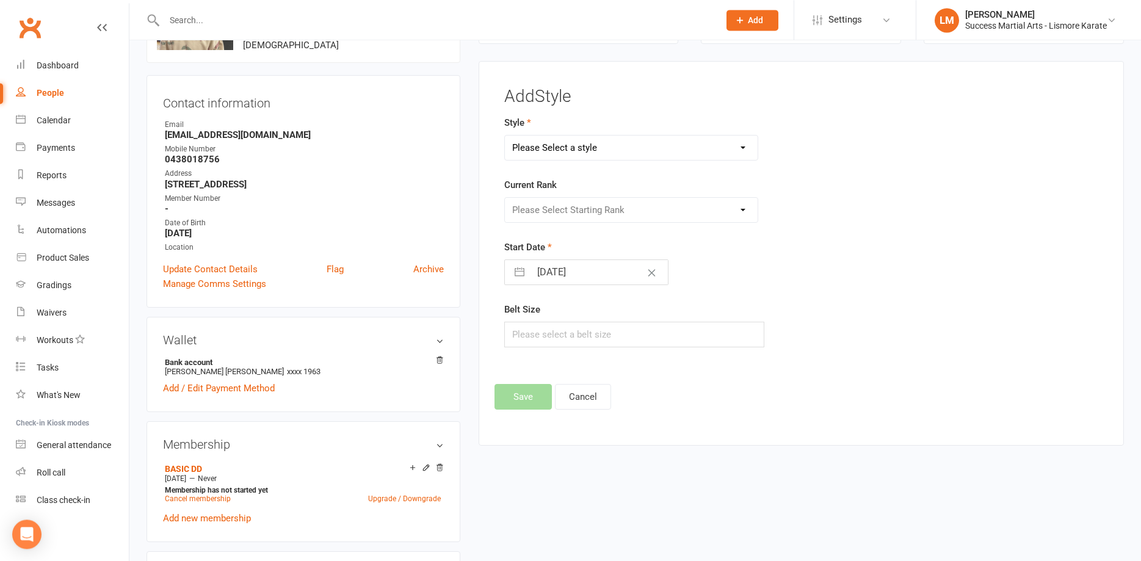
click at [505, 136] on select "Please Select a style Karate Little Dragon Tiny Dragon" at bounding box center [631, 148] width 253 height 24
click option "Tiny Dragon" at bounding box center [0, 0] width 0 height 0
click at [505, 136] on select "Karate Little Dragon Tiny Dragon" at bounding box center [631, 148] width 253 height 24
click option "Little Dragon" at bounding box center [0, 0] width 0 height 0
click at [505, 136] on select "Karate Little Dragon Tiny Dragon" at bounding box center [631, 148] width 253 height 24
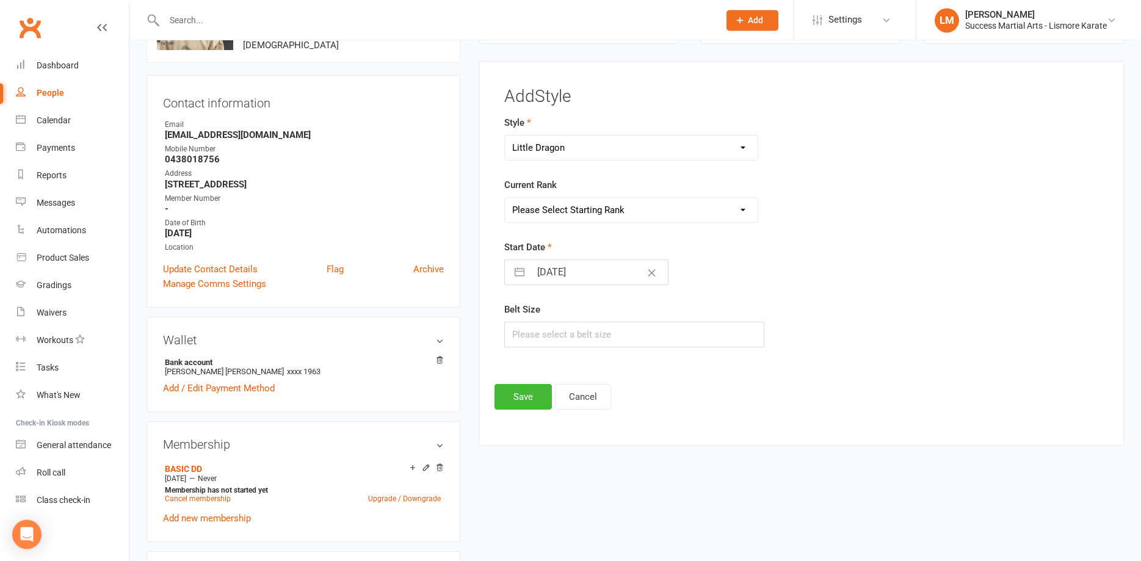
select select "3555"
click option "Karate" at bounding box center [0, 0] width 0 height 0
click at [505, 198] on select "Please Select Starting Rank White Belt White/Gold Belt Gold Belt Advanced Gold …" at bounding box center [631, 210] width 253 height 24
select select "42137"
click option "White Belt" at bounding box center [0, 0] width 0 height 0
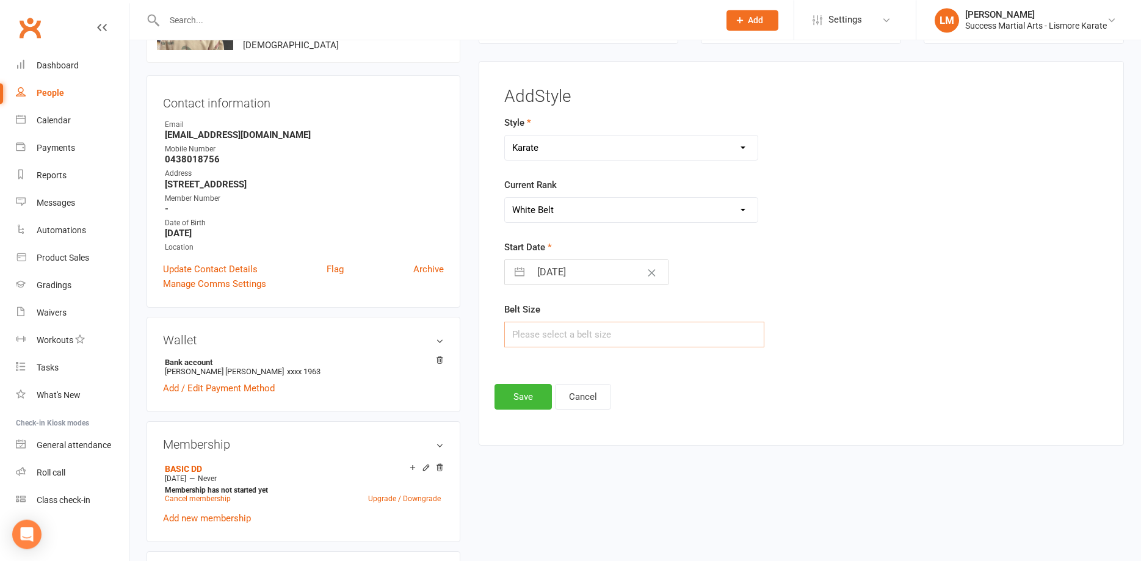
click at [532, 328] on input "text" at bounding box center [634, 335] width 260 height 26
type input "1"
drag, startPoint x: 518, startPoint y: 401, endPoint x: 526, endPoint y: 401, distance: 7.3
click at [519, 401] on button "Save" at bounding box center [523, 397] width 57 height 26
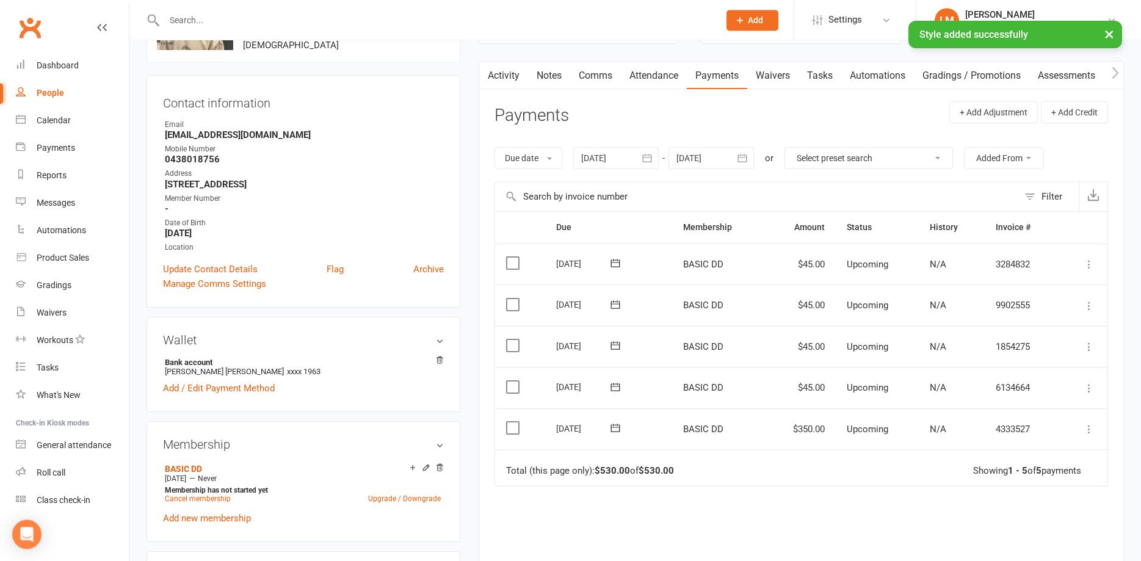
click at [1089, 429] on icon at bounding box center [1089, 429] width 12 height 12
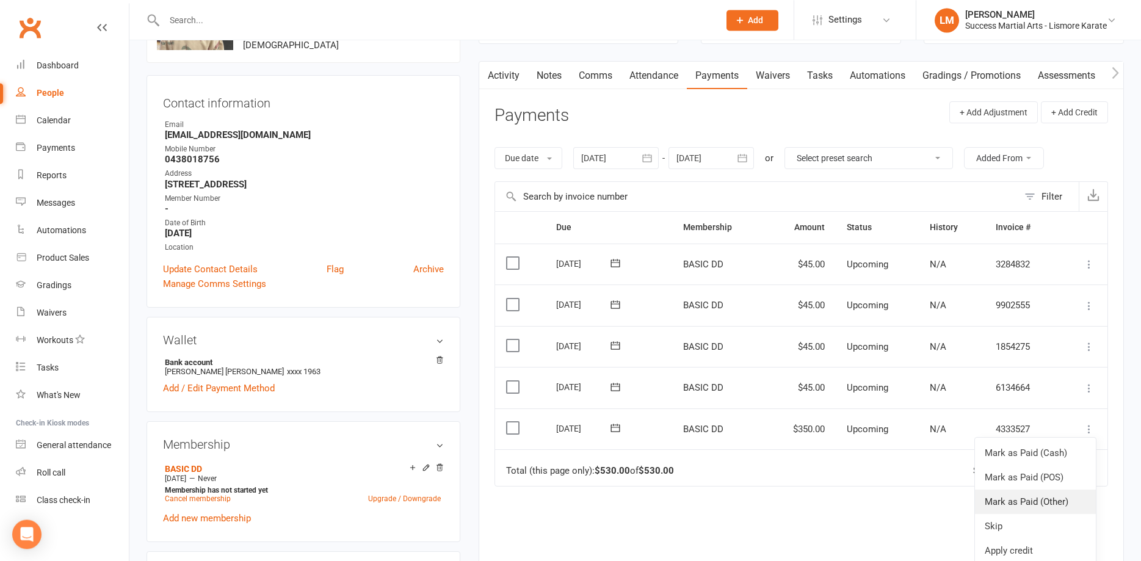
click at [1031, 501] on link "Mark as Paid (Other)" at bounding box center [1035, 502] width 121 height 24
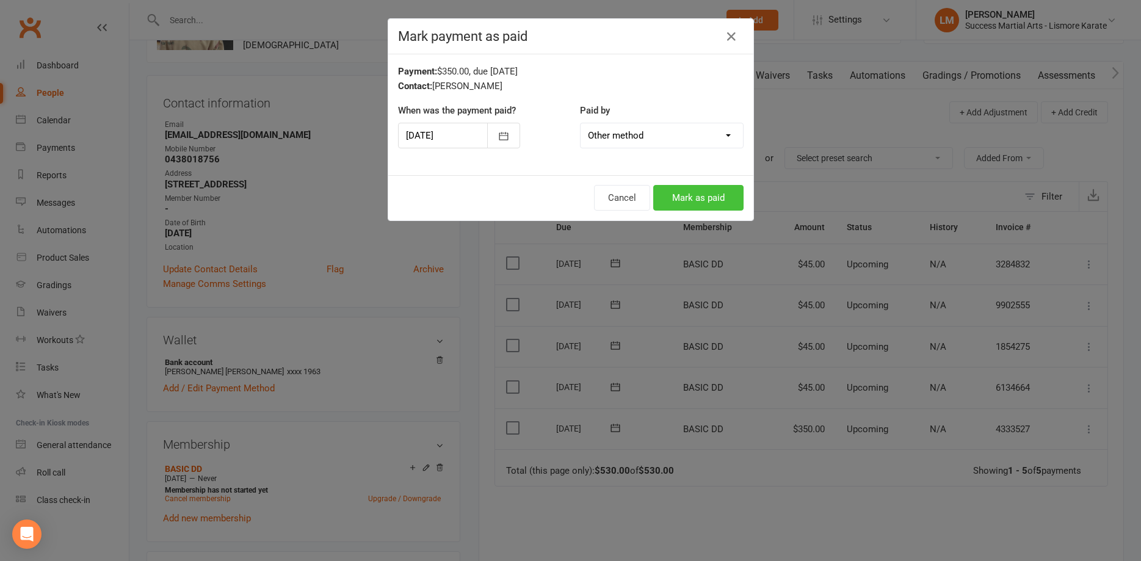
click at [688, 197] on button "Mark as paid" at bounding box center [698, 198] width 90 height 26
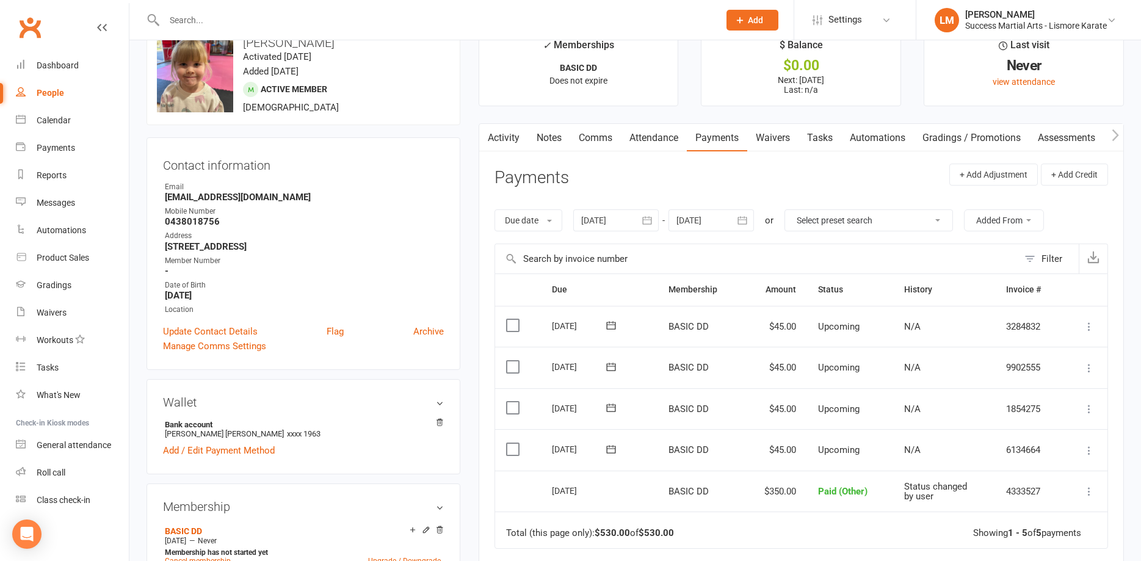
scroll to position [0, 0]
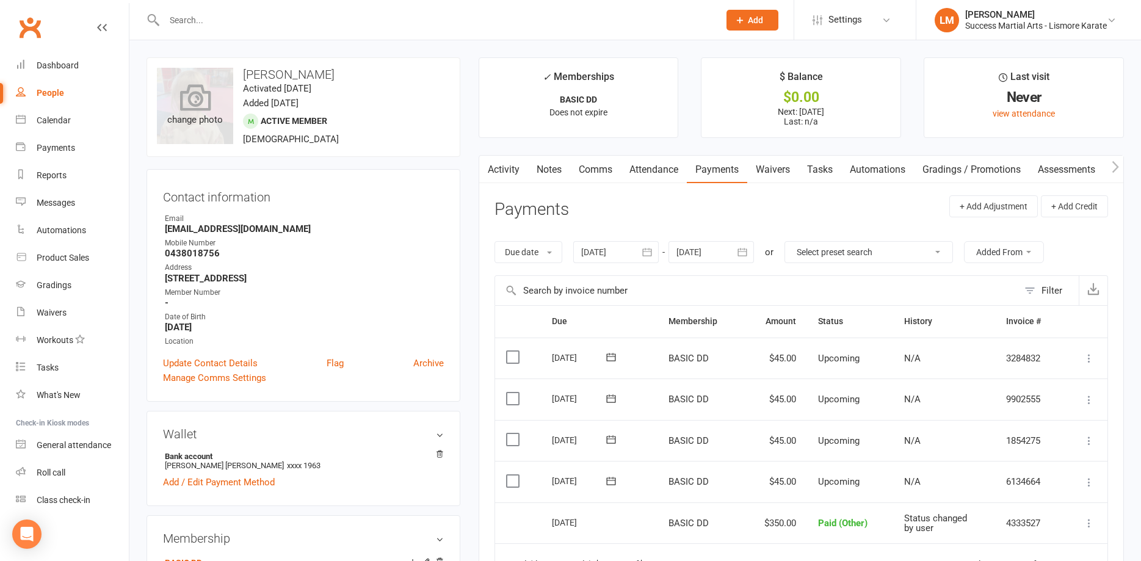
click at [162, 78] on div "change photo" at bounding box center [195, 106] width 76 height 76
click at [712, 172] on link "Payments" at bounding box center [717, 170] width 60 height 28
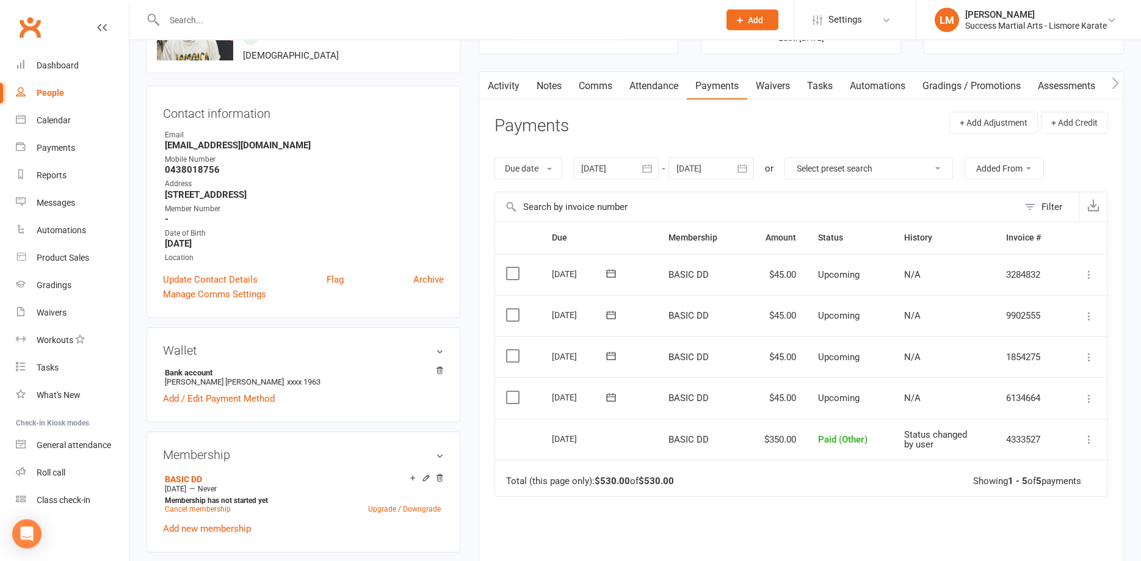
scroll to position [125, 0]
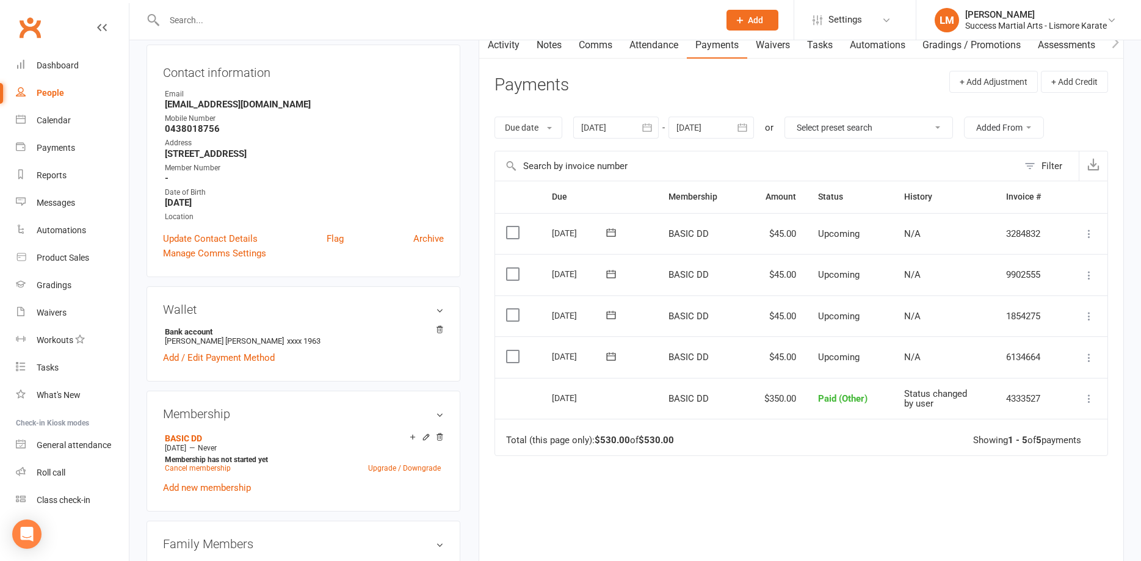
click at [202, 13] on input "text" at bounding box center [436, 20] width 550 height 17
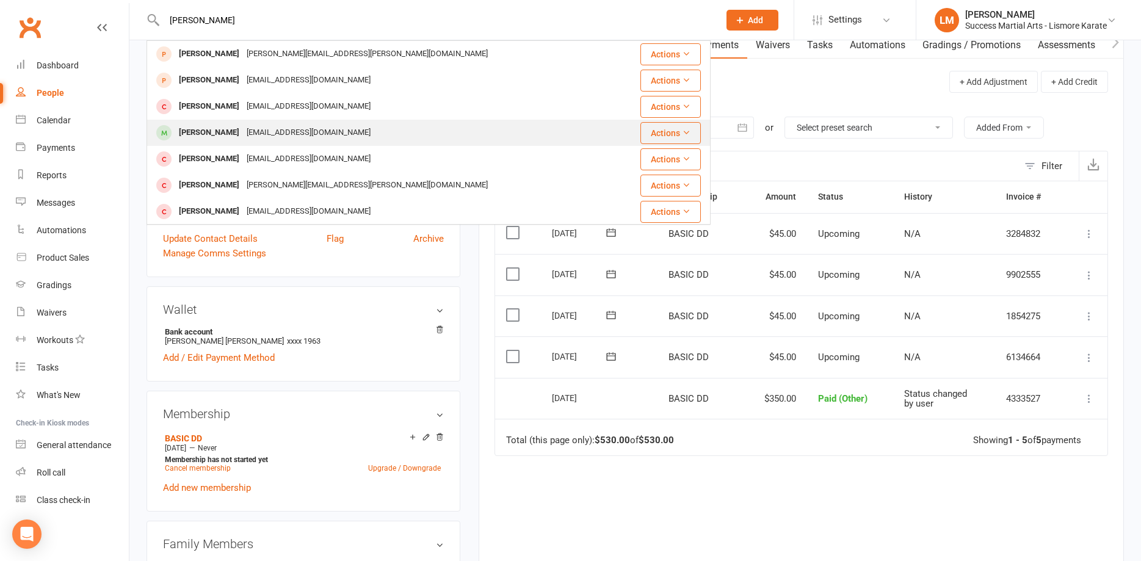
type input "[PERSON_NAME]"
click at [208, 131] on div "[PERSON_NAME]" at bounding box center [209, 133] width 68 height 18
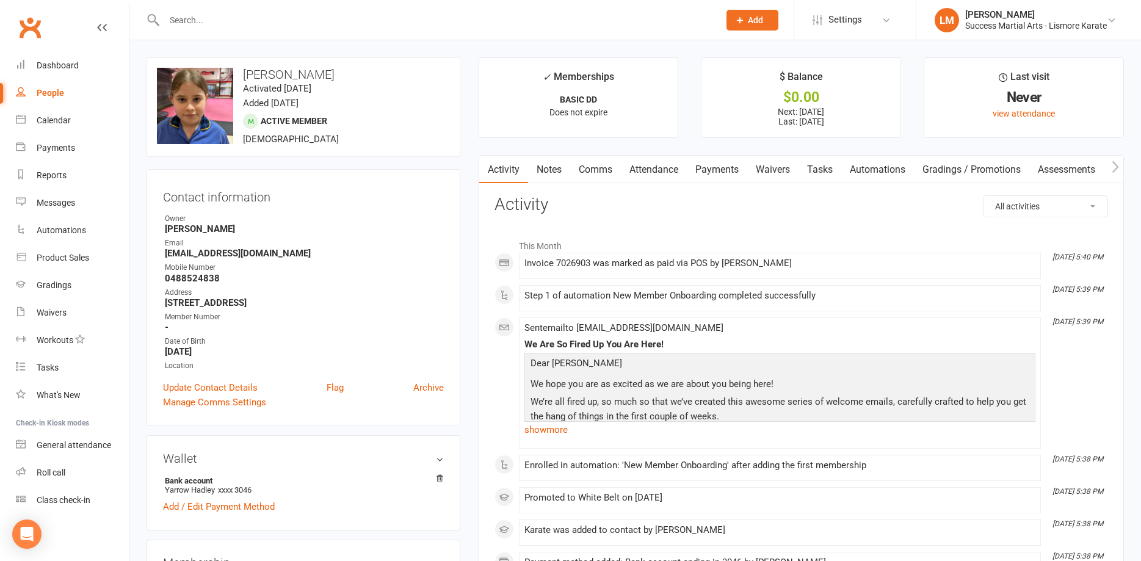
click at [722, 175] on link "Payments" at bounding box center [717, 170] width 60 height 28
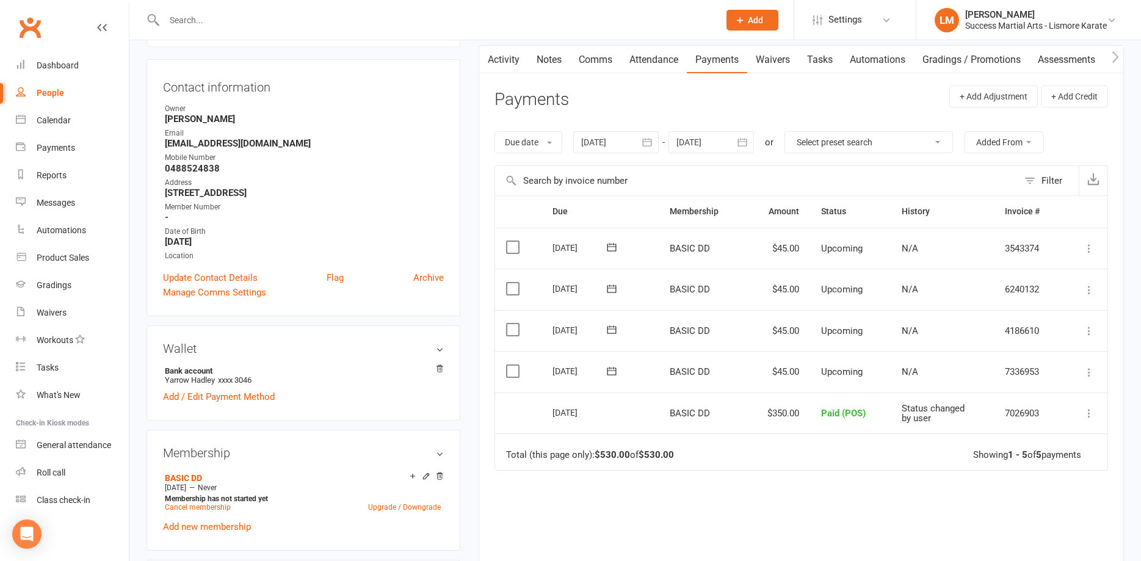
scroll to position [187, 0]
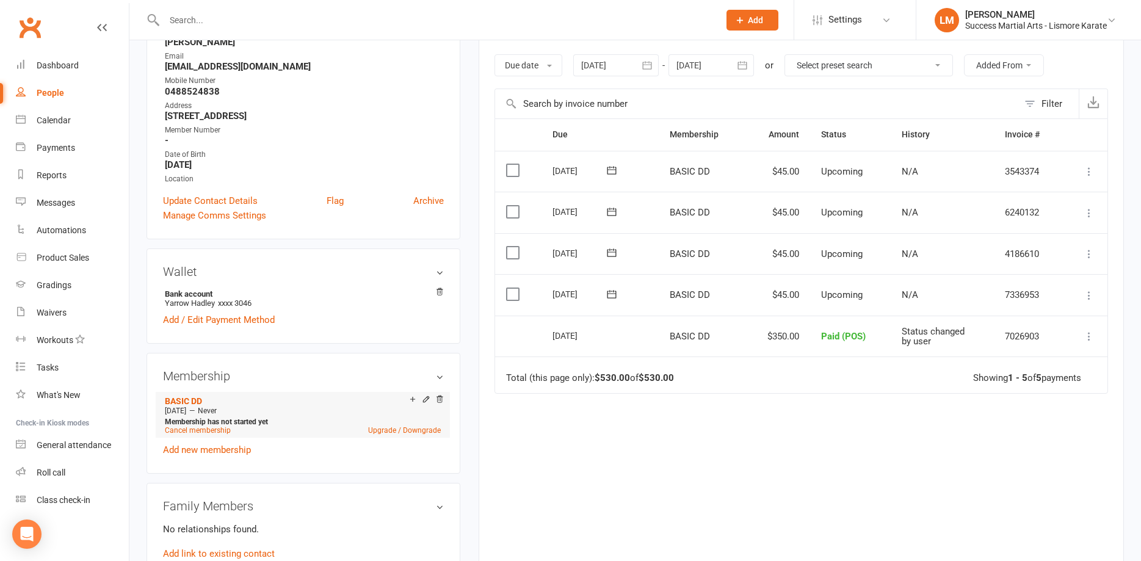
click at [208, 415] on div "[DATE] — Never" at bounding box center [303, 411] width 282 height 10
click at [424, 401] on icon at bounding box center [426, 399] width 9 height 9
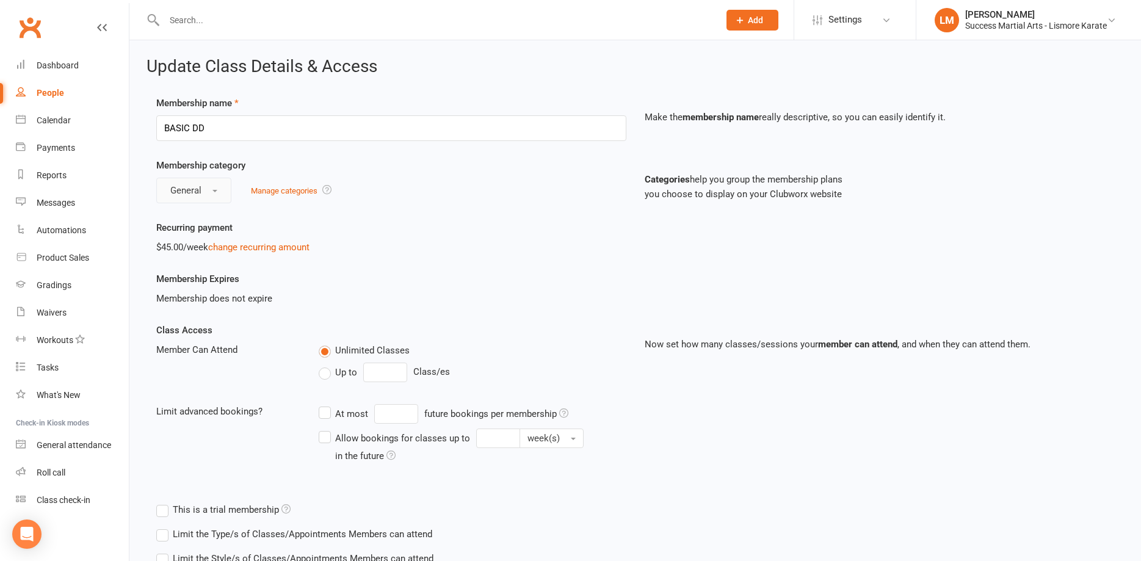
click at [208, 187] on button "General" at bounding box center [193, 191] width 75 height 26
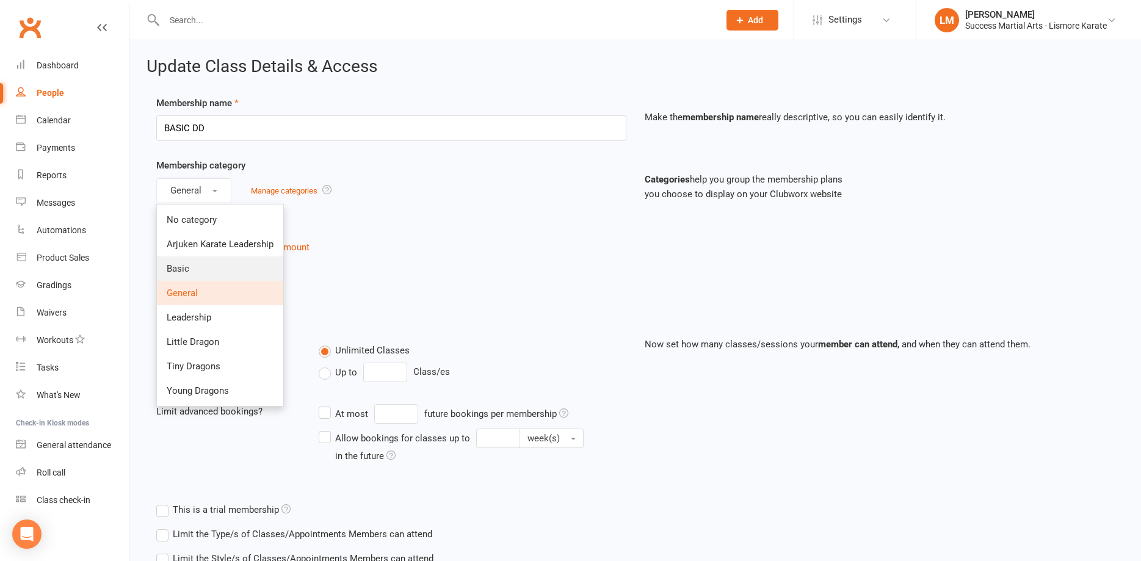
click at [184, 267] on span "Basic" at bounding box center [178, 268] width 23 height 11
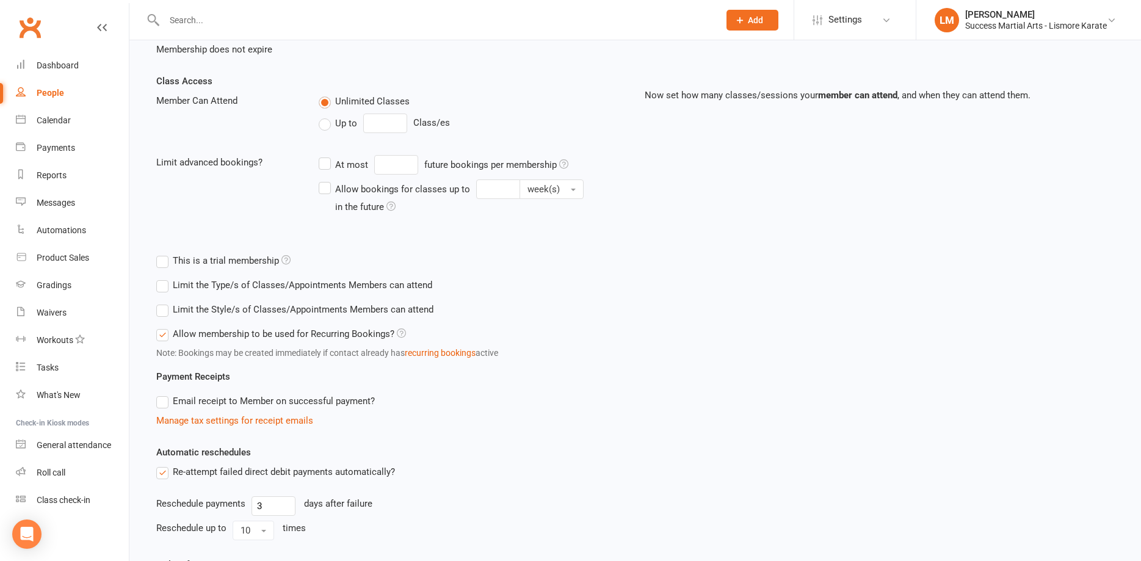
scroll to position [374, 0]
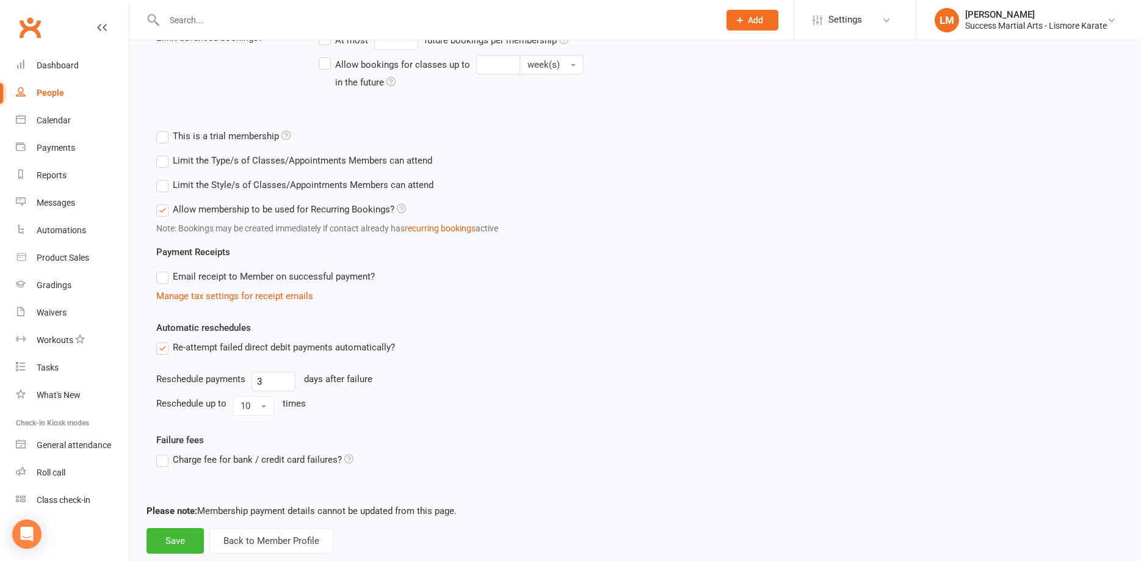
click at [186, 519] on footer "Please note: Membership payment details cannot be updated from this page. Save …" at bounding box center [636, 529] width 978 height 50
click at [178, 540] on button "Save" at bounding box center [175, 541] width 57 height 26
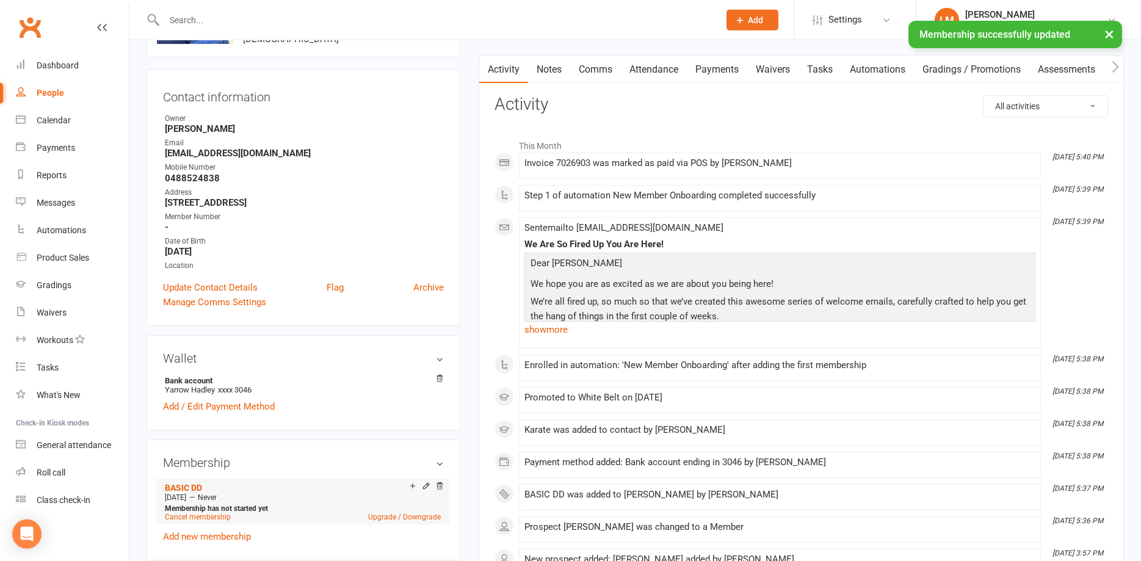
scroll to position [187, 0]
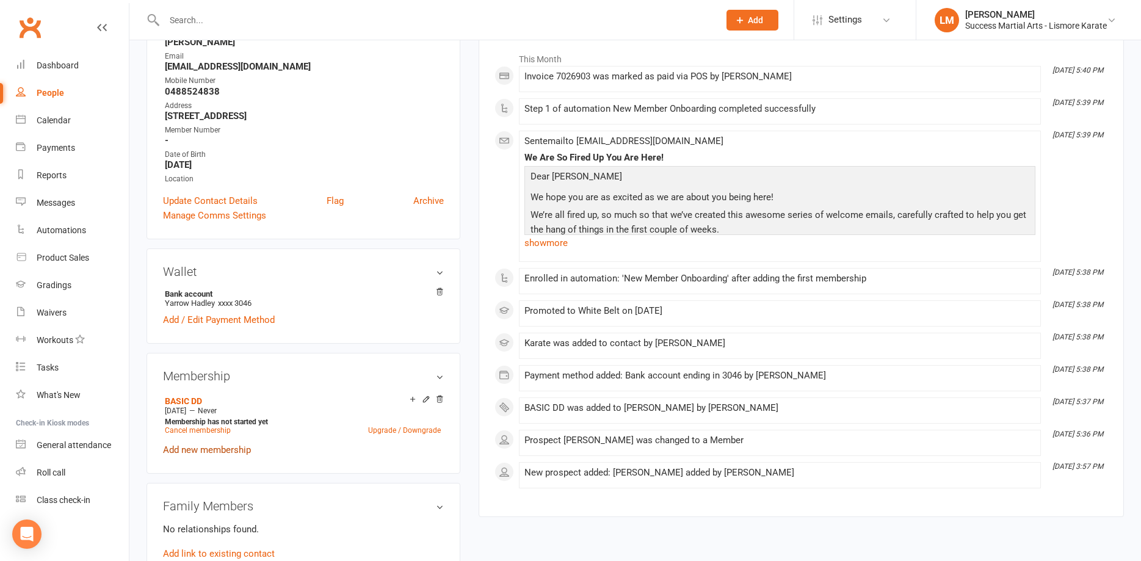
click at [219, 452] on link "Add new membership" at bounding box center [207, 450] width 88 height 11
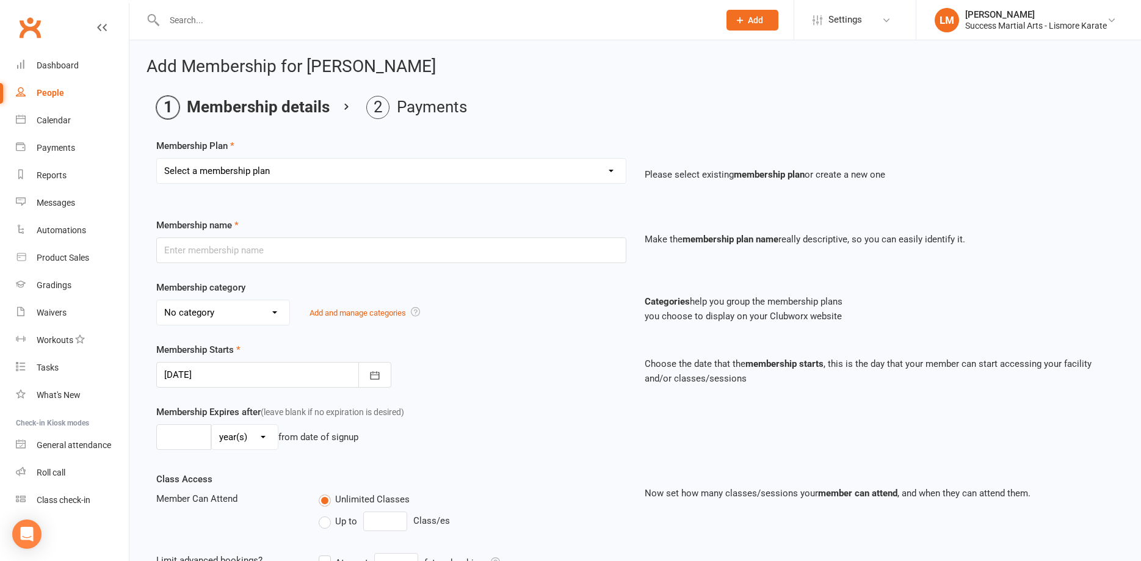
click at [157, 159] on select "Select a membership plan Create new Membership Plan BASIC DD BASIC PIF Free Tri…" at bounding box center [391, 171] width 469 height 24
select select "1"
click option "BASIC DD" at bounding box center [0, 0] width 0 height 0
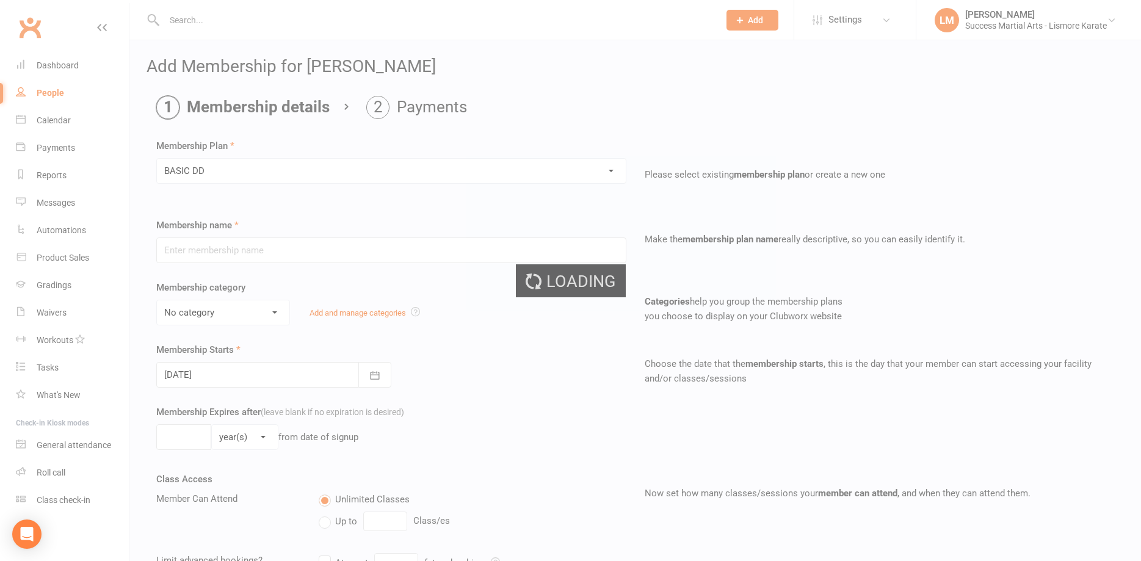
type input "BASIC DD"
select select "2"
select select "0"
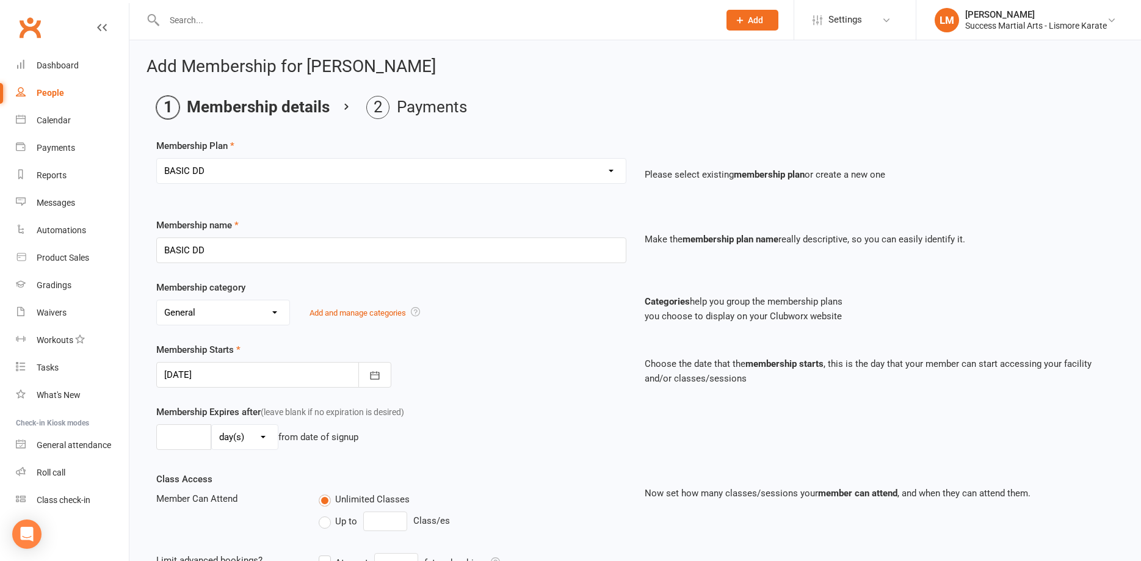
click at [194, 377] on div at bounding box center [273, 375] width 235 height 26
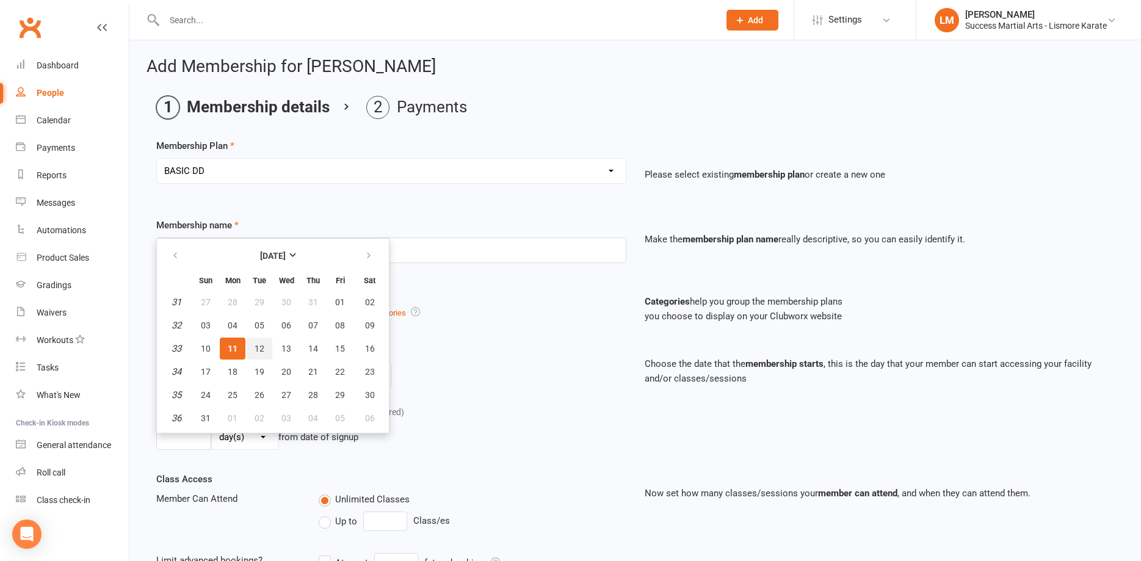
click at [257, 349] on span "12" at bounding box center [260, 349] width 10 height 10
type input "[DATE]"
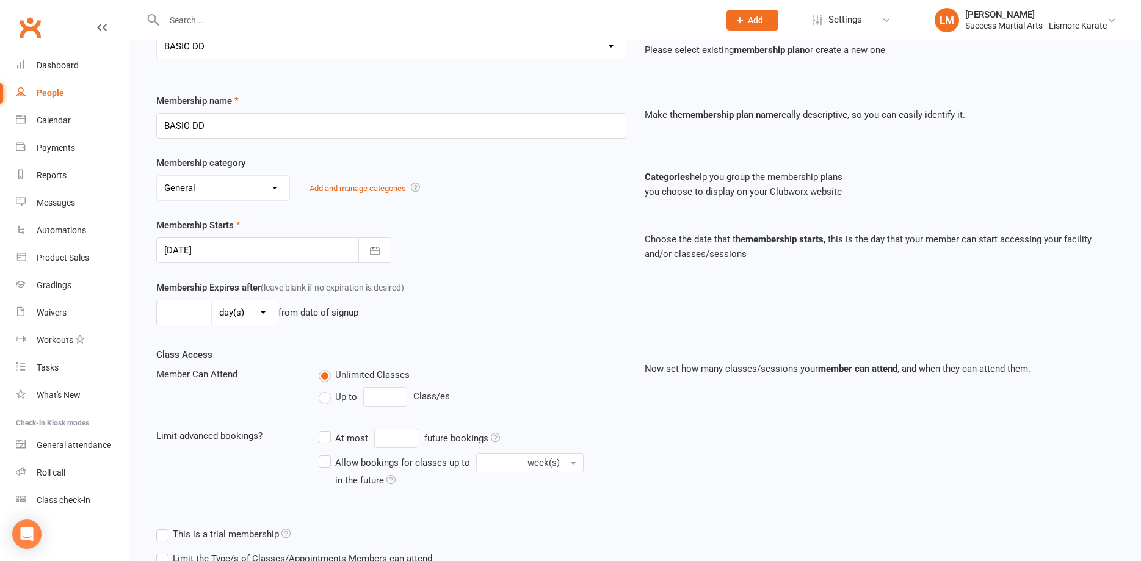
scroll to position [286, 0]
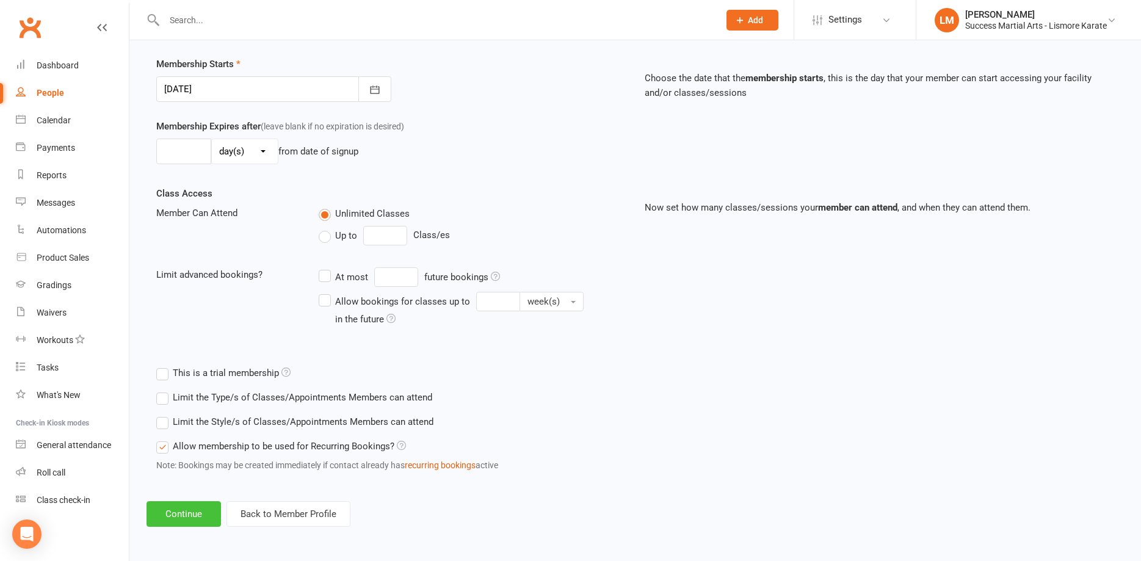
click at [178, 509] on button "Continue" at bounding box center [184, 514] width 75 height 26
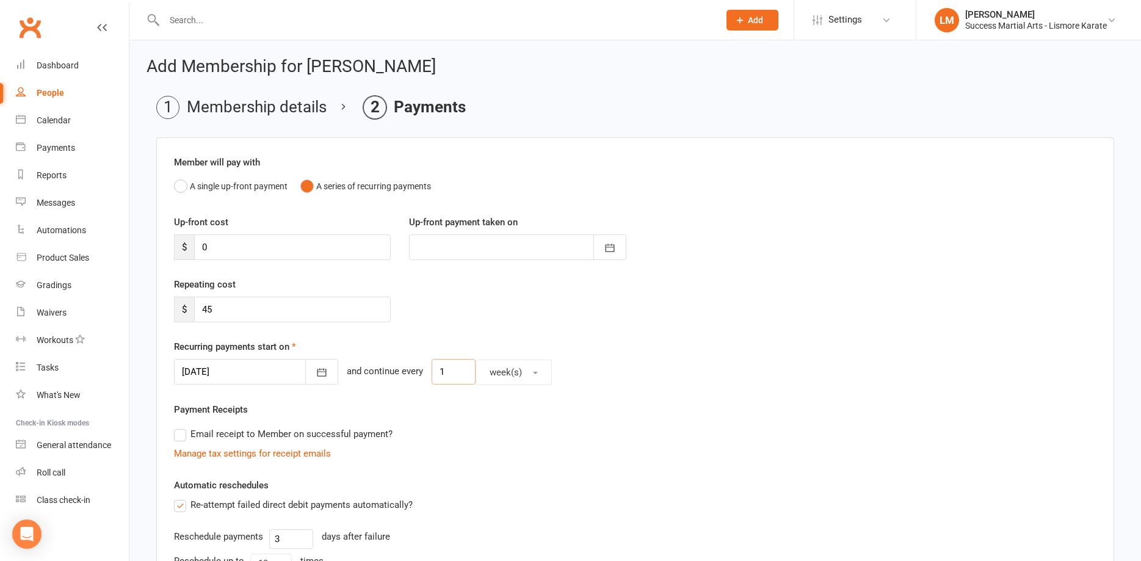
drag, startPoint x: 457, startPoint y: 373, endPoint x: 434, endPoint y: 371, distance: 23.3
click at [434, 371] on input "1" at bounding box center [454, 372] width 44 height 26
type input "2"
click at [708, 369] on div "[DATE] [DATE] Sun Mon Tue Wed Thu Fri Sat 31 27 28 29 30 31 01 02 32 03 04 05 0…" at bounding box center [635, 372] width 923 height 26
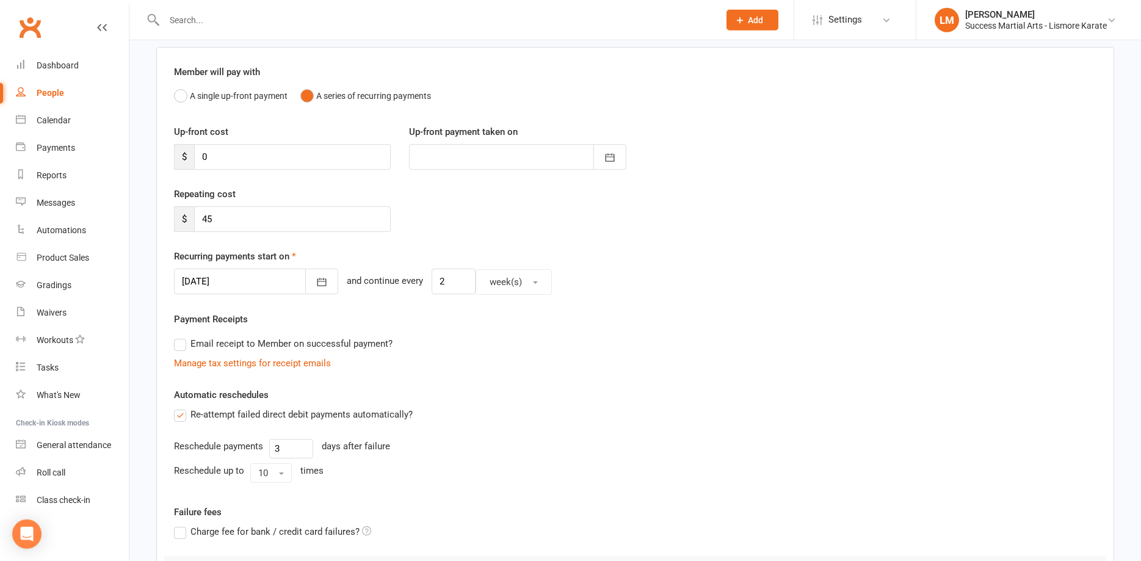
scroll to position [249, 0]
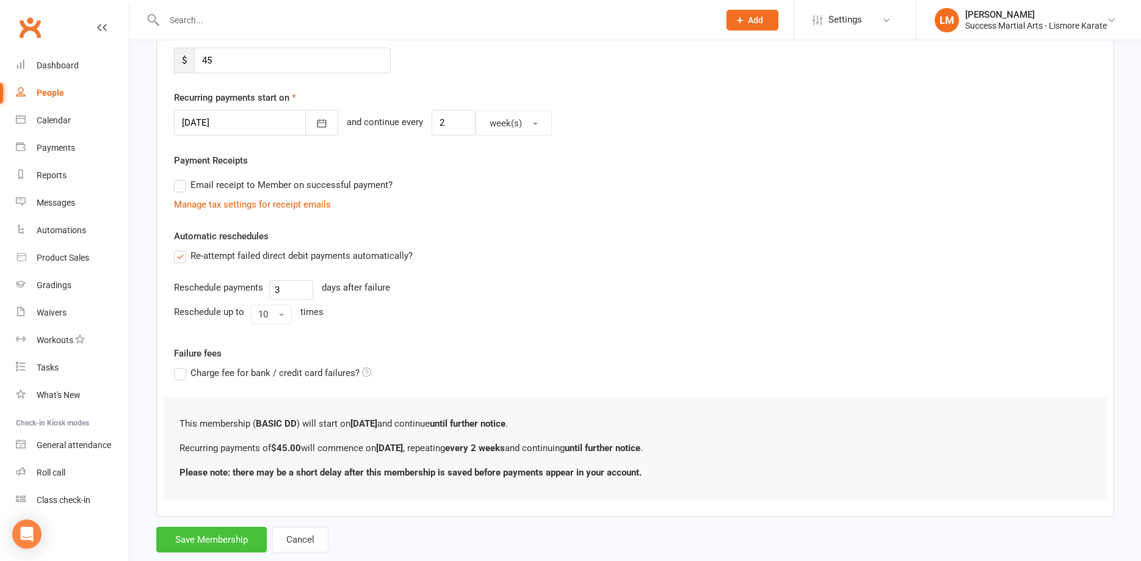
click at [207, 545] on button "Save Membership" at bounding box center [211, 540] width 111 height 26
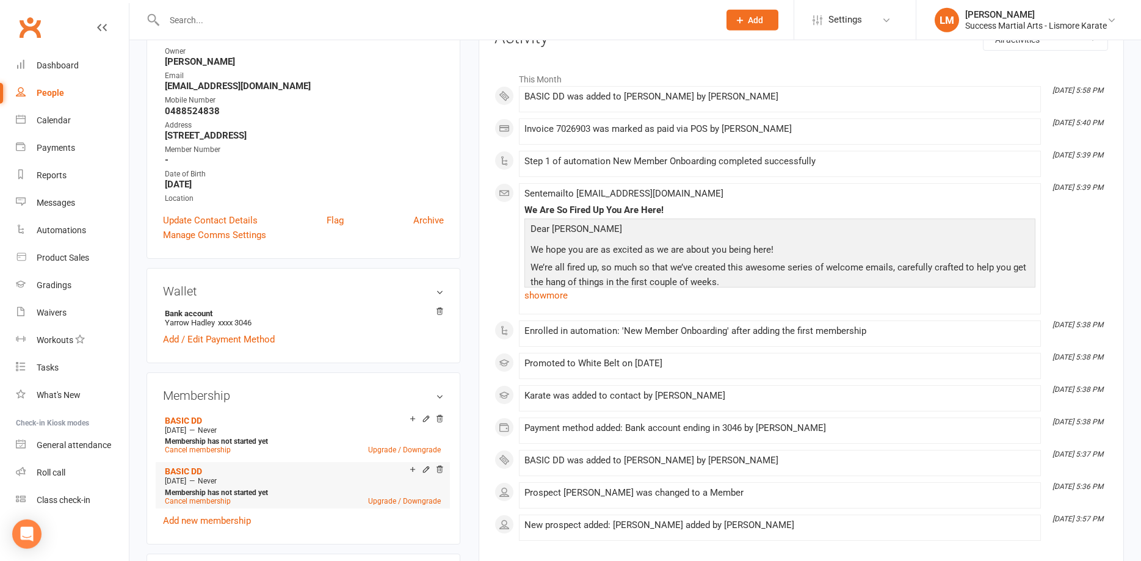
scroll to position [187, 0]
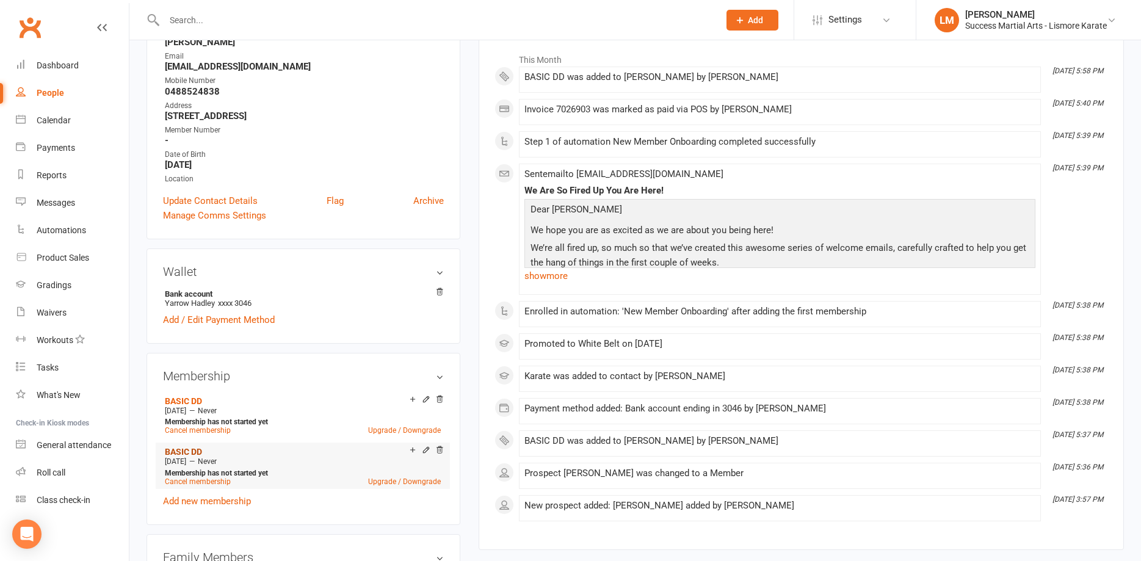
click at [180, 451] on link "BASIC DD" at bounding box center [183, 452] width 37 height 10
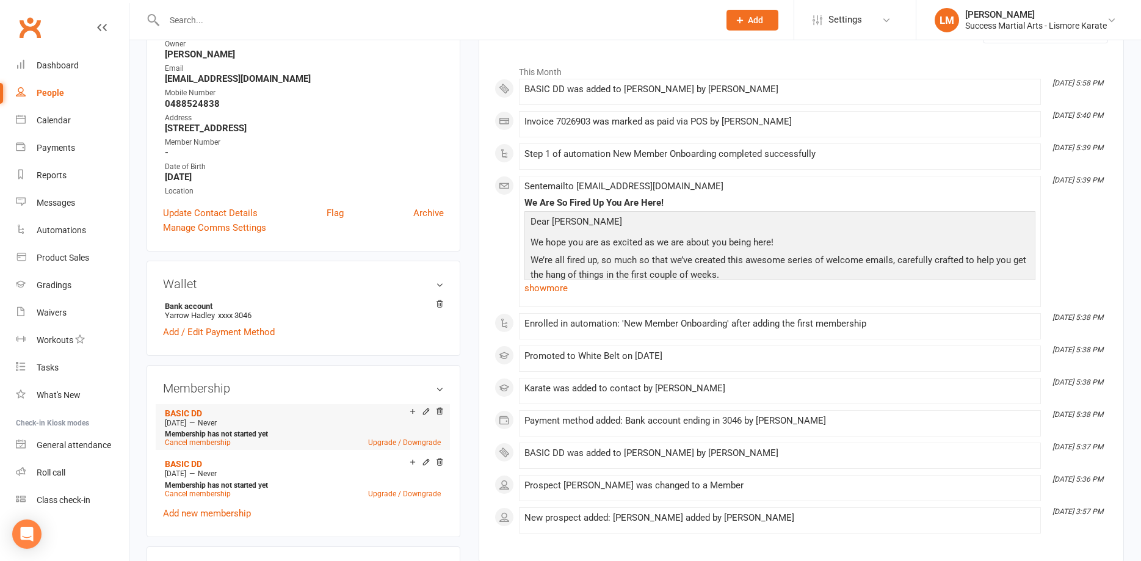
scroll to position [249, 0]
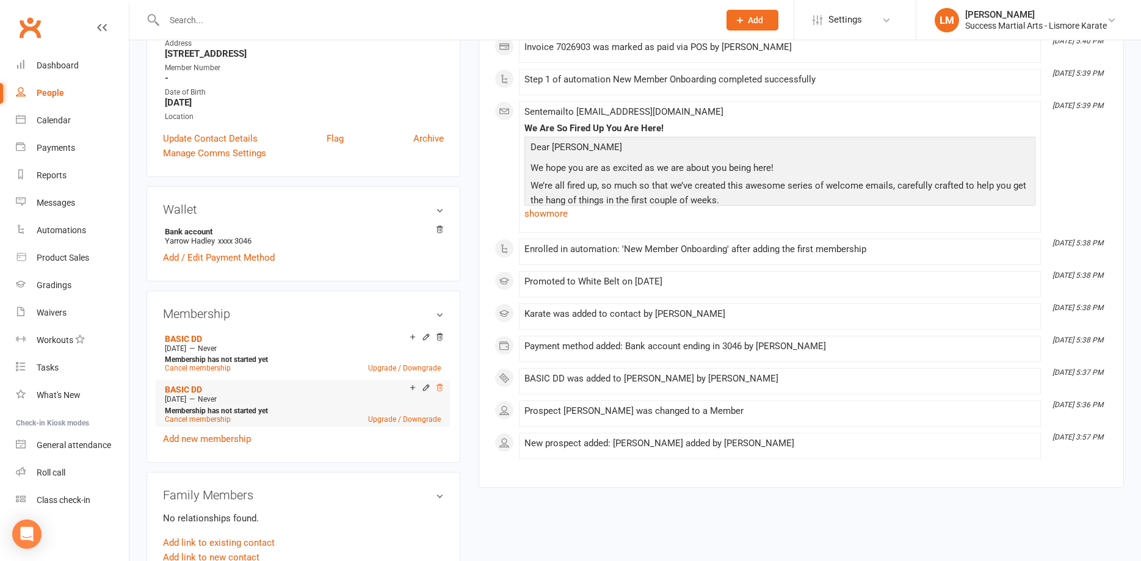
click at [442, 387] on icon at bounding box center [439, 388] width 9 height 9
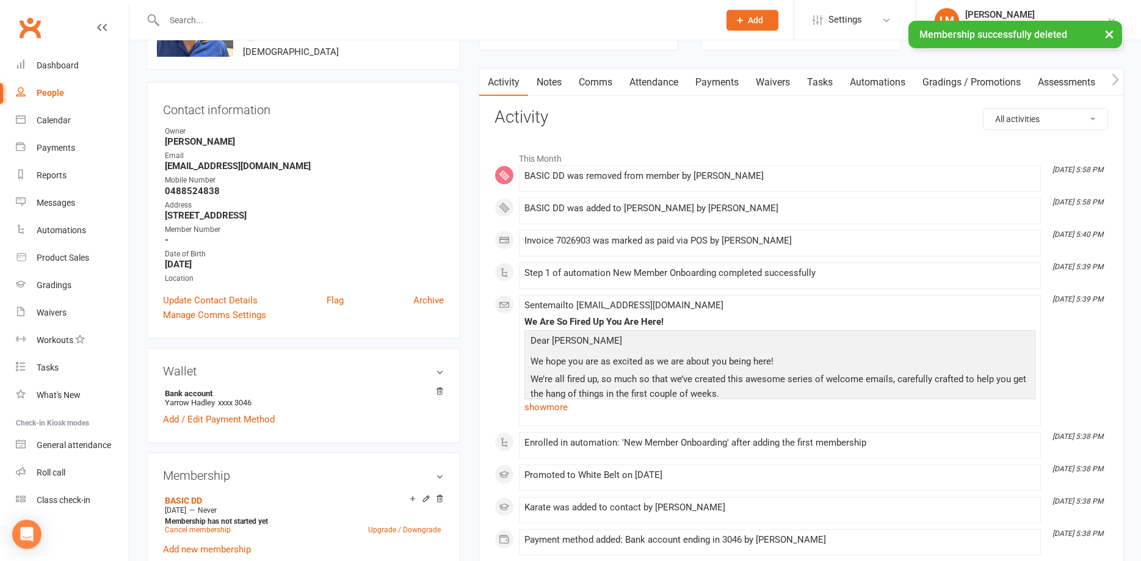
scroll to position [62, 0]
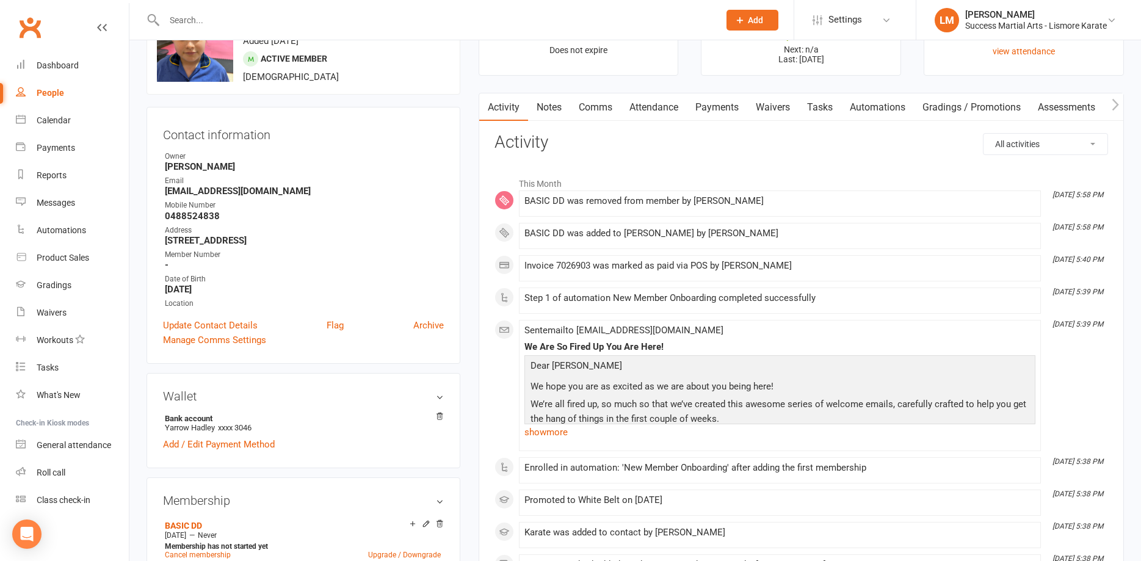
click at [709, 104] on link "Payments" at bounding box center [717, 107] width 60 height 28
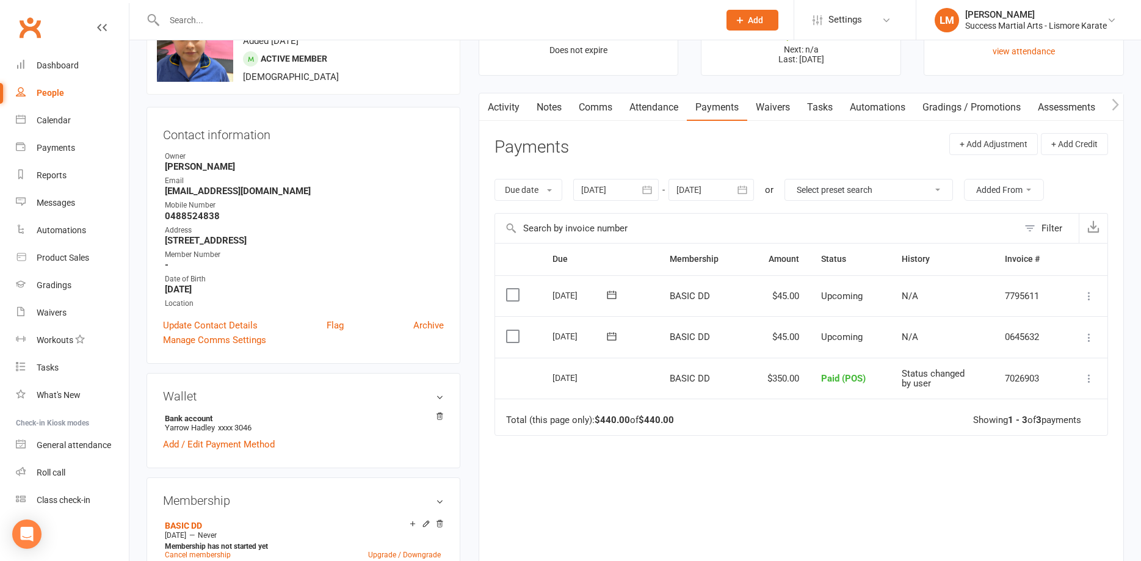
click at [744, 191] on icon "button" at bounding box center [742, 190] width 12 height 12
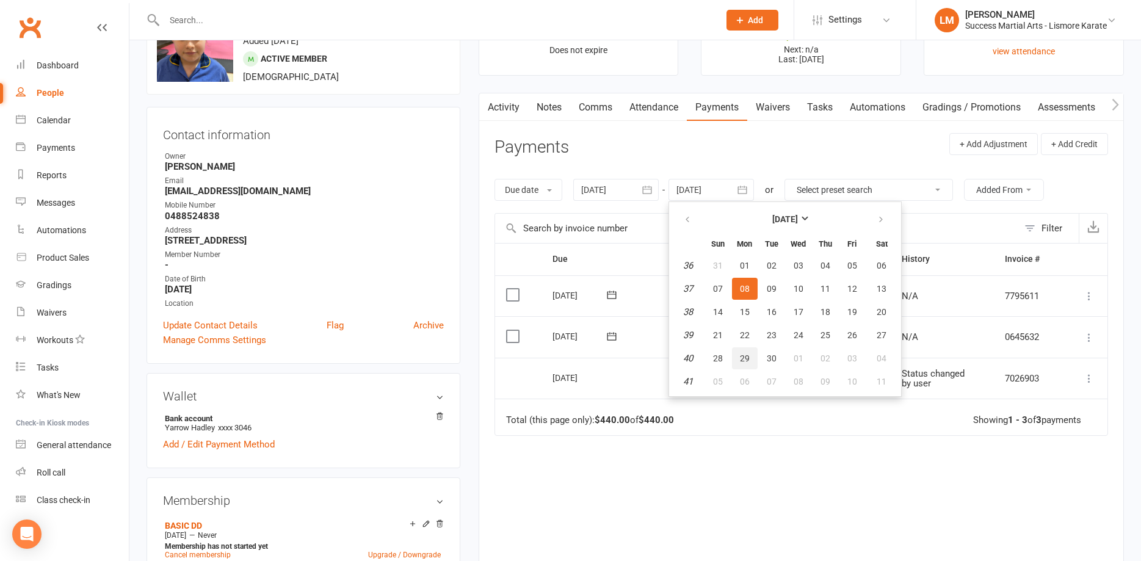
click at [746, 357] on span "29" at bounding box center [745, 359] width 10 height 10
type input "[DATE]"
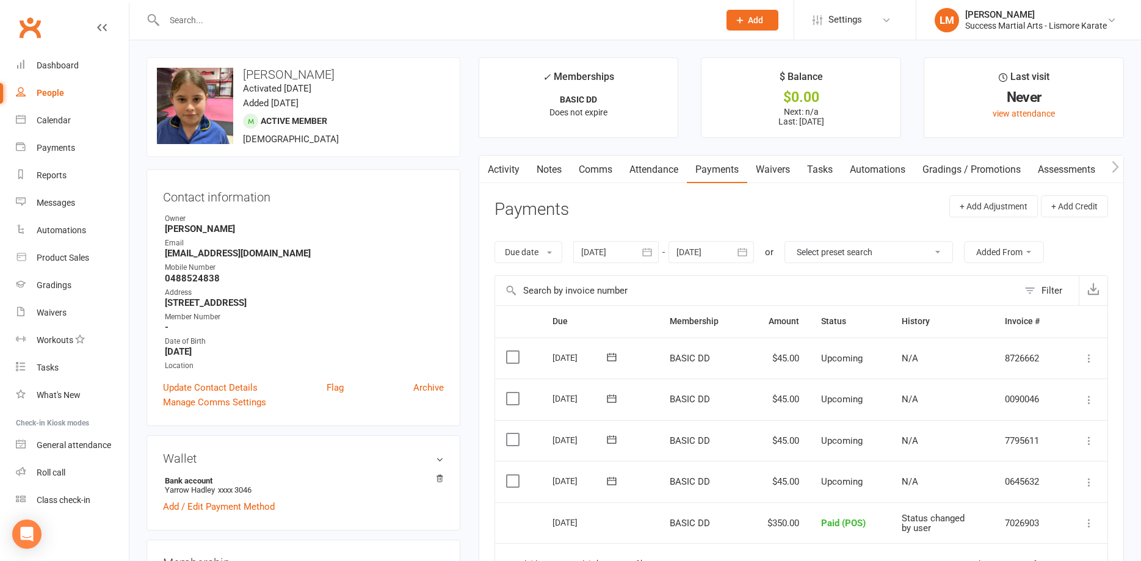
click at [597, 169] on link "Comms" at bounding box center [595, 170] width 51 height 28
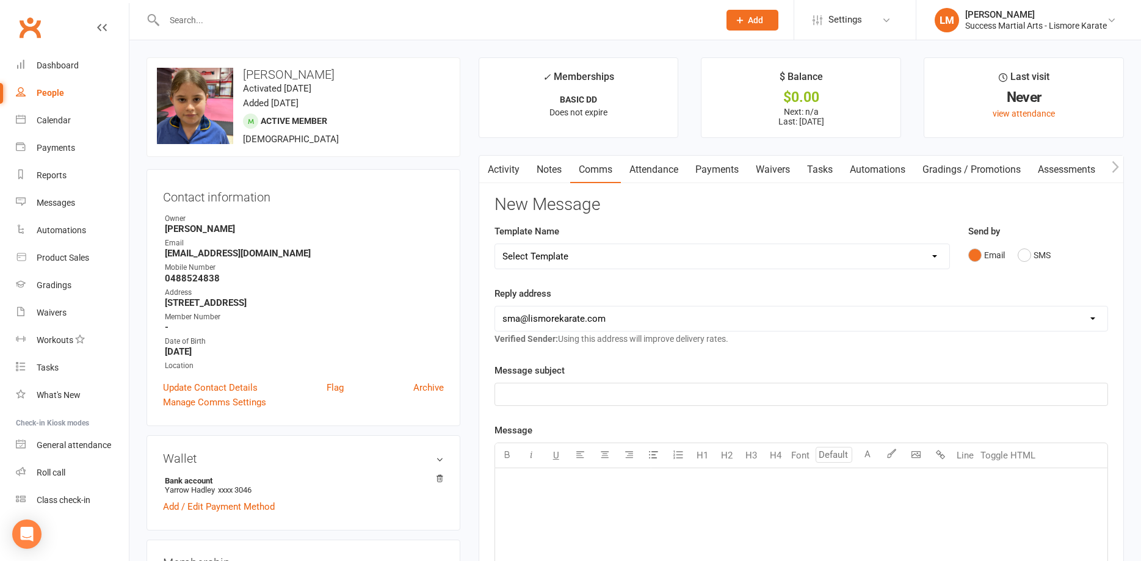
click at [512, 171] on link "Activity" at bounding box center [503, 170] width 49 height 28
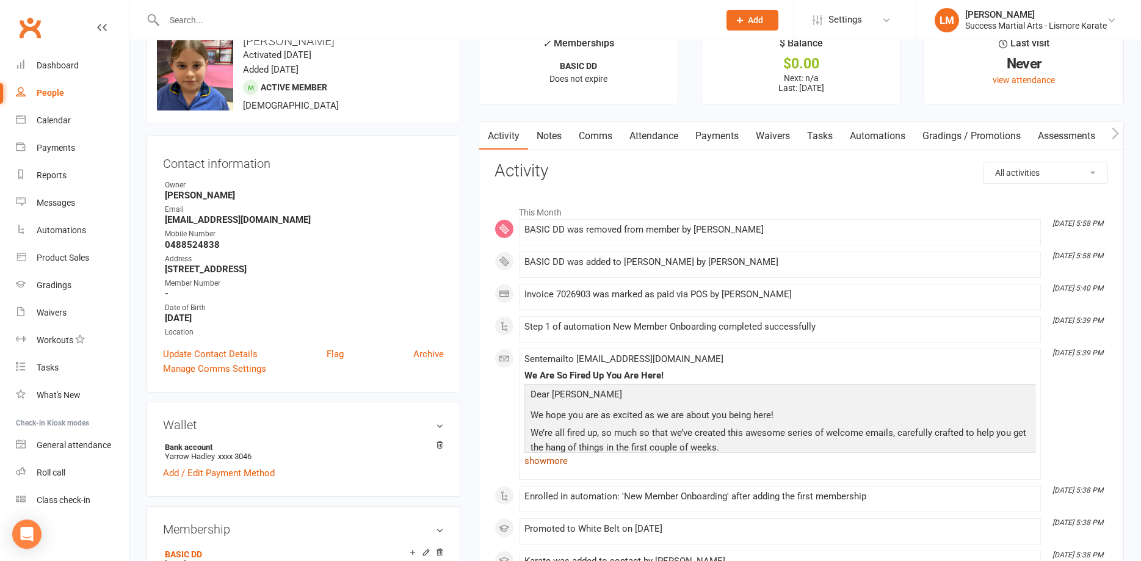
scroll to position [62, 0]
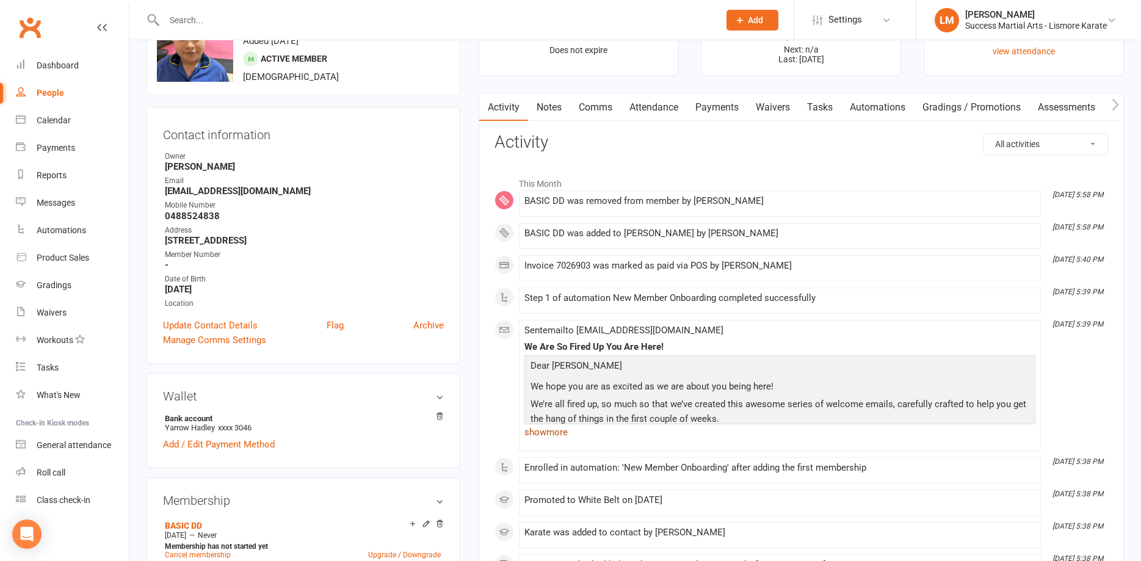
click at [558, 435] on link "show more" at bounding box center [780, 432] width 511 height 17
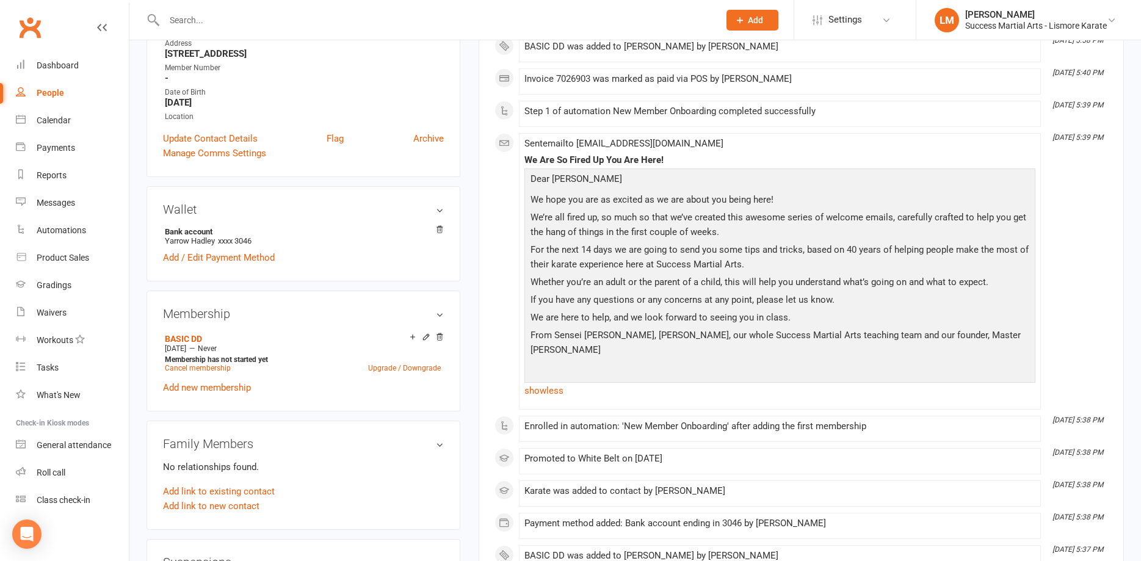
scroll to position [0, 0]
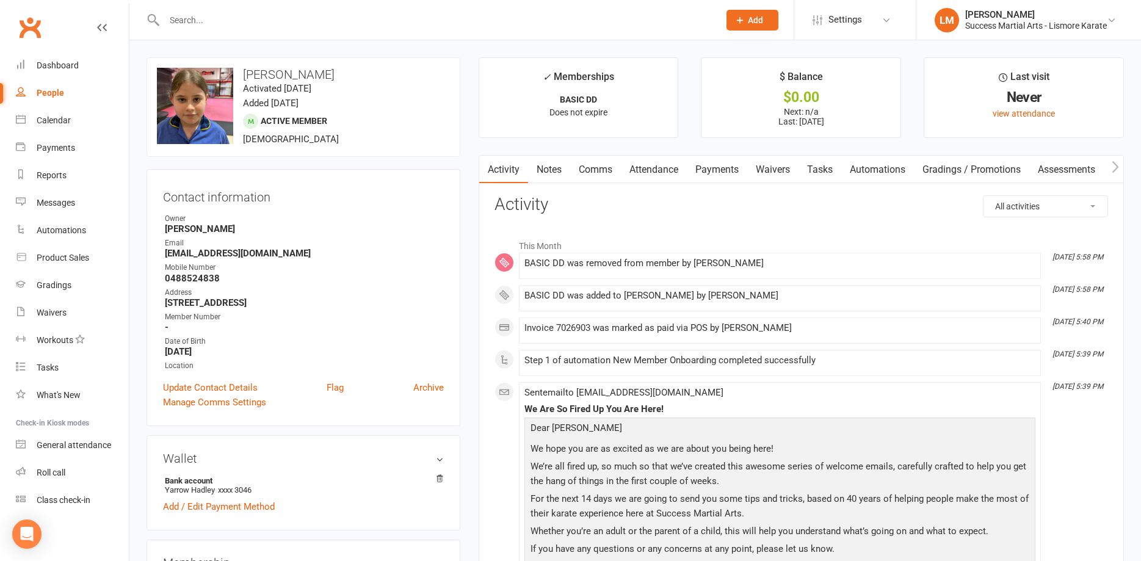
click at [600, 170] on link "Comms" at bounding box center [595, 170] width 51 height 28
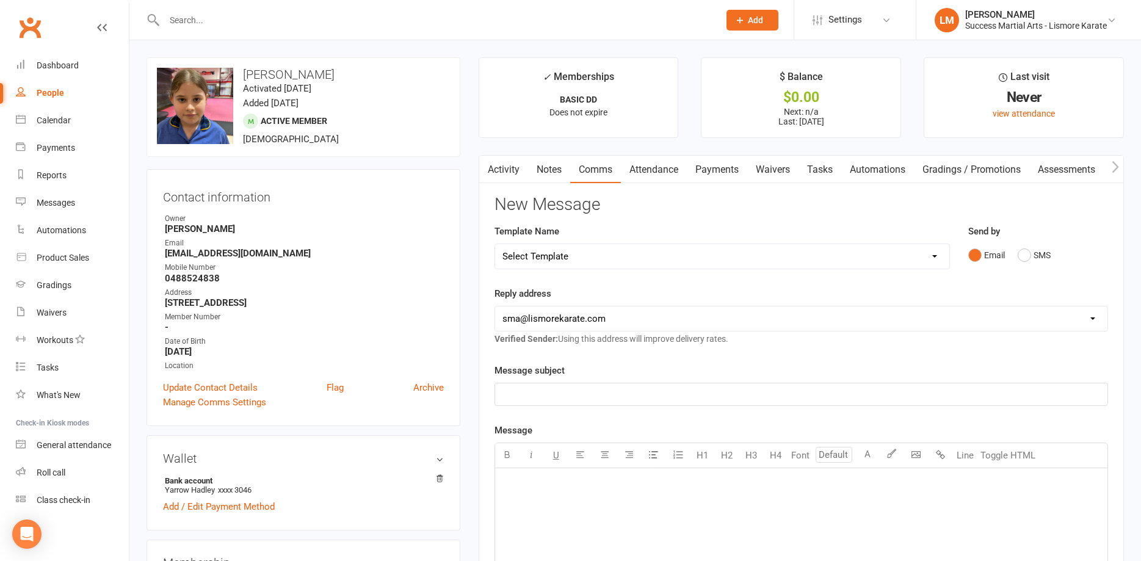
click at [495, 244] on select "Select Template [Email] 1 AKF membership [Email] 1 welcome [Email] [DATE] VIP […" at bounding box center [722, 256] width 454 height 24
select select "1"
click option "[Email] 1 welcome" at bounding box center [0, 0] width 0 height 0
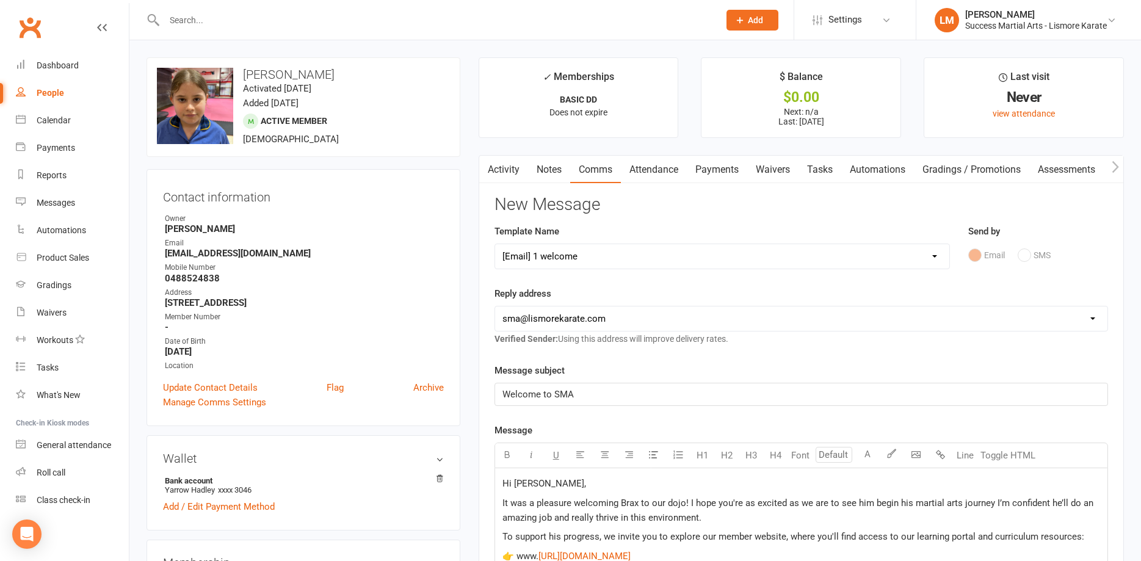
click at [519, 485] on span "Hi [PERSON_NAME]," at bounding box center [545, 483] width 84 height 11
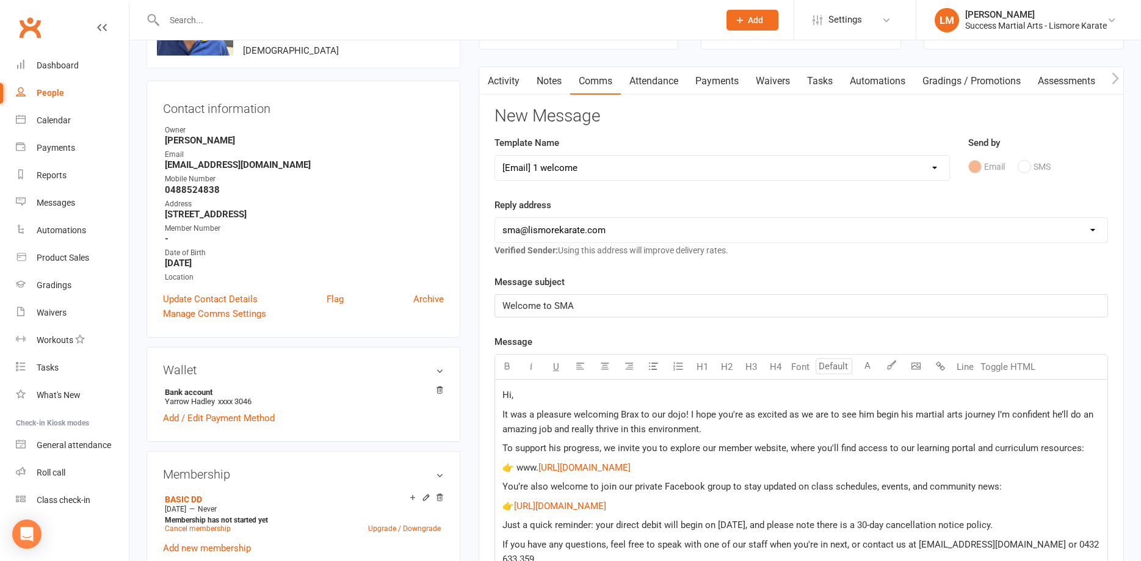
scroll to position [125, 0]
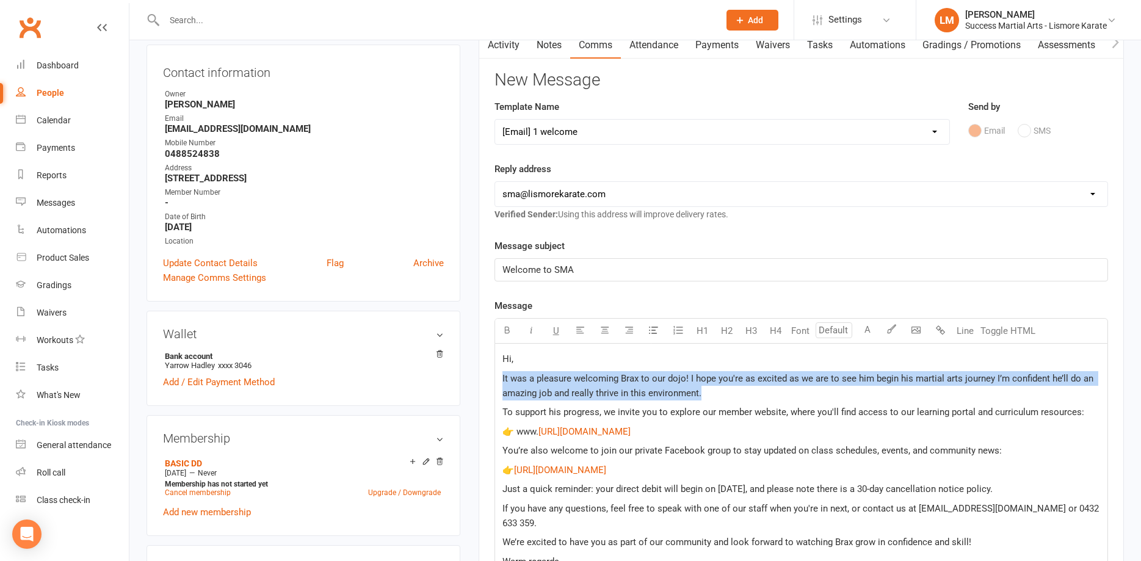
drag, startPoint x: 503, startPoint y: 376, endPoint x: 765, endPoint y: 391, distance: 263.1
click at [765, 391] on p "It was a pleasure welcoming Brax to our dojo! I hope you're as excited as we ar…" at bounding box center [802, 385] width 598 height 29
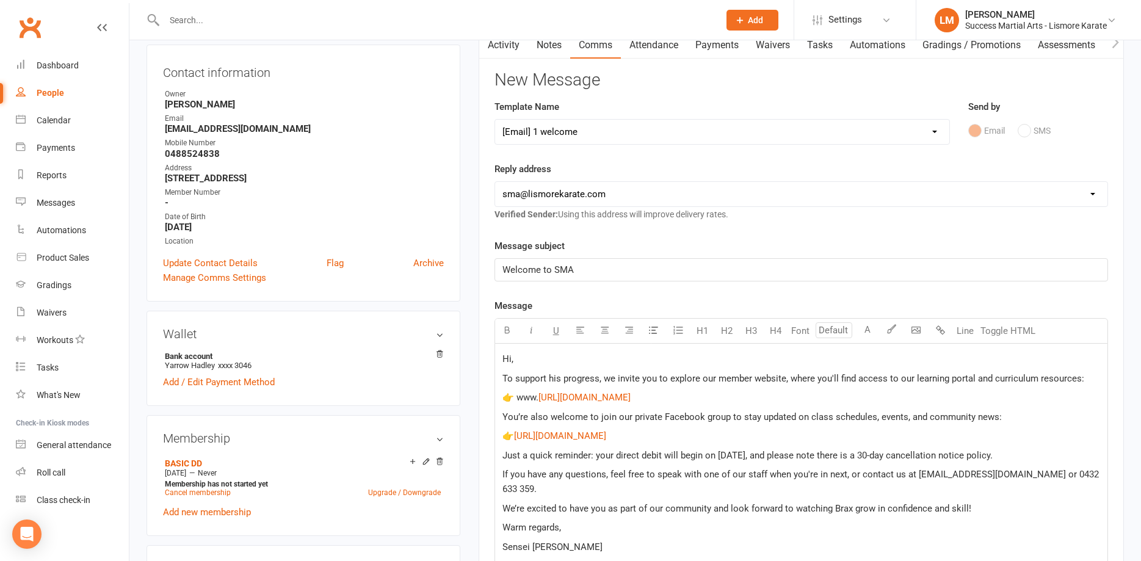
click at [556, 377] on span "To support his progress, we invite you to explore our member website, where you…" at bounding box center [794, 378] width 582 height 11
click at [511, 363] on span "Hi," at bounding box center [508, 359] width 11 height 11
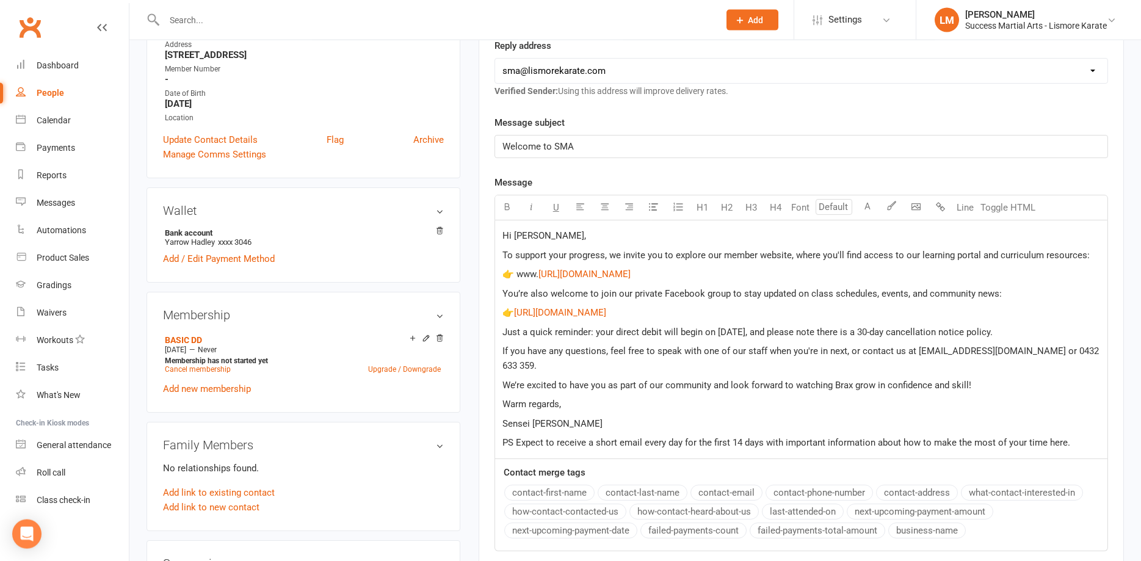
scroll to position [249, 0]
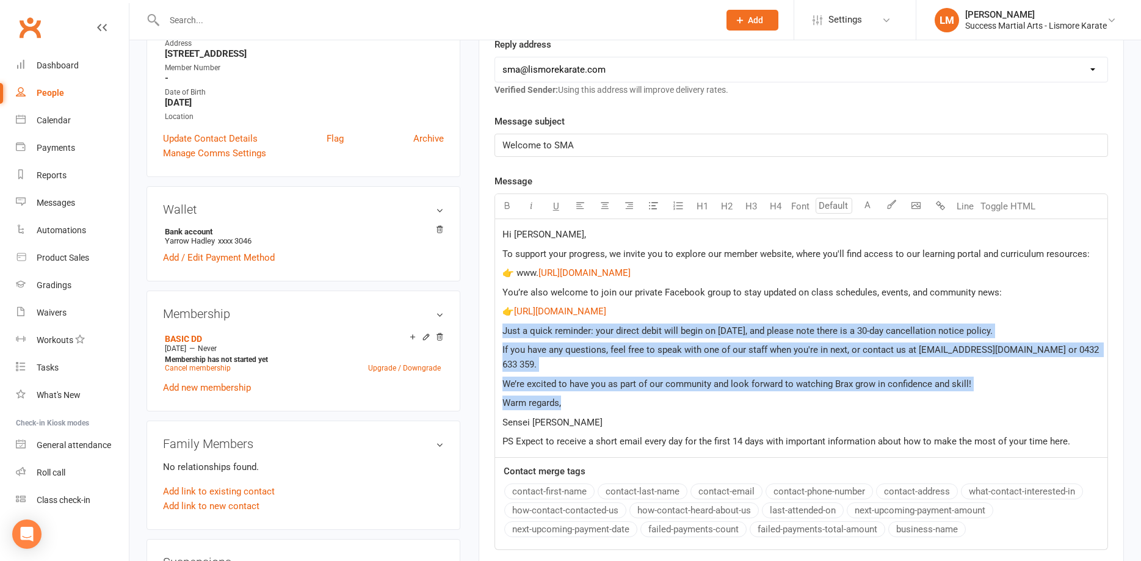
drag, startPoint x: 504, startPoint y: 333, endPoint x: 1097, endPoint y: 396, distance: 595.7
click at [1097, 396] on div "Hi [PERSON_NAME], To support your progress, we invite you to explore our member…" at bounding box center [801, 338] width 613 height 238
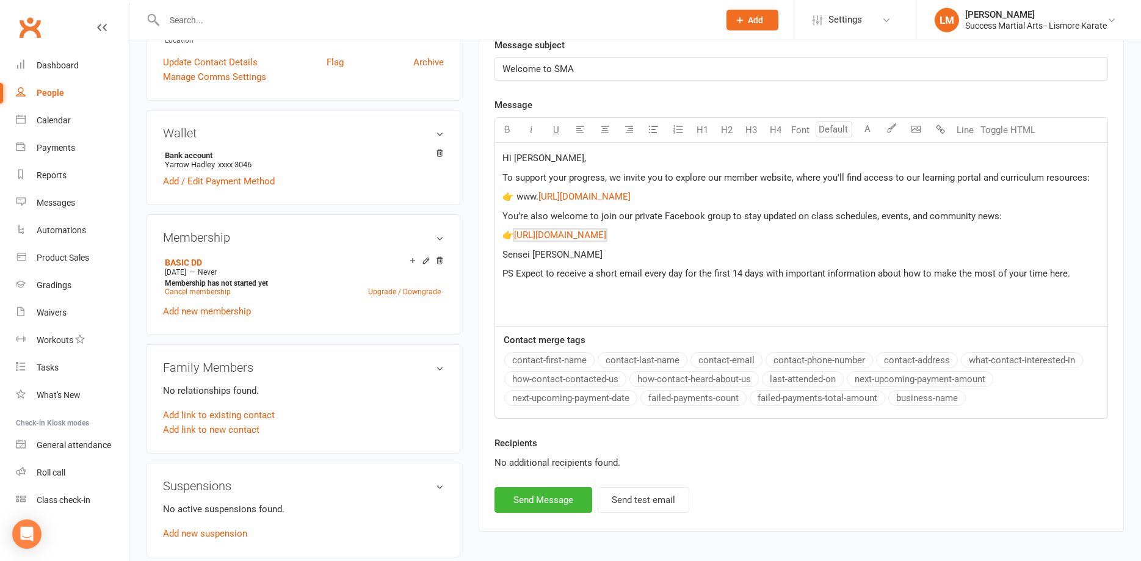
scroll to position [374, 0]
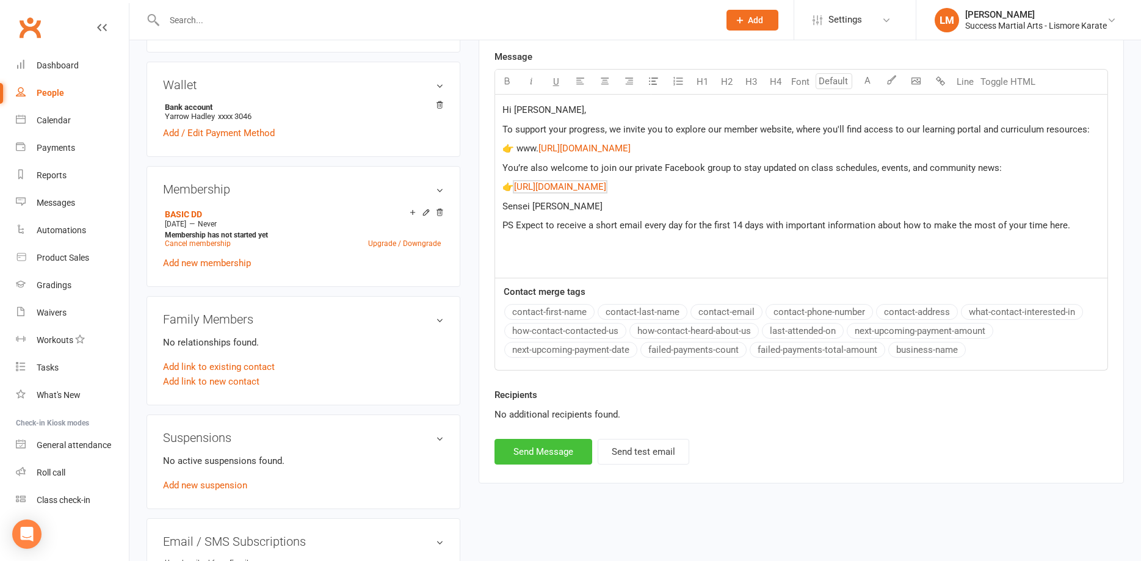
click at [535, 455] on button "Send Message" at bounding box center [544, 452] width 98 height 26
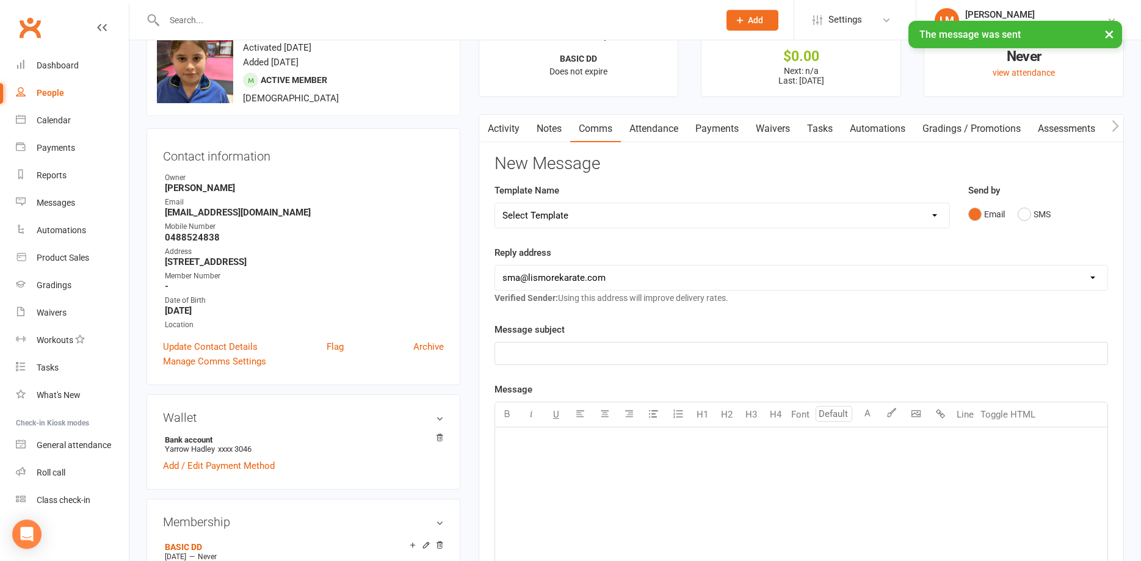
scroll to position [0, 0]
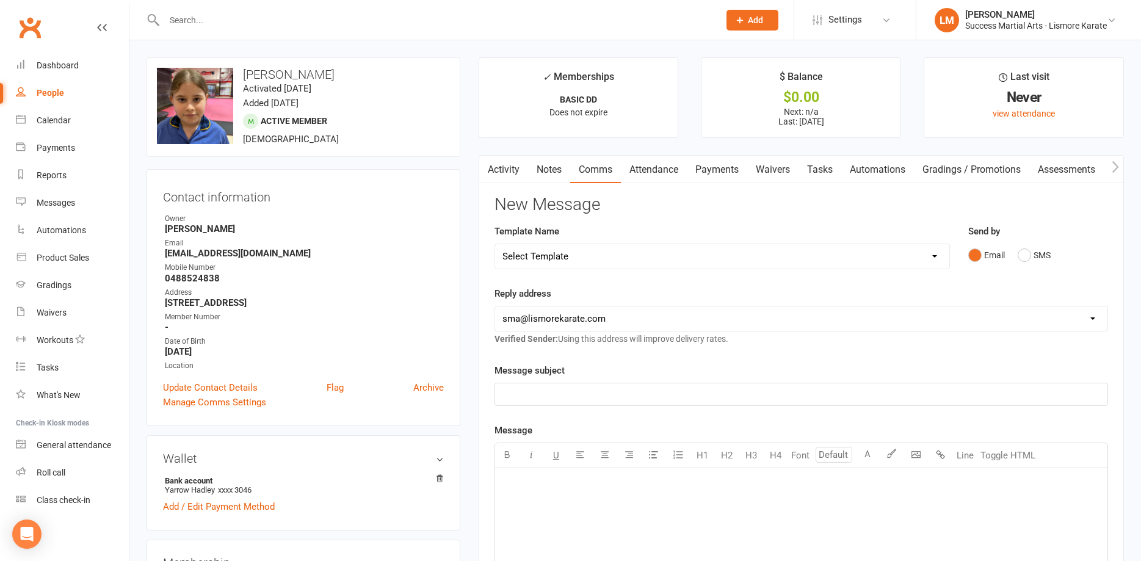
click at [495, 244] on select "Select Template [Email] 1 AKF membership [Email] 1 welcome [Email] [DATE] VIP […" at bounding box center [722, 256] width 454 height 24
select select "0"
click option "[Email] 1 AKF membership" at bounding box center [0, 0] width 0 height 0
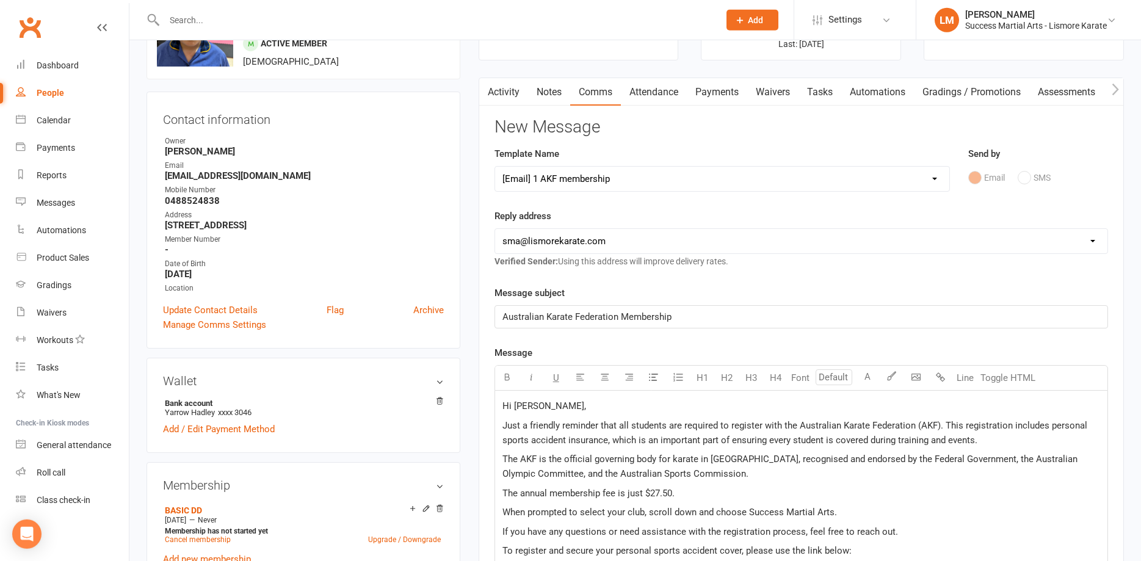
scroll to position [125, 0]
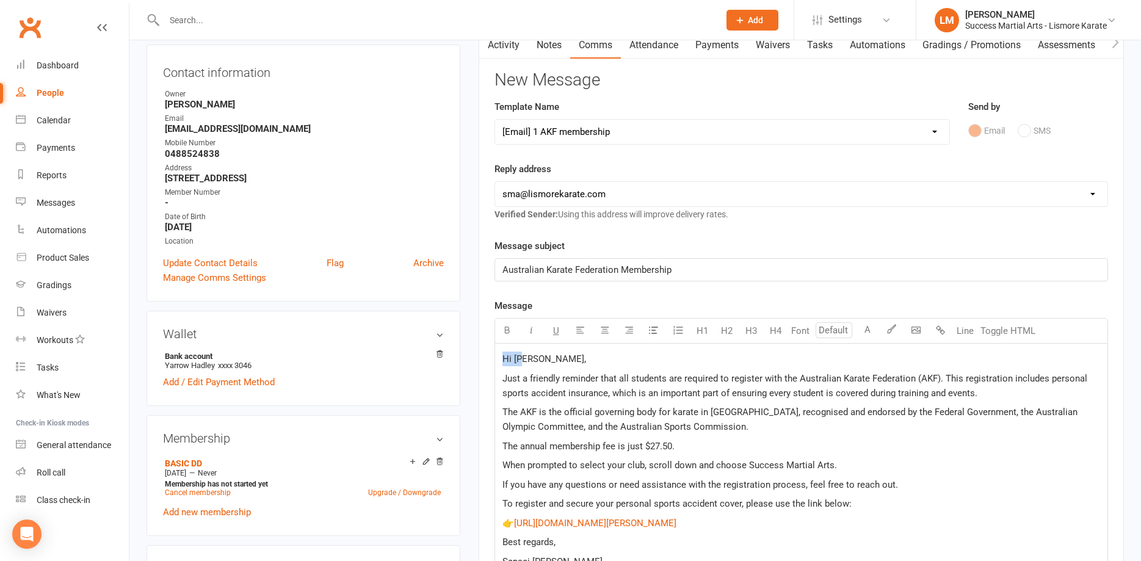
drag, startPoint x: 536, startPoint y: 357, endPoint x: 521, endPoint y: 358, distance: 15.3
click at [521, 358] on span "Hi [PERSON_NAME]," at bounding box center [545, 359] width 84 height 11
click at [521, 366] on p "Hi [PERSON_NAME]," at bounding box center [802, 359] width 598 height 15
click at [523, 360] on span "Hi [PERSON_NAME]," at bounding box center [545, 359] width 84 height 11
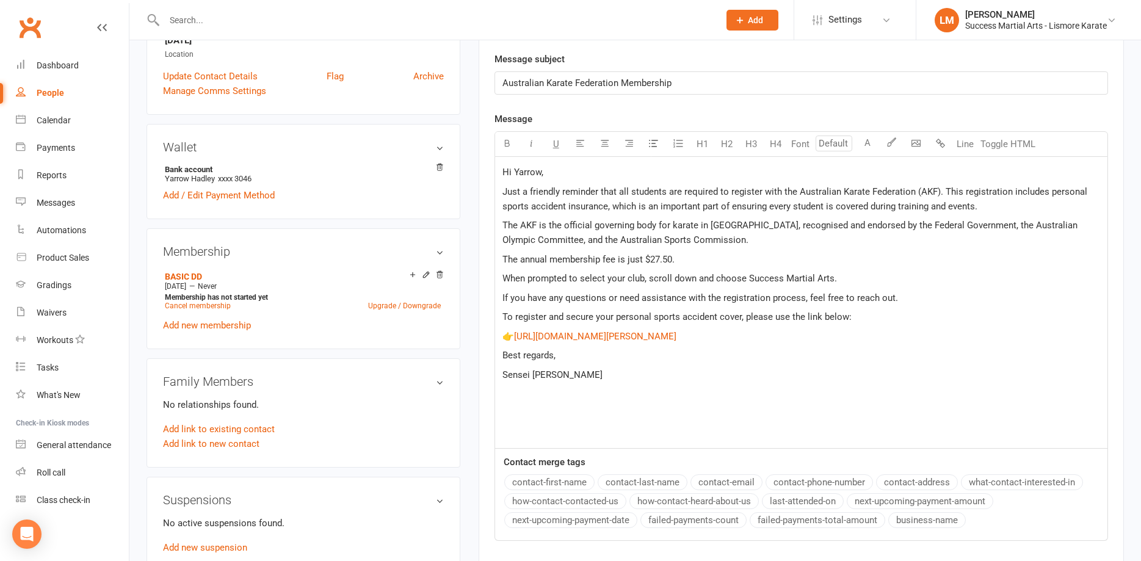
scroll to position [436, 0]
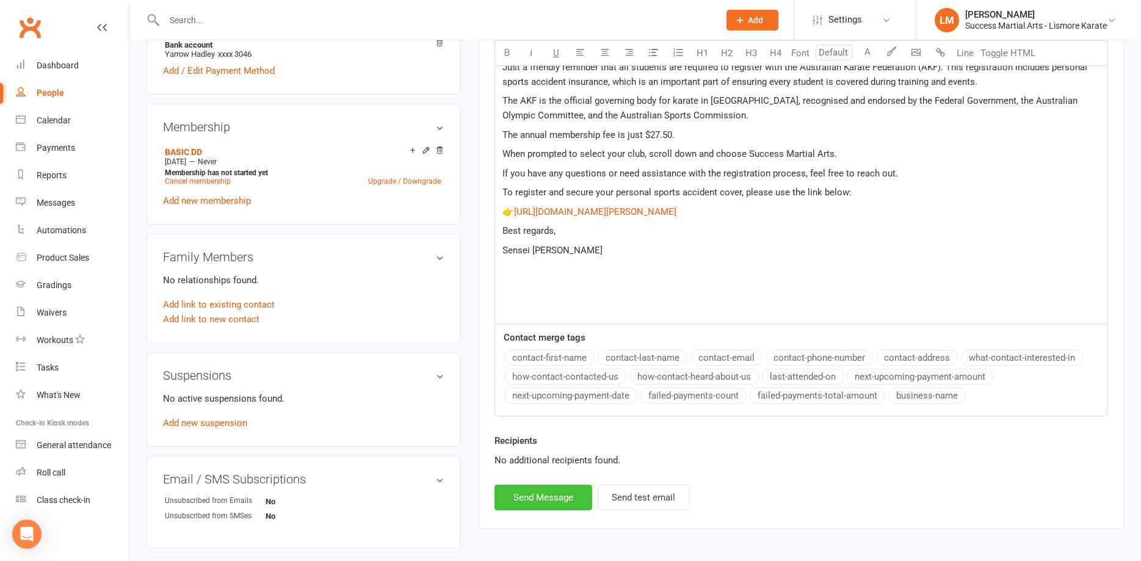
click at [553, 498] on button "Send Message" at bounding box center [544, 498] width 98 height 26
select select
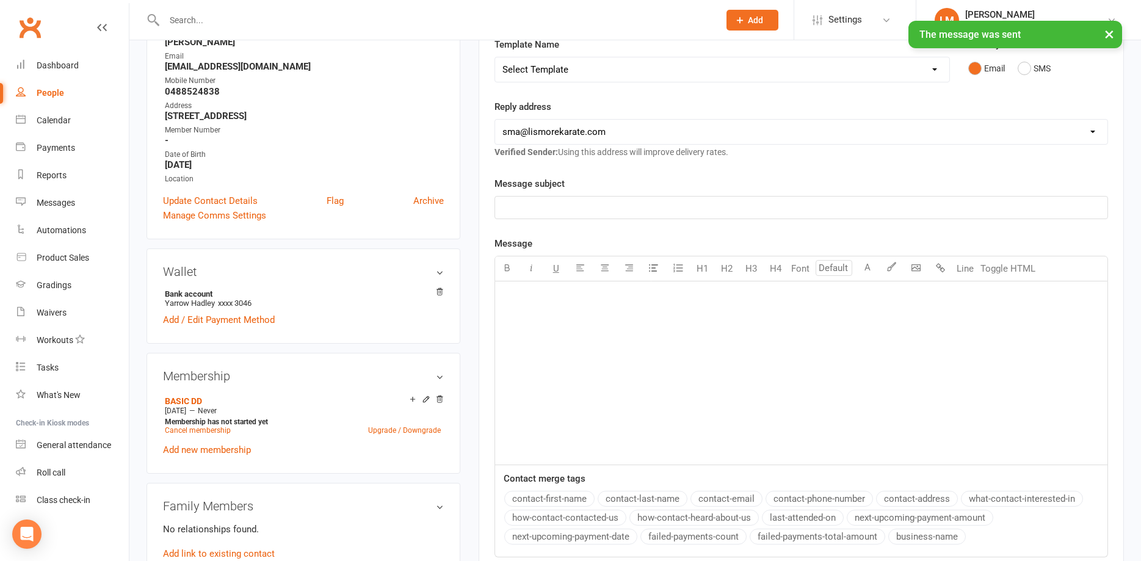
scroll to position [0, 0]
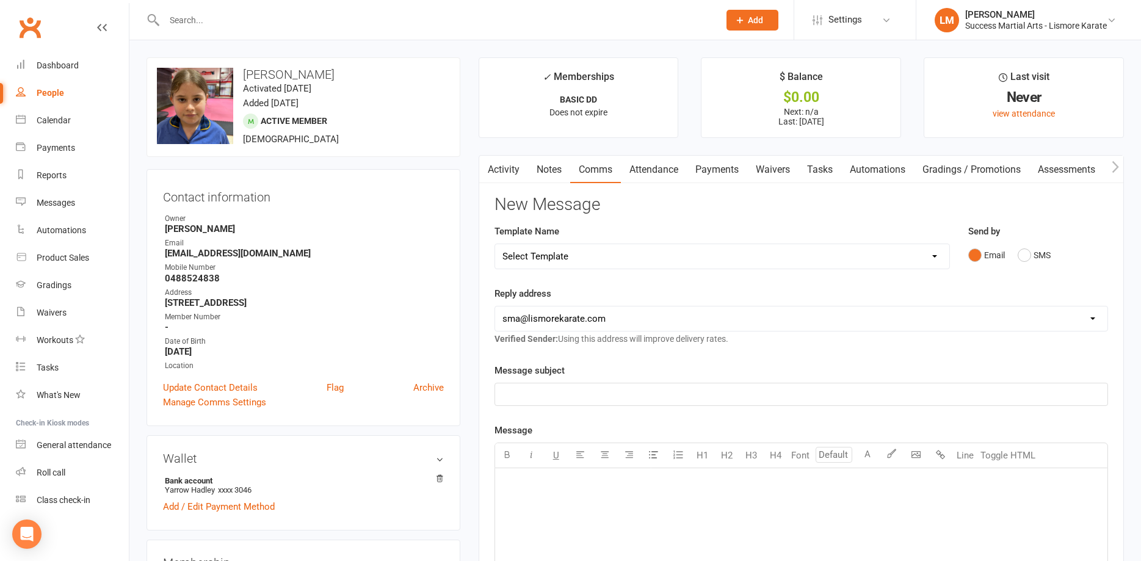
click at [179, 24] on input "text" at bounding box center [436, 20] width 550 height 17
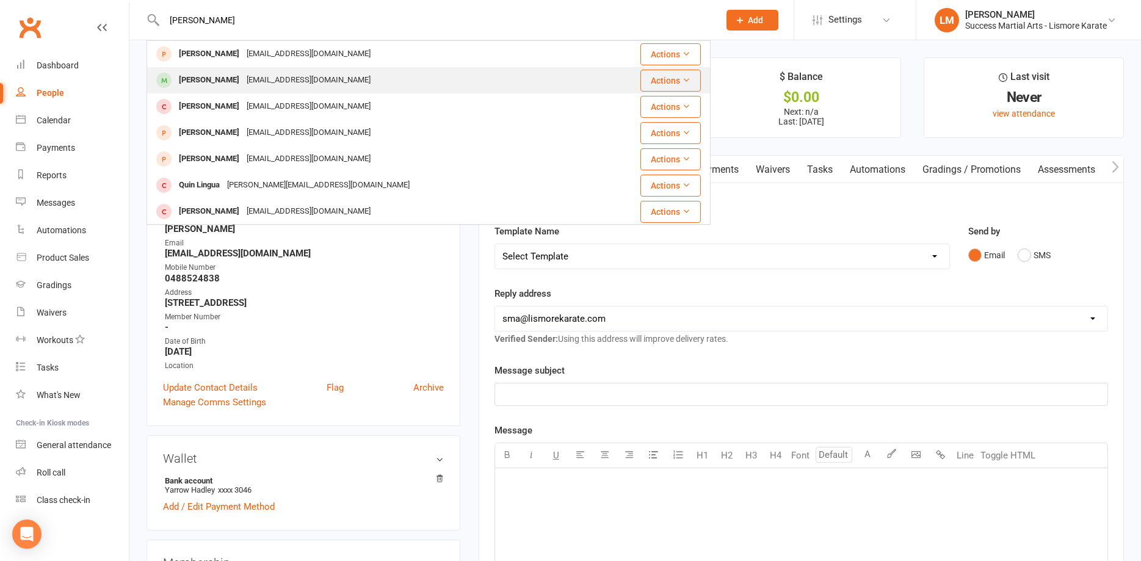
type input "[PERSON_NAME]"
click at [218, 82] on div "[PERSON_NAME]" at bounding box center [209, 80] width 68 height 18
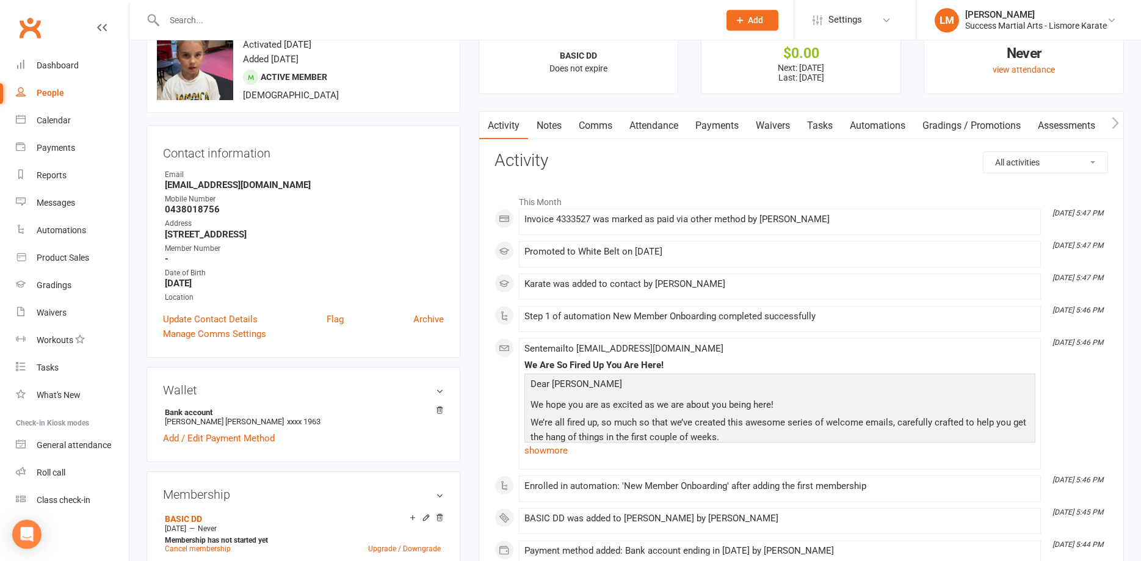
scroll to position [62, 0]
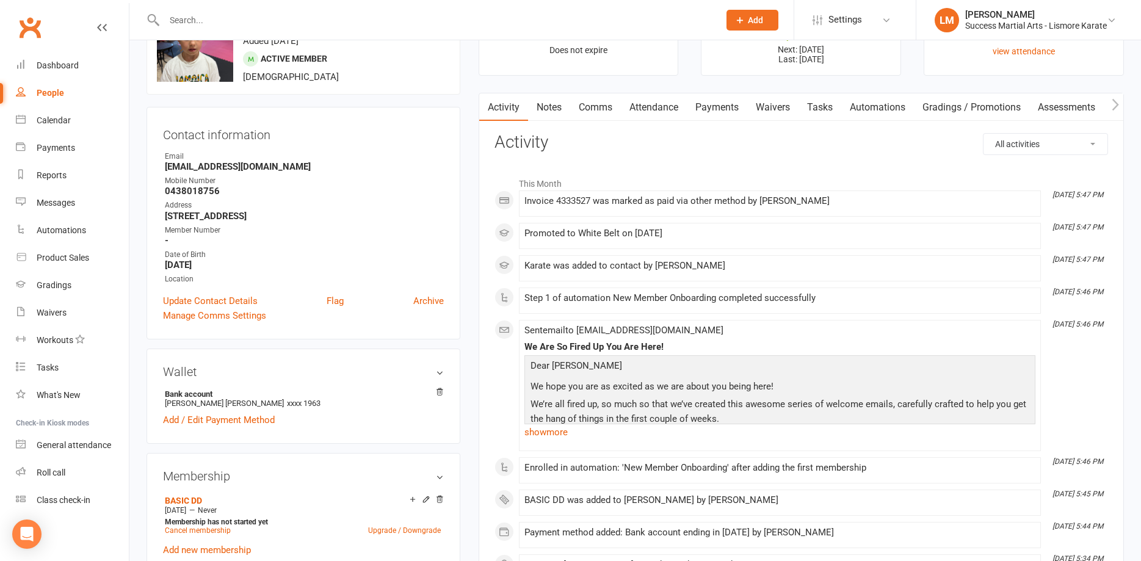
click at [598, 107] on link "Comms" at bounding box center [595, 107] width 51 height 28
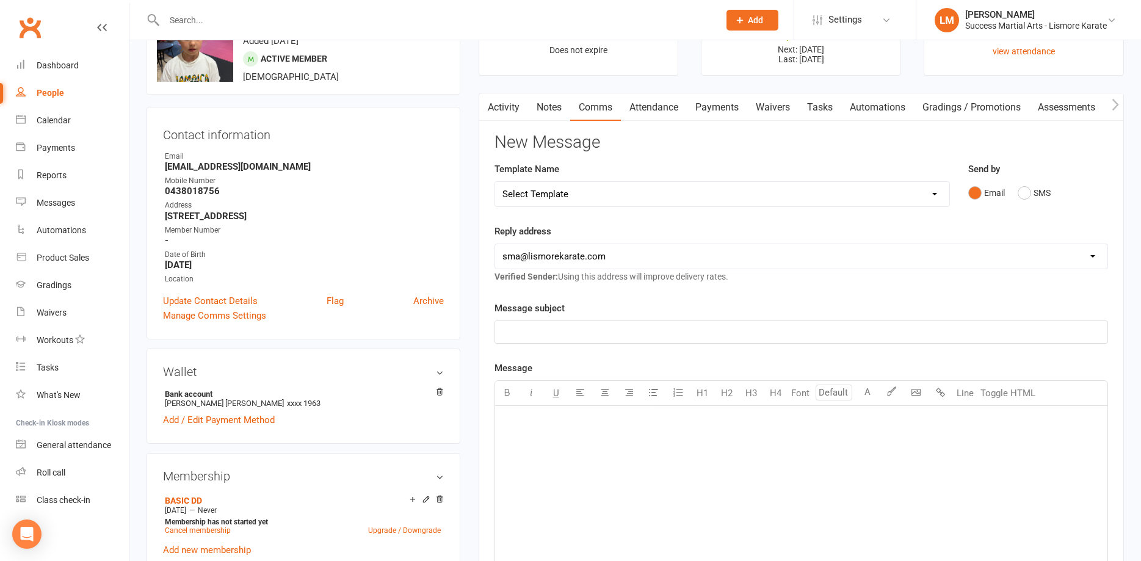
click at [495, 182] on select "Select Template [Email] 1 AKF membership [Email] 1 welcome [Email] [DATE] VIP […" at bounding box center [722, 194] width 454 height 24
click option "[Email] 1 AKF membership" at bounding box center [0, 0] width 0 height 0
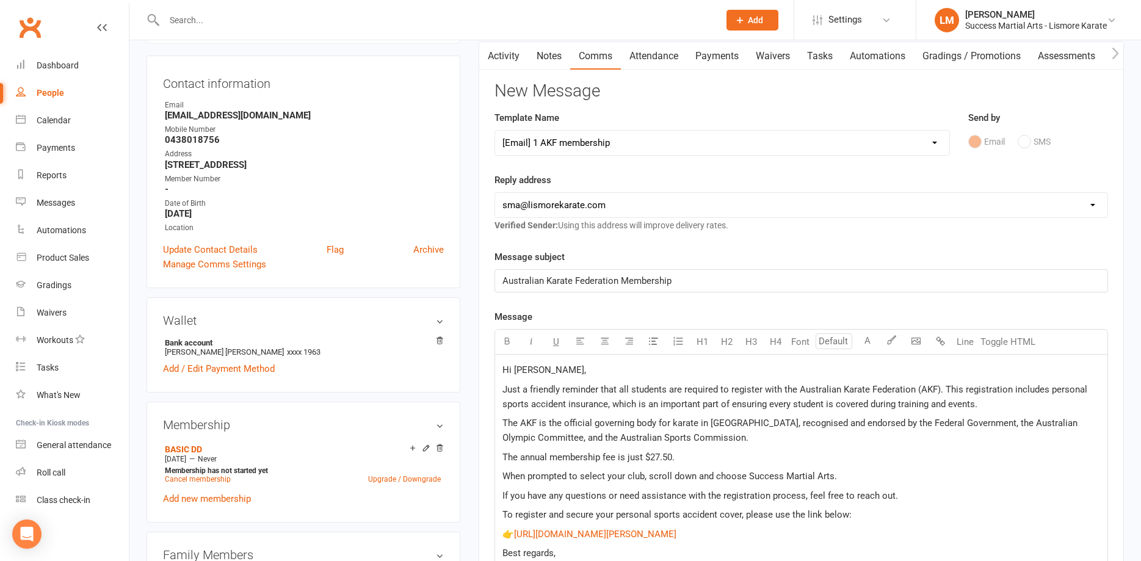
scroll to position [311, 0]
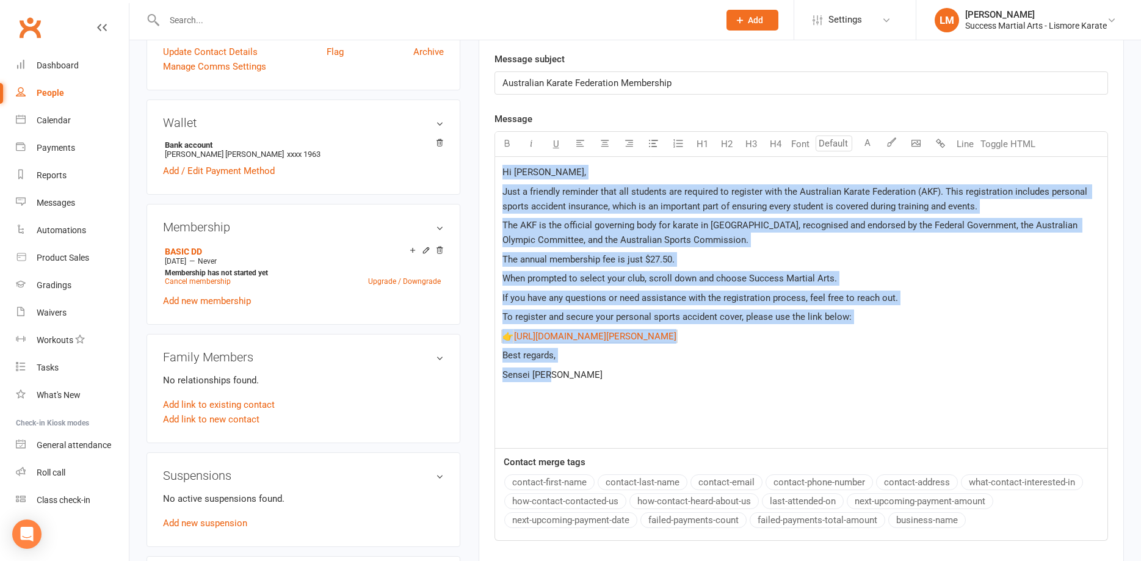
drag, startPoint x: 505, startPoint y: 191, endPoint x: 598, endPoint y: 382, distance: 212.8
click at [598, 382] on div "Hi [PERSON_NAME], Just a friendly reminder that all students are required to re…" at bounding box center [801, 302] width 613 height 291
copy div "Hi [PERSON_NAME], Just a friendly reminder that all students are required to re…"
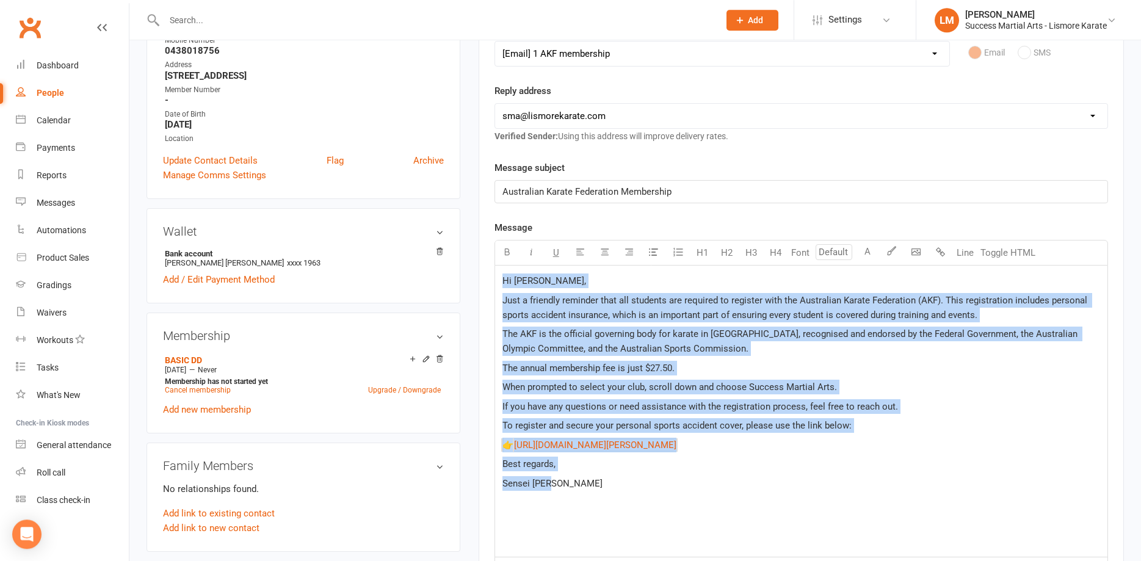
scroll to position [125, 0]
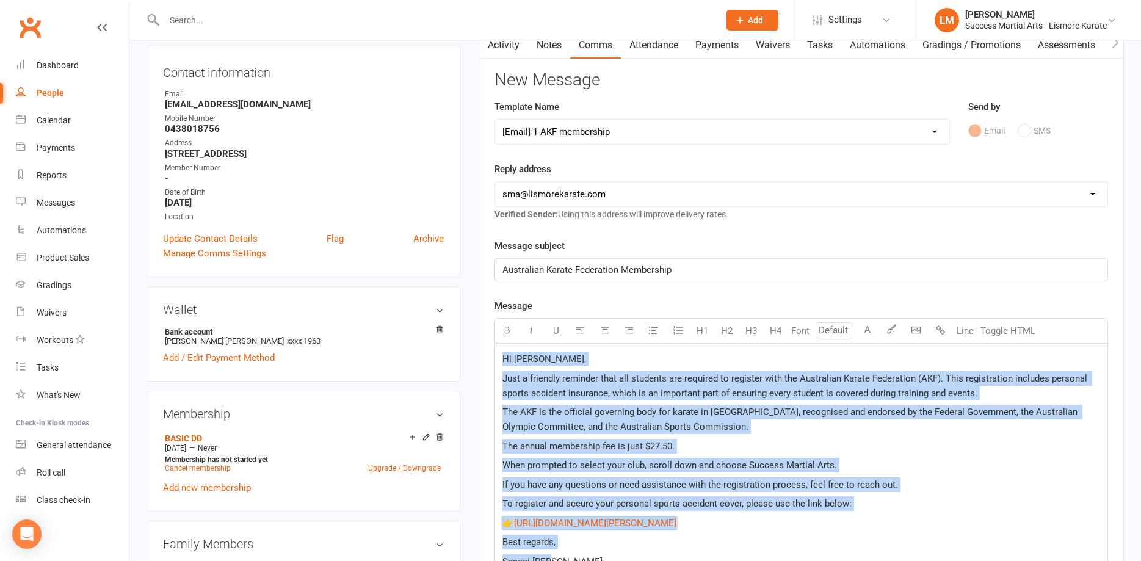
click at [495, 120] on select "Select Template [Email] 1 AKF membership [Email] 1 welcome [Email] [DATE] VIP […" at bounding box center [722, 132] width 454 height 24
select select "1"
click option "[Email] 1 welcome" at bounding box center [0, 0] width 0 height 0
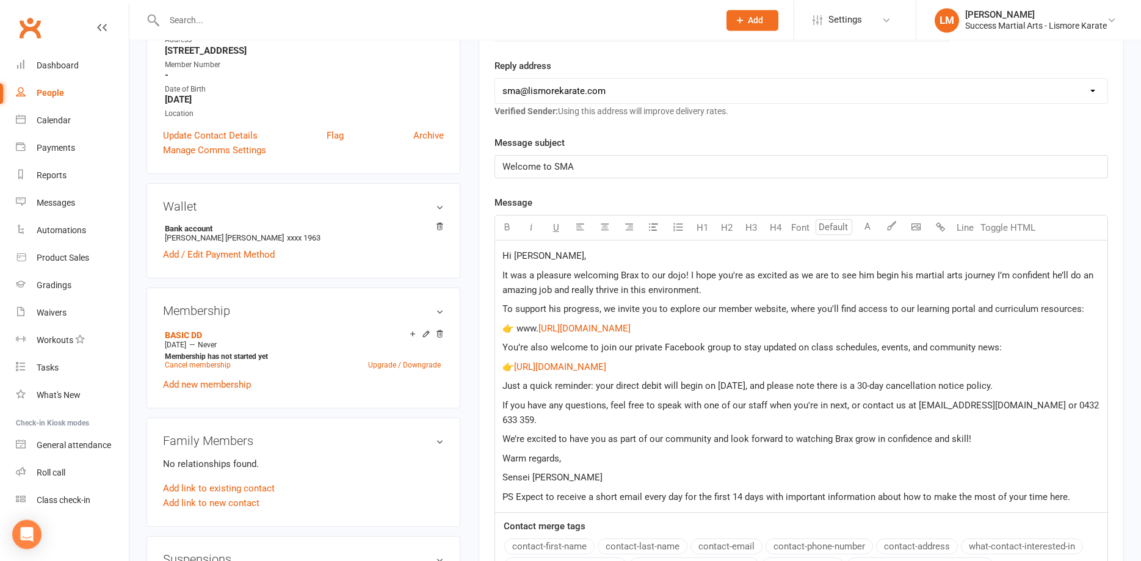
scroll to position [311, 0]
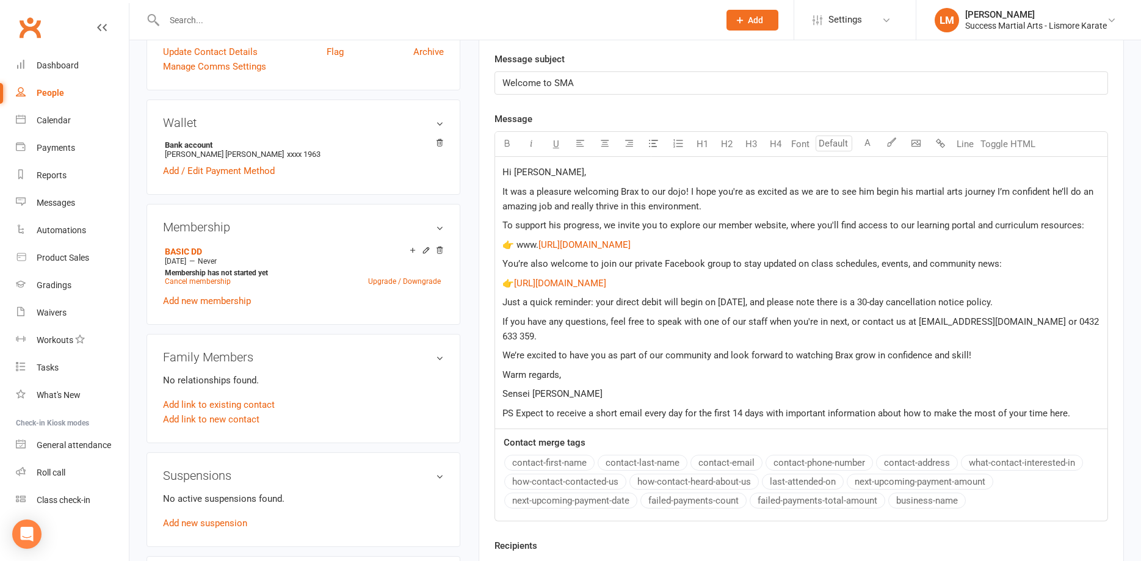
click at [504, 169] on span "Hi [PERSON_NAME]," at bounding box center [545, 172] width 84 height 11
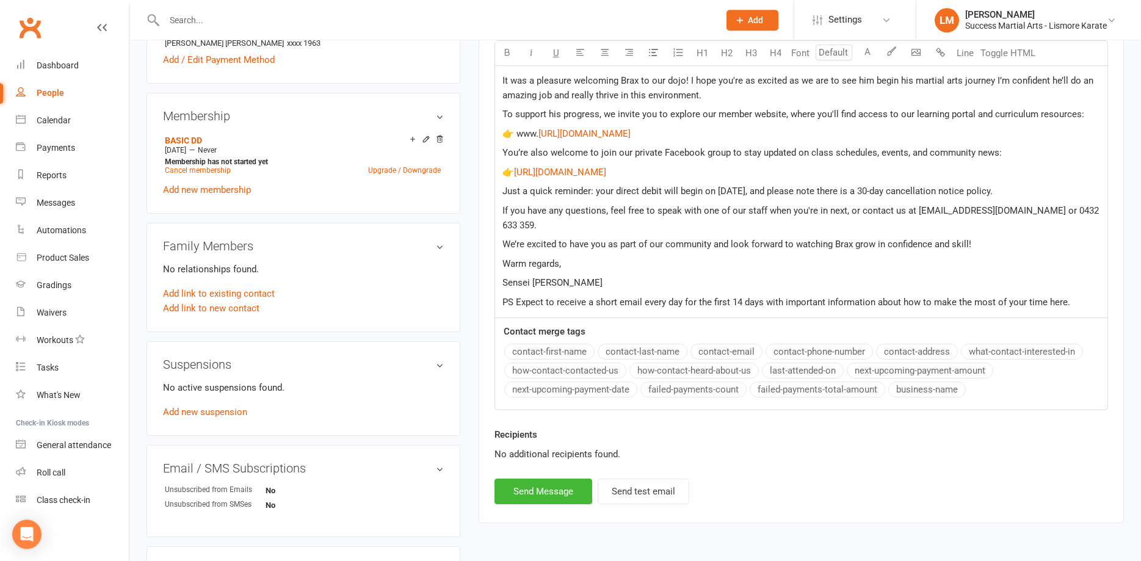
scroll to position [436, 0]
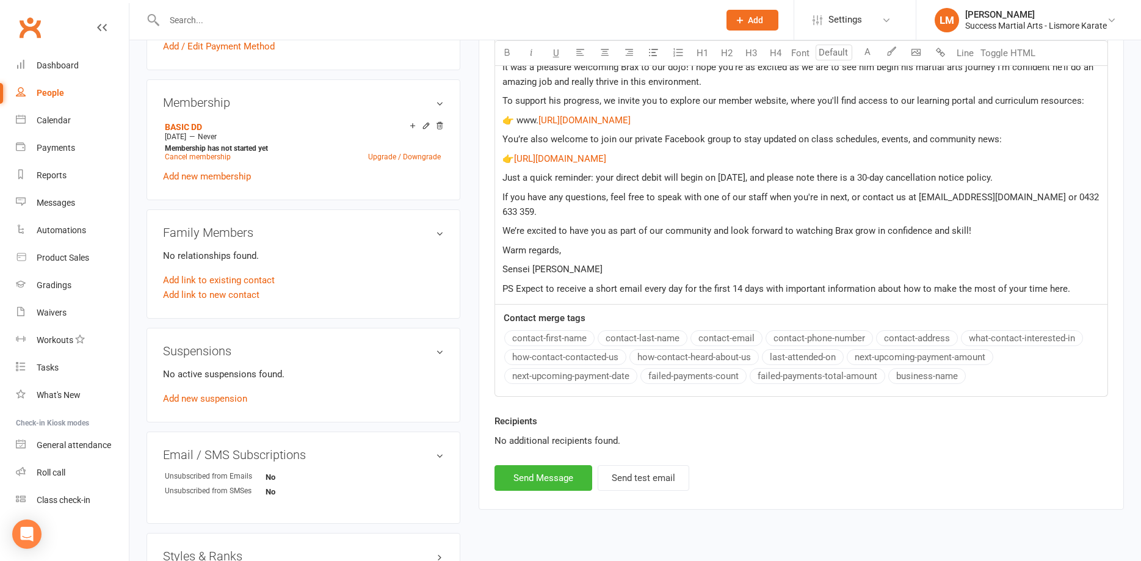
click at [576, 243] on p "Warm regards," at bounding box center [802, 250] width 598 height 15
click at [986, 224] on p "We’re excited to have you as part of our community and look forward to watching…" at bounding box center [802, 231] width 598 height 15
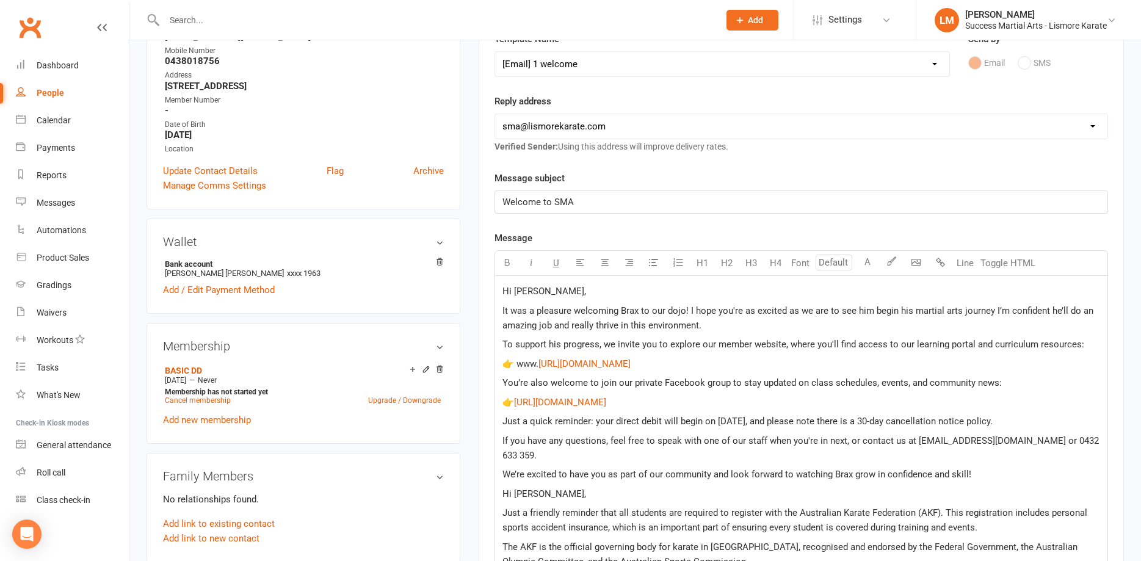
scroll to position [187, 0]
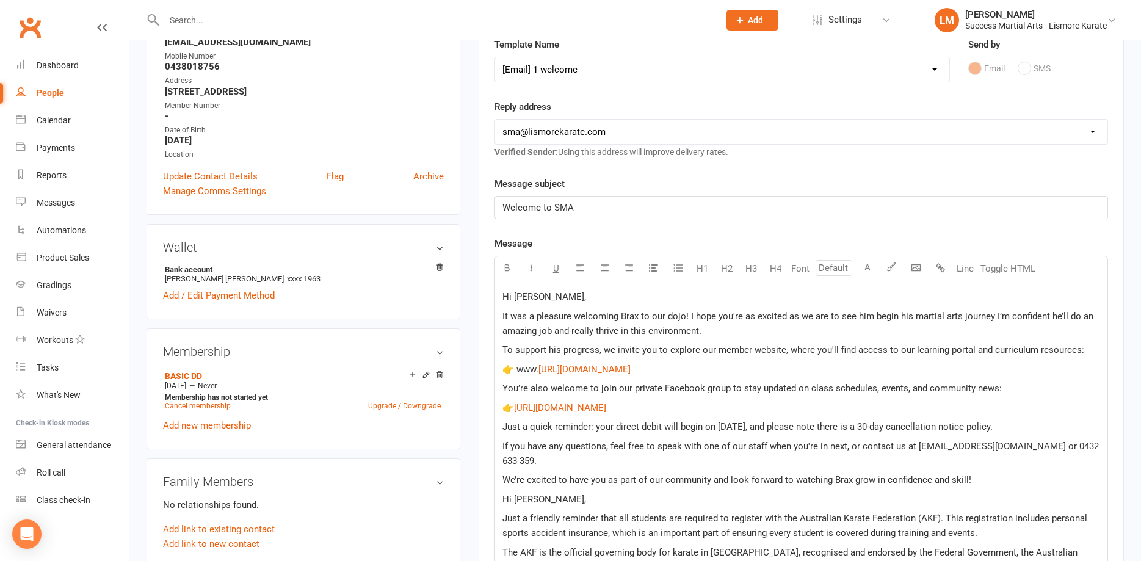
click at [522, 297] on span "Hi [PERSON_NAME]," at bounding box center [545, 296] width 84 height 11
click at [521, 297] on span "Hi [PERSON_NAME]," at bounding box center [545, 296] width 84 height 11
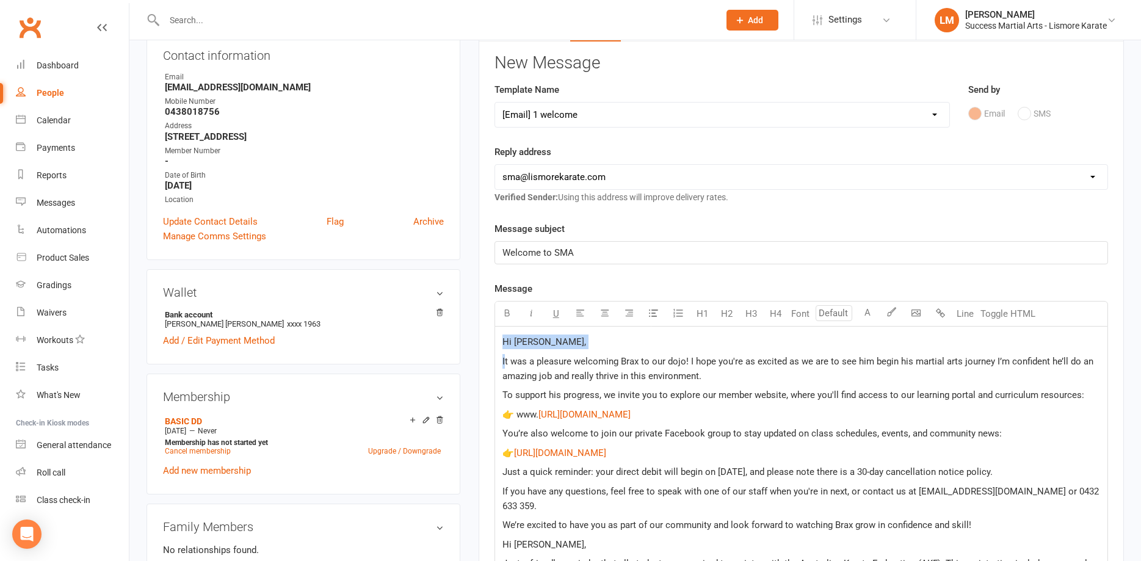
scroll to position [0, 0]
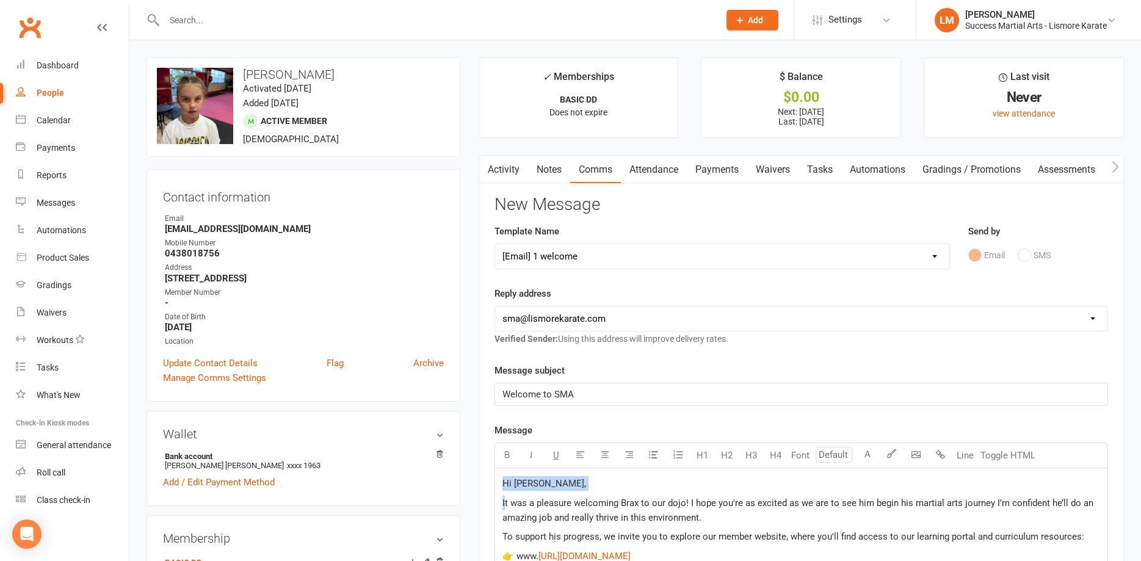
drag, startPoint x: 504, startPoint y: 316, endPoint x: 437, endPoint y: 51, distance: 273.4
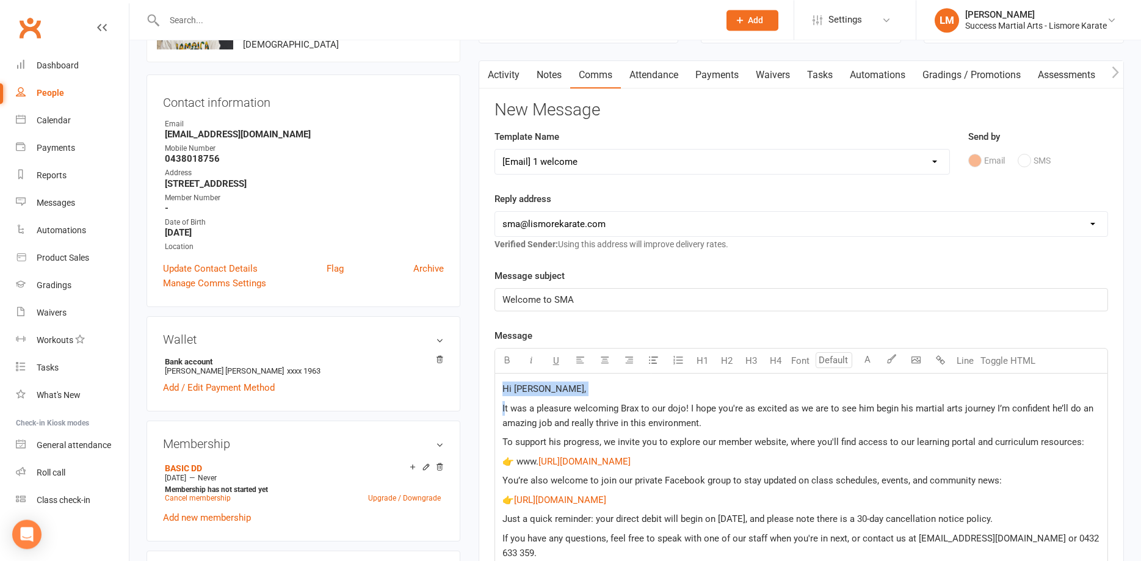
scroll to position [187, 0]
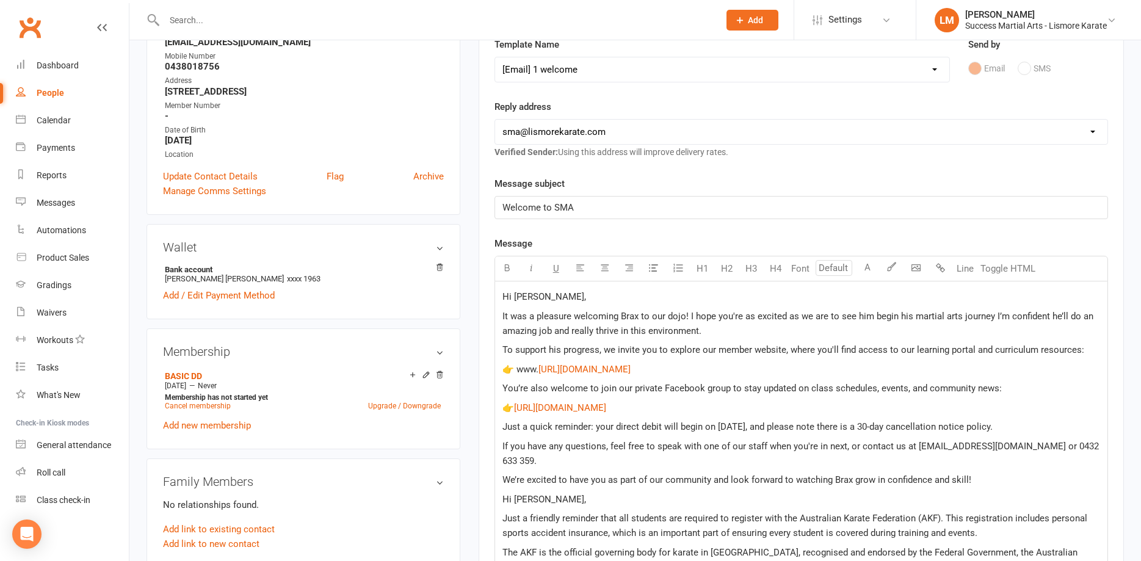
click at [514, 320] on span "It was a pleasure welcoming Brax to our dojo! I hope you're as excited as we ar…" at bounding box center [800, 324] width 594 height 26
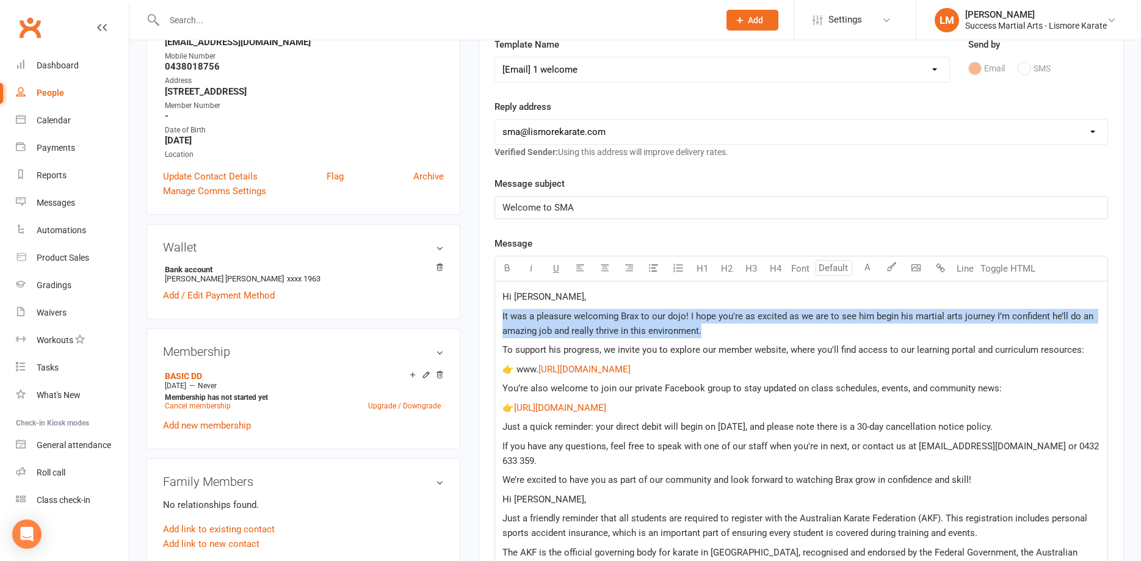
drag, startPoint x: 503, startPoint y: 317, endPoint x: 708, endPoint y: 332, distance: 205.8
click at [708, 332] on p "It was a pleasure welcoming Brax to our dojo! I hope you're as excited as we ar…" at bounding box center [802, 323] width 598 height 29
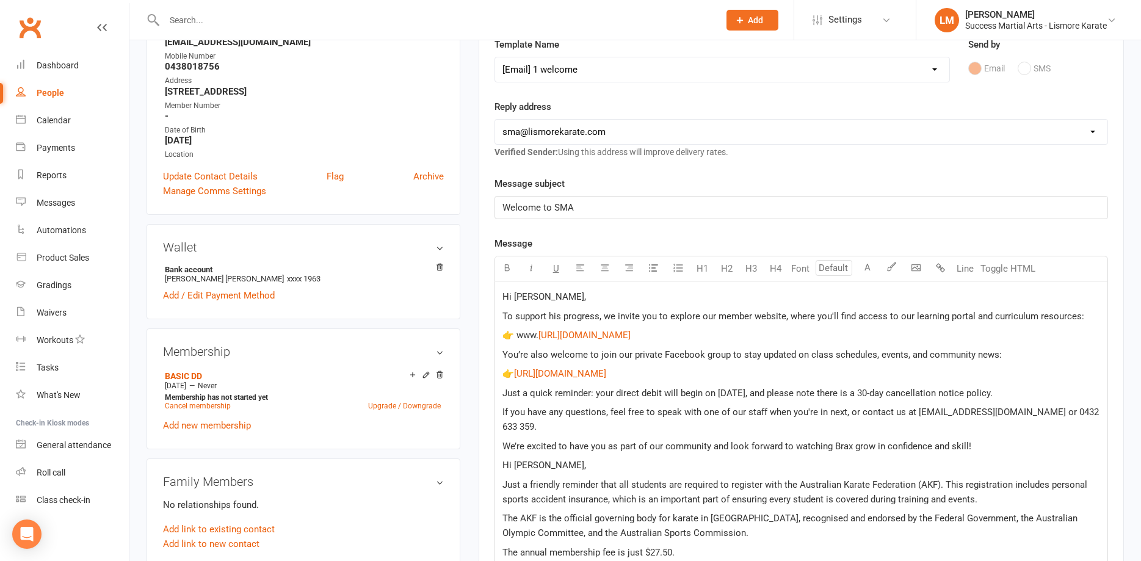
click at [554, 321] on span "To support his progress, we invite you to explore our member website, where you…" at bounding box center [794, 316] width 582 height 11
click at [524, 294] on span "Hi [PERSON_NAME]," at bounding box center [545, 296] width 84 height 11
click at [551, 317] on span "To support your progress, we invite you to explore our member website, where yo…" at bounding box center [796, 316] width 587 height 11
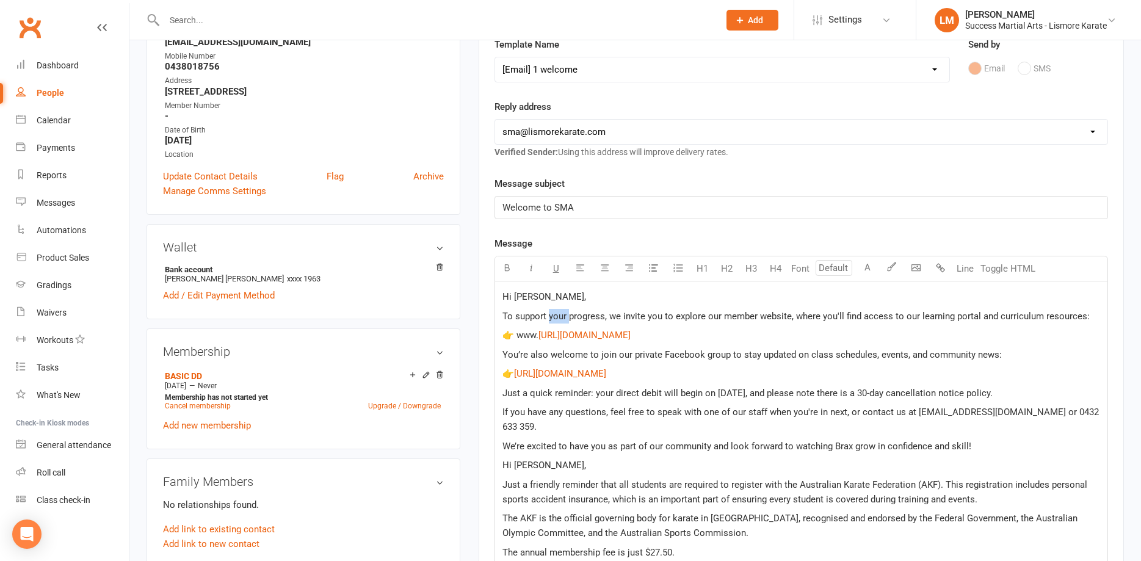
click at [551, 317] on span "To support your progress, we invite you to explore our member website, where yo…" at bounding box center [796, 316] width 587 height 11
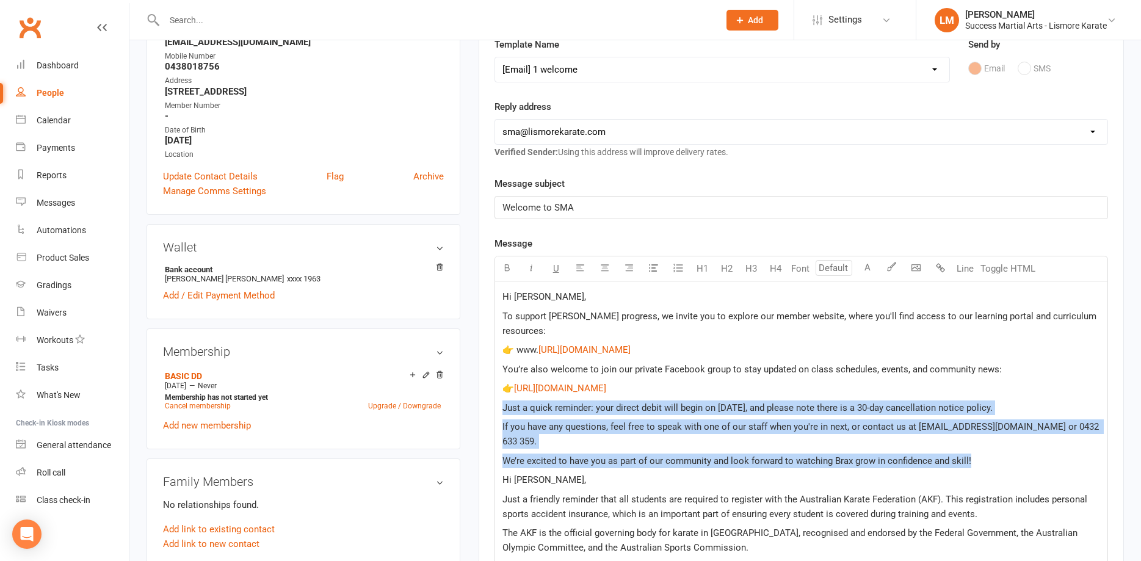
drag, startPoint x: 504, startPoint y: 392, endPoint x: 1066, endPoint y: 432, distance: 563.2
click at [1066, 432] on div "Hi [PERSON_NAME], To support [PERSON_NAME] progress, we invite you to explore o…" at bounding box center [801, 519] width 613 height 474
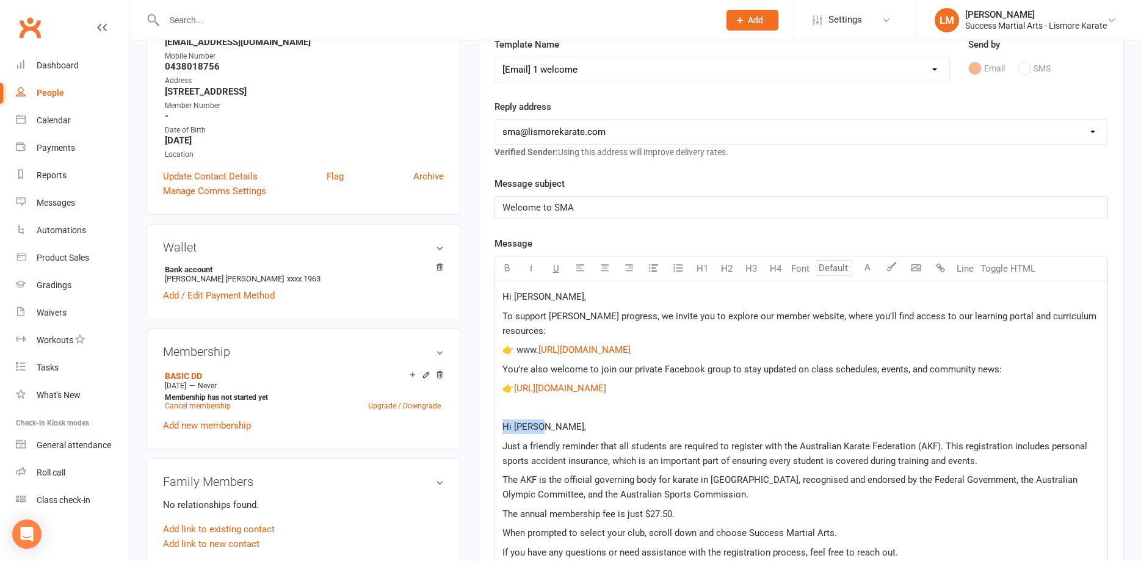
drag, startPoint x: 569, startPoint y: 410, endPoint x: 500, endPoint y: 412, distance: 69.7
click at [500, 412] on div "Hi [PERSON_NAME], To support [PERSON_NAME] progress, we invite you to explore o…" at bounding box center [801, 492] width 613 height 421
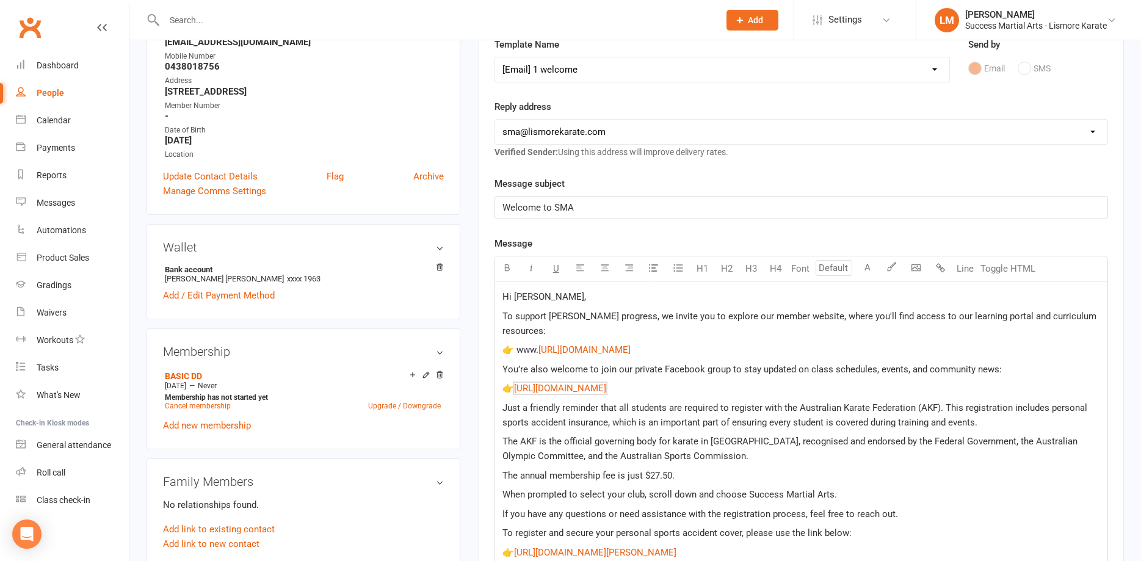
click at [545, 402] on span "Just a friendly reminder that all students are required to register with the Au…" at bounding box center [796, 415] width 587 height 26
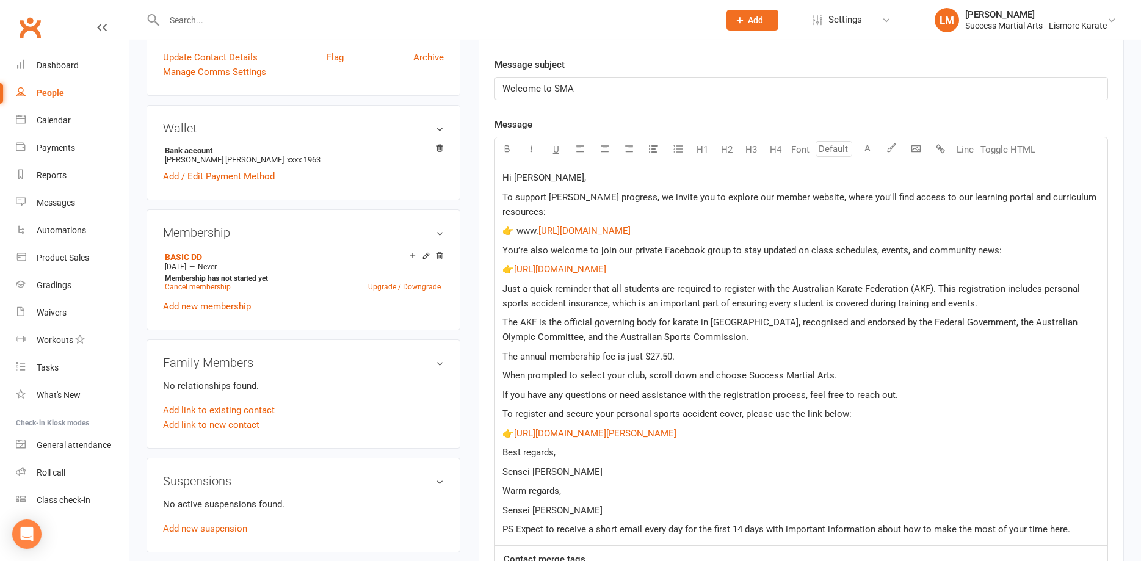
scroll to position [311, 0]
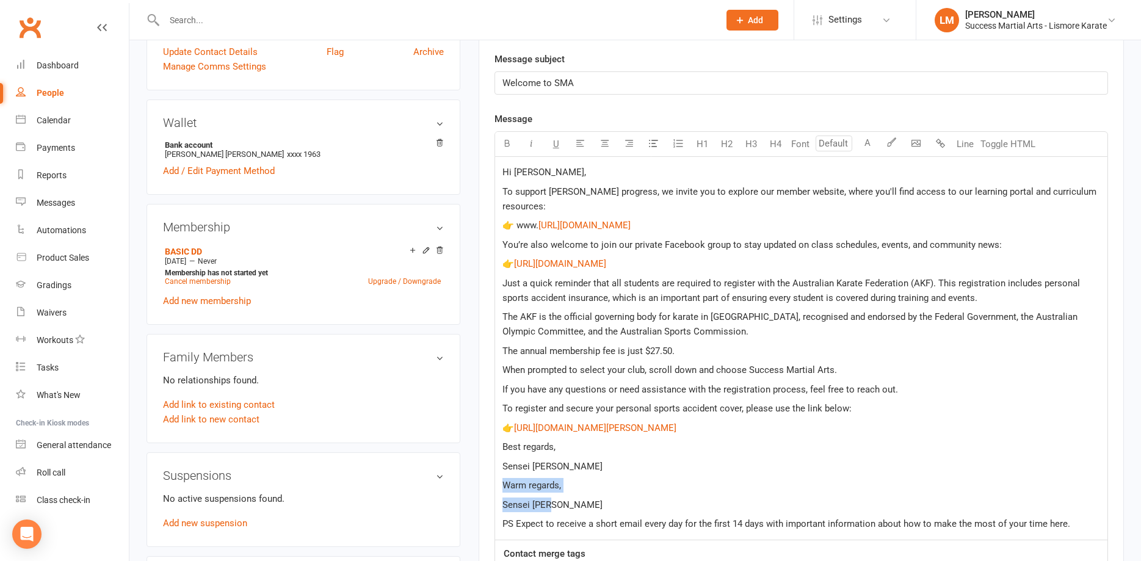
drag, startPoint x: 568, startPoint y: 489, endPoint x: 501, endPoint y: 479, distance: 67.3
click at [501, 479] on div "Hi [PERSON_NAME], To support [PERSON_NAME] progress, we invite you to explore o…" at bounding box center [801, 348] width 613 height 383
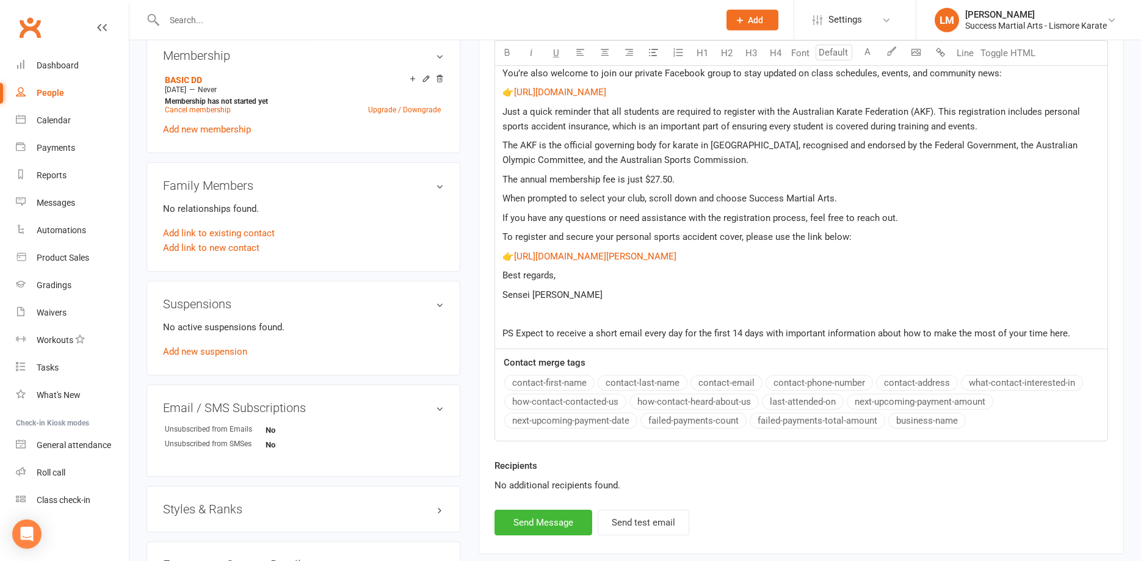
scroll to position [498, 0]
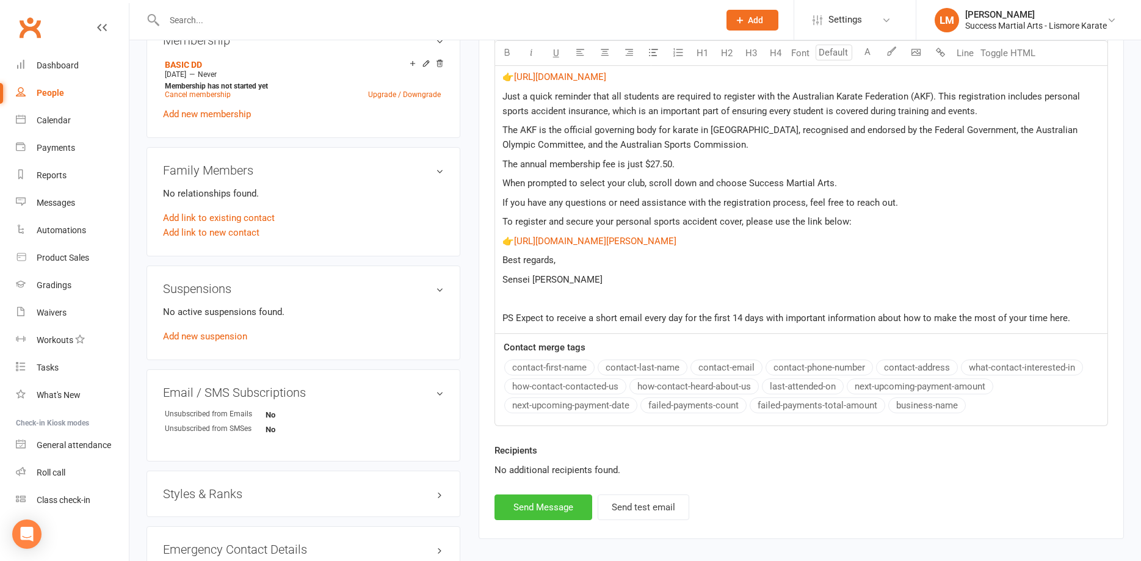
click at [547, 498] on button "Send Message" at bounding box center [544, 508] width 98 height 26
select select
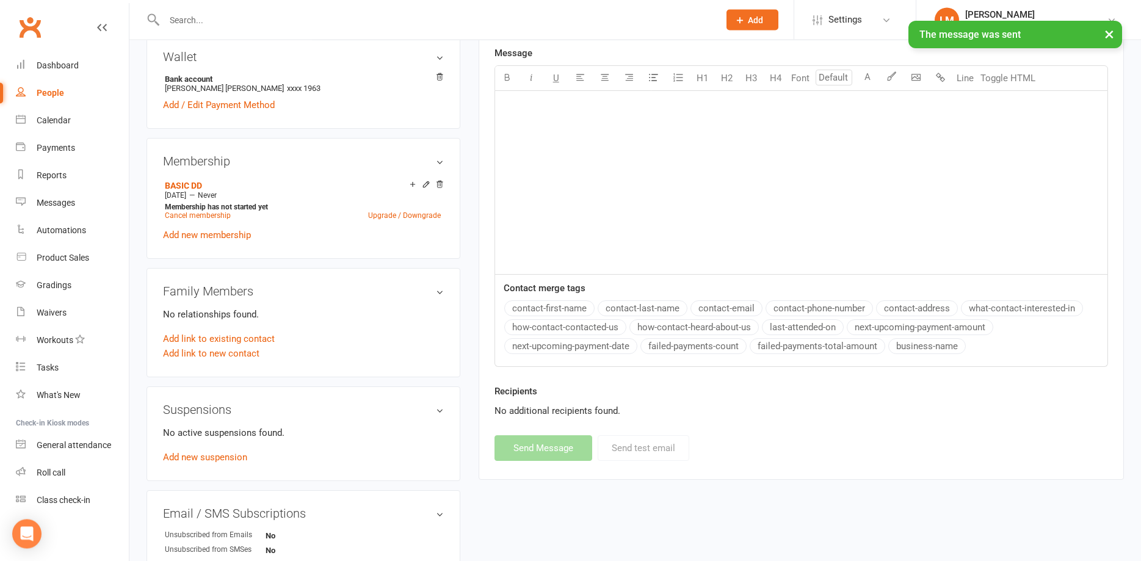
scroll to position [311, 0]
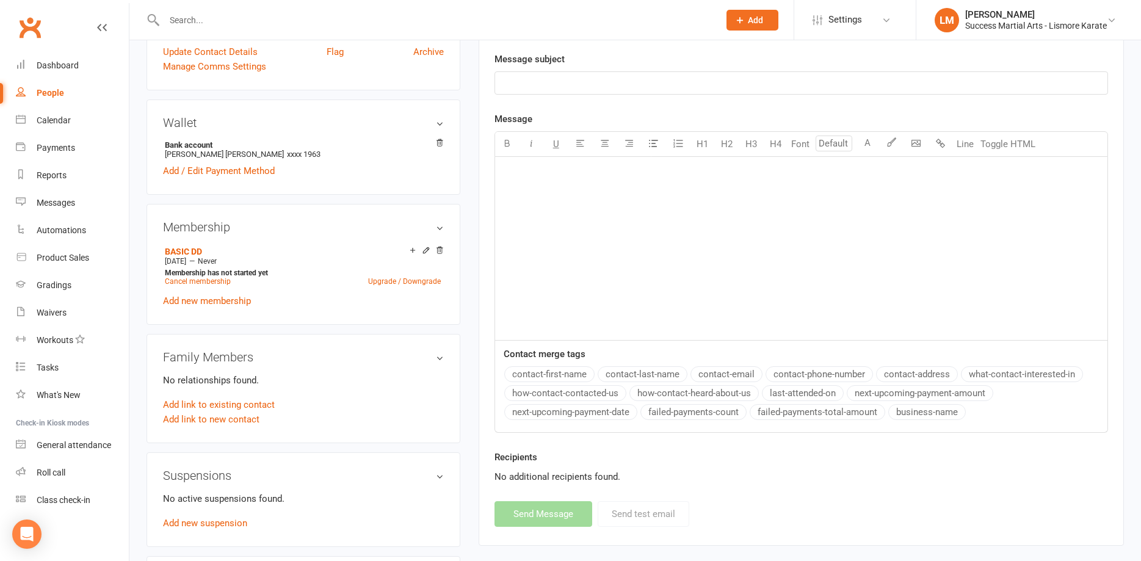
click at [191, 12] on input "text" at bounding box center [436, 20] width 550 height 17
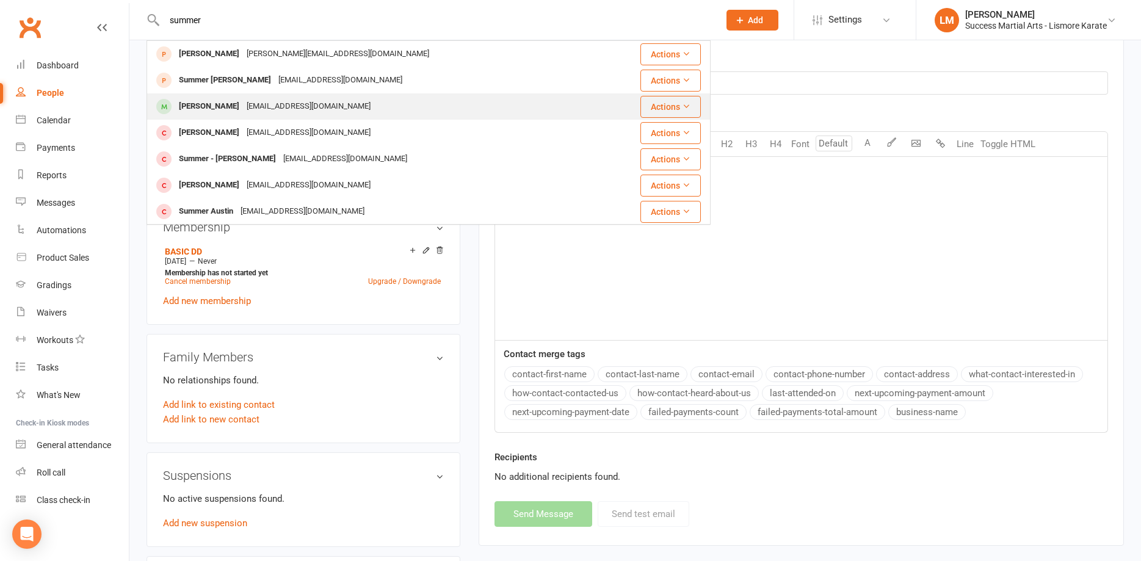
type input "summer"
click at [275, 114] on div "[EMAIL_ADDRESS][DOMAIN_NAME]" at bounding box center [308, 107] width 131 height 18
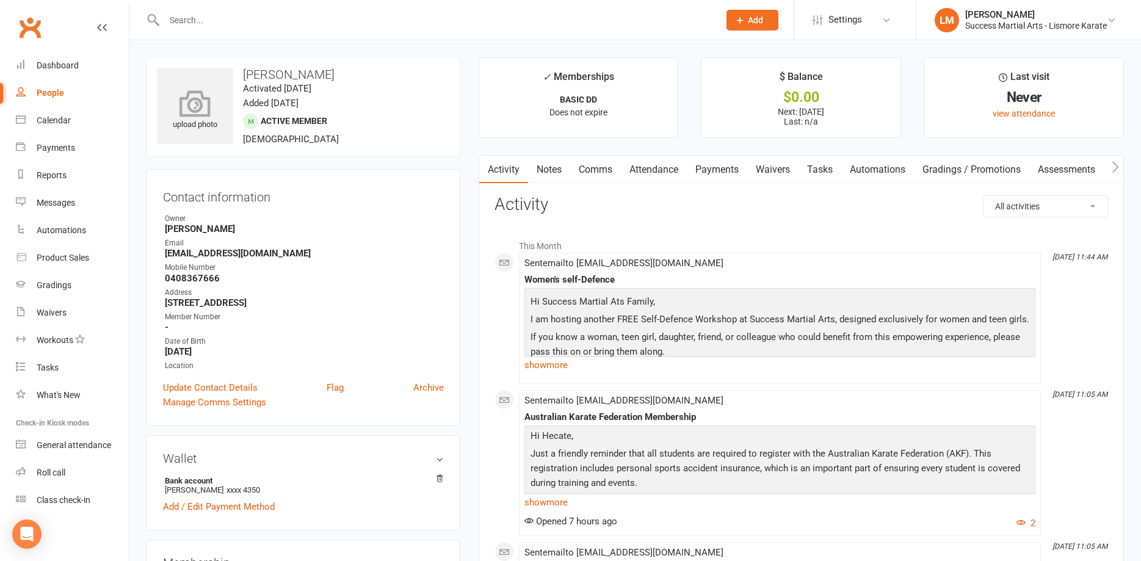
click at [200, 111] on icon at bounding box center [195, 103] width 84 height 27
click at [181, 18] on input "text" at bounding box center [436, 20] width 550 height 17
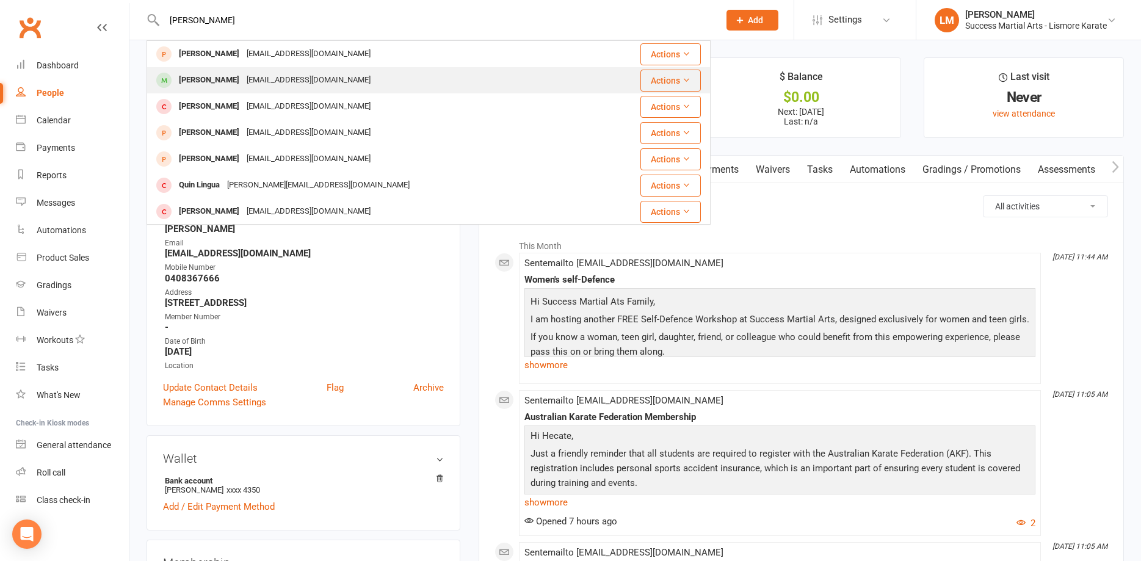
type input "[PERSON_NAME]"
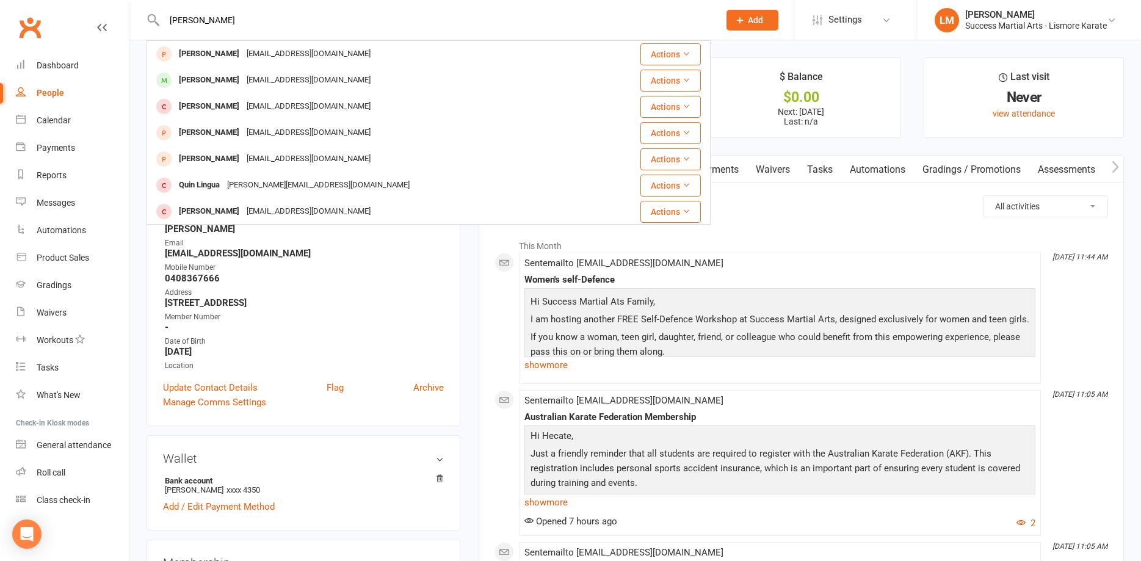
click at [217, 76] on div "[PERSON_NAME]" at bounding box center [209, 80] width 68 height 18
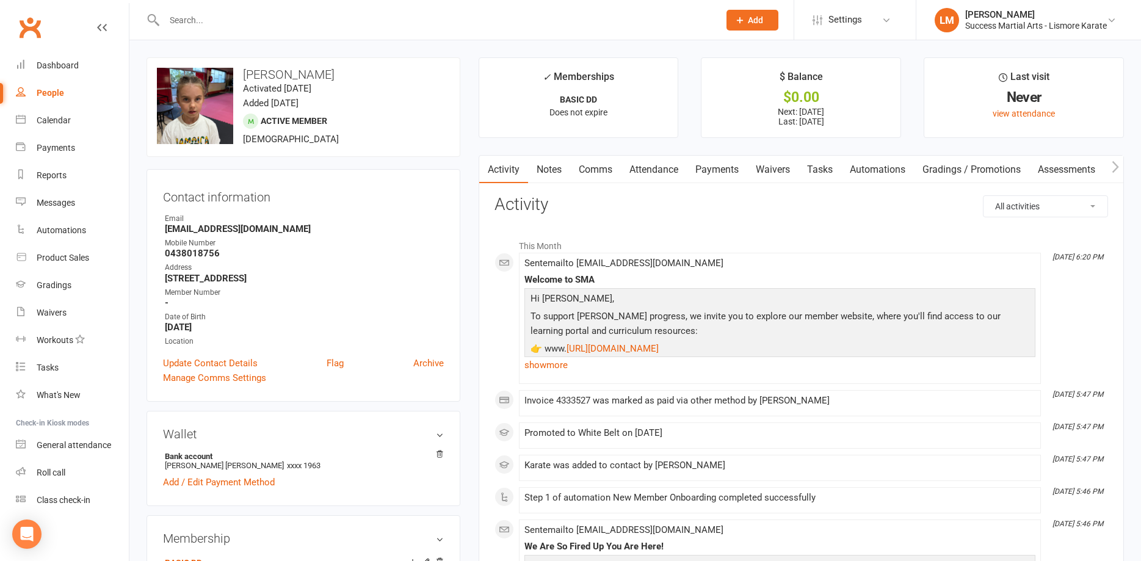
click at [187, 254] on strong "0438018756" at bounding box center [304, 253] width 279 height 11
click at [187, 253] on strong "0438018756" at bounding box center [304, 253] width 279 height 11
copy strong "0438018756"
click at [340, 217] on div "Email" at bounding box center [304, 219] width 279 height 12
